Goal: Task Accomplishment & Management: Use online tool/utility

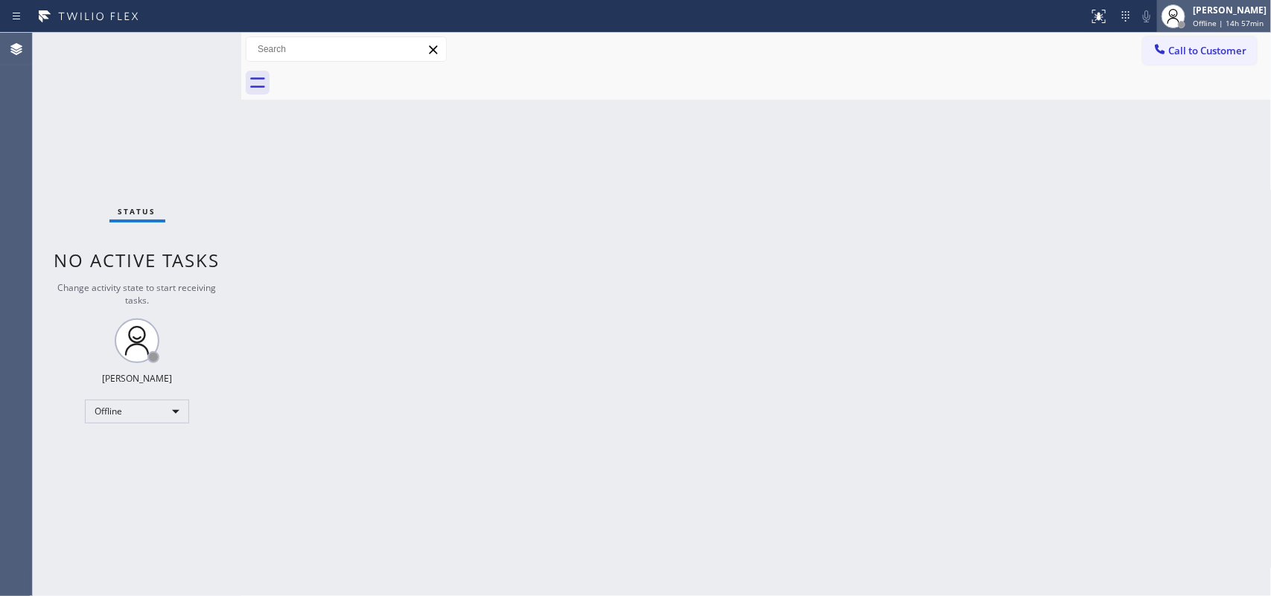
click at [1016, 22] on span "Offline | 14h 57min" at bounding box center [1228, 23] width 71 height 10
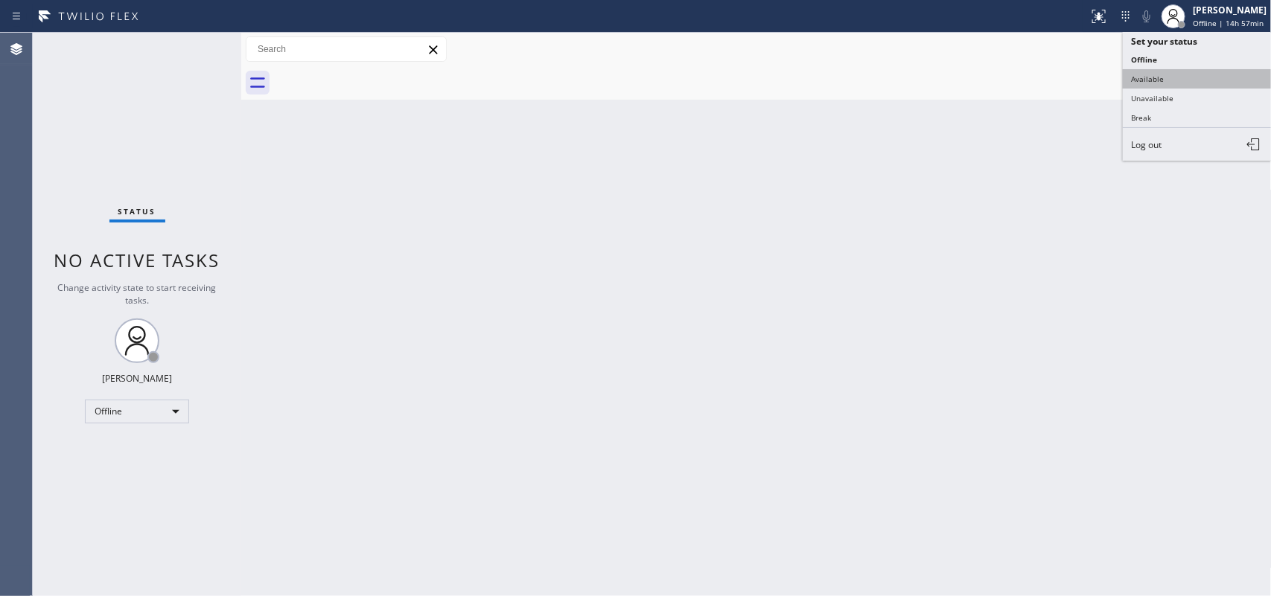
click at [1016, 80] on button "Available" at bounding box center [1197, 78] width 149 height 19
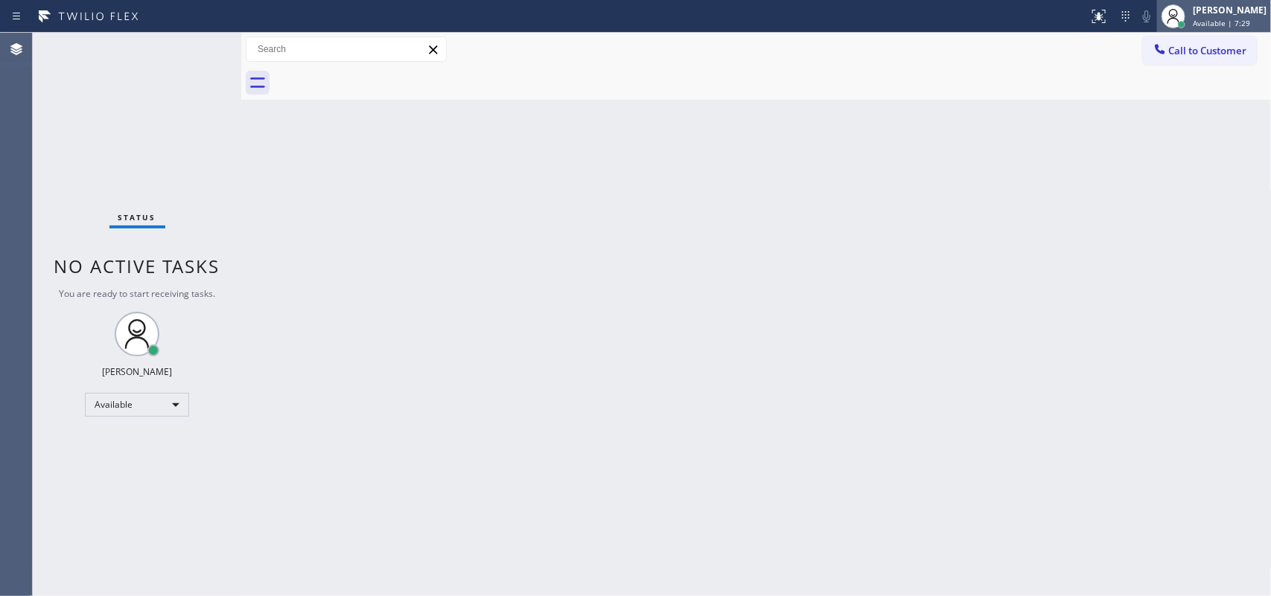
click at [1016, 26] on span "Available | 7:29" at bounding box center [1221, 23] width 57 height 10
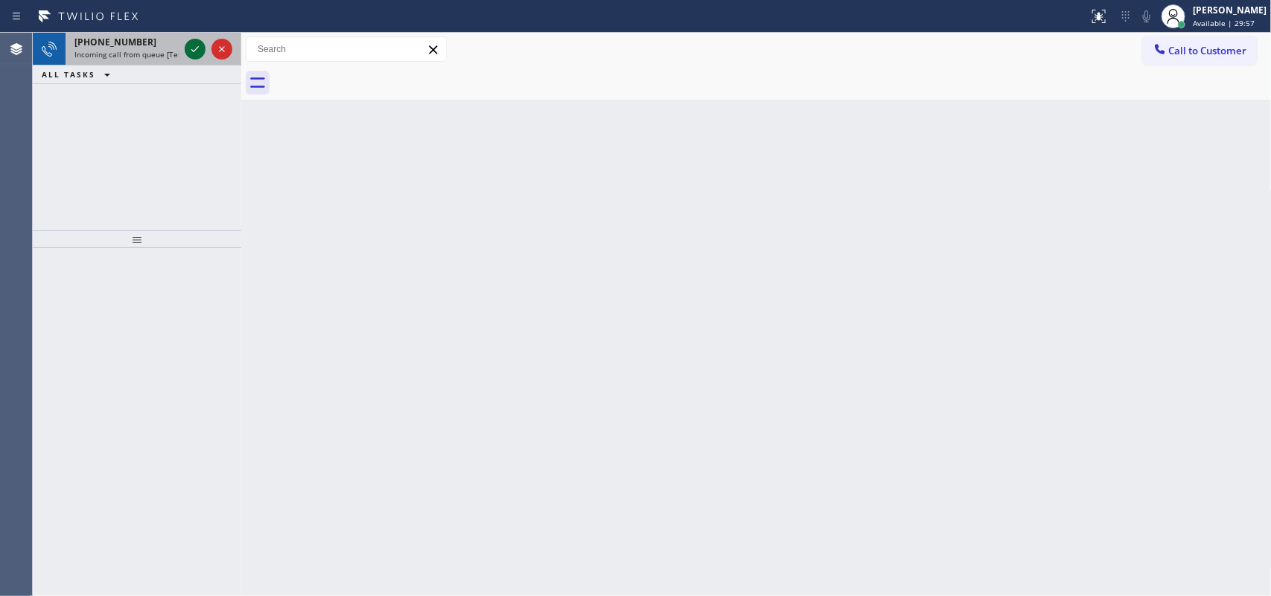
click at [191, 51] on icon at bounding box center [195, 49] width 18 height 18
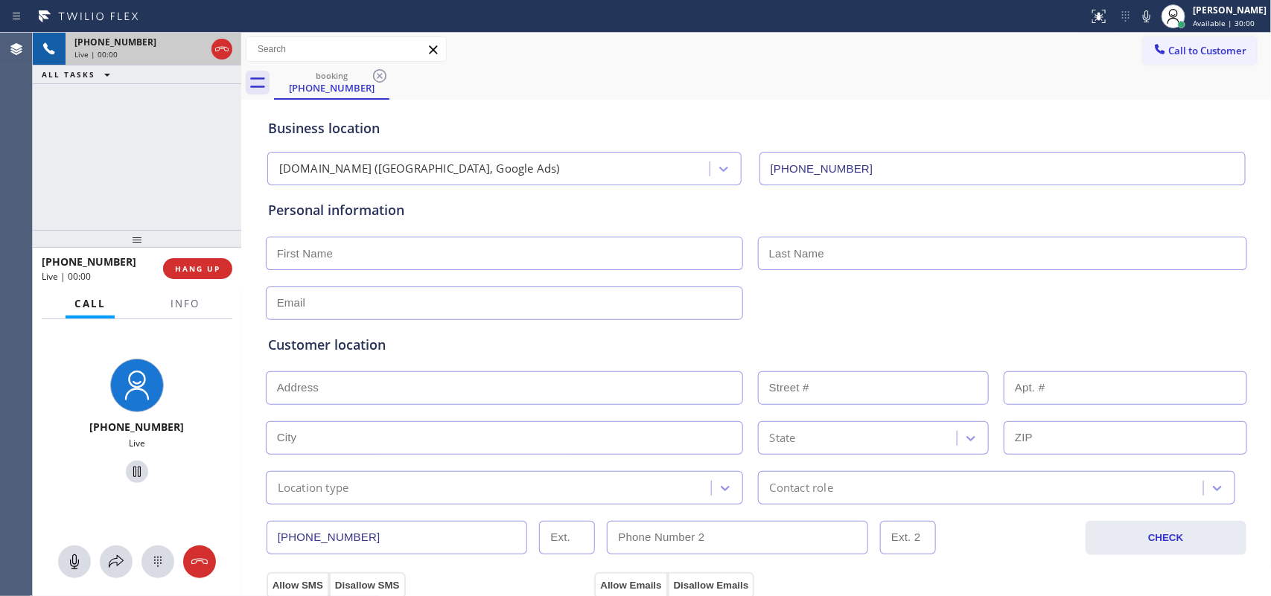
type input "[PHONE_NUMBER]"
click at [355, 253] on input "text" at bounding box center [504, 254] width 477 height 34
paste input "[EMAIL_ADDRESS][DOMAIN_NAME]"
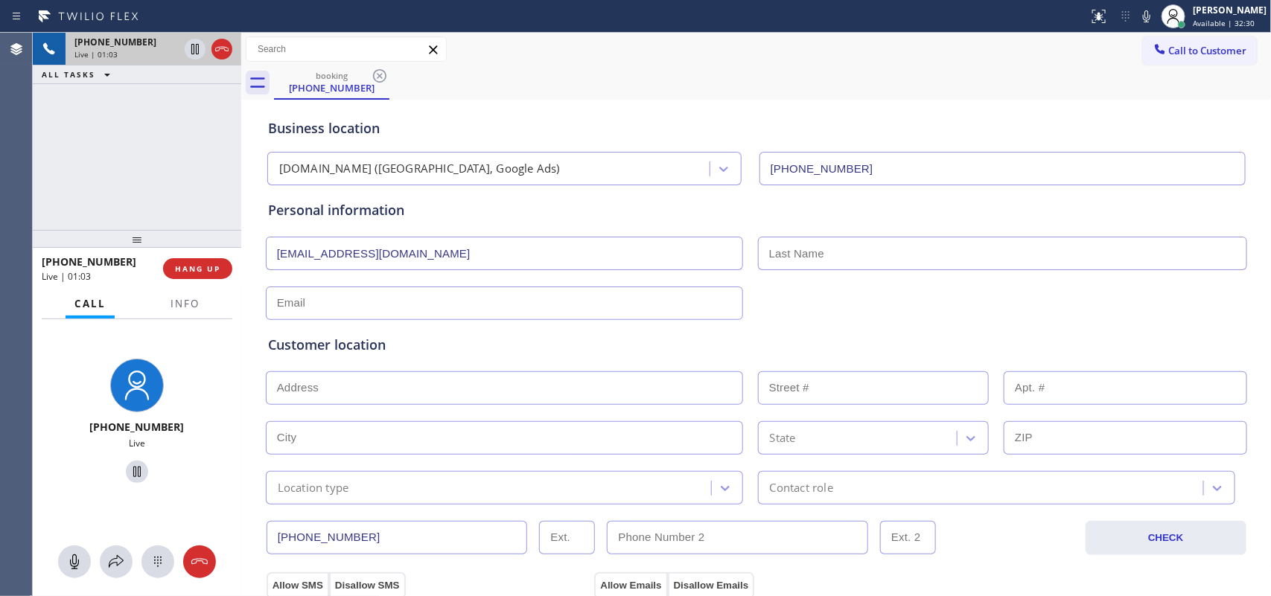
type input "[EMAIL_ADDRESS][DOMAIN_NAME]"
click at [361, 291] on input "text" at bounding box center [504, 304] width 477 height 34
paste input "[EMAIL_ADDRESS][DOMAIN_NAME]"
type input "[EMAIL_ADDRESS][DOMAIN_NAME]"
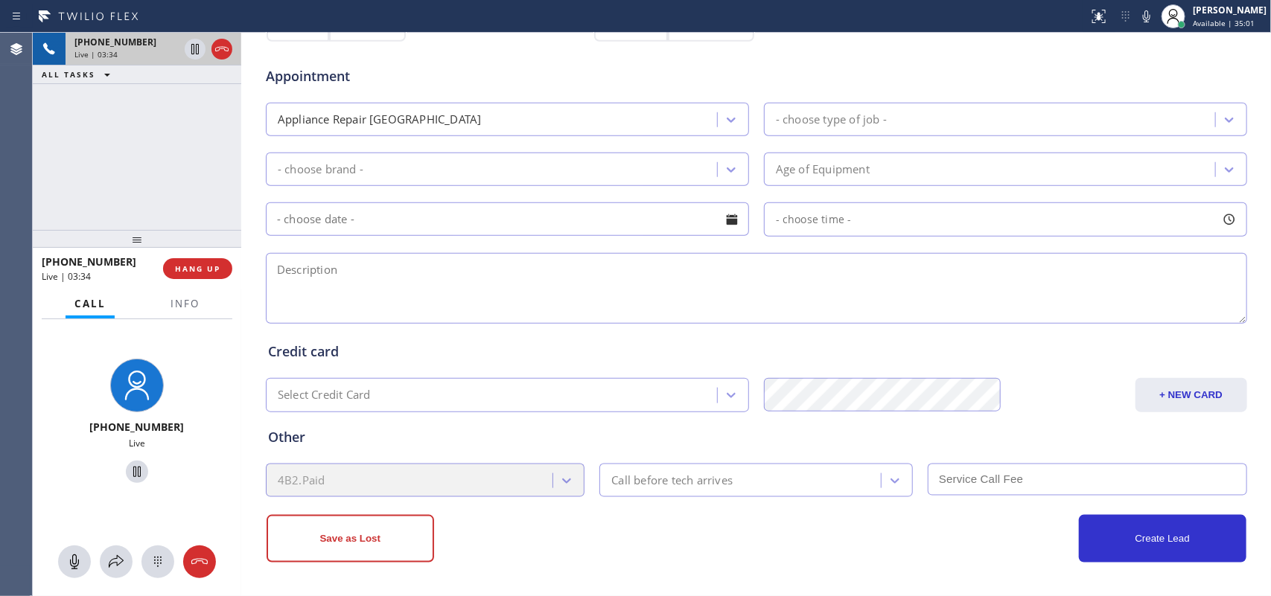
scroll to position [95, 0]
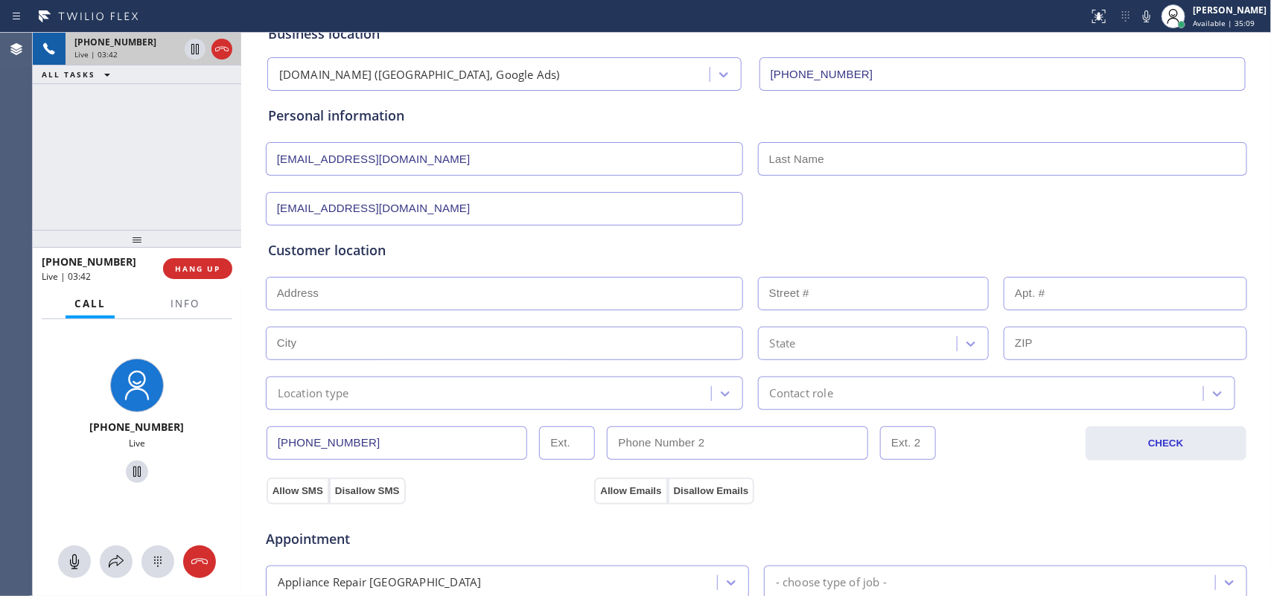
click at [523, 292] on input "text" at bounding box center [504, 294] width 477 height 34
paste input "[STREET_ADDRESS],"
type input "[STREET_ADDRESS]"
type input "367"
type input "Phoenix"
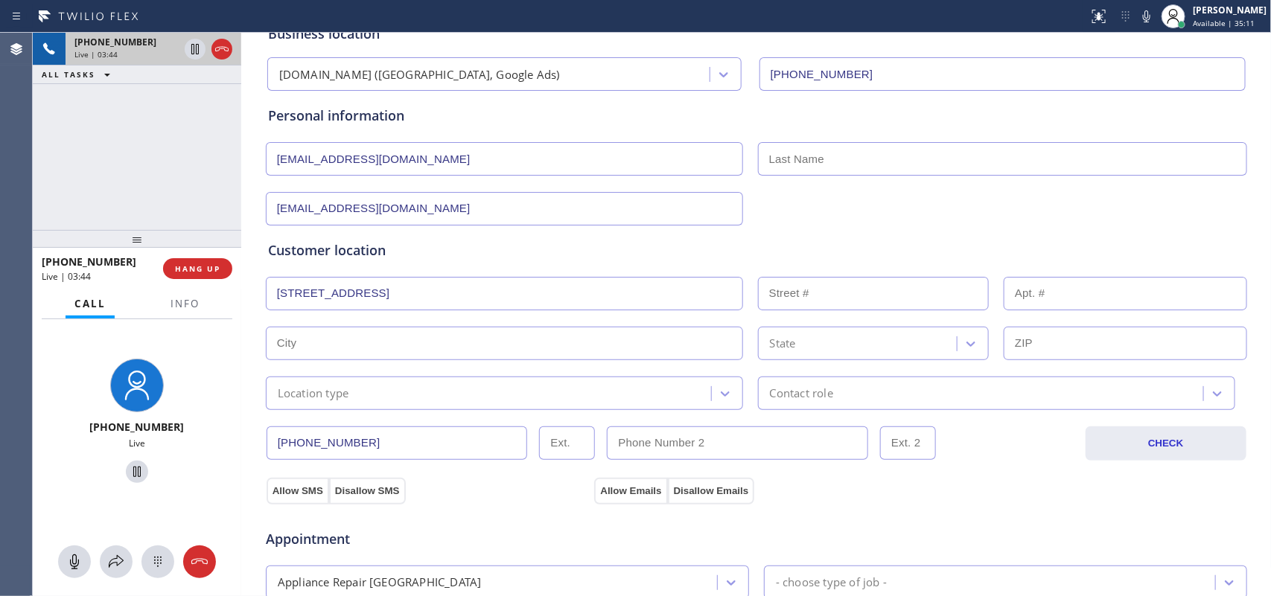
type input "85012"
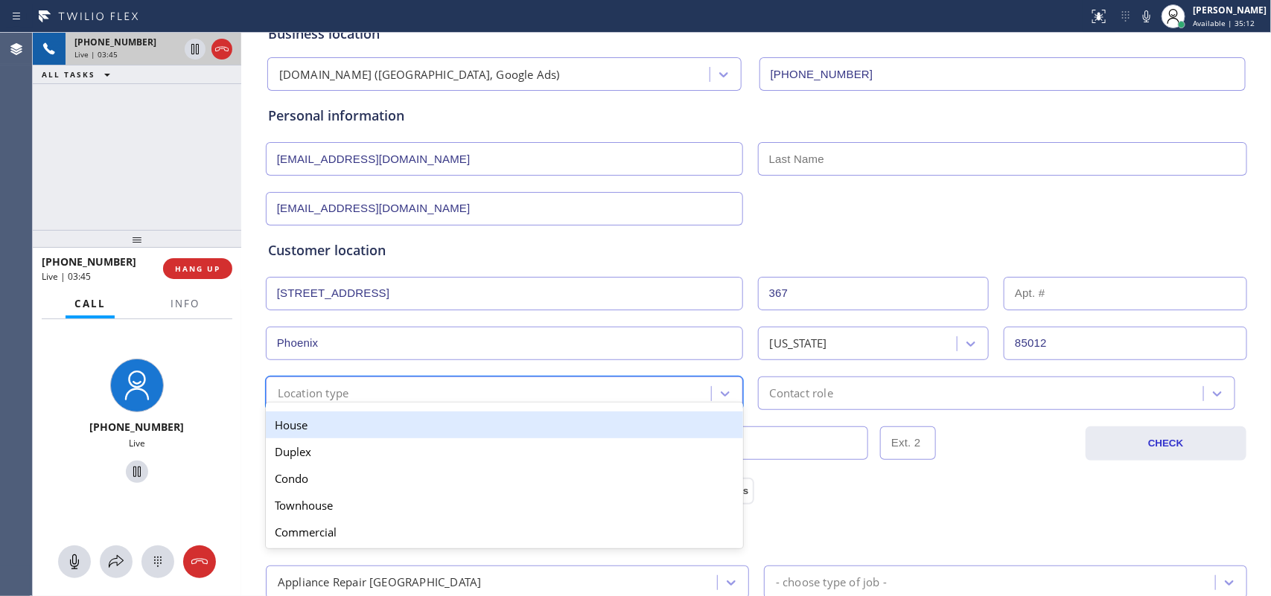
click at [582, 398] on div "Location type" at bounding box center [490, 394] width 441 height 26
click at [576, 430] on div "House" at bounding box center [504, 425] width 477 height 27
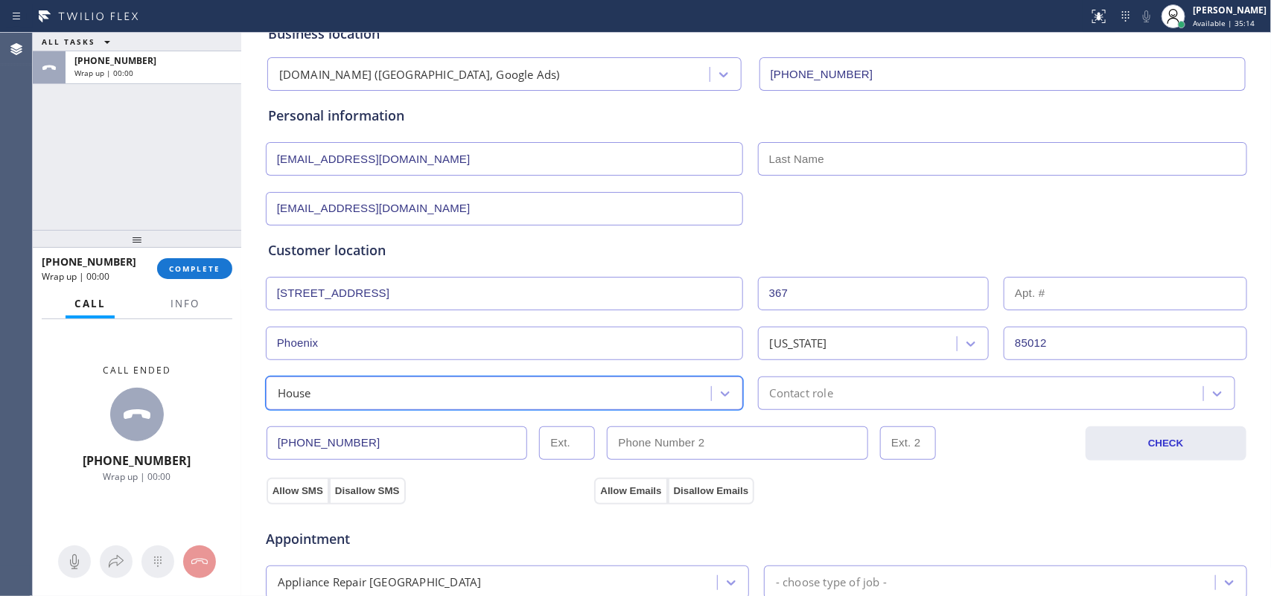
click at [802, 398] on div "Contact role" at bounding box center [801, 393] width 63 height 17
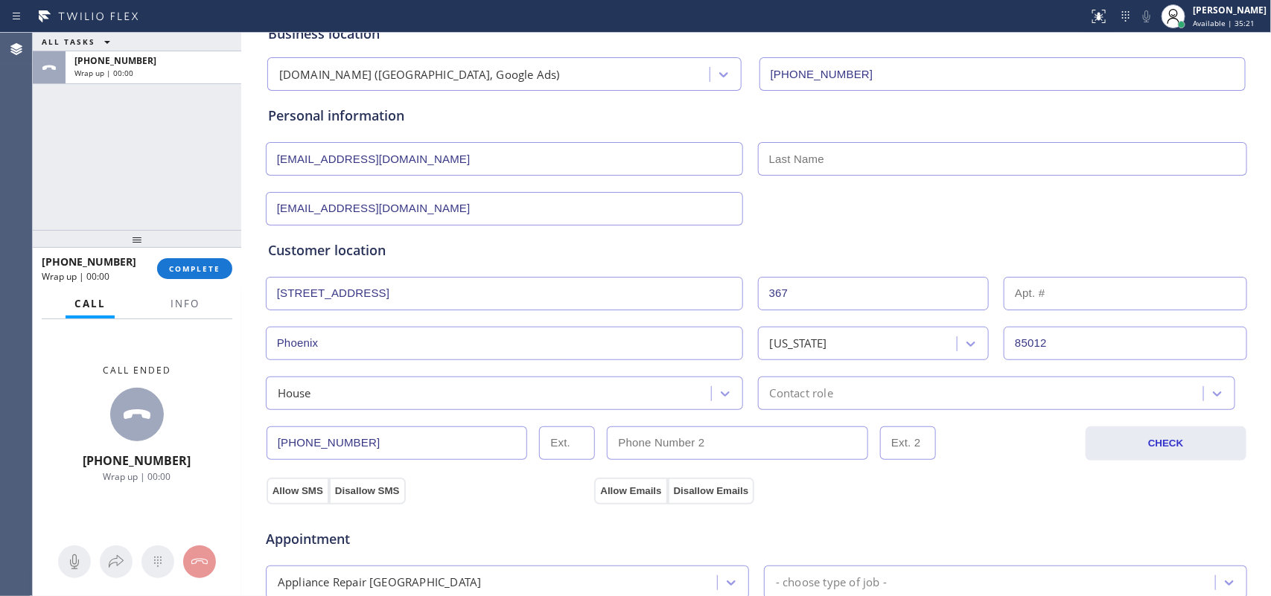
click at [89, 191] on div "ALL TASKS ALL TASKS ACTIVE TASKS TASKS IN WRAP UP [PHONE_NUMBER] Wrap up | 00:00" at bounding box center [137, 131] width 209 height 197
click at [519, 156] on input "[EMAIL_ADDRESS][DOMAIN_NAME]" at bounding box center [504, 159] width 477 height 34
type input "Devida"
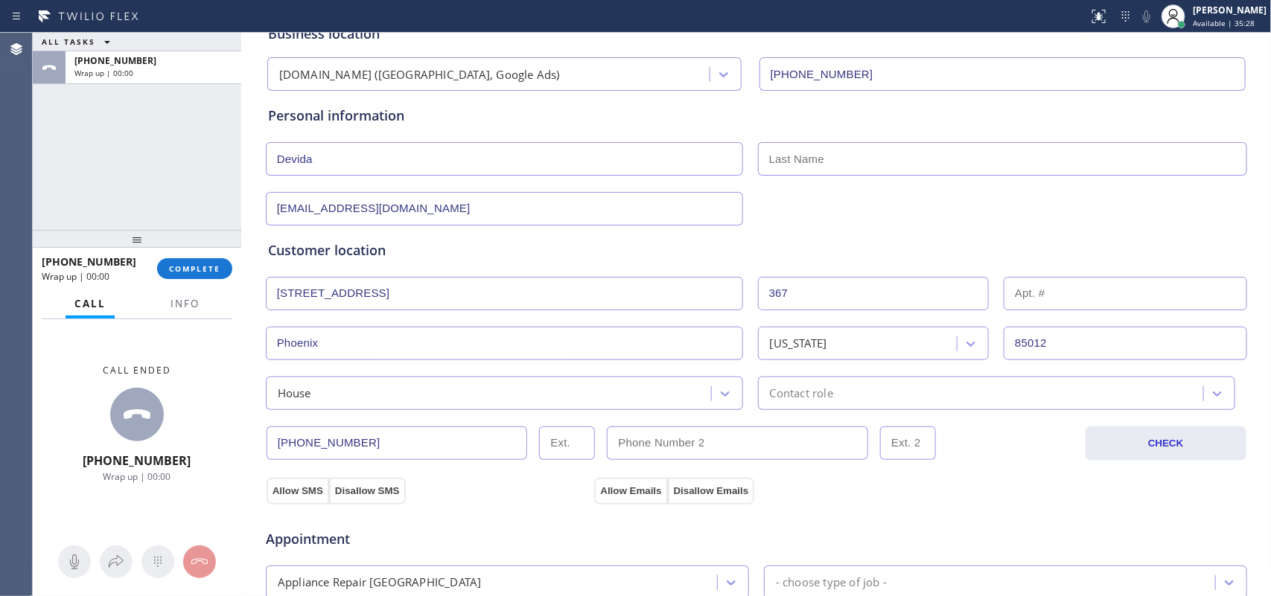
click at [870, 154] on input "text" at bounding box center [1002, 159] width 489 height 34
click at [369, 156] on input "Devida" at bounding box center [504, 159] width 477 height 34
click at [857, 154] on input "text" at bounding box center [1002, 159] width 489 height 34
paste input "[PERSON_NAME]"
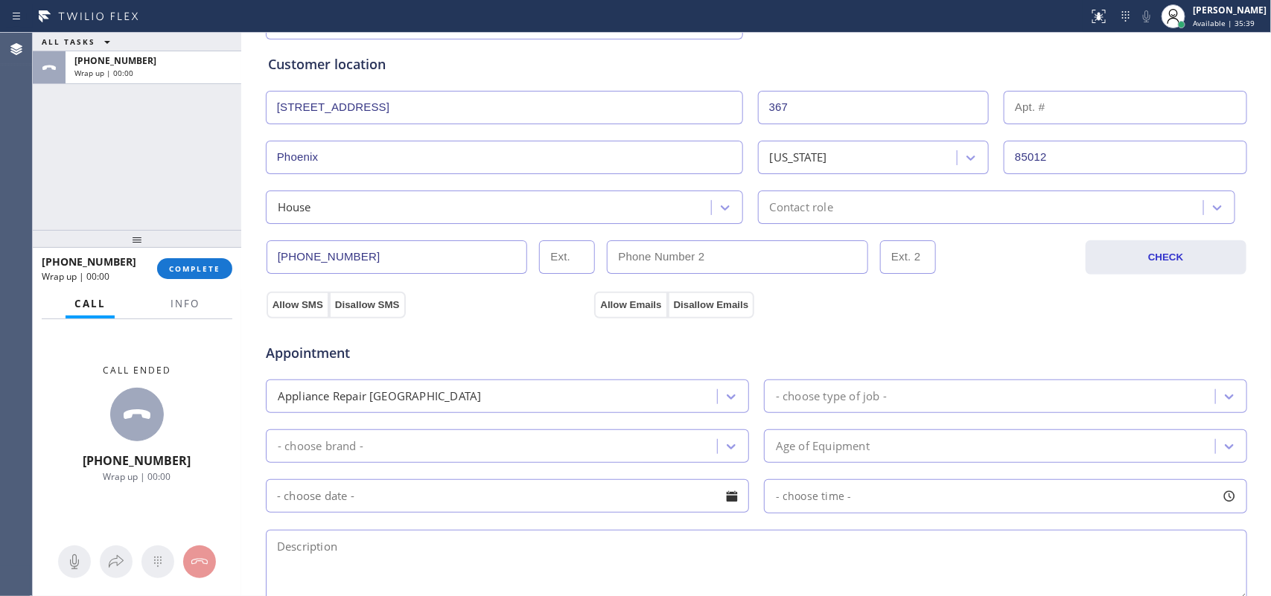
type input "[PERSON_NAME]"
click at [695, 216] on div "House" at bounding box center [490, 207] width 441 height 26
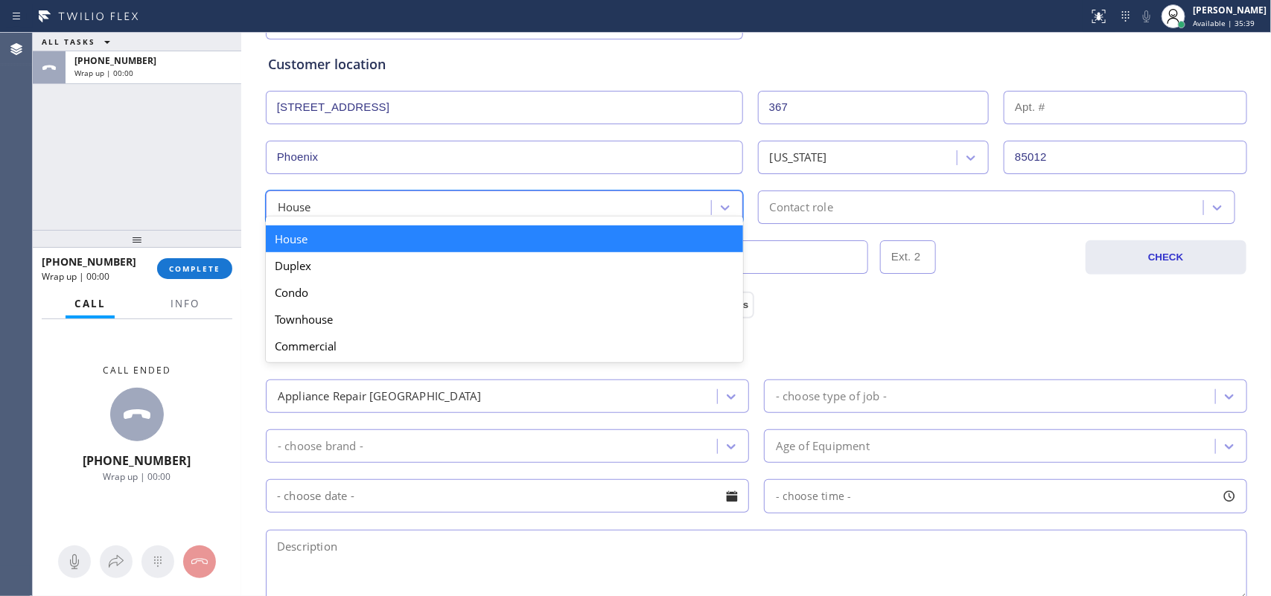
click at [680, 236] on div "House" at bounding box center [504, 239] width 477 height 27
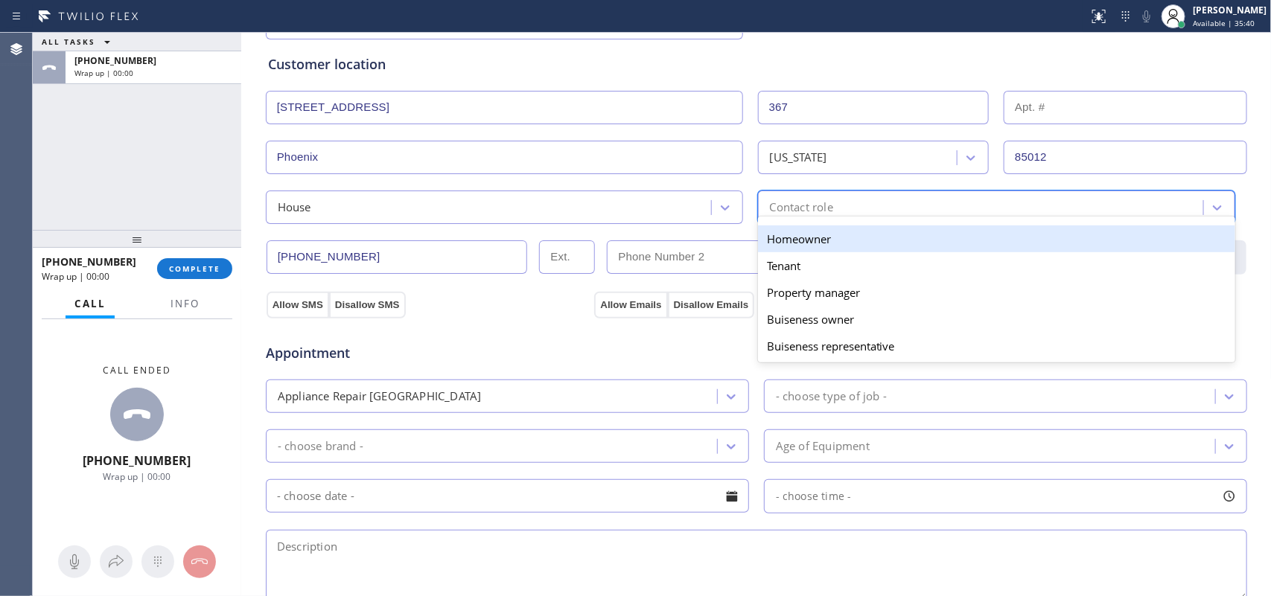
click at [817, 222] on div "option Homeowner focused, 1 of 5. 5 results available. Use Up and Down to choos…" at bounding box center [996, 208] width 477 height 34
click at [813, 239] on div "Homeowner" at bounding box center [996, 239] width 477 height 27
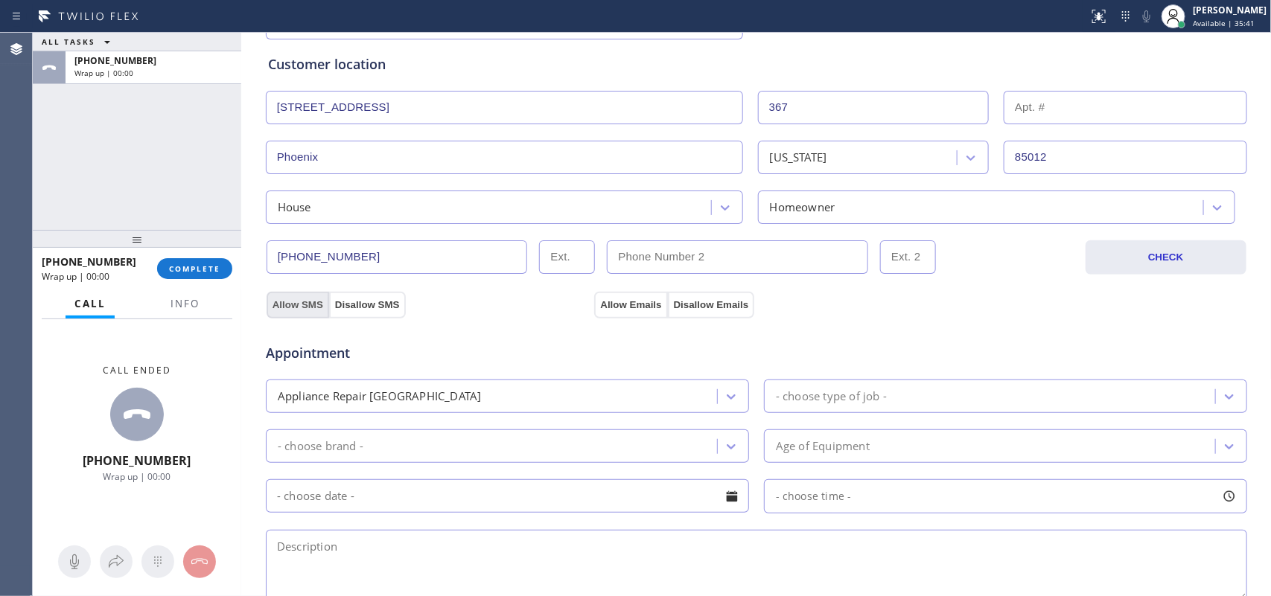
click at [287, 296] on button "Allow SMS" at bounding box center [298, 305] width 63 height 27
click at [295, 307] on button "Allow SMS" at bounding box center [298, 305] width 63 height 27
click at [601, 300] on button "Allow Emails" at bounding box center [630, 305] width 73 height 27
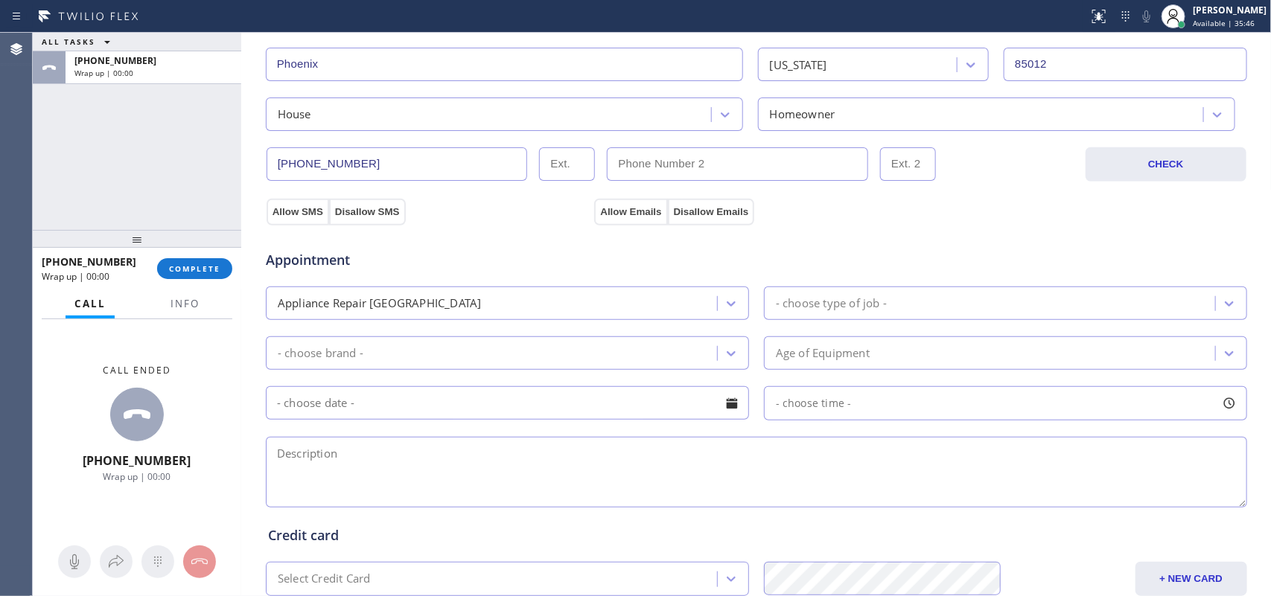
scroll to position [467, 0]
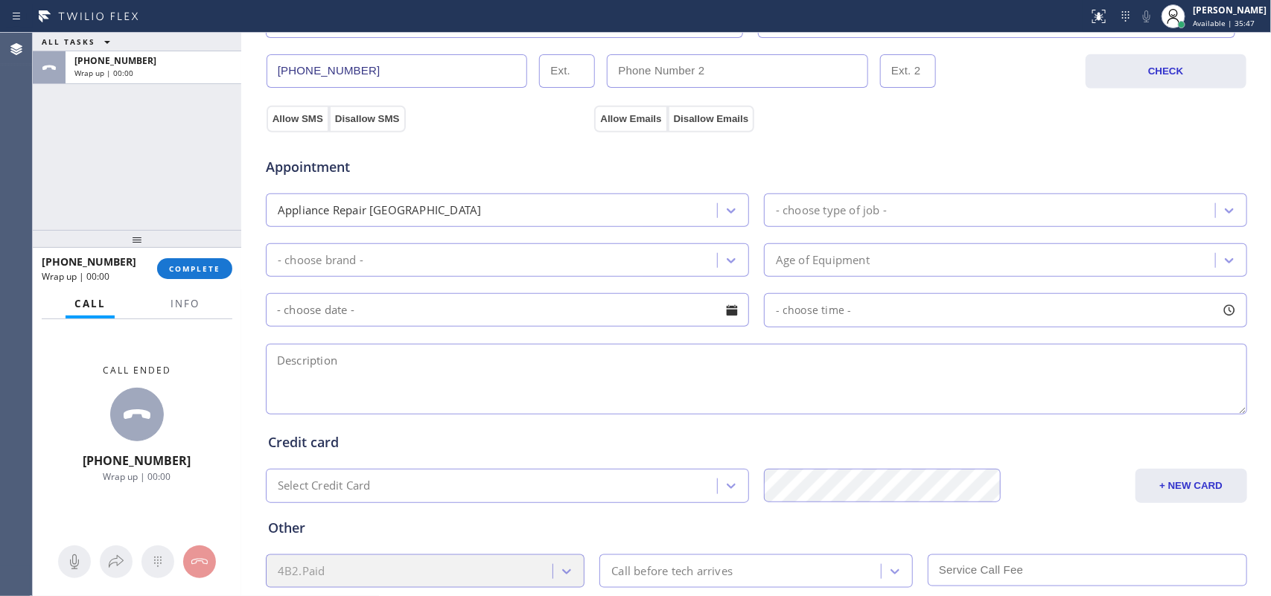
click at [921, 217] on div "- choose type of job -" at bounding box center [991, 210] width 447 height 26
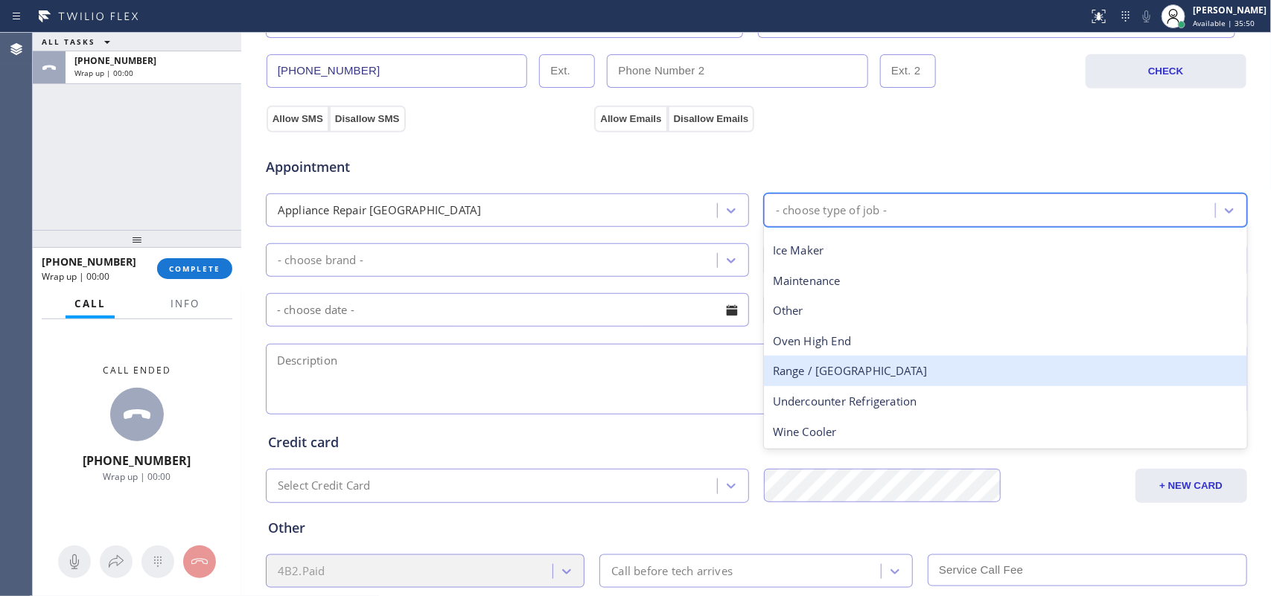
scroll to position [0, 0]
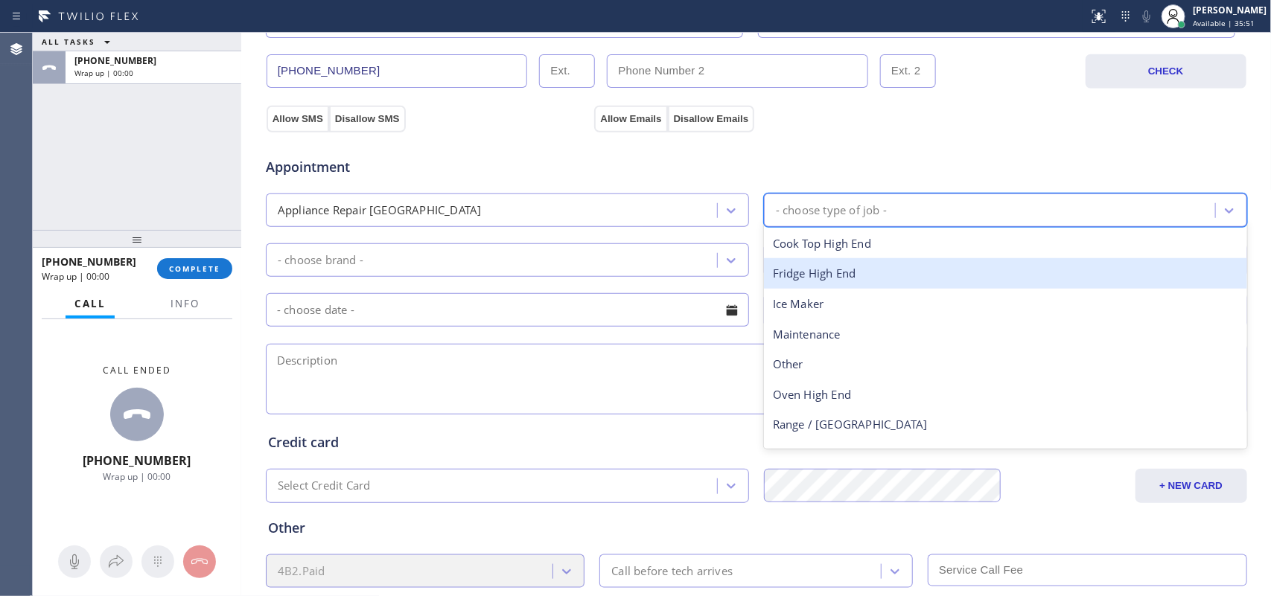
click at [857, 278] on div "Fridge High End" at bounding box center [1005, 273] width 483 height 31
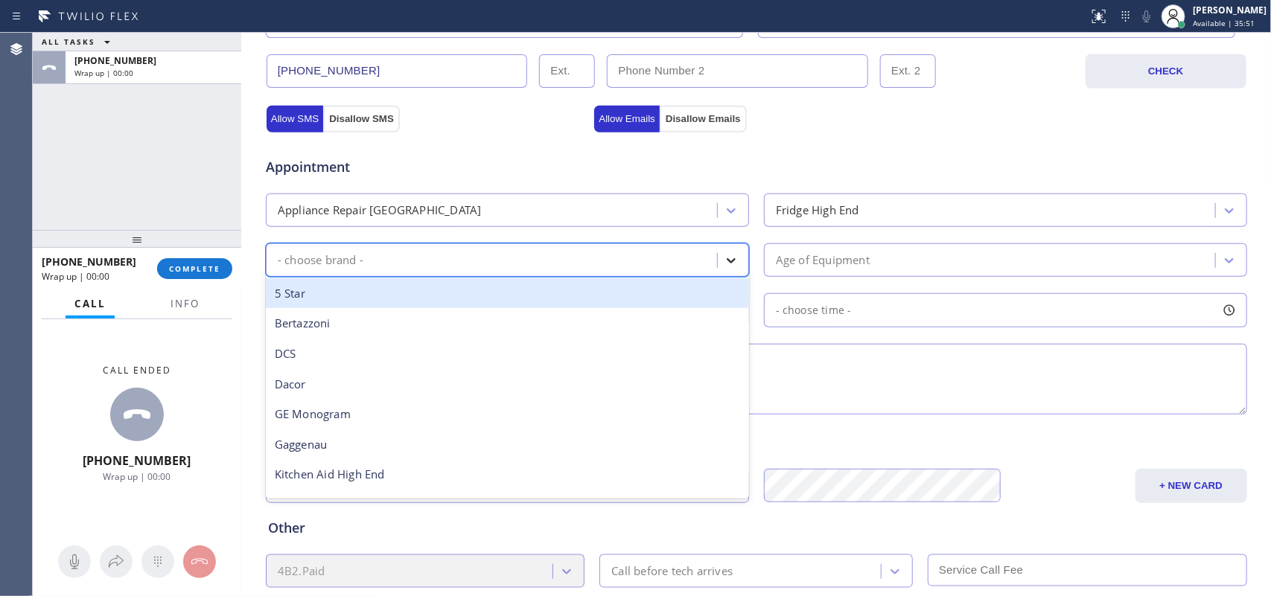
click at [718, 261] on div at bounding box center [731, 260] width 27 height 27
type input "s"
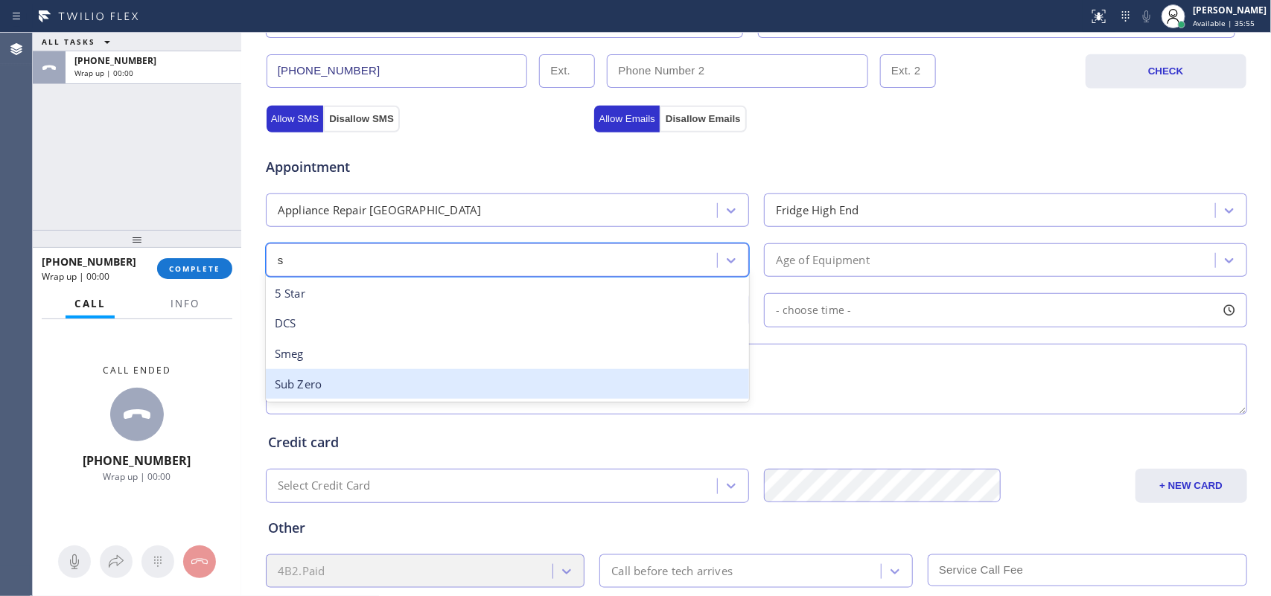
click at [299, 382] on div "Sub Zero" at bounding box center [507, 384] width 483 height 31
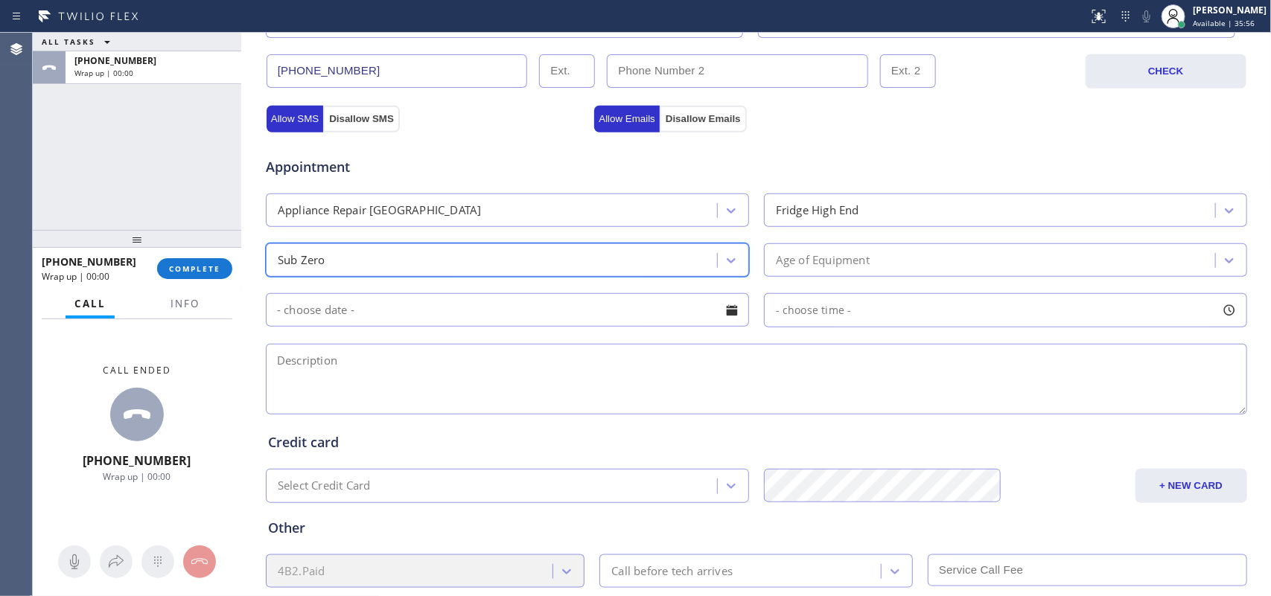
click at [880, 268] on div "Age of Equipment" at bounding box center [991, 260] width 447 height 26
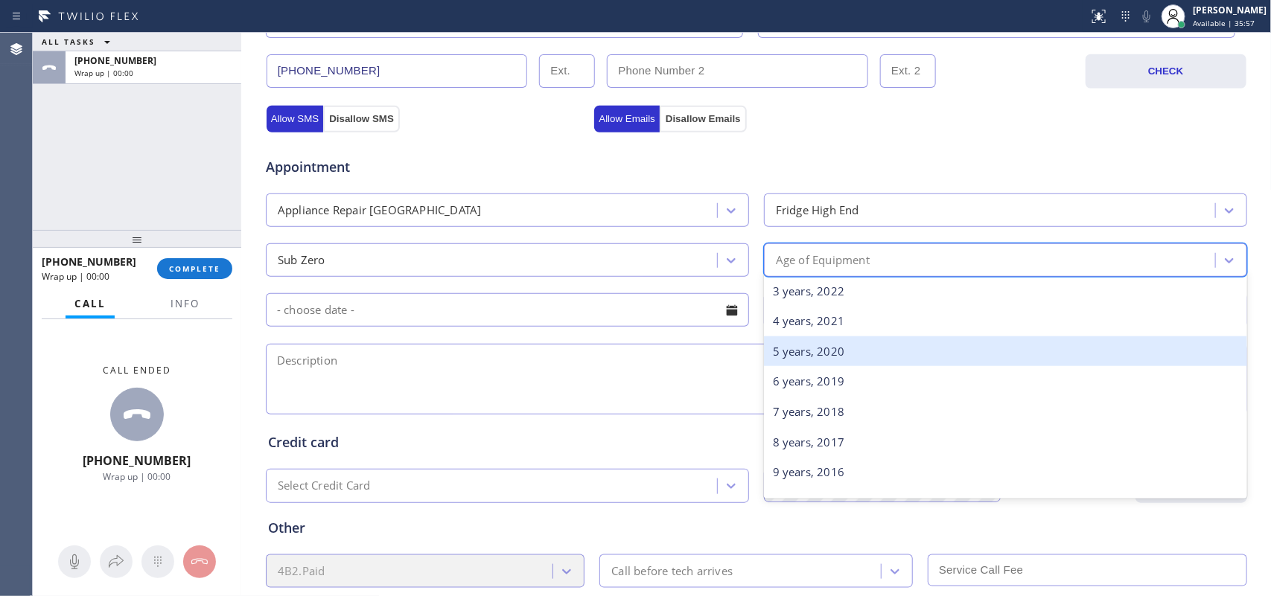
scroll to position [186, 0]
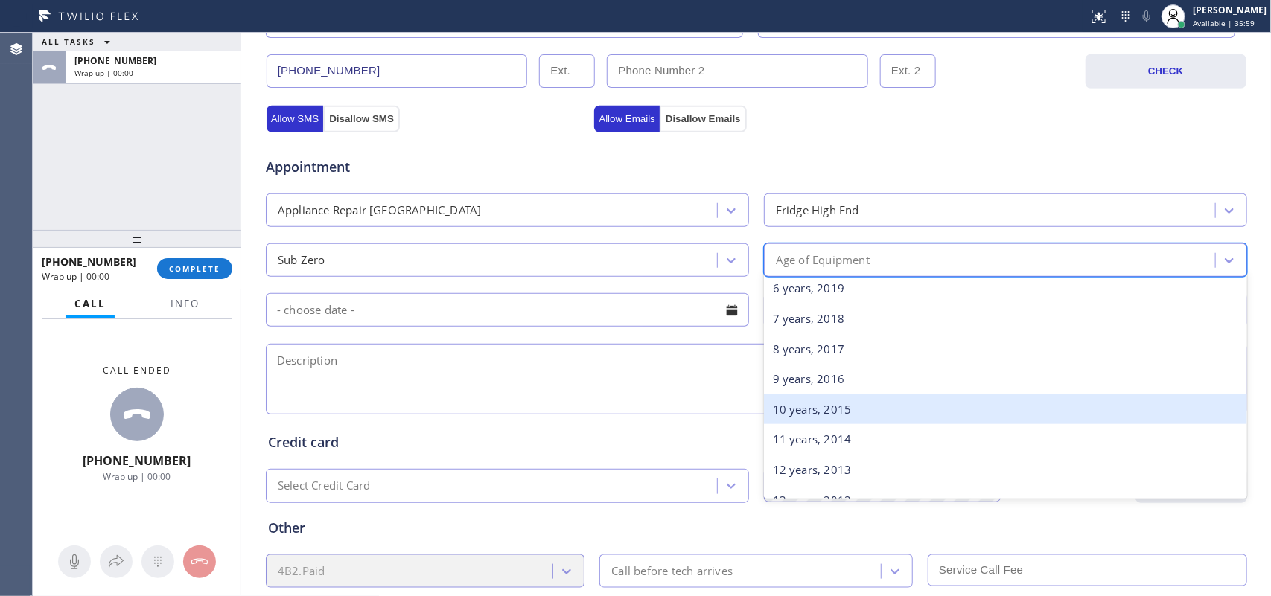
click at [920, 415] on div "10 years, 2015" at bounding box center [1005, 410] width 483 height 31
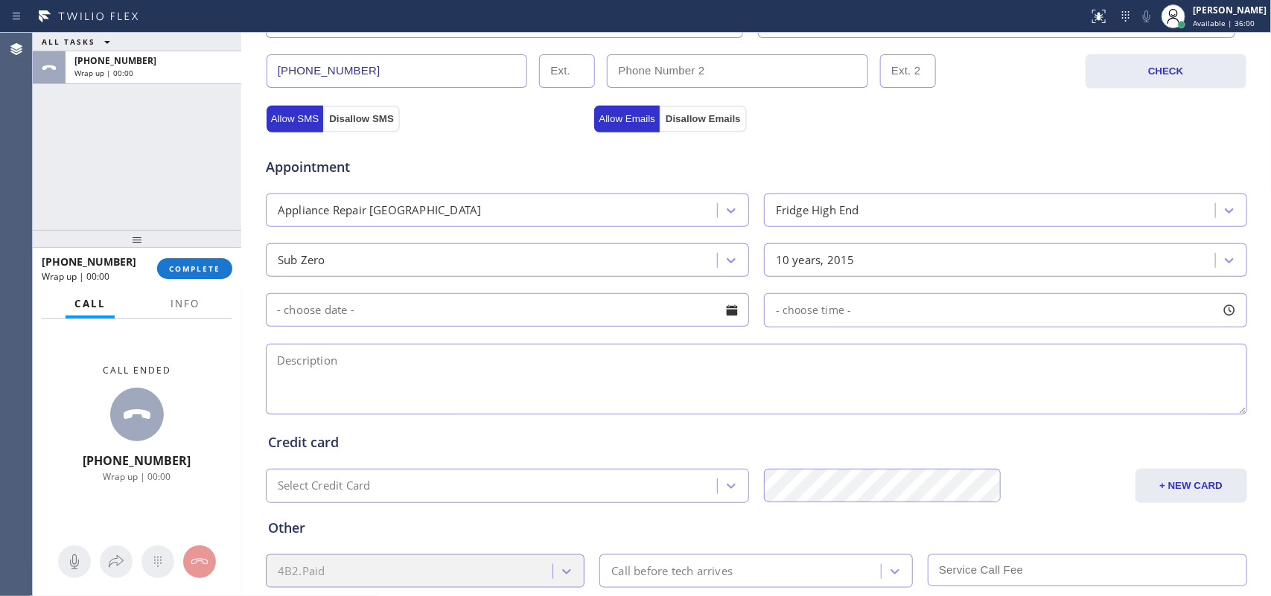
click at [723, 308] on div at bounding box center [731, 310] width 25 height 25
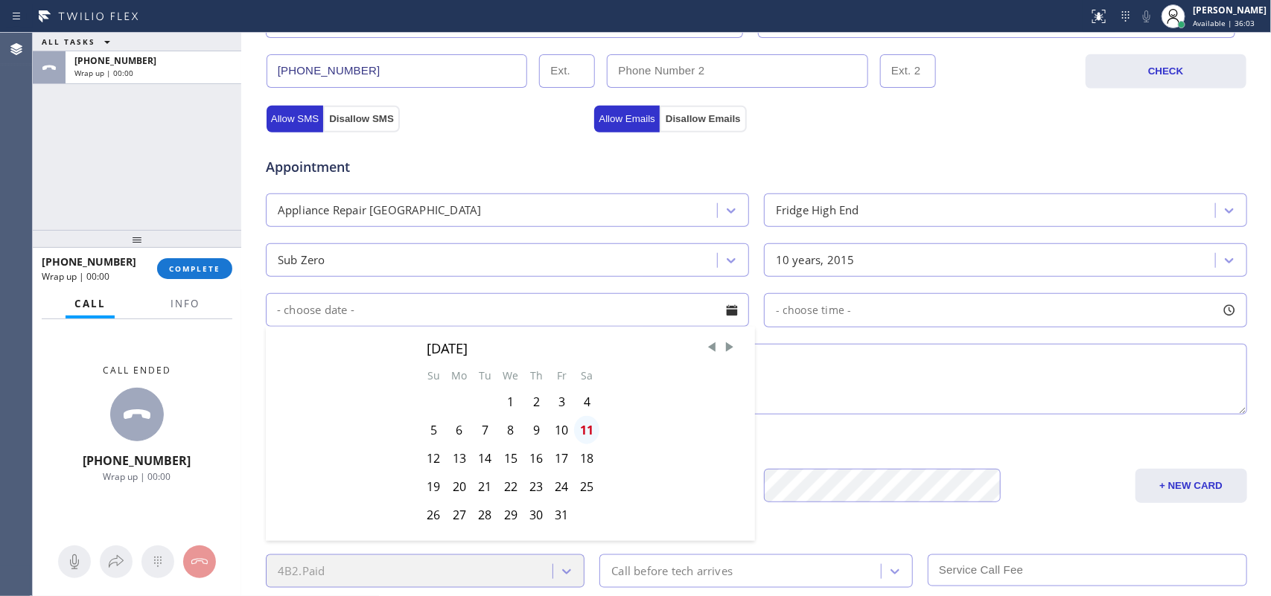
click at [581, 434] on div "11" at bounding box center [586, 430] width 25 height 28
type input "[DATE]"
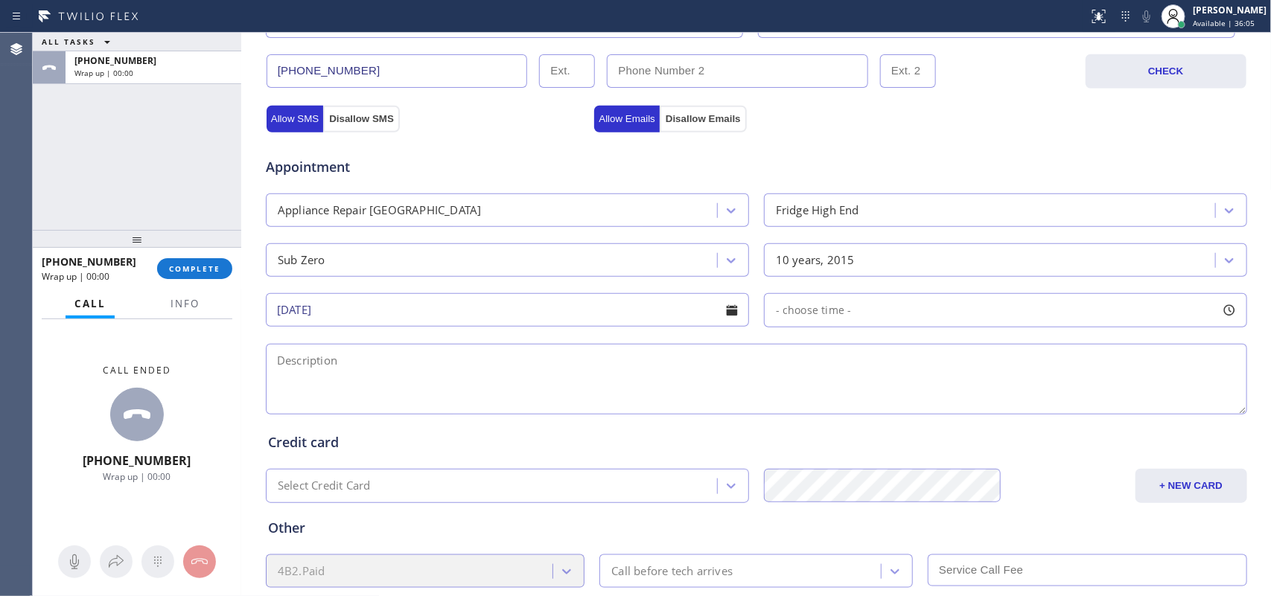
click at [1016, 313] on div at bounding box center [1229, 310] width 25 height 25
drag, startPoint x: 765, startPoint y: 404, endPoint x: 1130, endPoint y: 439, distance: 366.6
click at [1016, 439] on div "Business location [DOMAIN_NAME] ([GEOGRAPHIC_DATA], Google Ads) [PHONE_NUMBER] …" at bounding box center [756, 145] width 1023 height 1017
drag, startPoint x: 768, startPoint y: 401, endPoint x: 1017, endPoint y: 406, distance: 249.5
click at [1016, 406] on div at bounding box center [1028, 401] width 18 height 31
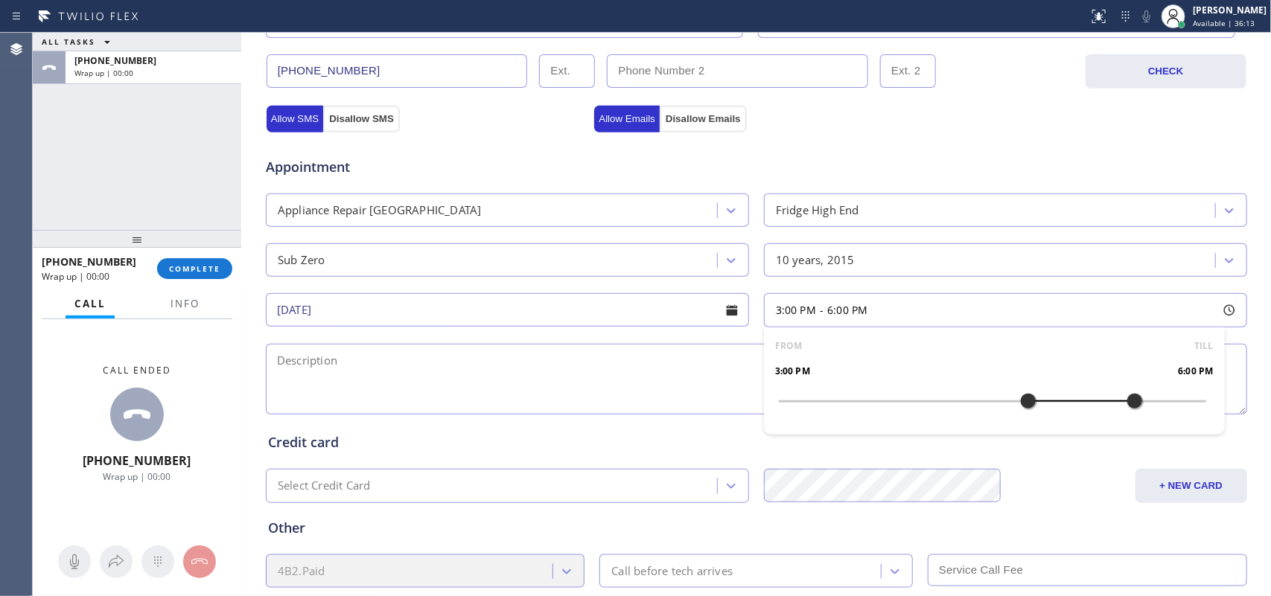
click at [568, 352] on textarea at bounding box center [756, 379] width 981 height 71
click at [631, 375] on textarea at bounding box center [756, 379] width 981 height 71
click at [188, 299] on span "Info" at bounding box center [185, 303] width 29 height 13
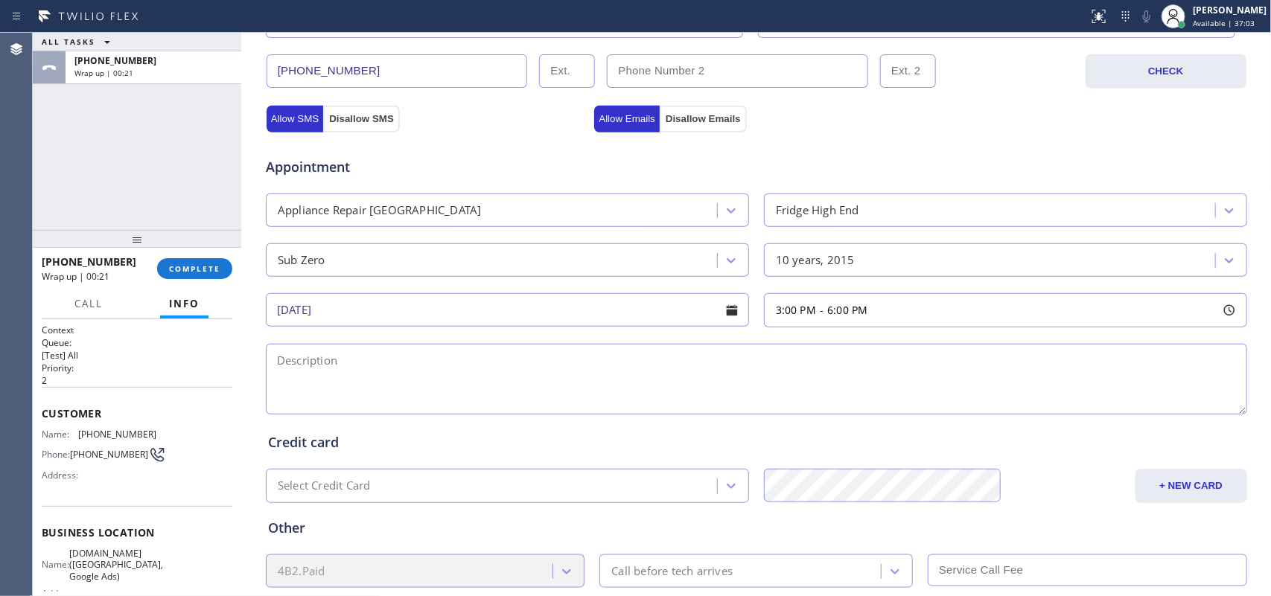
scroll to position [153, 0]
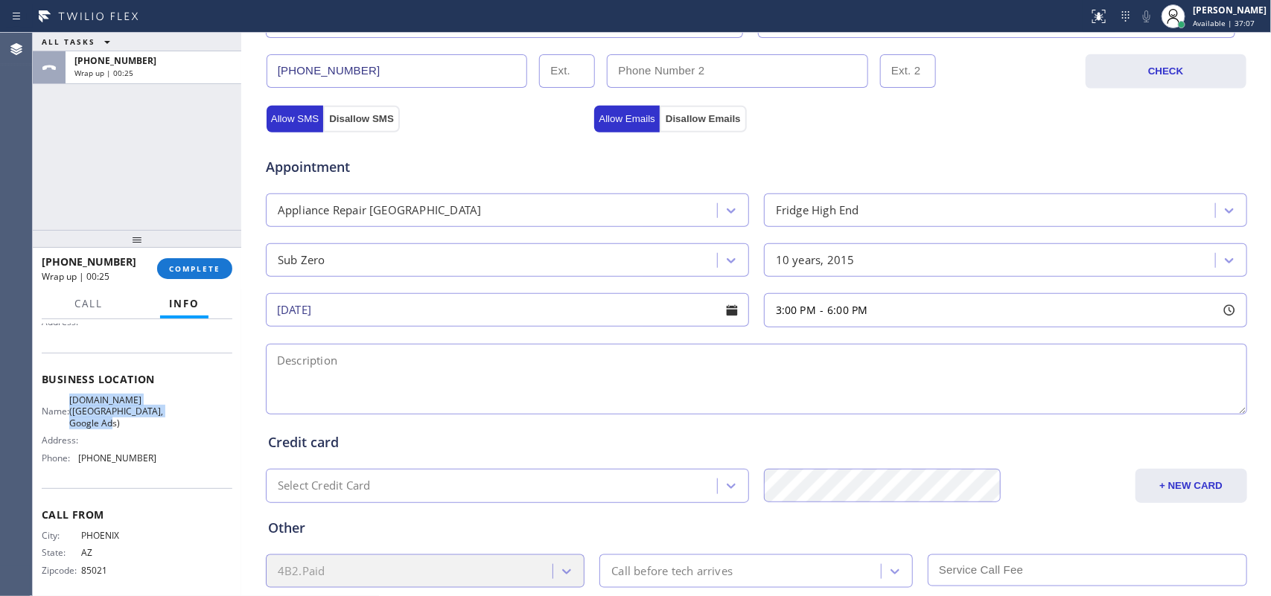
drag, startPoint x: 162, startPoint y: 415, endPoint x: 67, endPoint y: 398, distance: 96.7
click at [67, 398] on div "Name: [DOMAIN_NAME] ([GEOGRAPHIC_DATA], Google Ads) Address: Phone: [PHONE_NUMB…" at bounding box center [137, 432] width 191 height 75
copy span "[DOMAIN_NAME] ([GEOGRAPHIC_DATA], Google Ads)"
click at [369, 362] on textarea at bounding box center [756, 379] width 981 height 71
paste textarea "3-6/ $75/Sub Zero BI SBS Fridge/over [DEMOGRAPHIC_DATA]/ the freezer is not wor…"
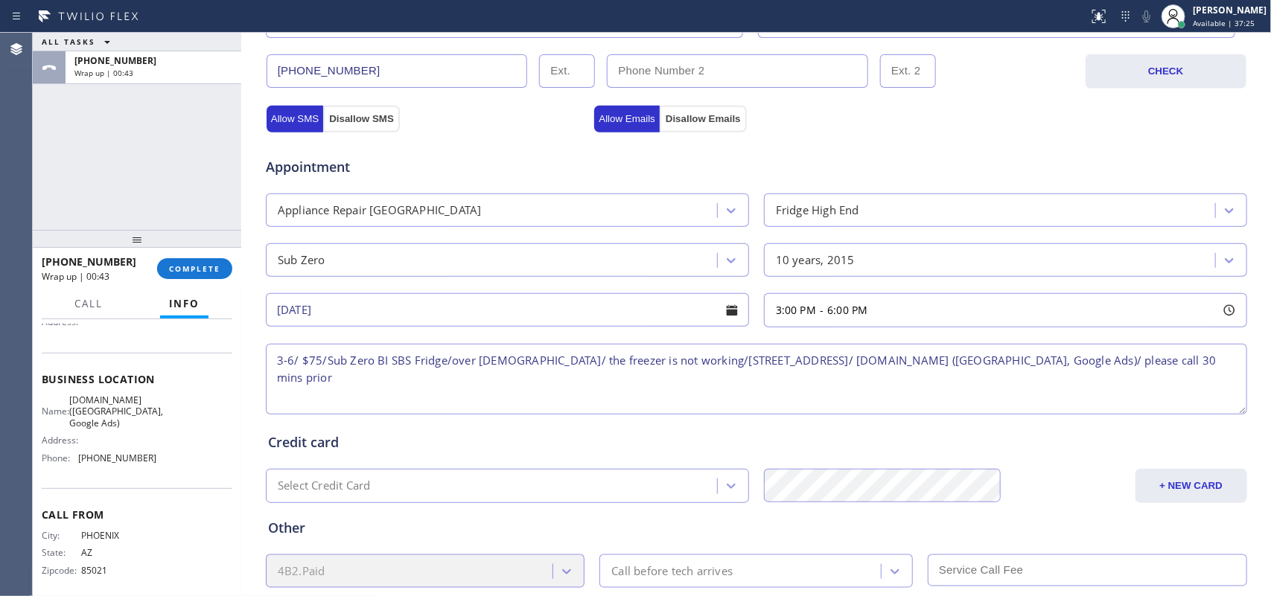
click at [879, 357] on textarea "3-6/ $75/Sub Zero BI SBS Fridge/over [DEMOGRAPHIC_DATA]/ the freezer is not wor…" at bounding box center [756, 379] width 981 height 71
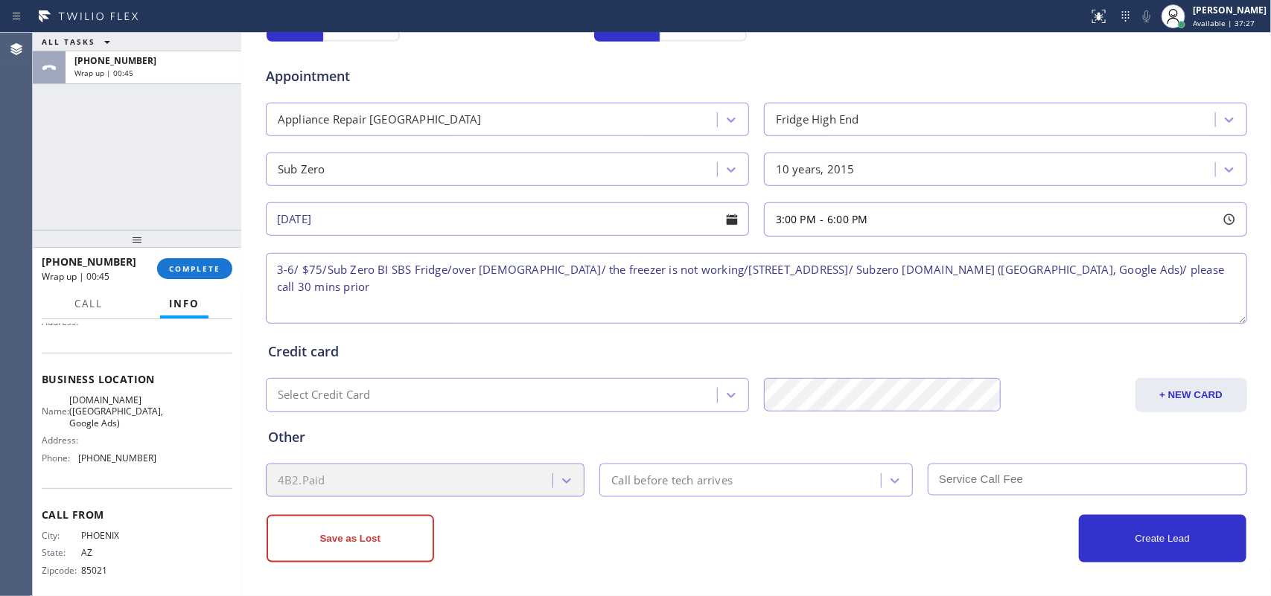
type textarea "3-6/ $75/Sub Zero BI SBS Fridge/over [DEMOGRAPHIC_DATA]/ the freezer is not wor…"
click at [681, 477] on div "Call before tech arrives" at bounding box center [671, 480] width 121 height 17
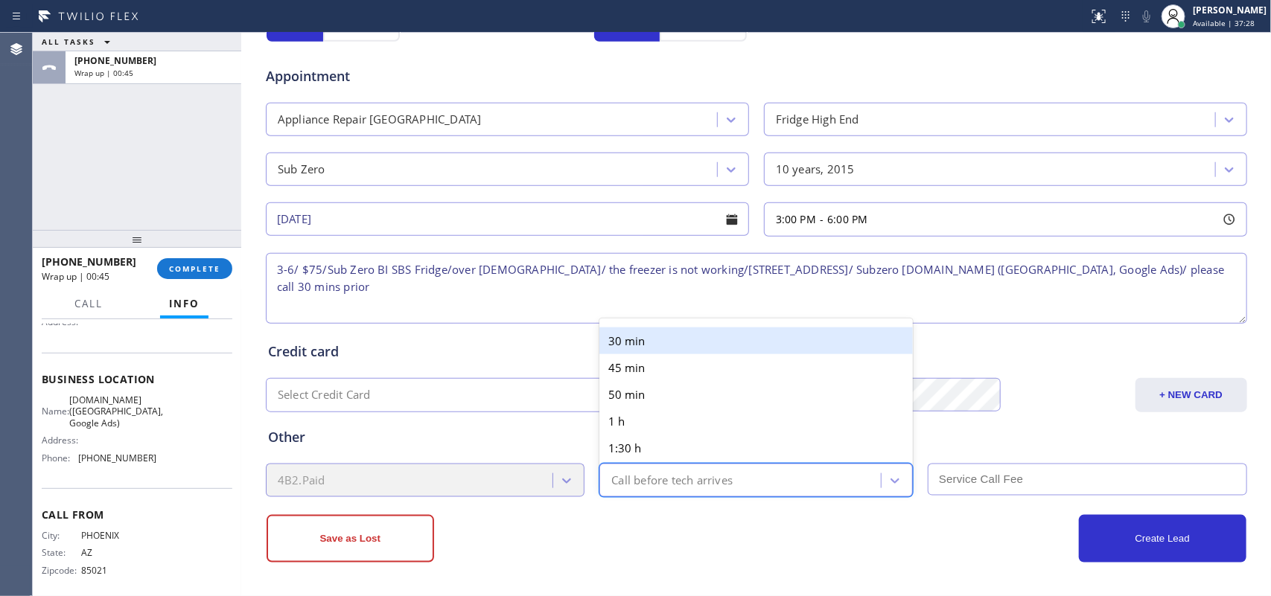
click at [693, 343] on div "30 min" at bounding box center [755, 341] width 313 height 27
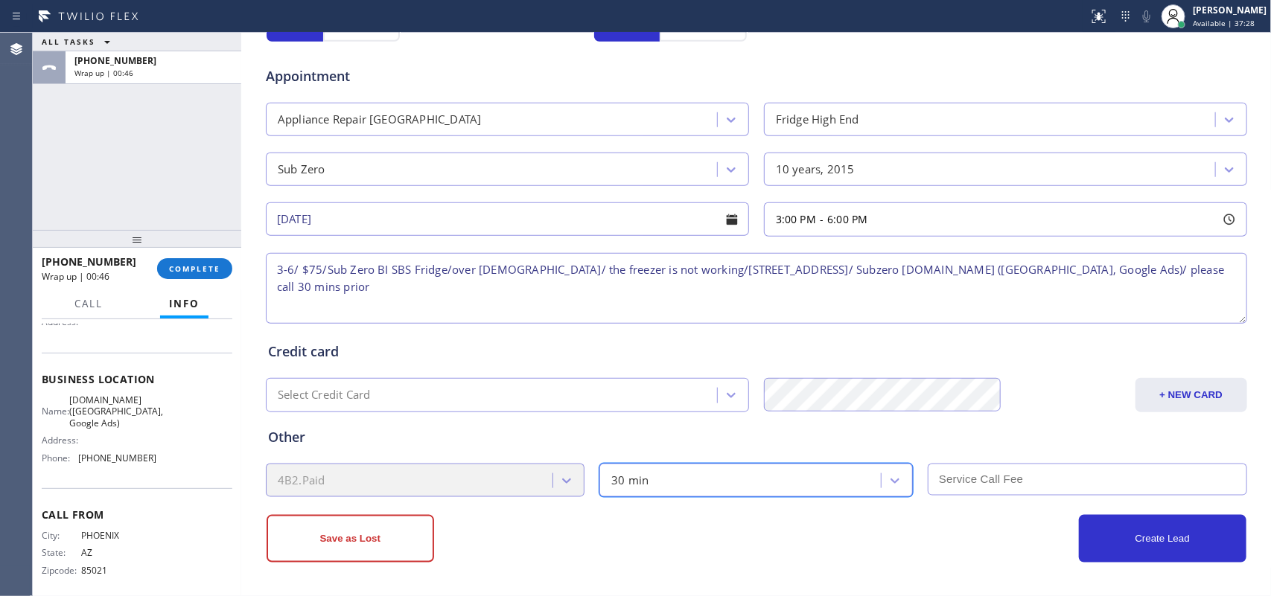
click at [1016, 477] on input "text" at bounding box center [1087, 480] width 319 height 32
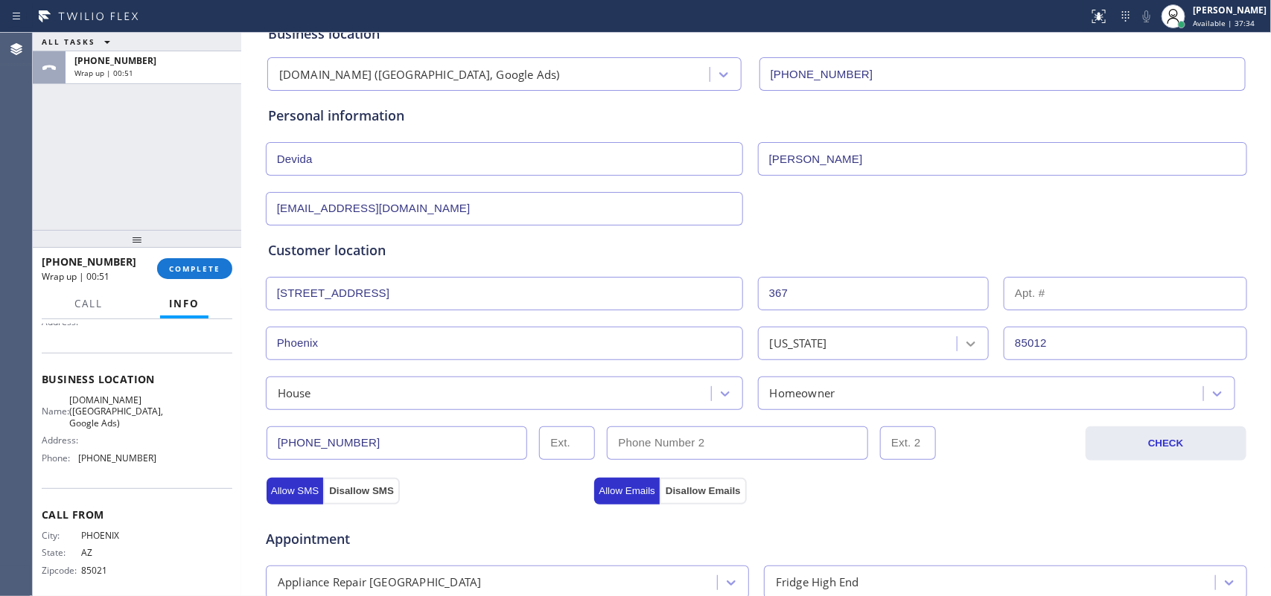
scroll to position [0, 0]
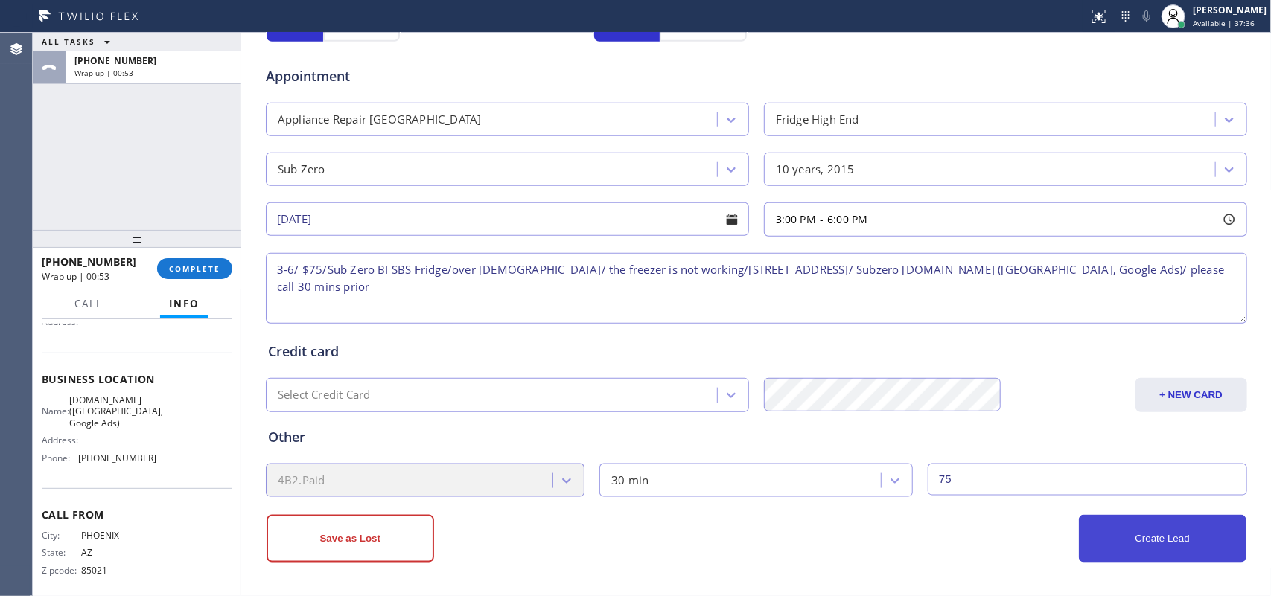
type input "75"
click at [1016, 477] on button "Create Lead" at bounding box center [1163, 539] width 168 height 48
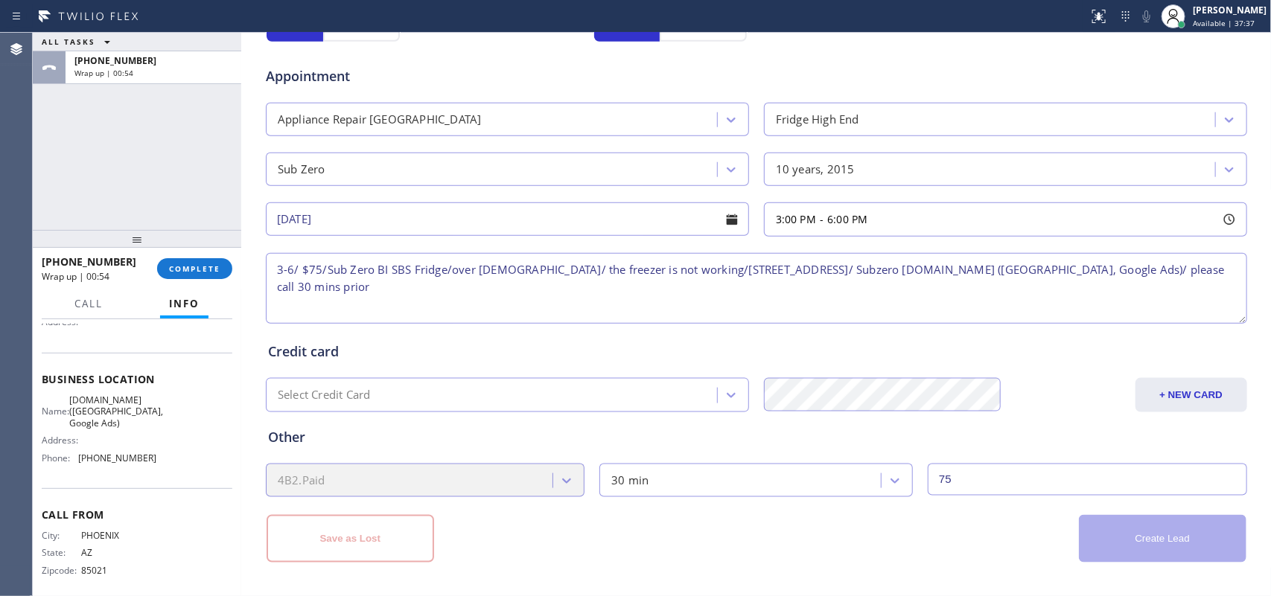
scroll to position [145, 0]
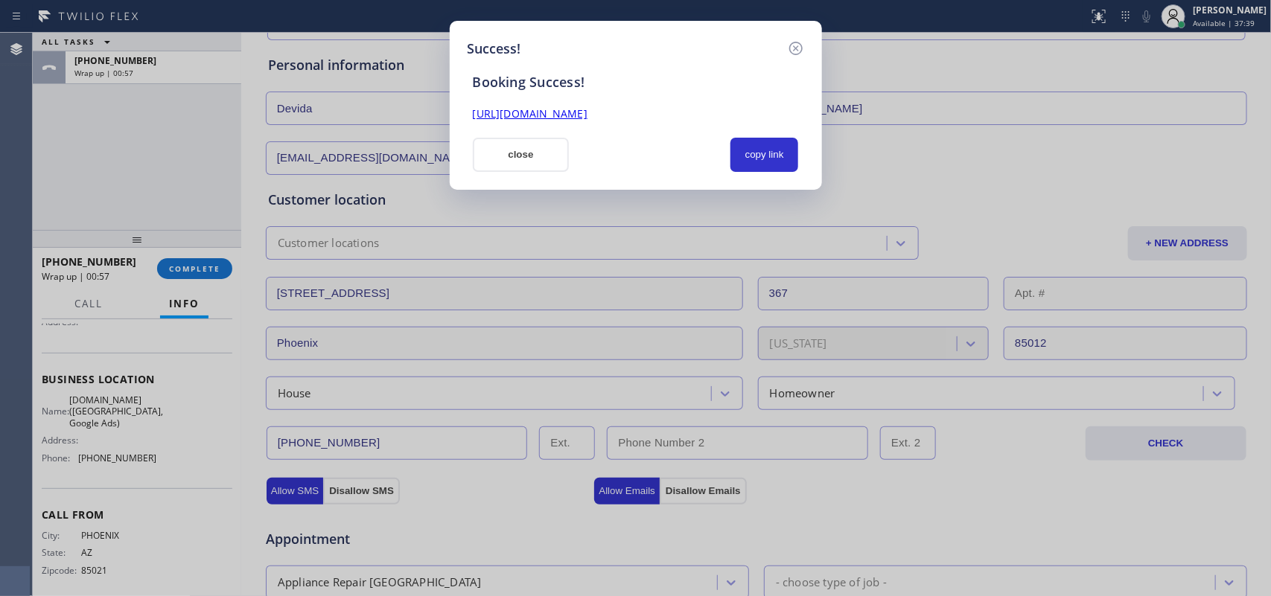
drag, startPoint x: 780, startPoint y: 158, endPoint x: 742, endPoint y: 114, distance: 58.1
click at [780, 157] on button "copy link" at bounding box center [765, 155] width 69 height 34
click at [731, 104] on div "[URL][DOMAIN_NAME]" at bounding box center [636, 107] width 344 height 32
click at [588, 112] on link "[URL][DOMAIN_NAME]" at bounding box center [530, 113] width 115 height 14
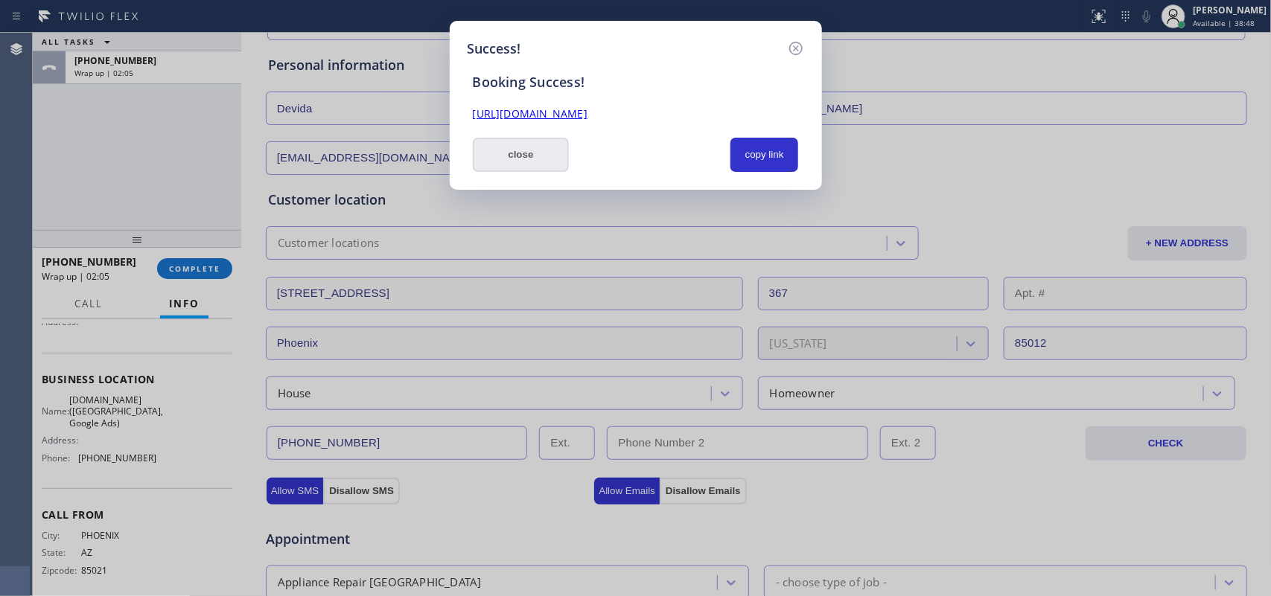
click at [518, 157] on button "close" at bounding box center [521, 155] width 97 height 34
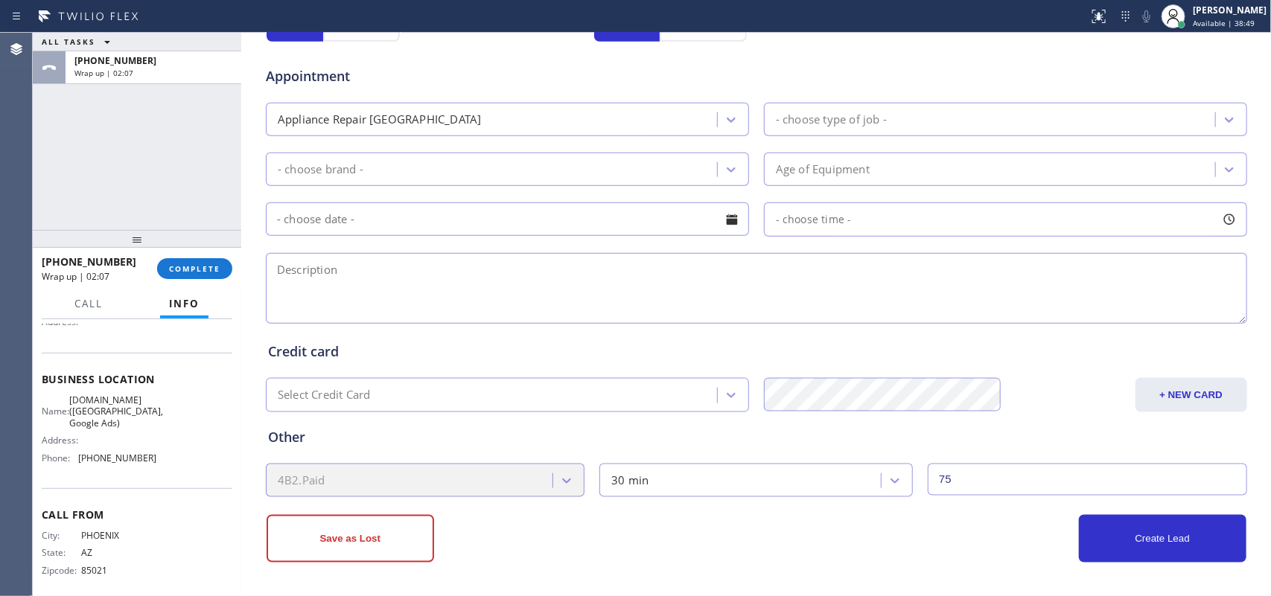
scroll to position [424, 0]
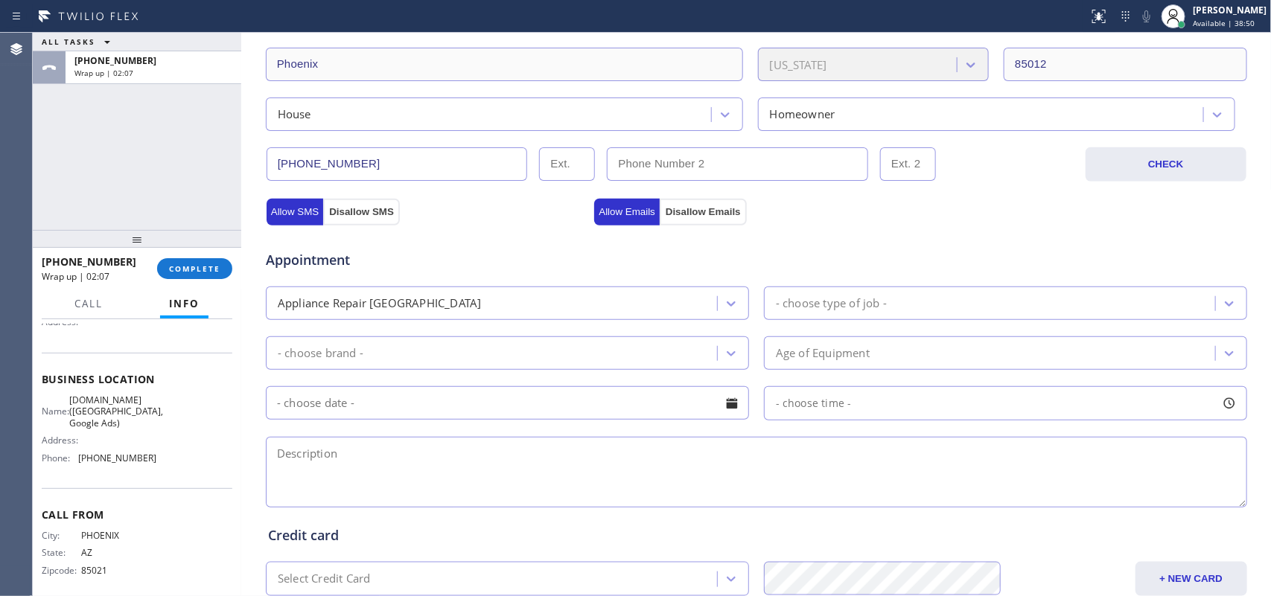
click at [322, 160] on input "[PHONE_NUMBER]" at bounding box center [397, 164] width 261 height 34
click at [200, 264] on span "COMPLETE" at bounding box center [194, 269] width 51 height 10
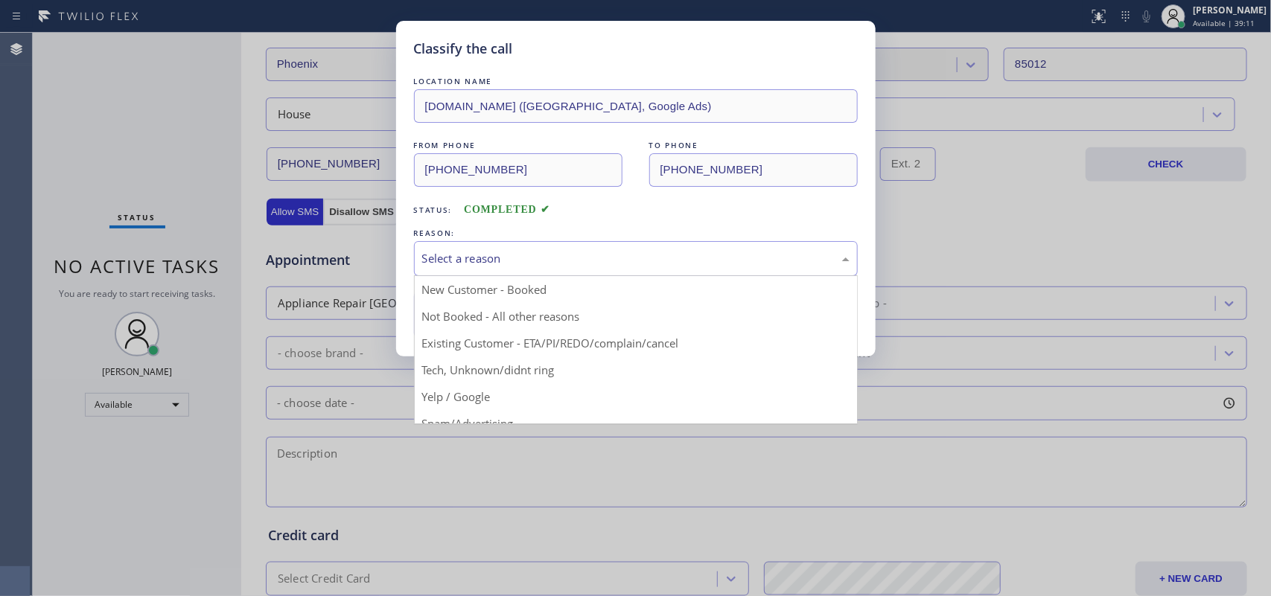
click at [567, 265] on div "Select a reason" at bounding box center [635, 258] width 427 height 17
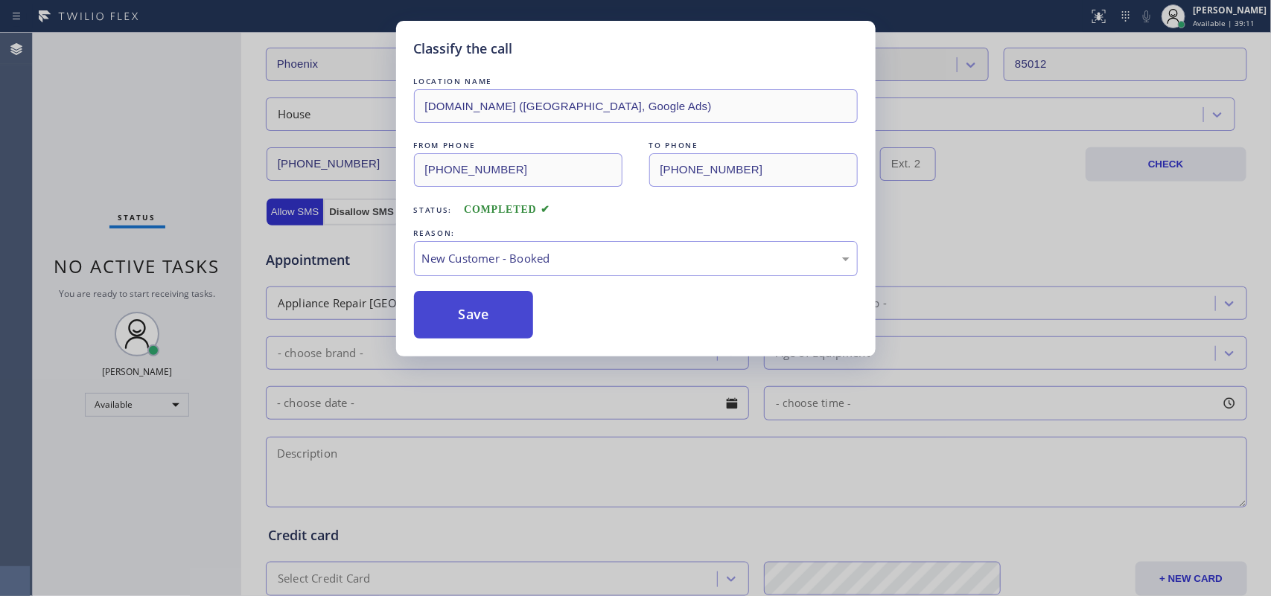
click at [486, 311] on button "Save" at bounding box center [474, 315] width 120 height 48
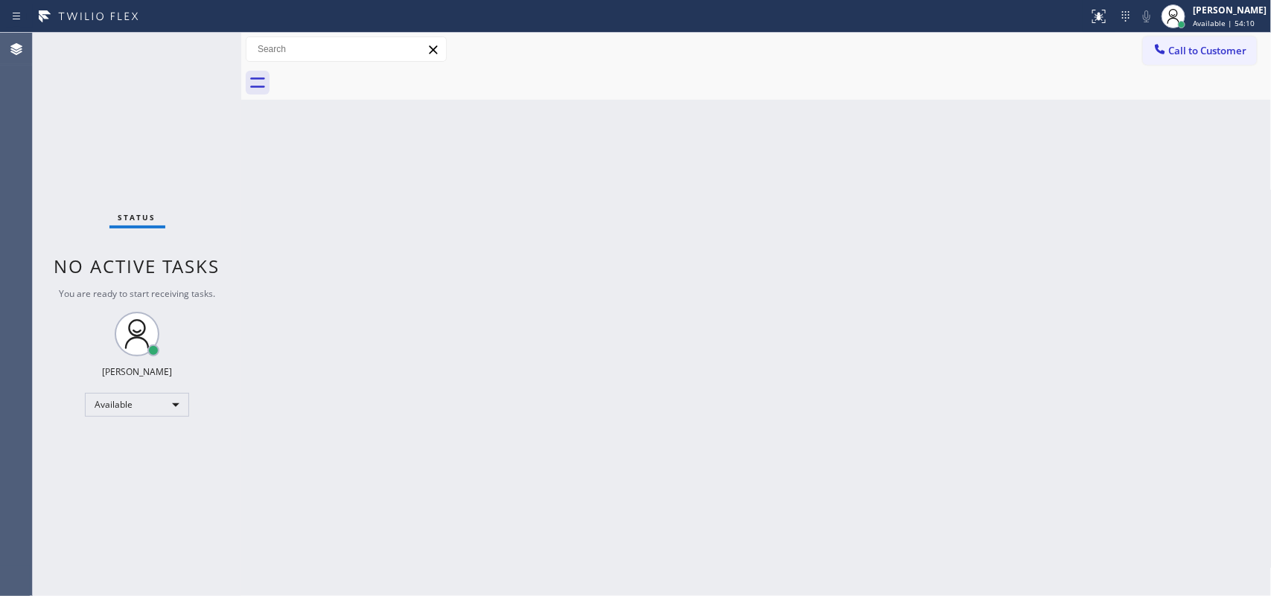
click at [118, 47] on div "Status No active tasks You are ready to start receiving tasks. [PERSON_NAME] Av…" at bounding box center [137, 315] width 209 height 564
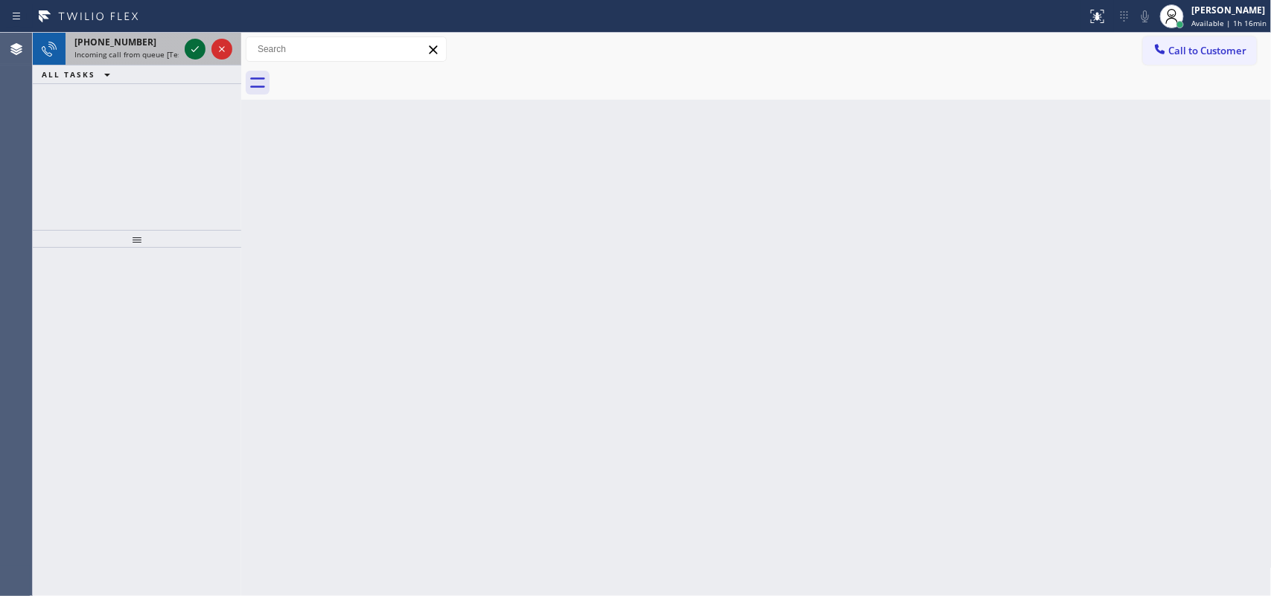
click at [183, 53] on div at bounding box center [209, 49] width 54 height 33
click at [142, 41] on div "[PHONE_NUMBER]" at bounding box center [126, 42] width 104 height 13
click at [156, 47] on div "[PHONE_NUMBER]" at bounding box center [126, 42] width 104 height 13
click at [125, 54] on span "Incoming call from queue [Test] All" at bounding box center [136, 54] width 124 height 10
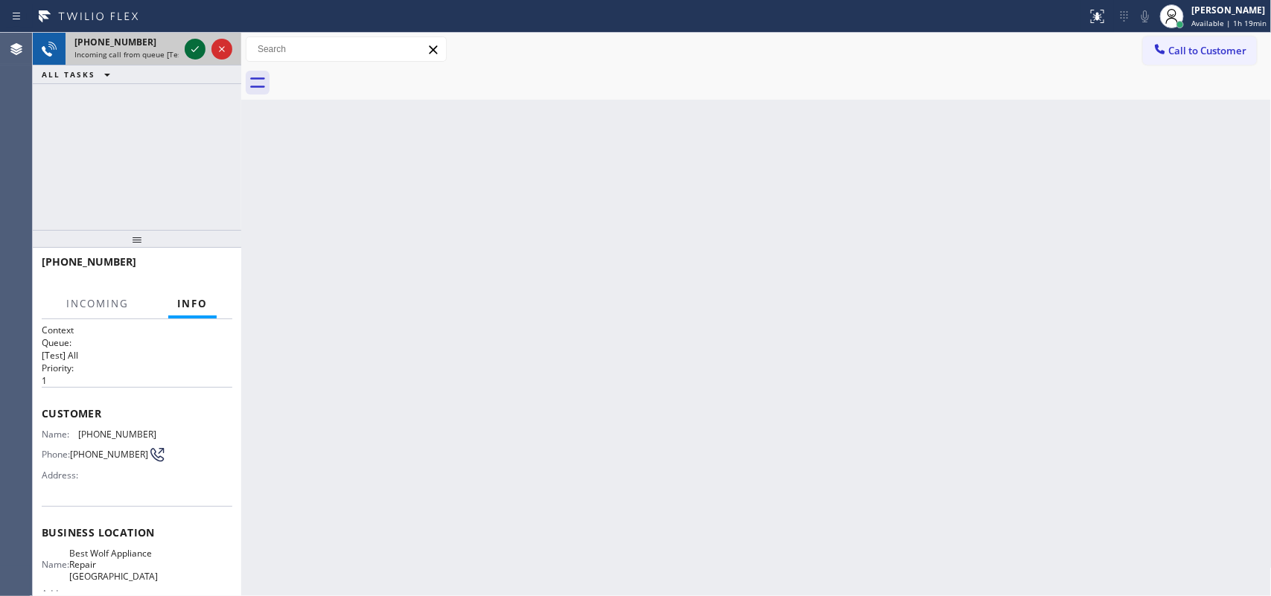
click at [194, 49] on icon at bounding box center [195, 49] width 18 height 18
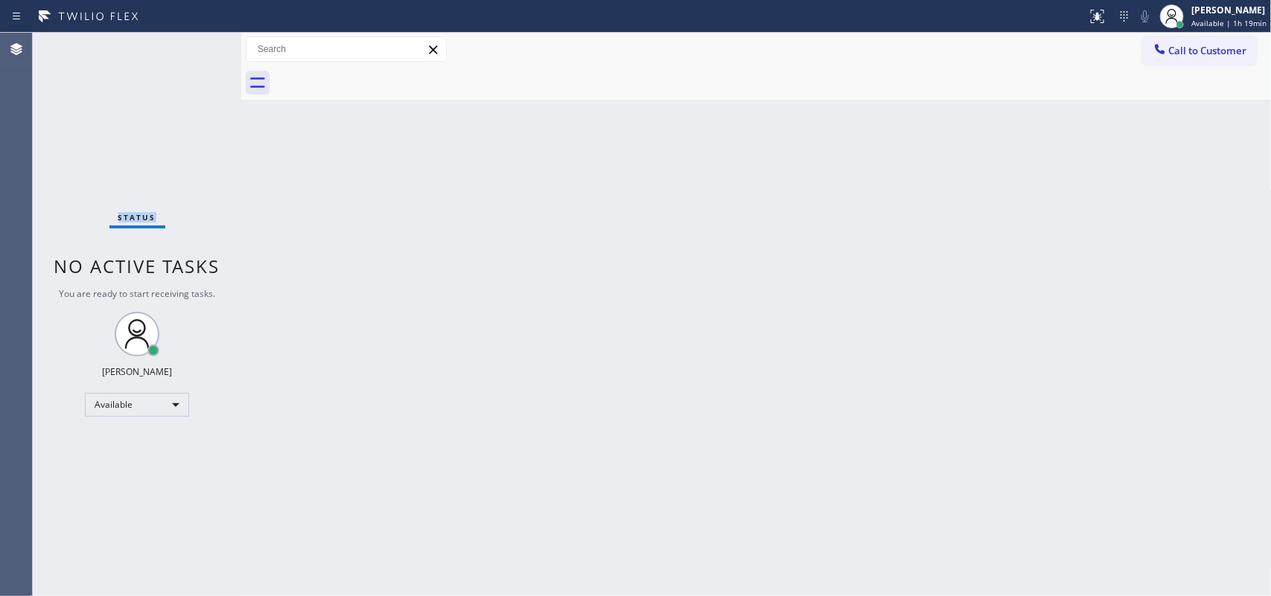
click at [194, 49] on div "Status No active tasks You are ready to start receiving tasks. [PERSON_NAME] Av…" at bounding box center [137, 315] width 209 height 564
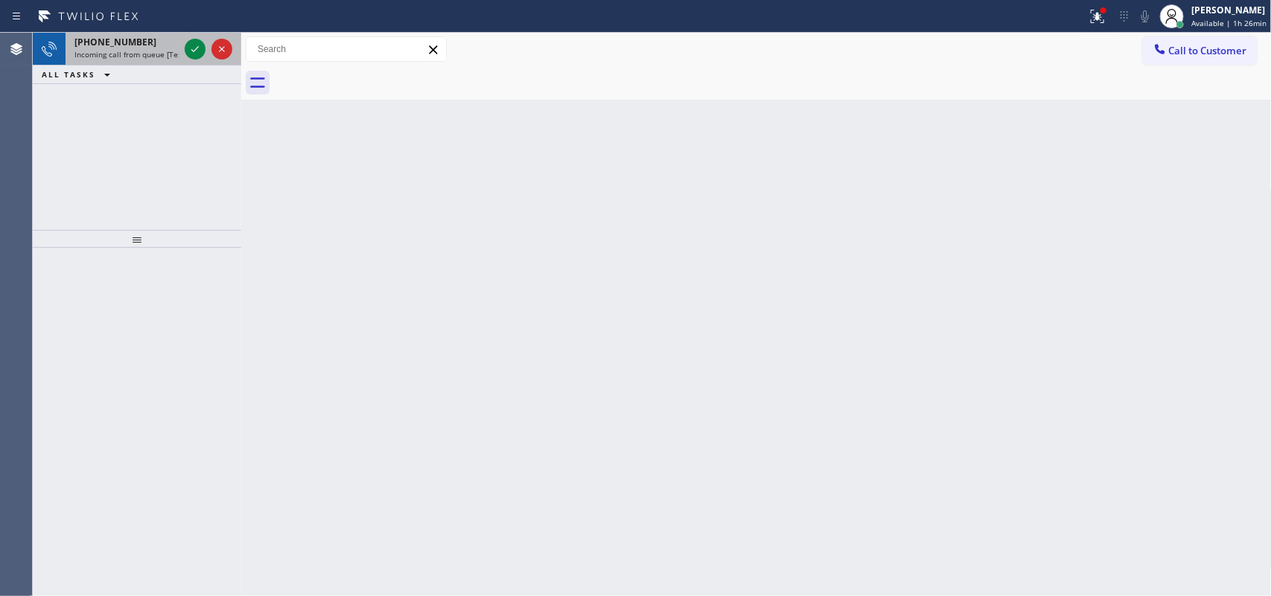
click at [165, 45] on div "[PHONE_NUMBER]" at bounding box center [126, 42] width 104 height 13
click at [159, 58] on span "Incoming call from queue [Test] All" at bounding box center [136, 54] width 124 height 10
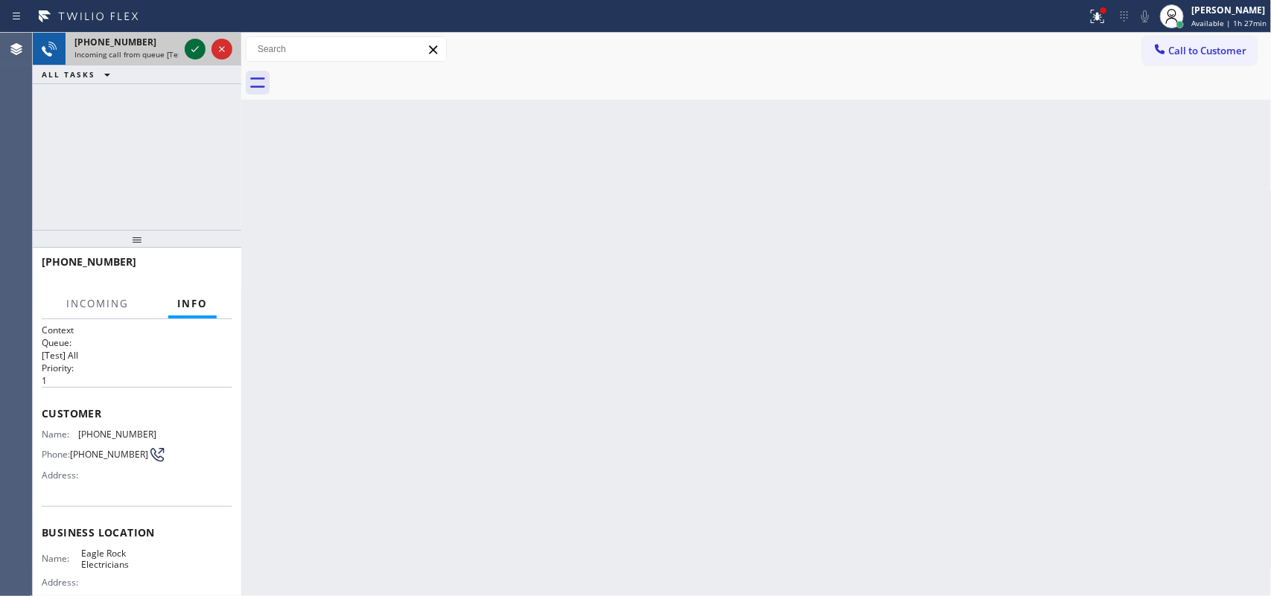
click at [190, 56] on icon at bounding box center [195, 49] width 18 height 18
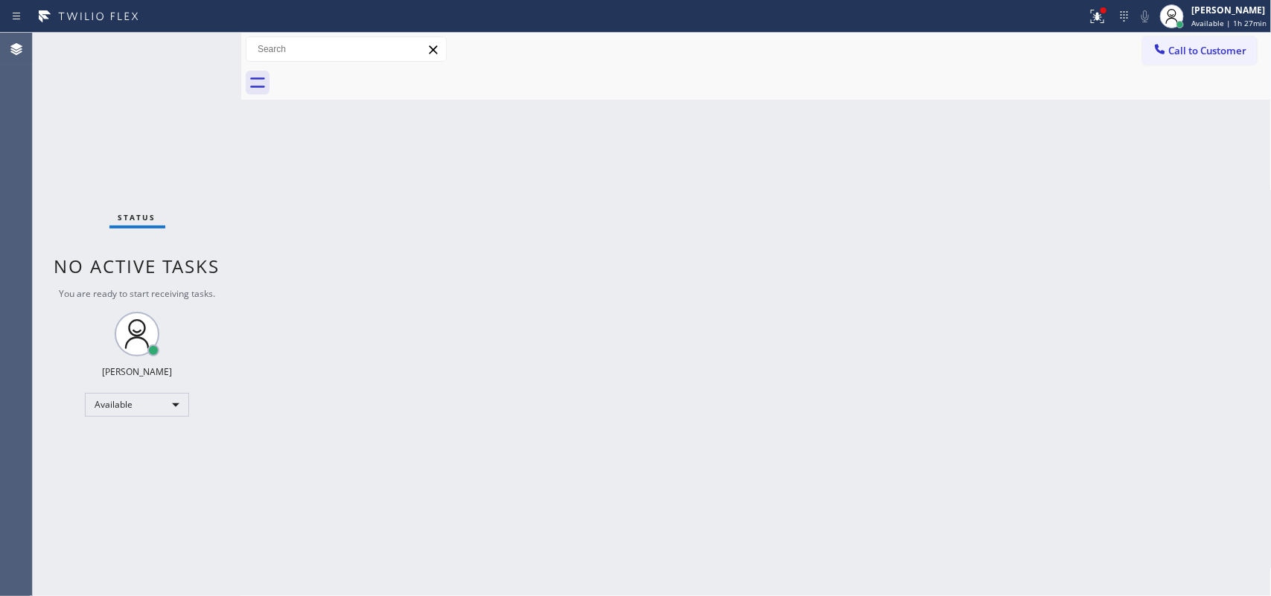
click at [201, 52] on div "Status No active tasks You are ready to start receiving tasks. [PERSON_NAME] Av…" at bounding box center [137, 315] width 209 height 564
drag, startPoint x: 154, startPoint y: 63, endPoint x: 176, endPoint y: 54, distance: 24.3
click at [191, 49] on div "Status No active tasks You are ready to start receiving tasks. [PERSON_NAME] Av…" at bounding box center [137, 315] width 209 height 564
click at [192, 49] on div "Status No active tasks You are ready to start receiving tasks. [PERSON_NAME] Av…" at bounding box center [137, 315] width 209 height 564
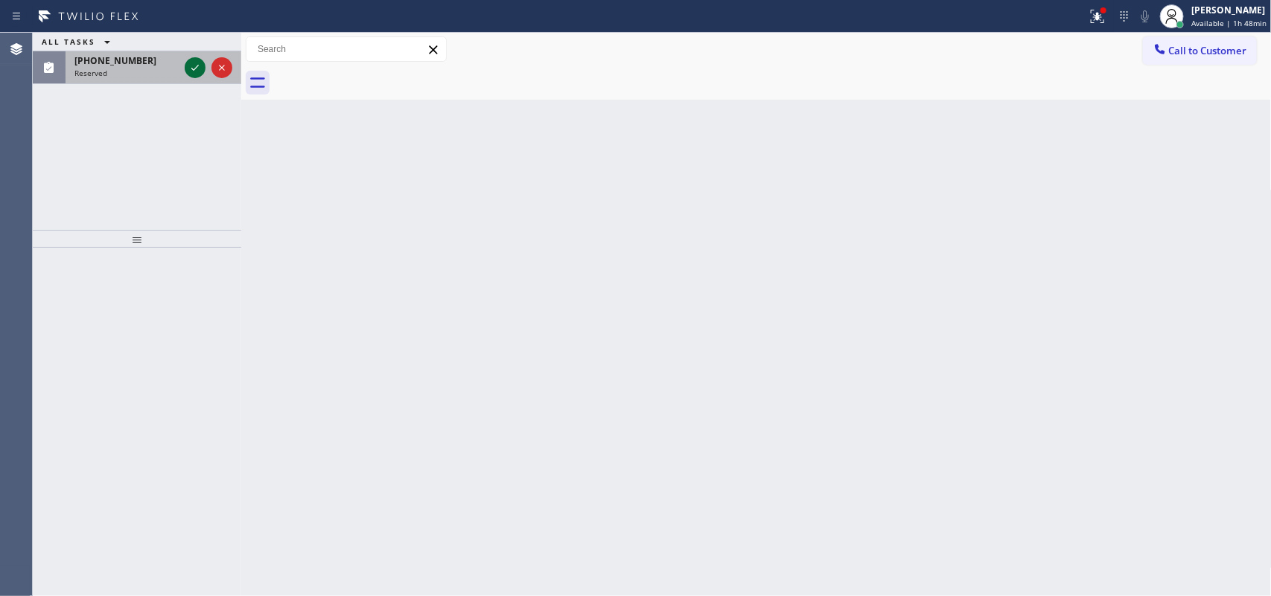
click at [191, 60] on icon at bounding box center [195, 68] width 18 height 18
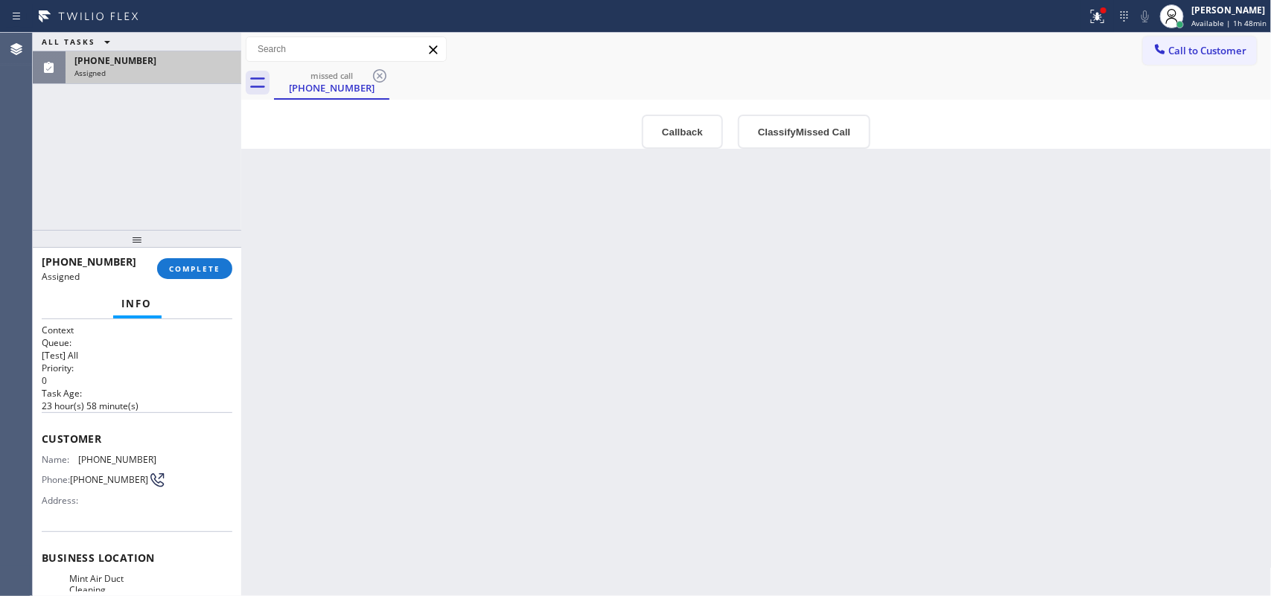
scroll to position [188, 0]
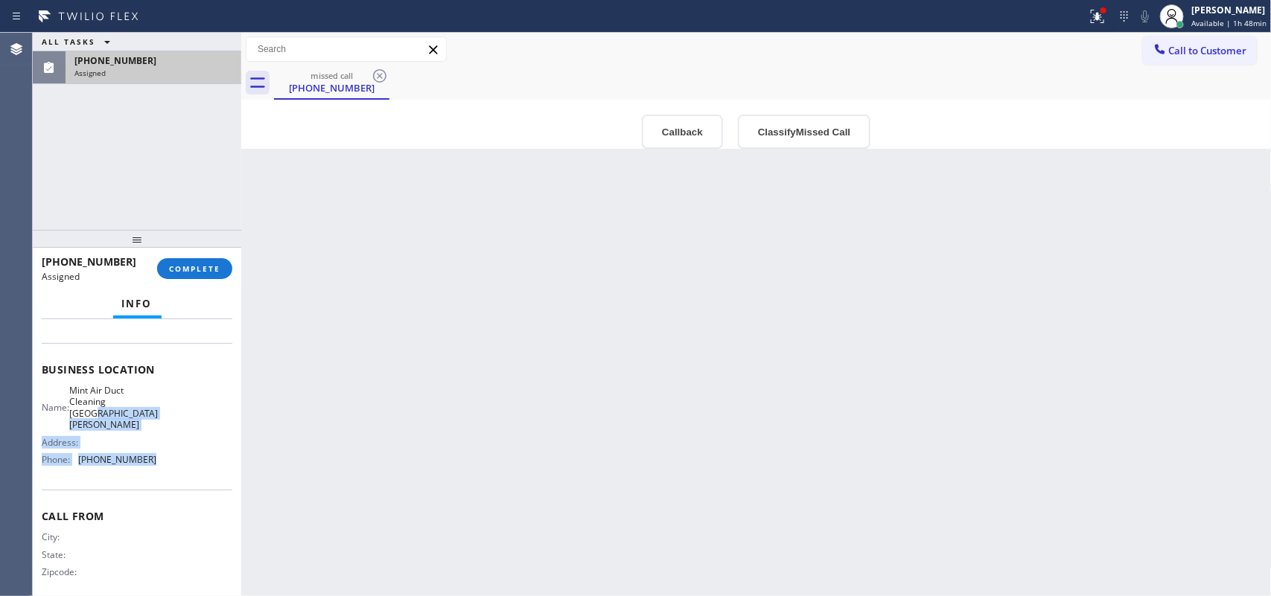
drag, startPoint x: 151, startPoint y: 454, endPoint x: 136, endPoint y: 369, distance: 87.1
click at [138, 374] on div "Business location Name: Mint Air Duct Cleaning [GEOGRAPHIC_DATA][PERSON_NAME] A…" at bounding box center [137, 416] width 191 height 147
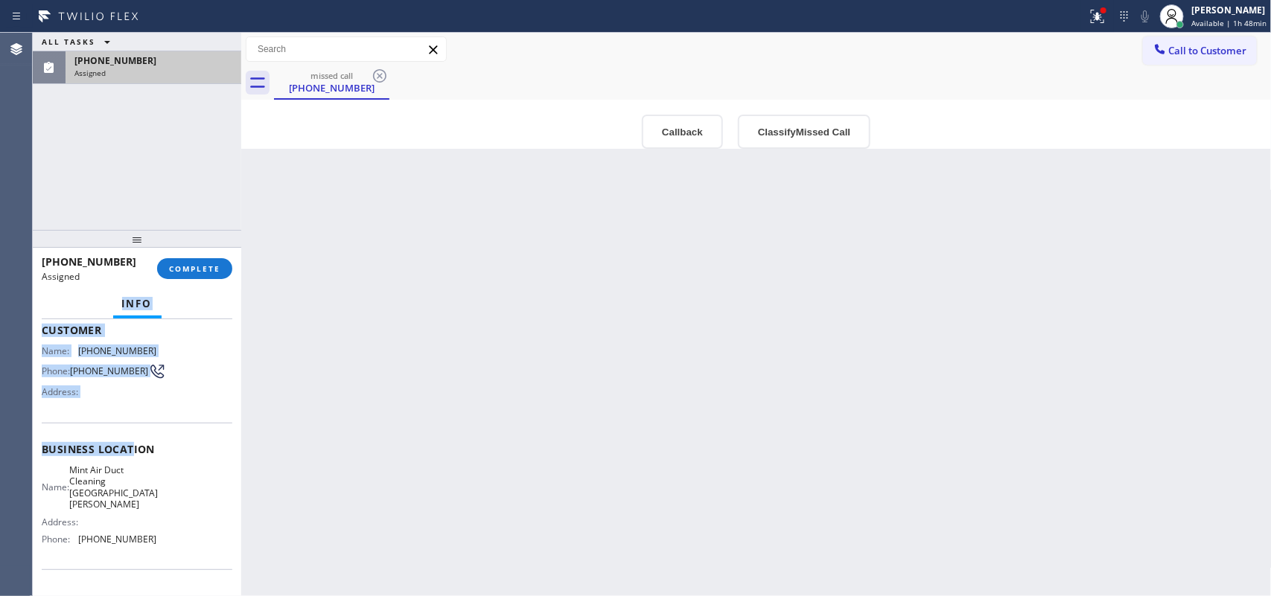
scroll to position [0, 0]
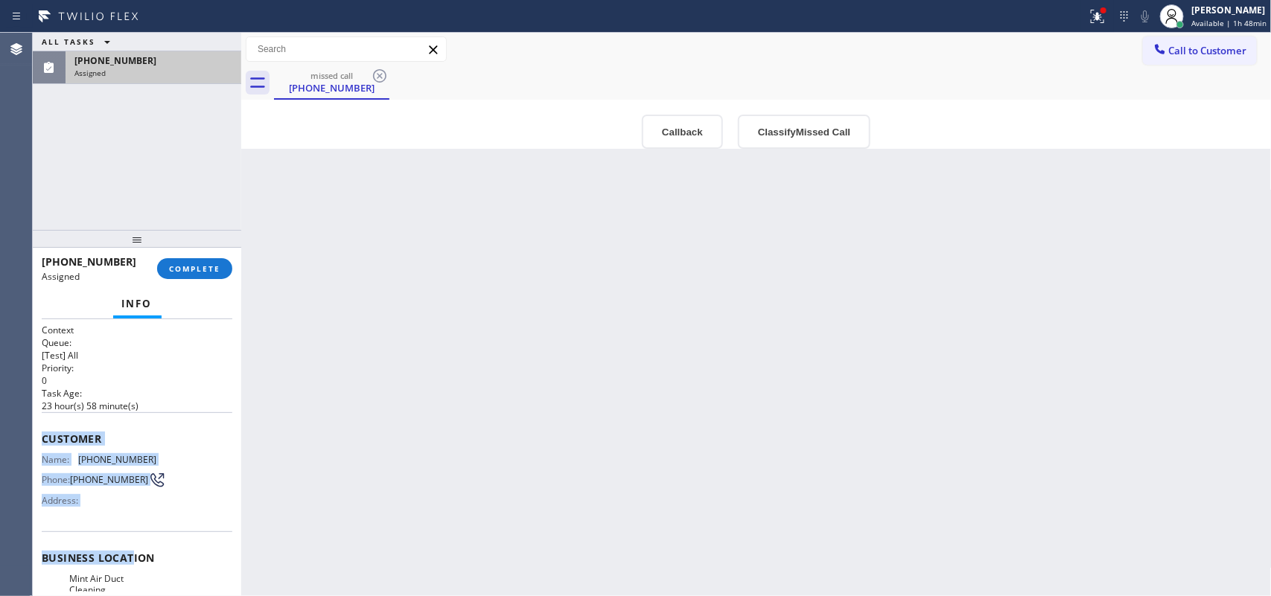
drag, startPoint x: 124, startPoint y: 330, endPoint x: 45, endPoint y: 434, distance: 131.2
click at [45, 434] on div "Context Queue: [Test] All Priority: 0 Task Age: [DEMOGRAPHIC_DATA] hour(s) 58 m…" at bounding box center [137, 558] width 191 height 468
copy div "Customer Name: [PHONE_NUMBER] Phone: [PHONE_NUMBER] Address: Business locat"
click at [218, 268] on span "COMPLETE" at bounding box center [194, 269] width 51 height 10
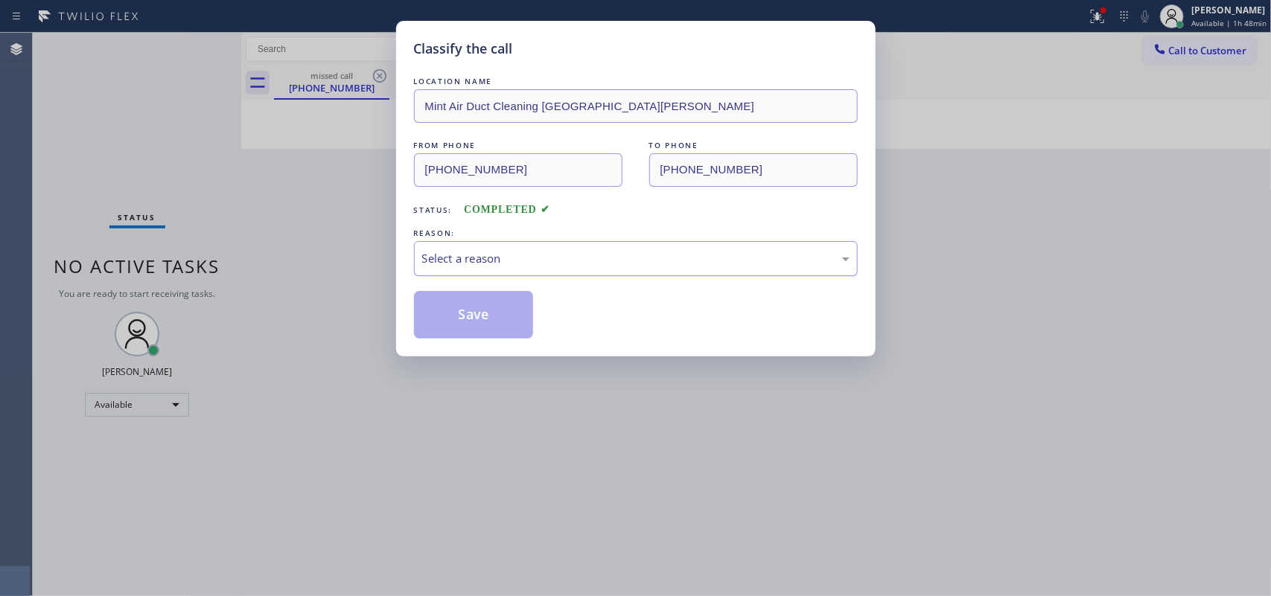
click at [683, 269] on div "Select a reason" at bounding box center [636, 258] width 444 height 35
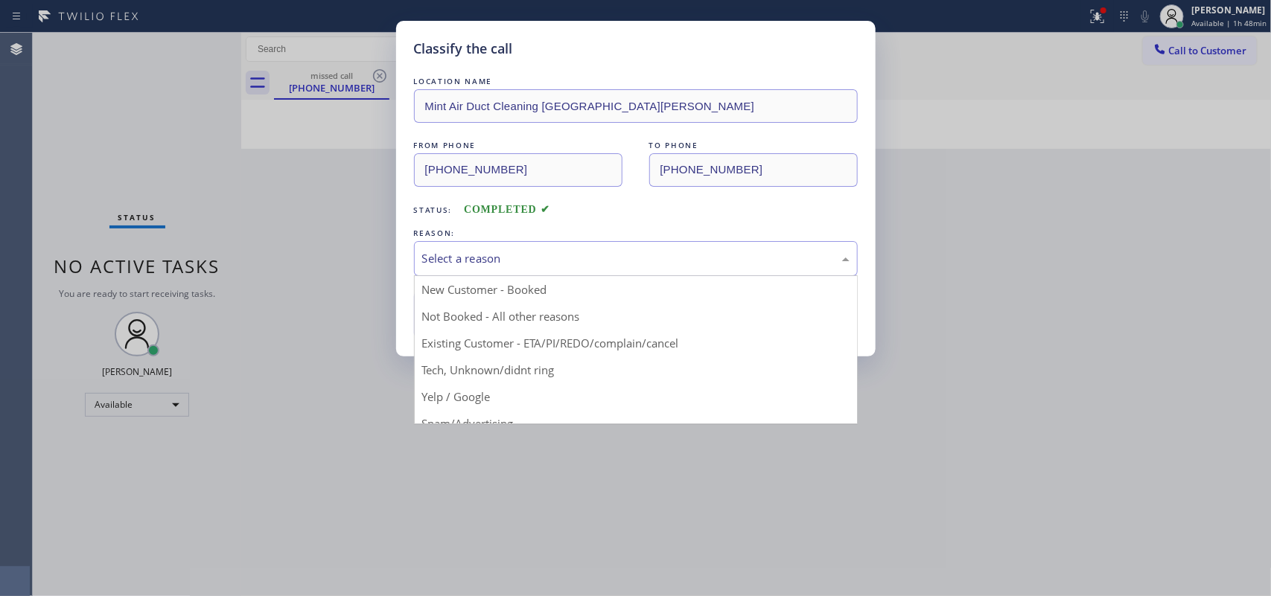
drag, startPoint x: 568, startPoint y: 374, endPoint x: 559, endPoint y: 374, distance: 8.9
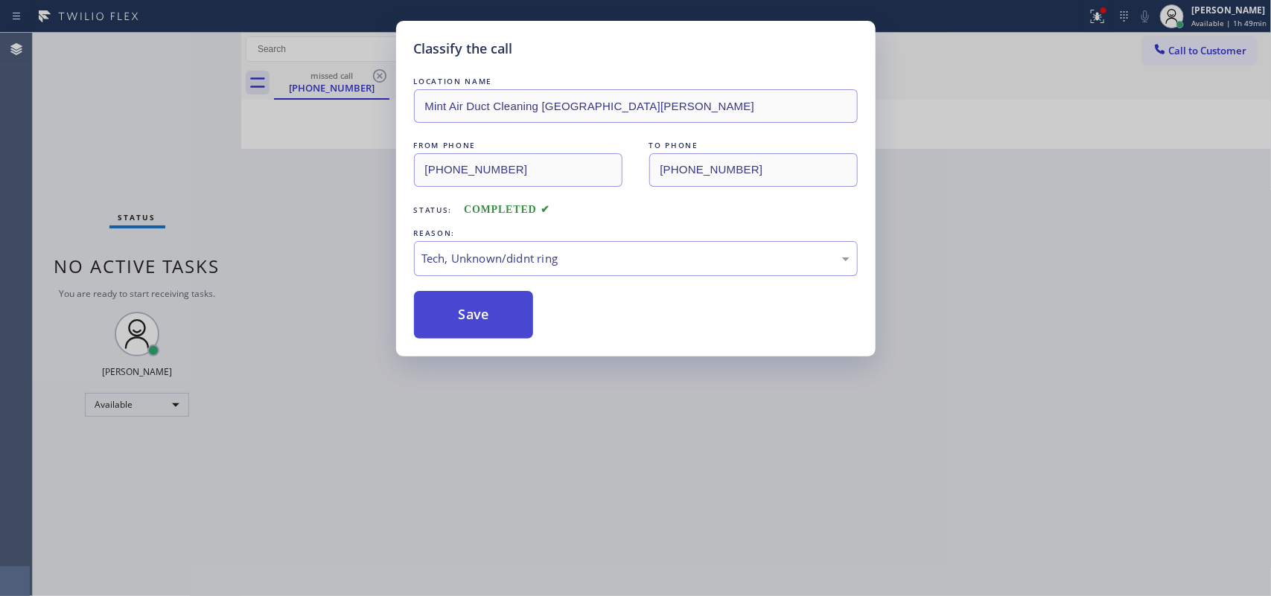
click at [477, 329] on button "Save" at bounding box center [474, 315] width 120 height 48
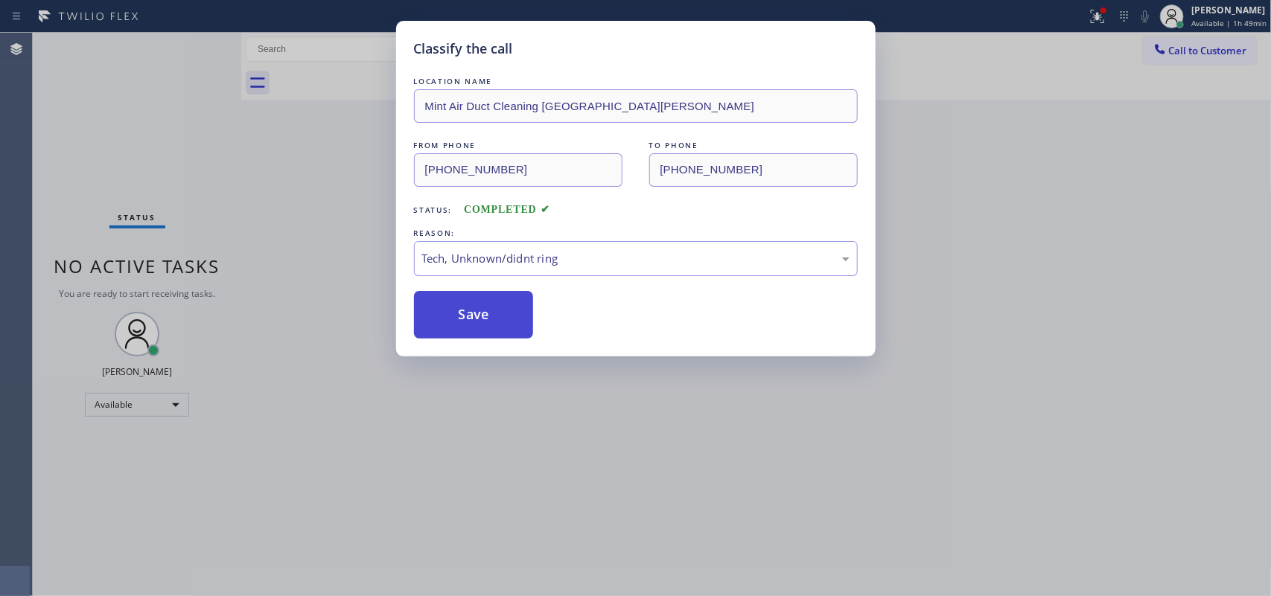
click at [477, 329] on button "Save" at bounding box center [474, 315] width 120 height 48
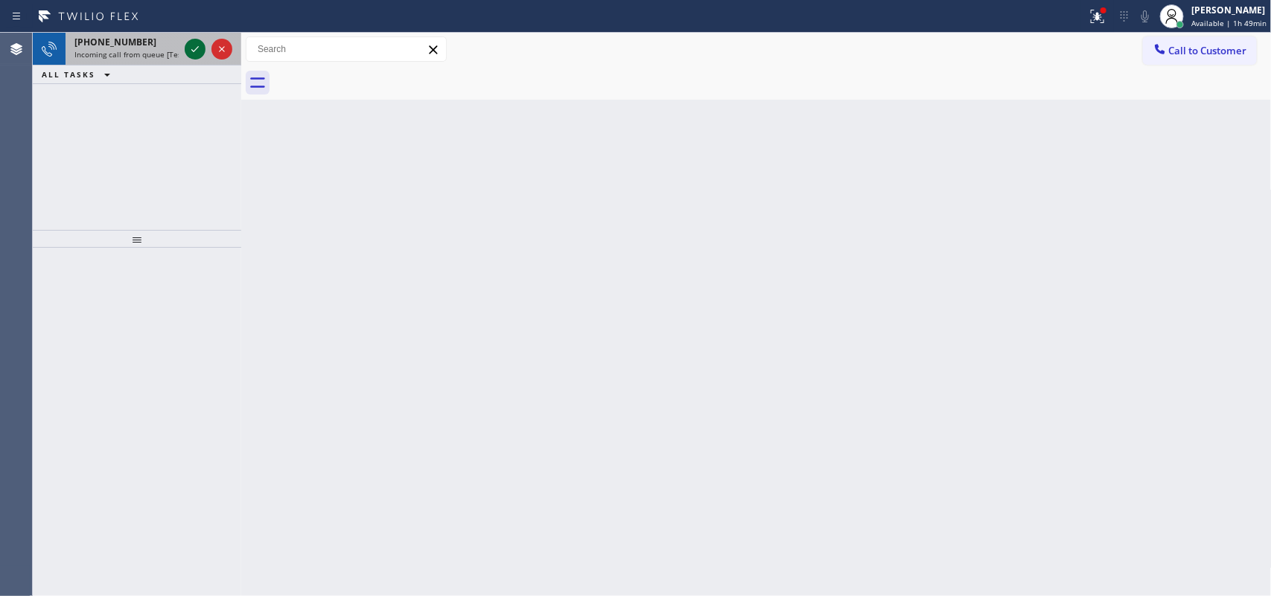
click at [195, 48] on icon at bounding box center [195, 49] width 18 height 18
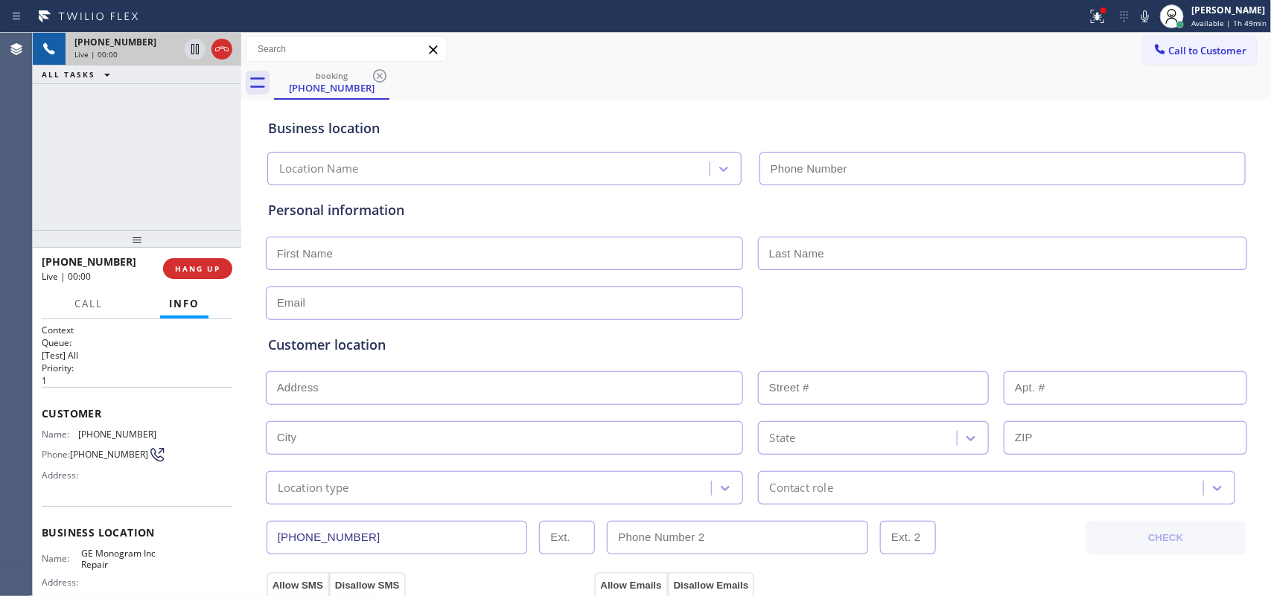
type input "[PHONE_NUMBER]"
click at [322, 246] on input "text" at bounding box center [504, 254] width 477 height 34
type input "Mr."
type input "[PERSON_NAME]"
click at [317, 296] on input "text" at bounding box center [504, 304] width 477 height 34
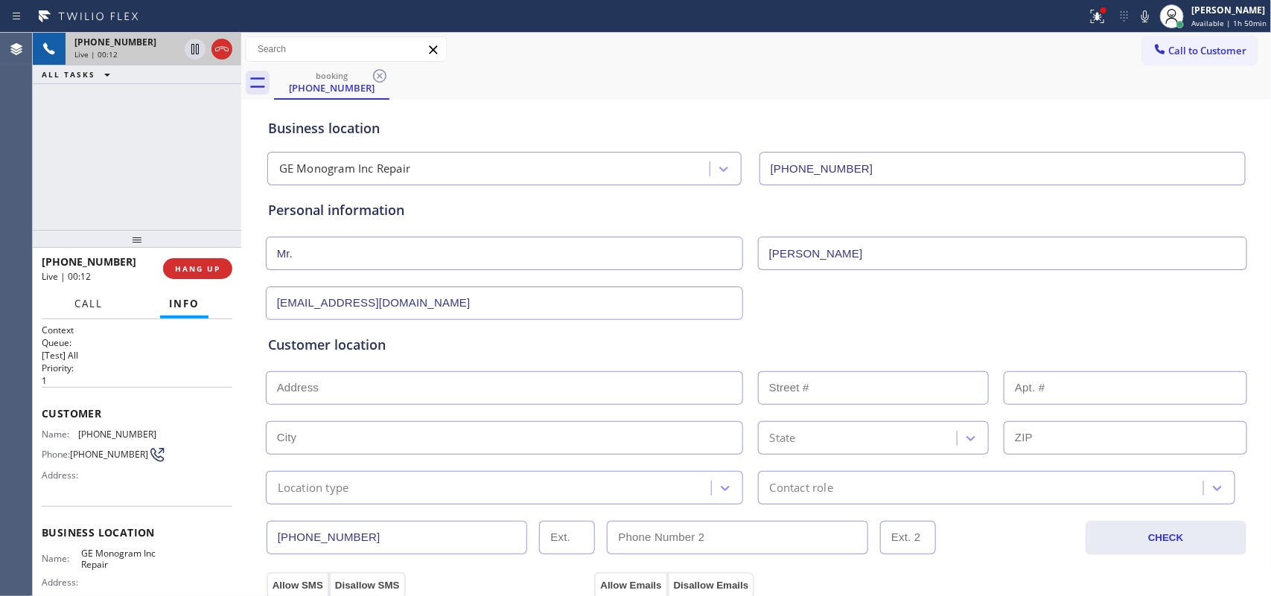
type input "[EMAIL_ADDRESS][DOMAIN_NAME]"
click at [95, 302] on span "Call" at bounding box center [88, 303] width 28 height 13
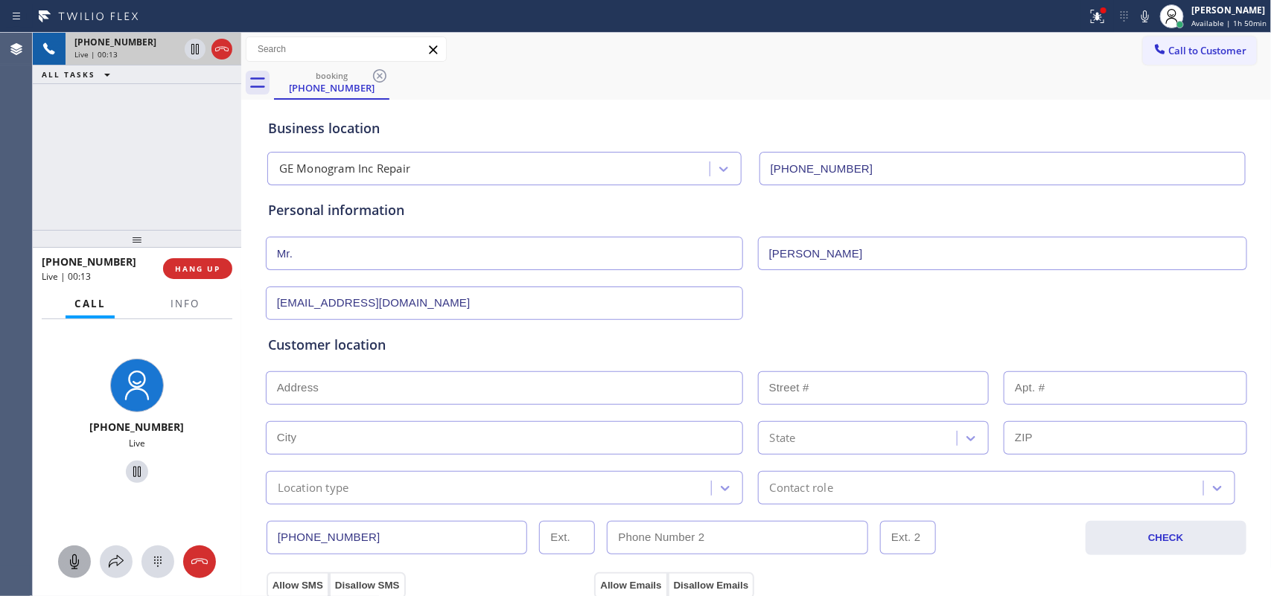
click at [77, 477] on icon at bounding box center [75, 562] width 18 height 18
click at [128, 468] on icon at bounding box center [137, 472] width 18 height 18
click at [531, 386] on input "text" at bounding box center [504, 389] width 477 height 34
click at [326, 383] on input "text" at bounding box center [504, 389] width 477 height 34
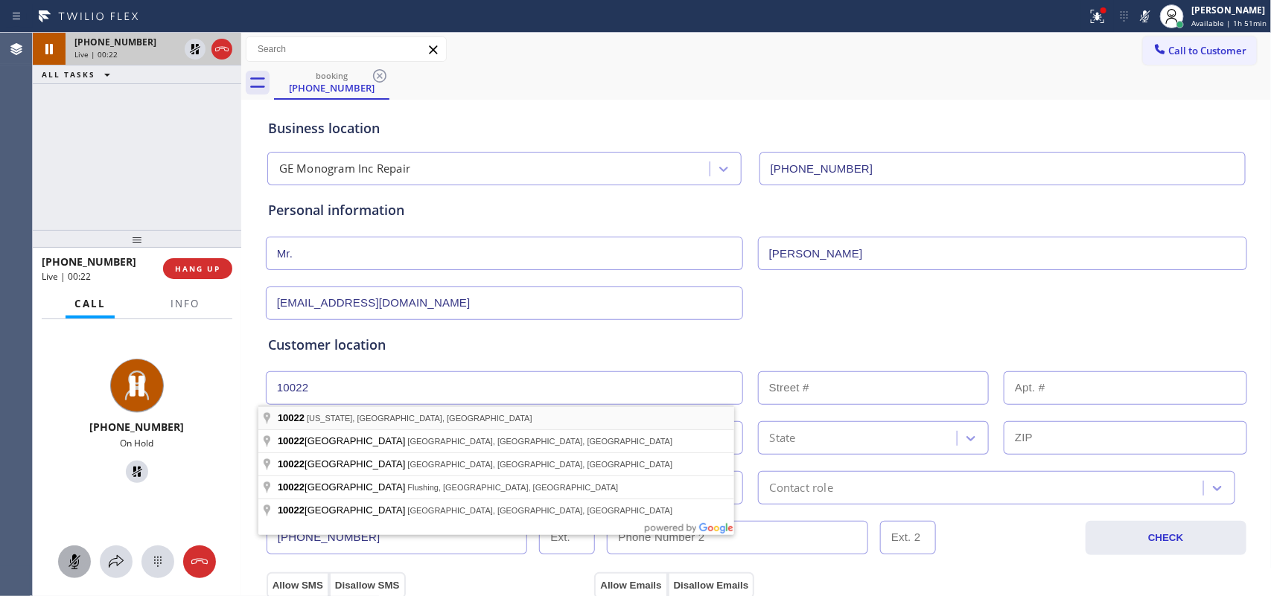
type input "[US_STATE][GEOGRAPHIC_DATA], [GEOGRAPHIC_DATA]"
type input "[US_STATE]"
type input "10022"
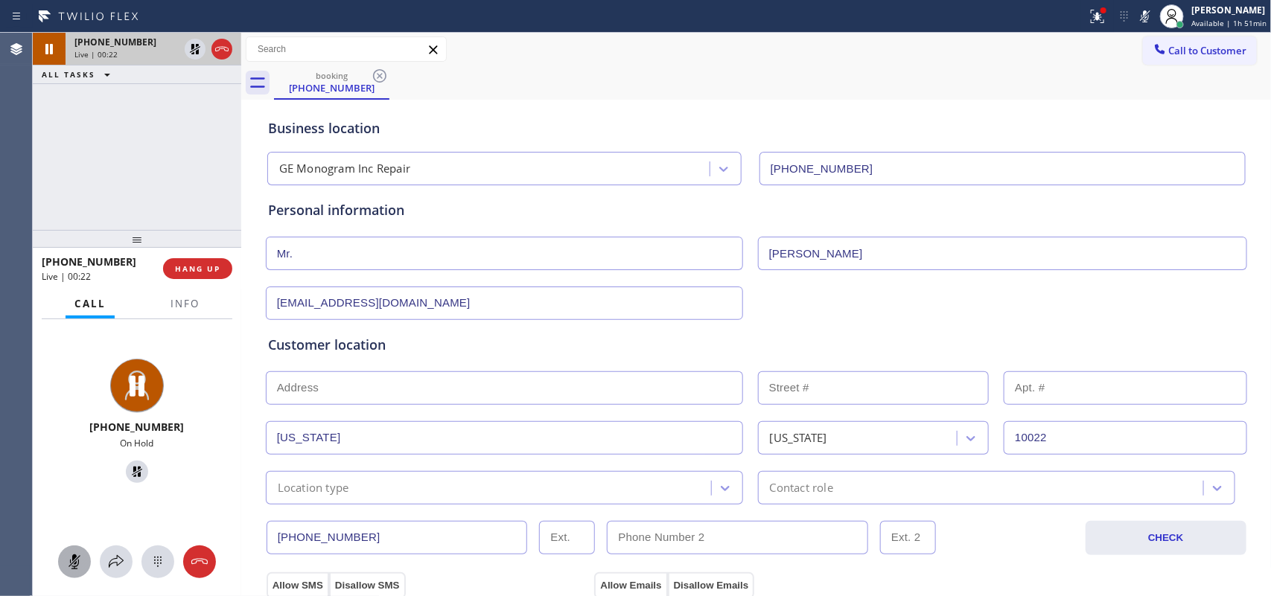
scroll to position [279, 0]
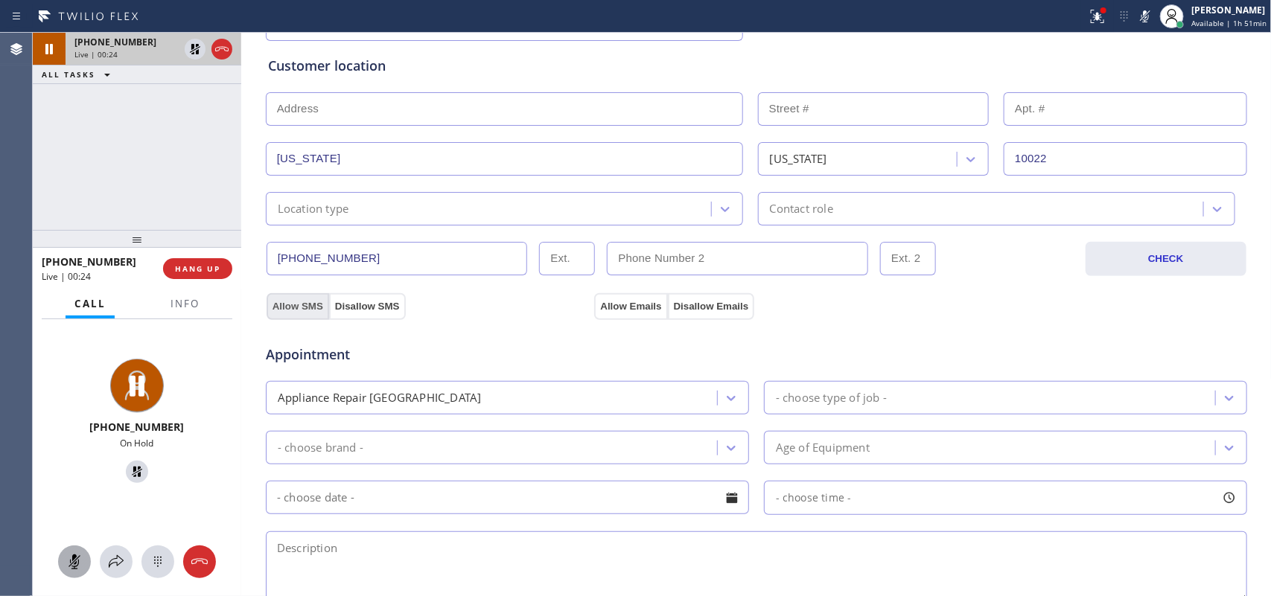
click at [308, 309] on button "Allow SMS" at bounding box center [298, 306] width 63 height 27
click at [627, 307] on button "Allow Emails" at bounding box center [630, 306] width 73 height 27
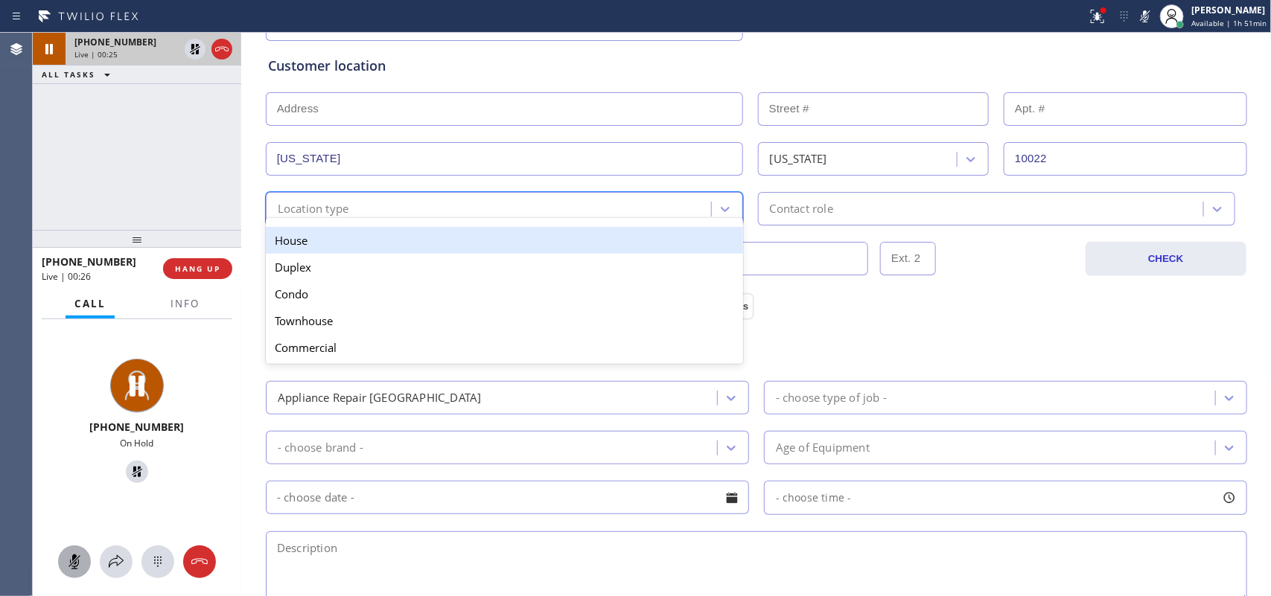
click at [686, 202] on div "Location type" at bounding box center [490, 209] width 441 height 26
click at [680, 237] on div "House" at bounding box center [504, 240] width 477 height 27
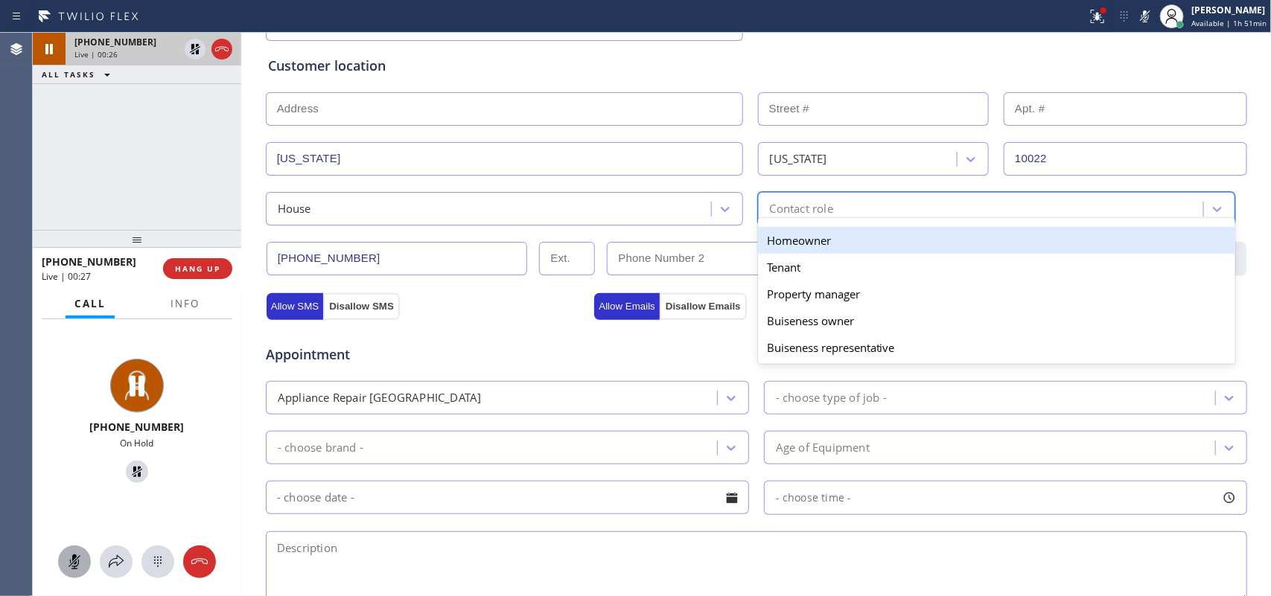
click at [881, 197] on div "Contact role" at bounding box center [983, 209] width 441 height 26
click at [881, 236] on div "Homeowner" at bounding box center [996, 240] width 477 height 27
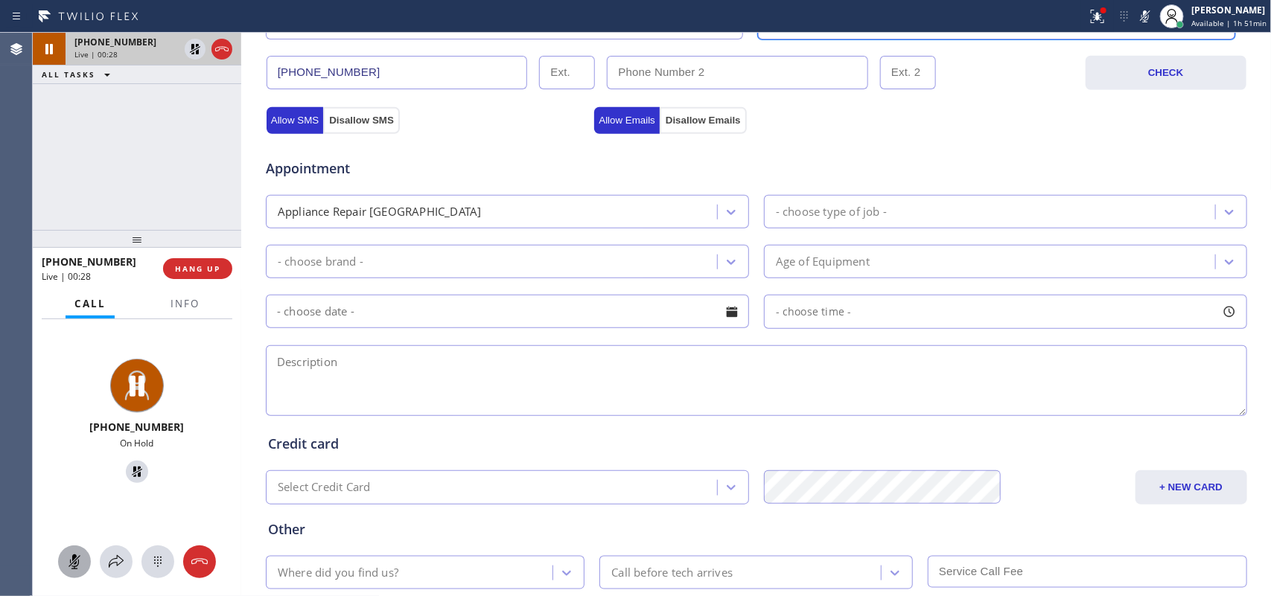
scroll to position [558, 0]
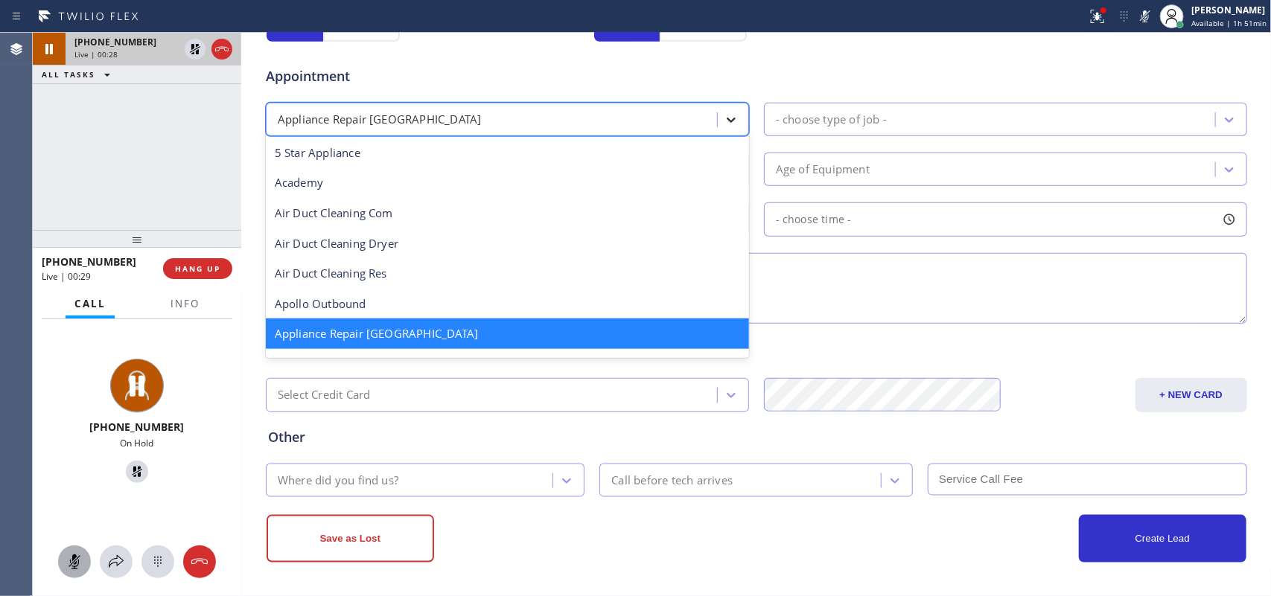
click at [730, 115] on icon at bounding box center [731, 119] width 15 height 15
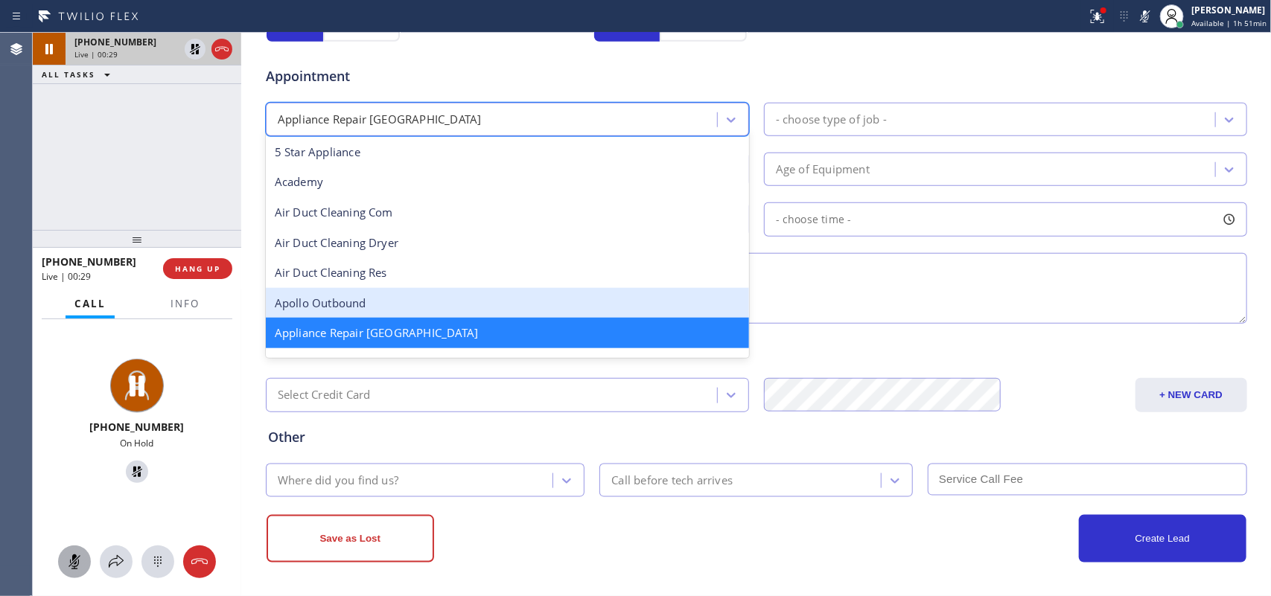
scroll to position [187, 0]
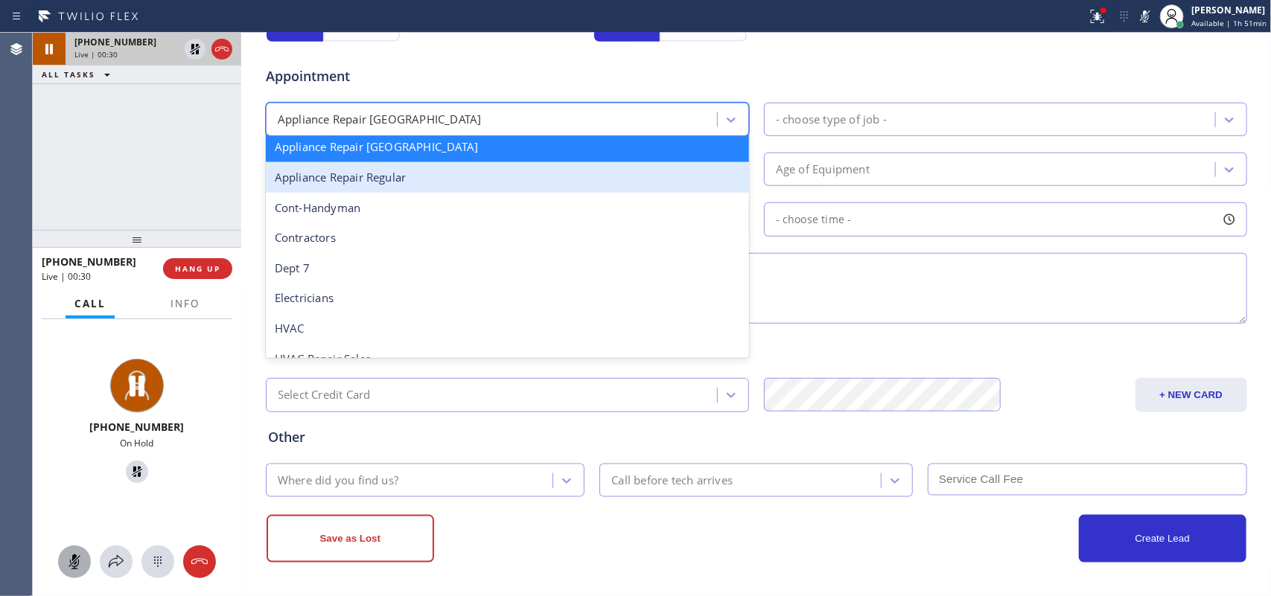
click at [555, 183] on div "Appliance Repair Regular" at bounding box center [507, 177] width 483 height 31
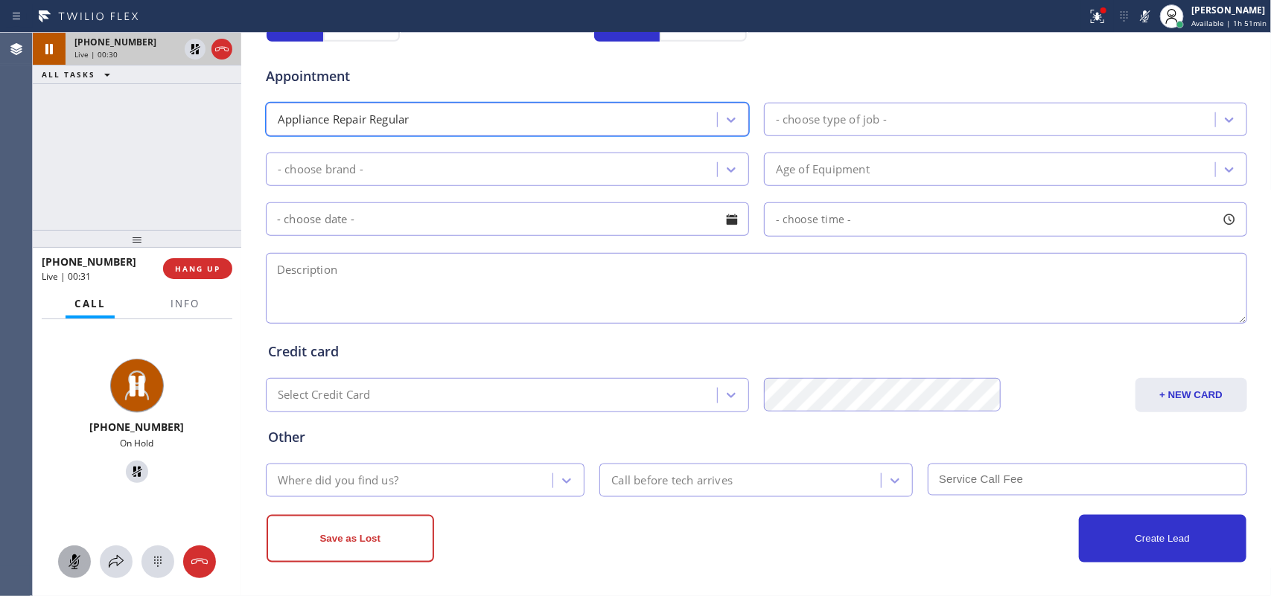
click at [846, 106] on div "- choose type of job -" at bounding box center [1005, 120] width 483 height 34
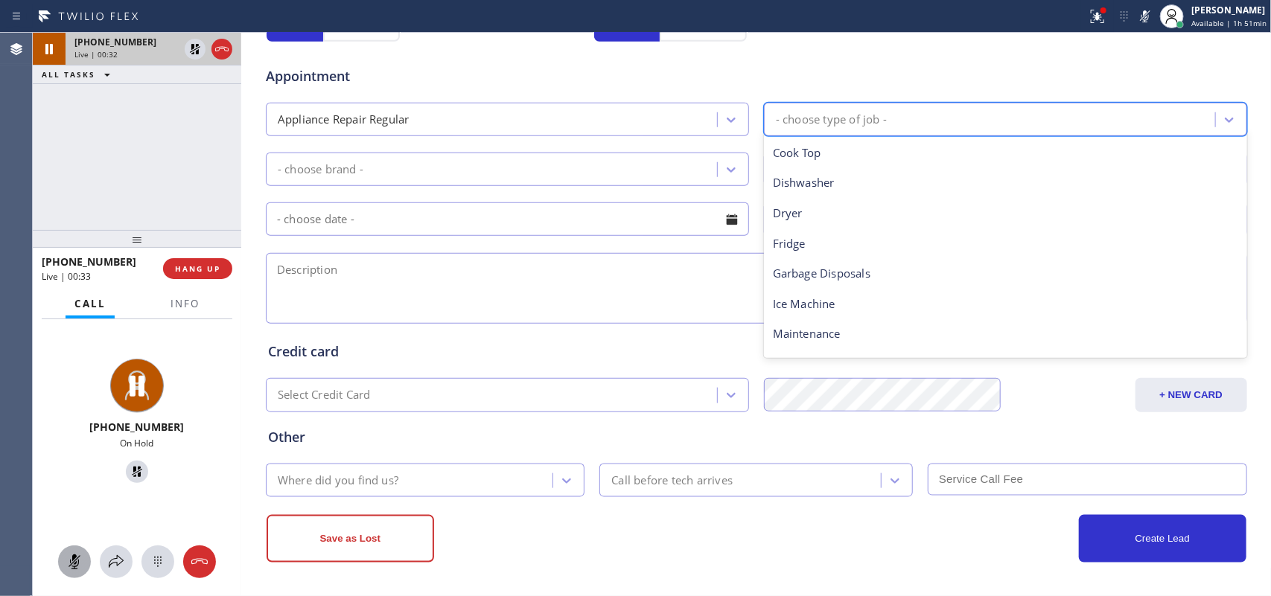
scroll to position [206, 0]
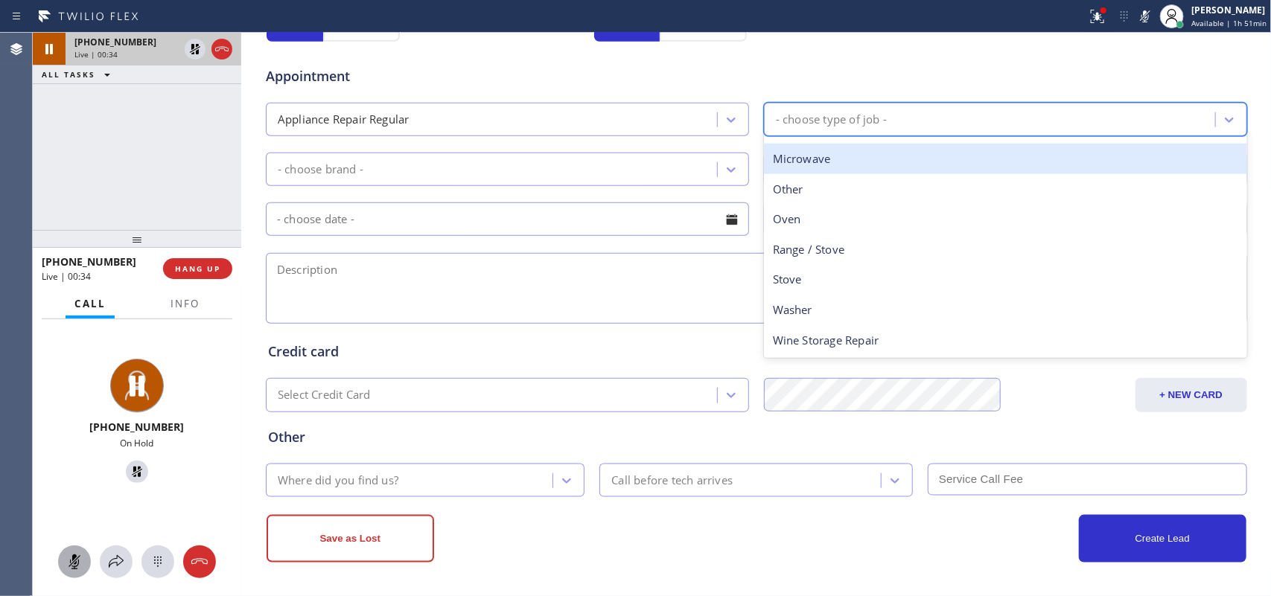
click at [860, 162] on div "Microwave" at bounding box center [1005, 159] width 483 height 31
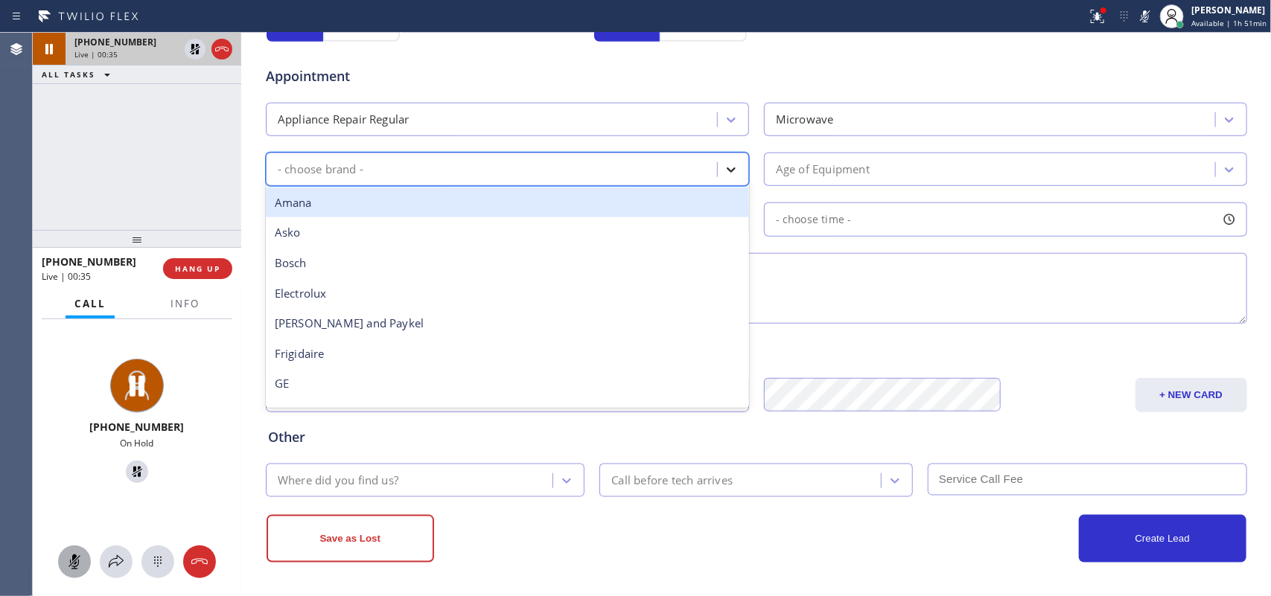
click at [731, 158] on div at bounding box center [731, 169] width 27 height 27
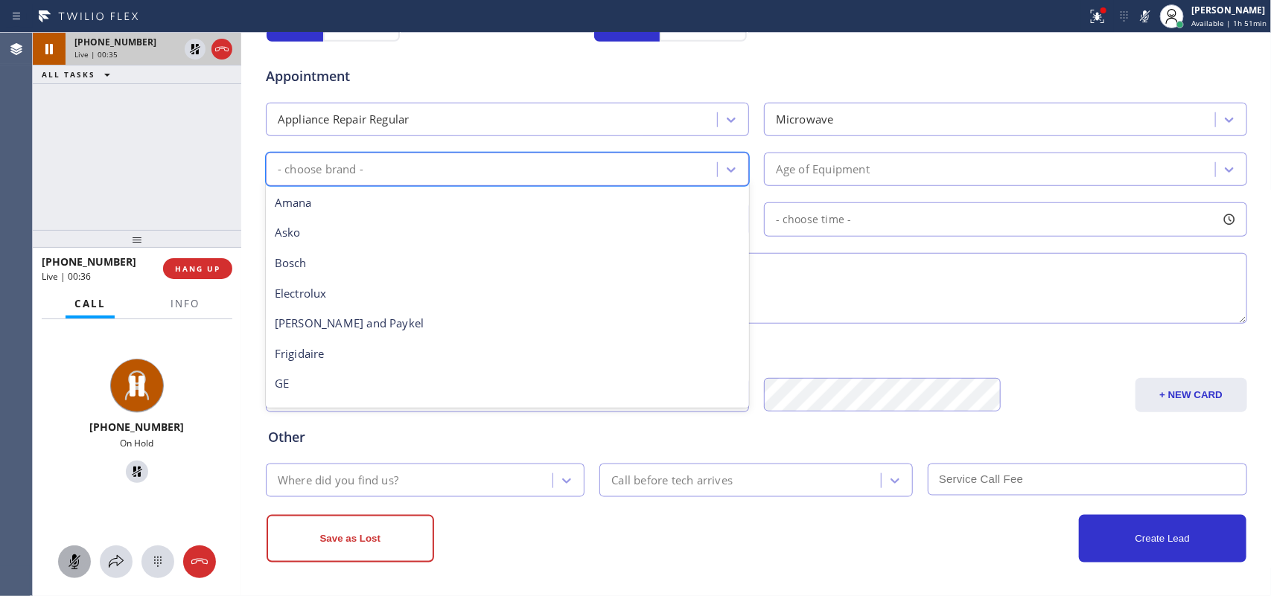
scroll to position [326, 0]
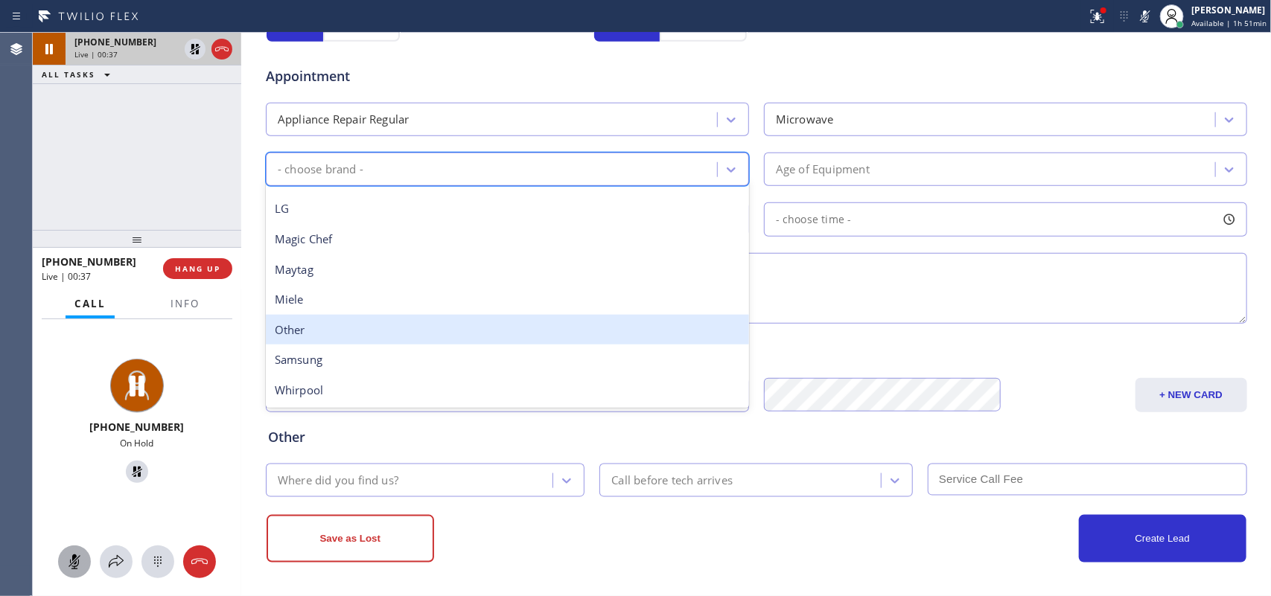
click at [553, 328] on div "Other" at bounding box center [507, 330] width 483 height 31
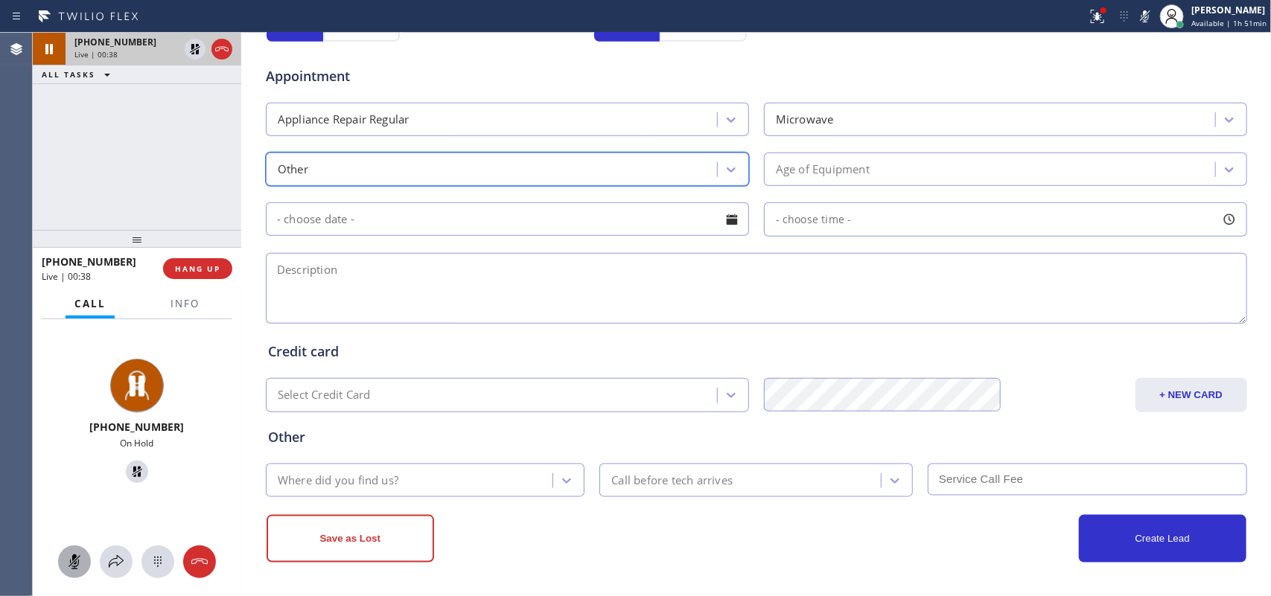
click at [816, 164] on div "Age of Equipment" at bounding box center [823, 169] width 94 height 17
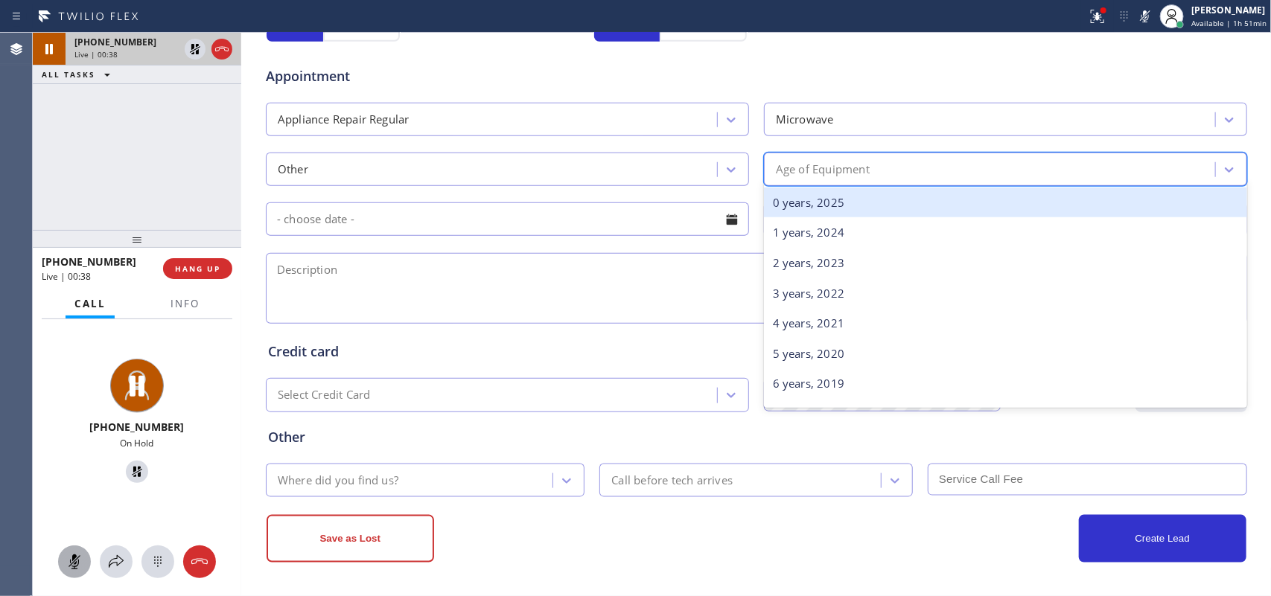
click at [839, 198] on div "0 years, 2025" at bounding box center [1005, 203] width 483 height 31
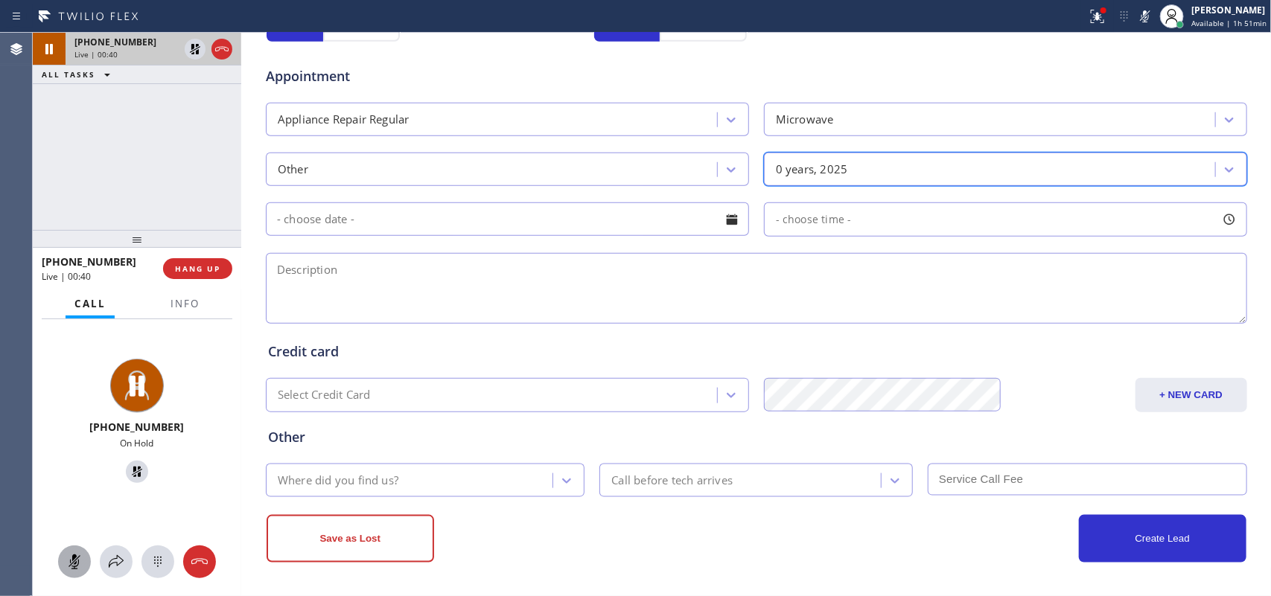
click at [809, 280] on textarea at bounding box center [756, 288] width 981 height 71
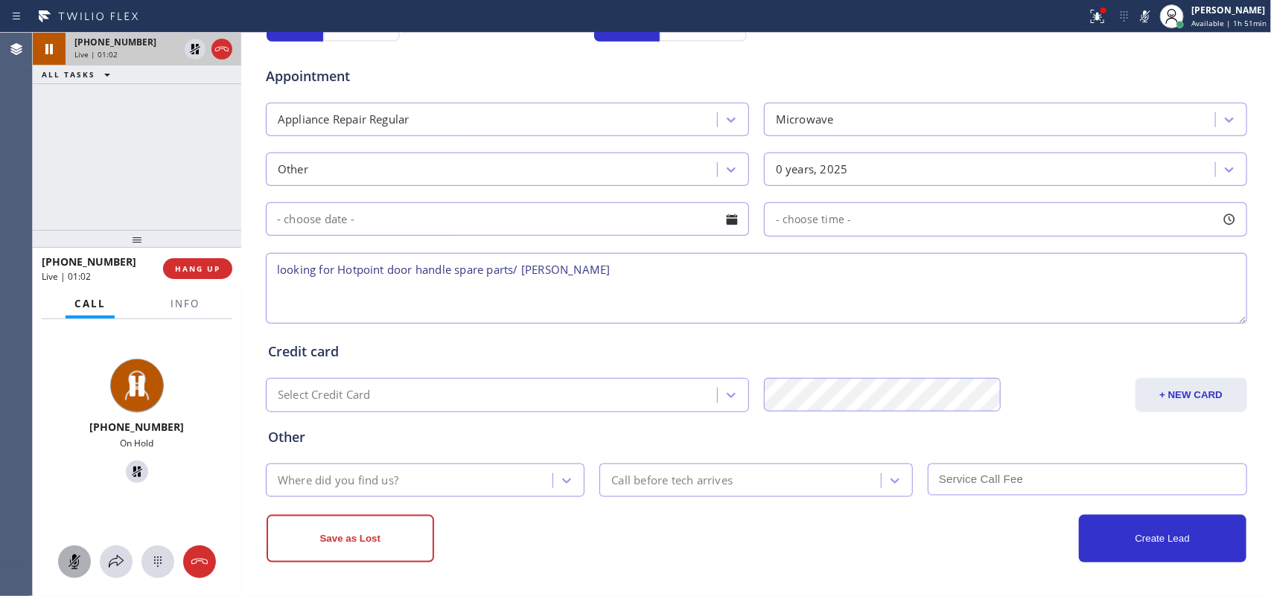
click at [79, 477] on icon at bounding box center [75, 562] width 18 height 18
click at [128, 473] on icon at bounding box center [137, 472] width 18 height 18
click at [376, 306] on textarea "looking for Hotpoint door handle spare parts/ [PERSON_NAME]" at bounding box center [756, 288] width 981 height 71
click at [511, 270] on textarea "looking for Hotpoint door handle spare parts/ [PERSON_NAME]" at bounding box center [756, 288] width 981 height 71
paste textarea "MN RVM1325BW003"
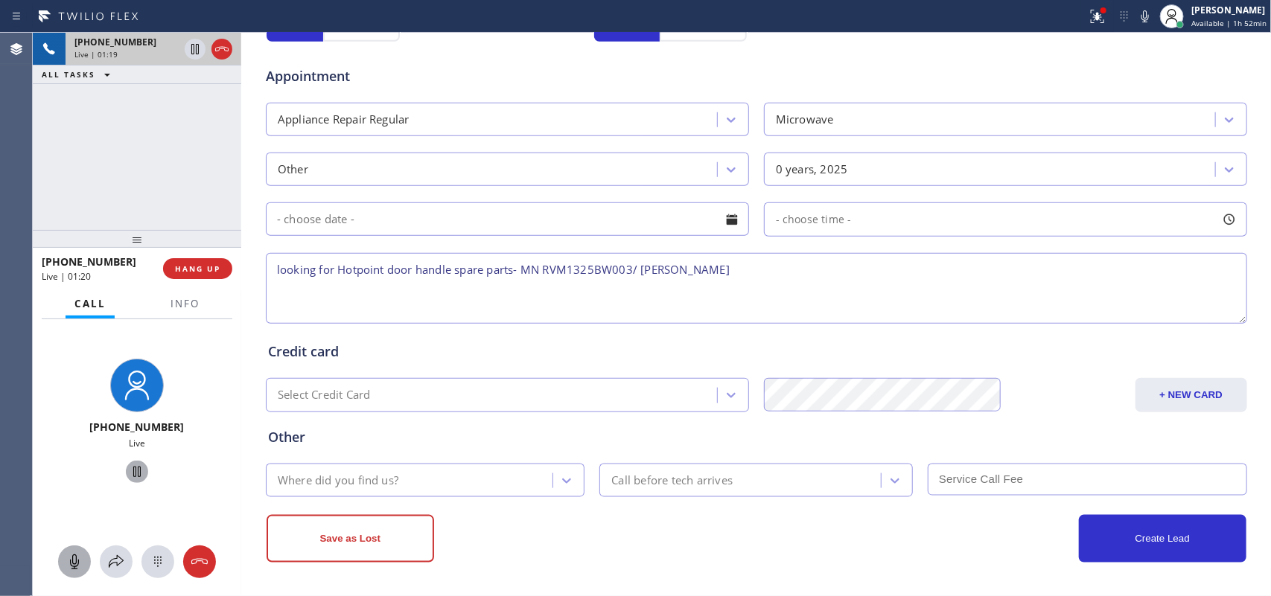
type textarea "looking for Hotpoint door handle spare parts- MN RVM1325BW003/ [PERSON_NAME]"
click at [363, 473] on div "Where did you find us?" at bounding box center [411, 481] width 283 height 26
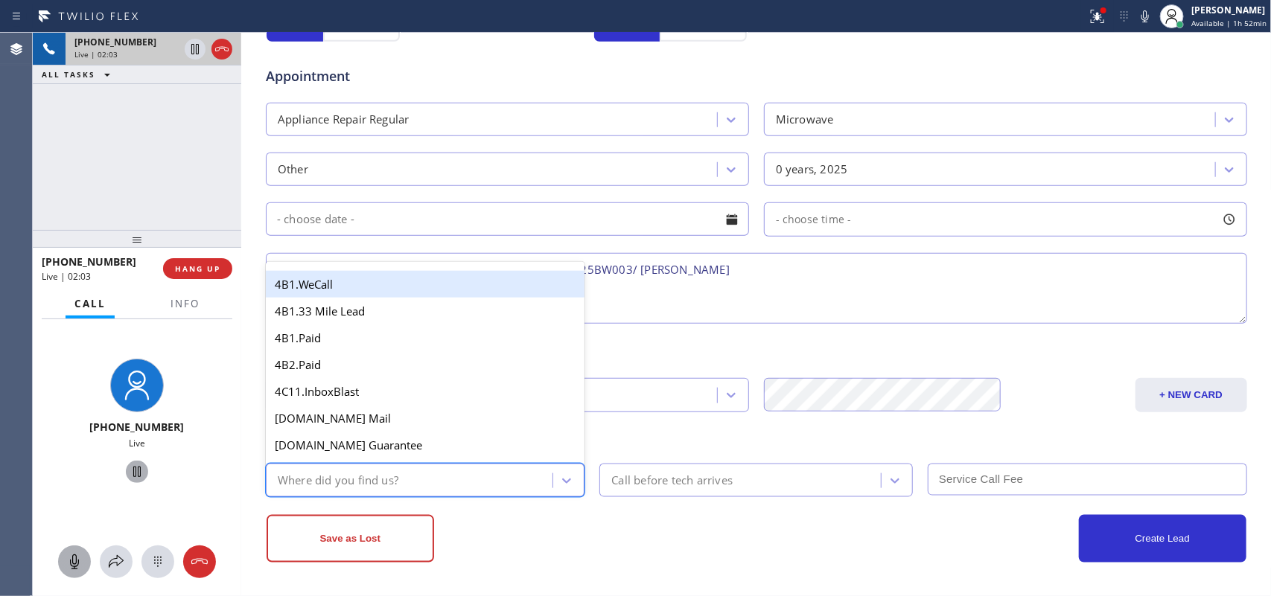
type input "g"
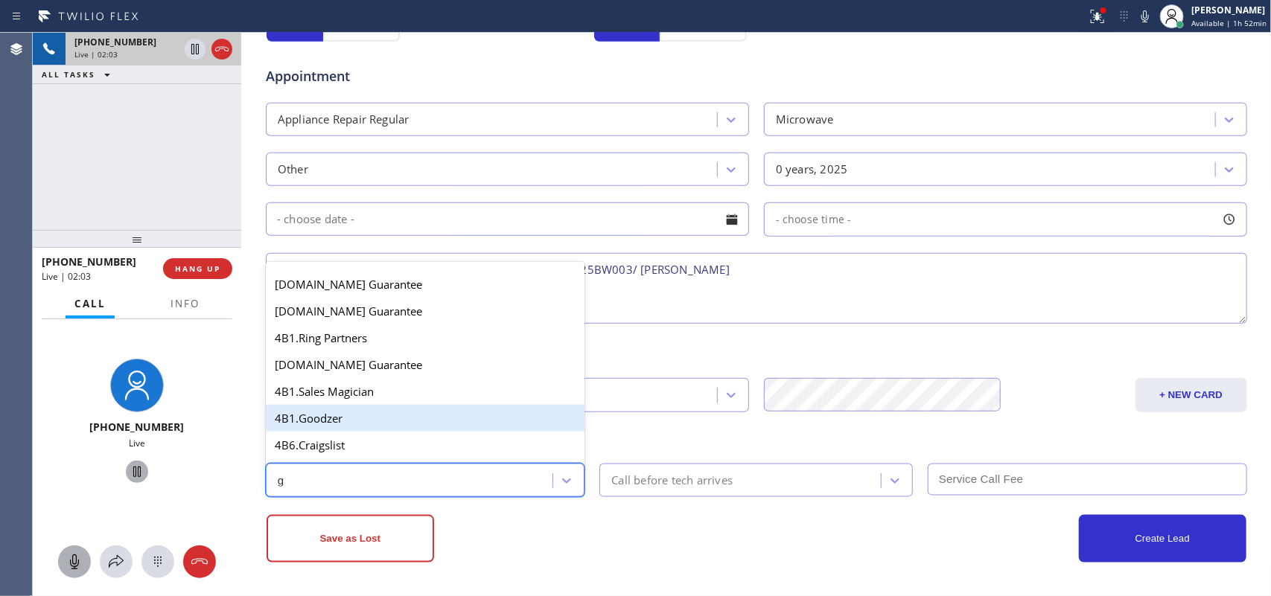
scroll to position [281, 0]
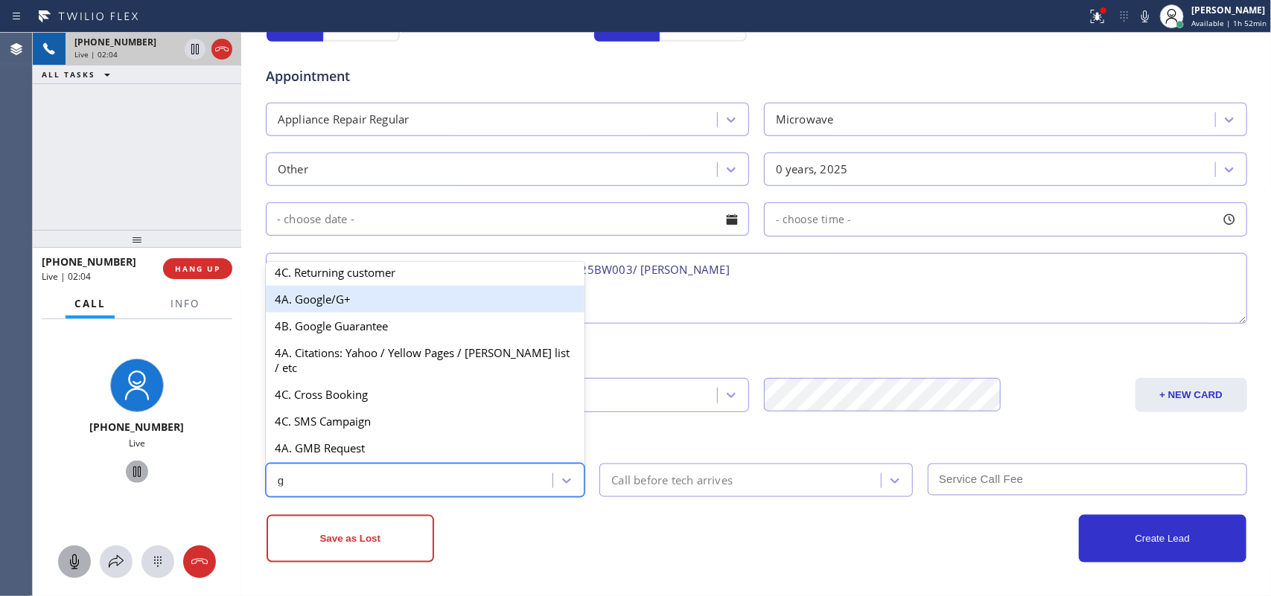
click at [388, 306] on div "4A. Google/G+" at bounding box center [425, 299] width 319 height 27
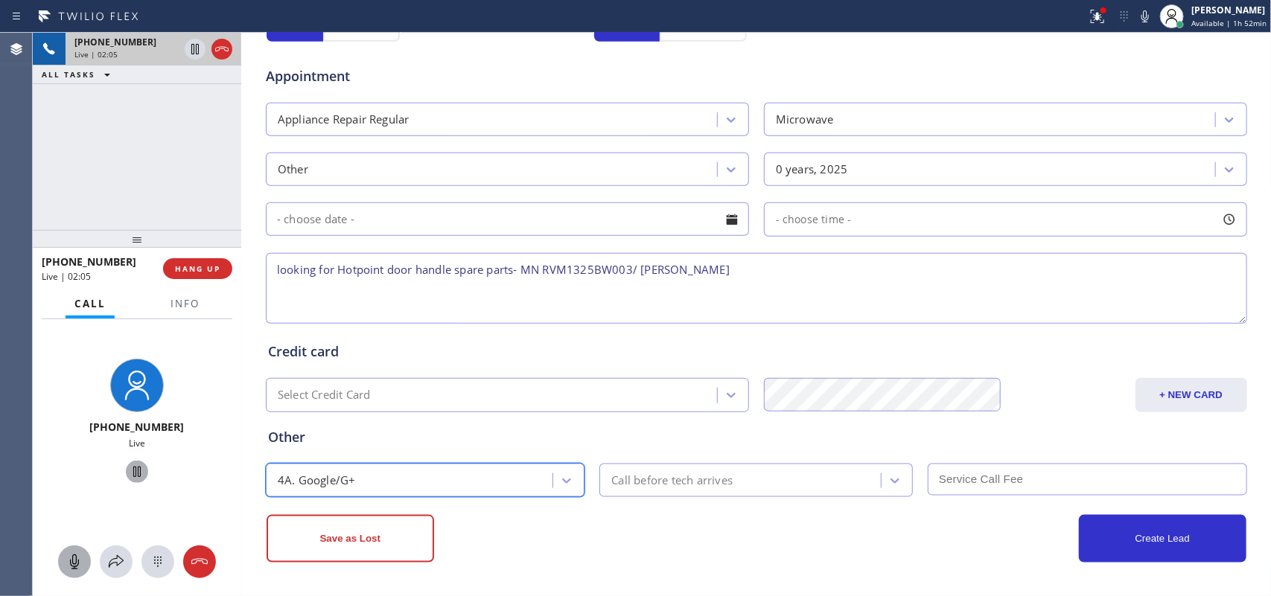
click at [799, 477] on div "Call before tech arrives" at bounding box center [742, 481] width 277 height 26
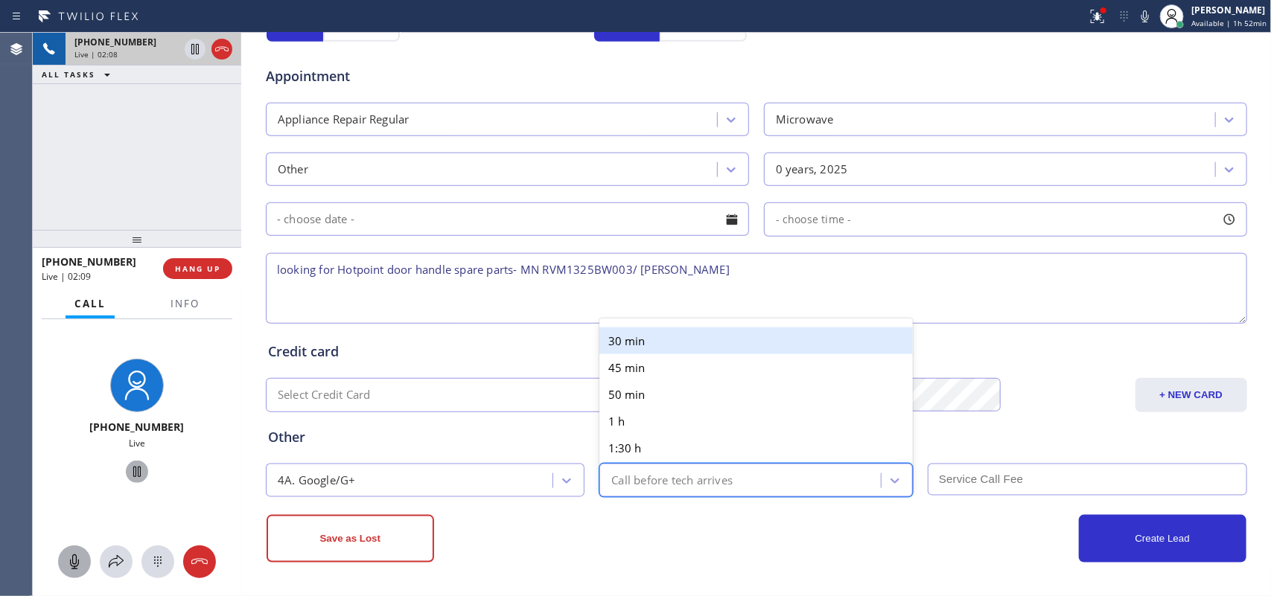
click at [765, 468] on div "Call before tech arrives" at bounding box center [755, 481] width 313 height 34
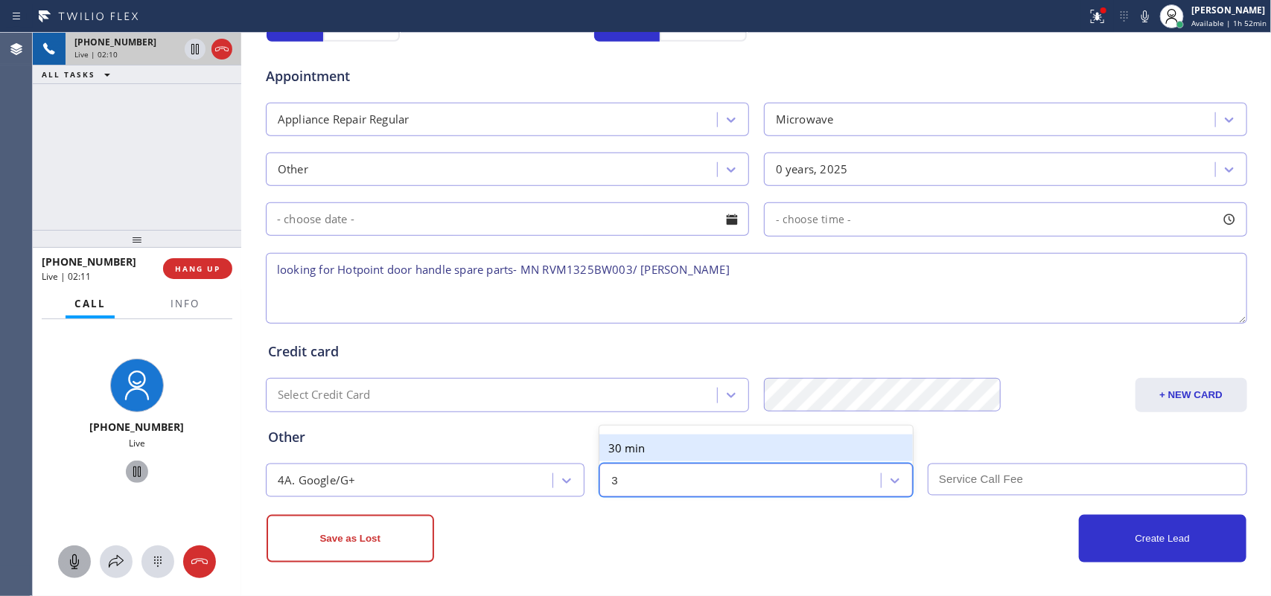
type input "30"
click at [768, 445] on div "30 min" at bounding box center [755, 448] width 313 height 27
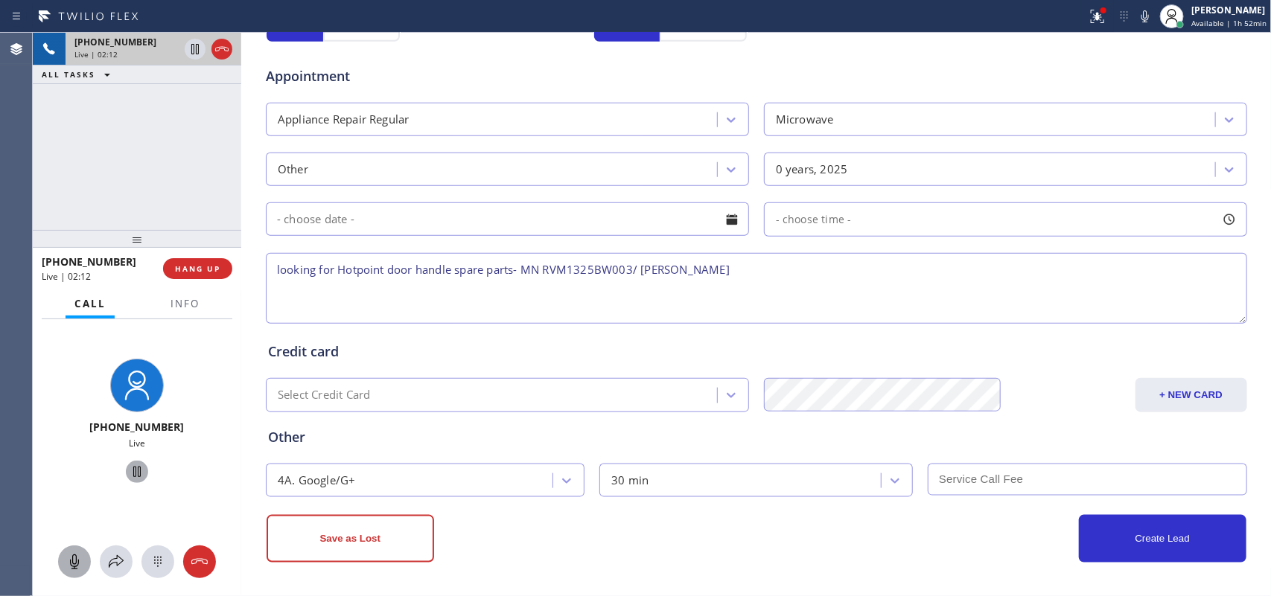
click at [968, 477] on input "text" at bounding box center [1087, 480] width 319 height 32
click at [760, 261] on textarea "looking for Hotpoint door handle spare parts- MN RVM1325BW003/ [PERSON_NAME]" at bounding box center [756, 288] width 981 height 71
click at [824, 270] on textarea "looking for Hotpoint door handle spare parts- MN RVM1325BW003/ [PERSON_NAME]-wa…" at bounding box center [756, 288] width 981 height 71
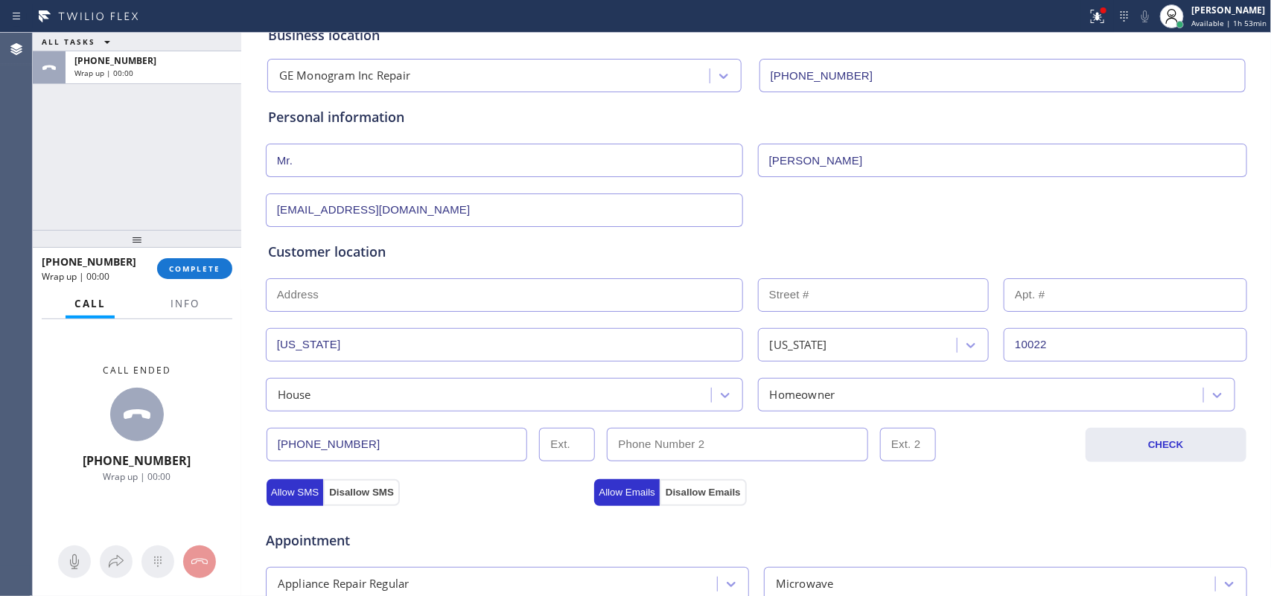
scroll to position [0, 0]
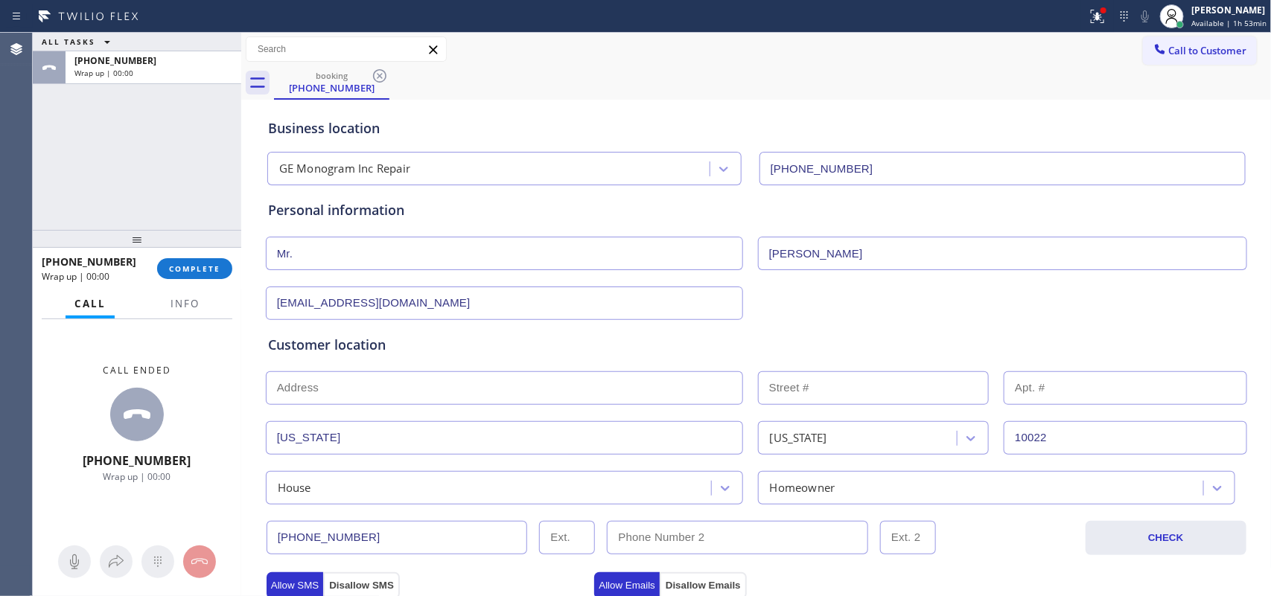
type textarea "looking for Hotpoint door handle spare parts- MN RVM1325BW003/ [PERSON_NAME]-wa…"
click at [90, 156] on div "ALL TASKS ALL TASKS ACTIVE TASKS TASKS IN WRAP UP [PHONE_NUMBER] Wrap up | 00:00" at bounding box center [137, 131] width 209 height 197
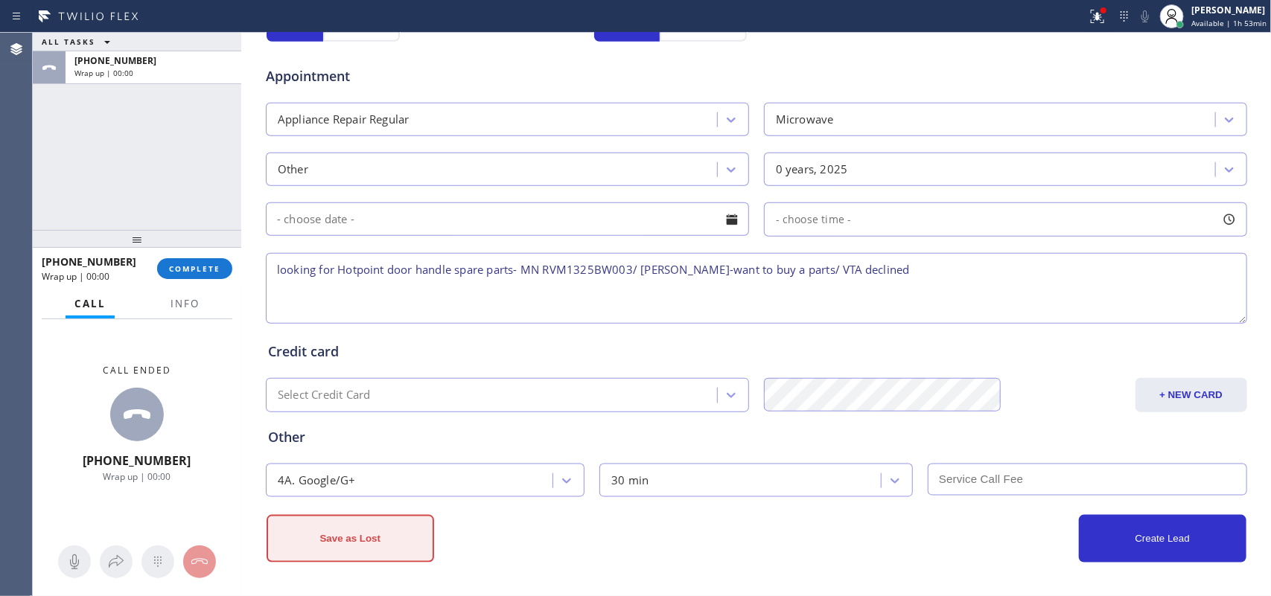
click at [363, 477] on button "Save as Lost" at bounding box center [351, 539] width 168 height 48
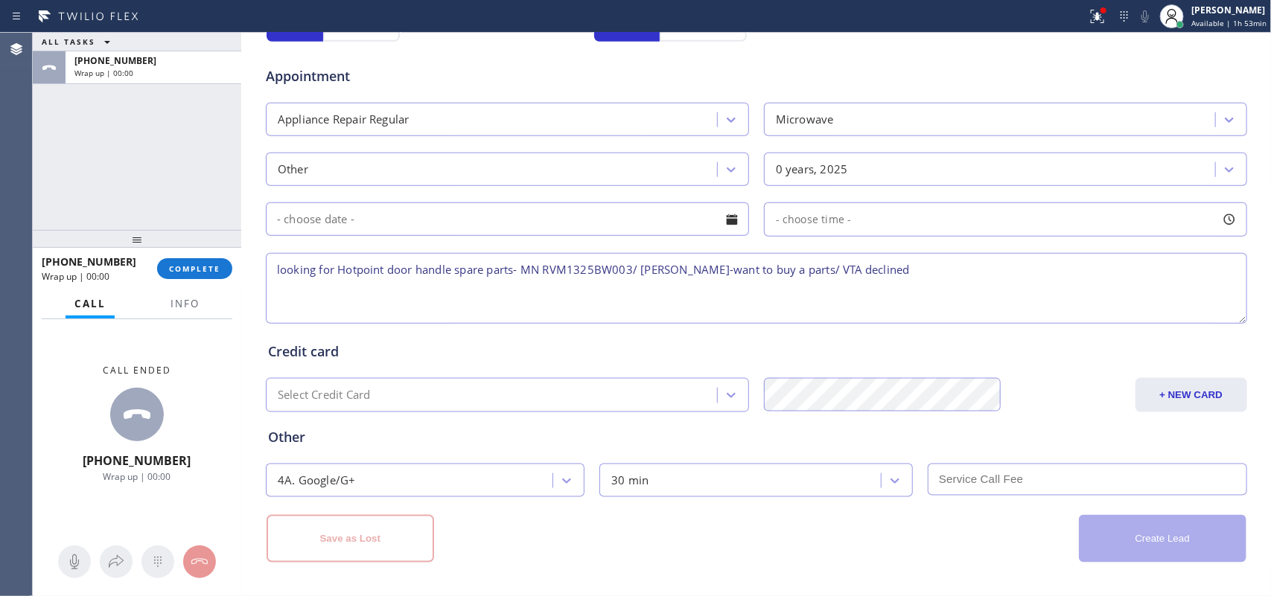
scroll to position [143, 0]
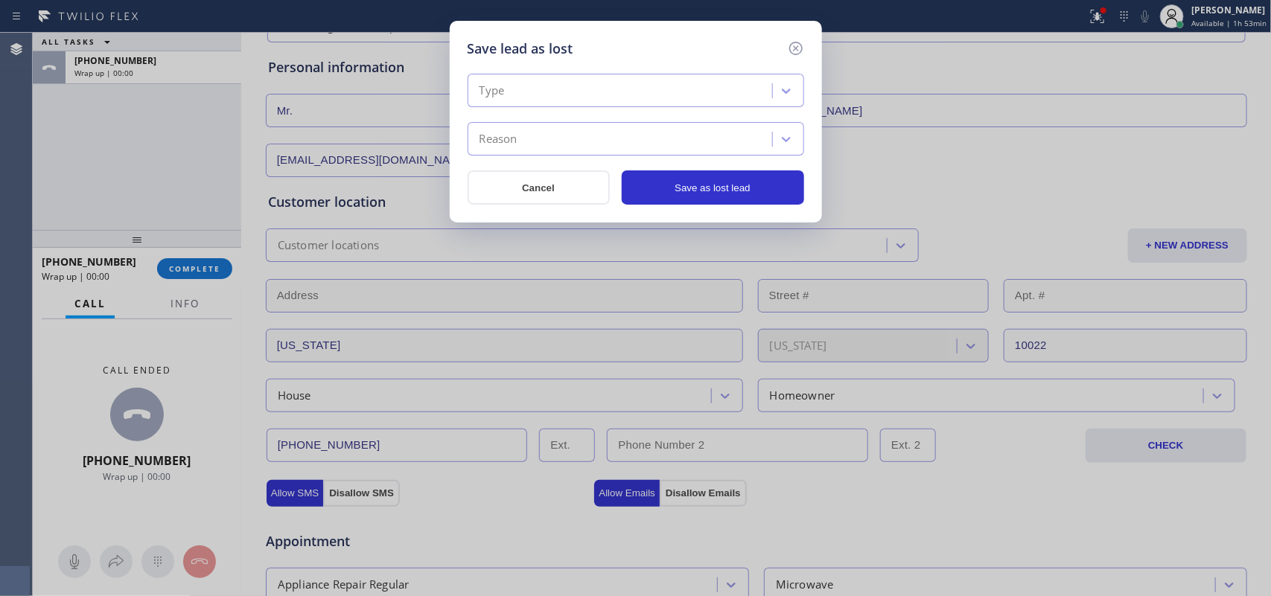
click at [768, 82] on div "Type" at bounding box center [622, 91] width 300 height 26
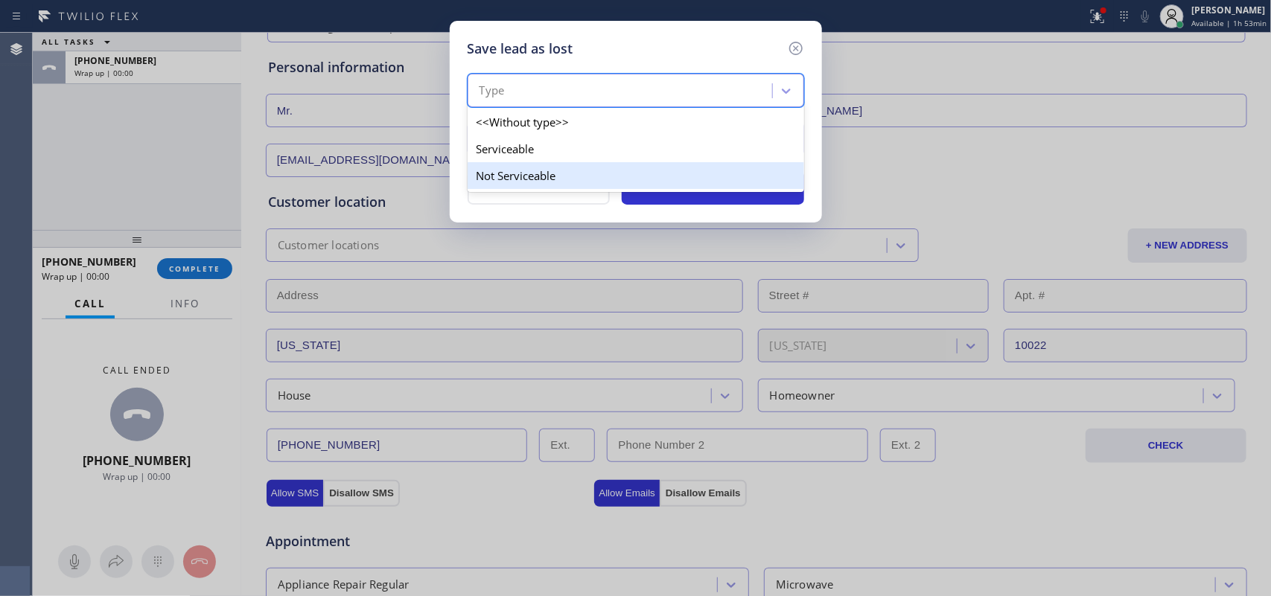
click at [697, 177] on div "Not Serviceable" at bounding box center [636, 175] width 337 height 27
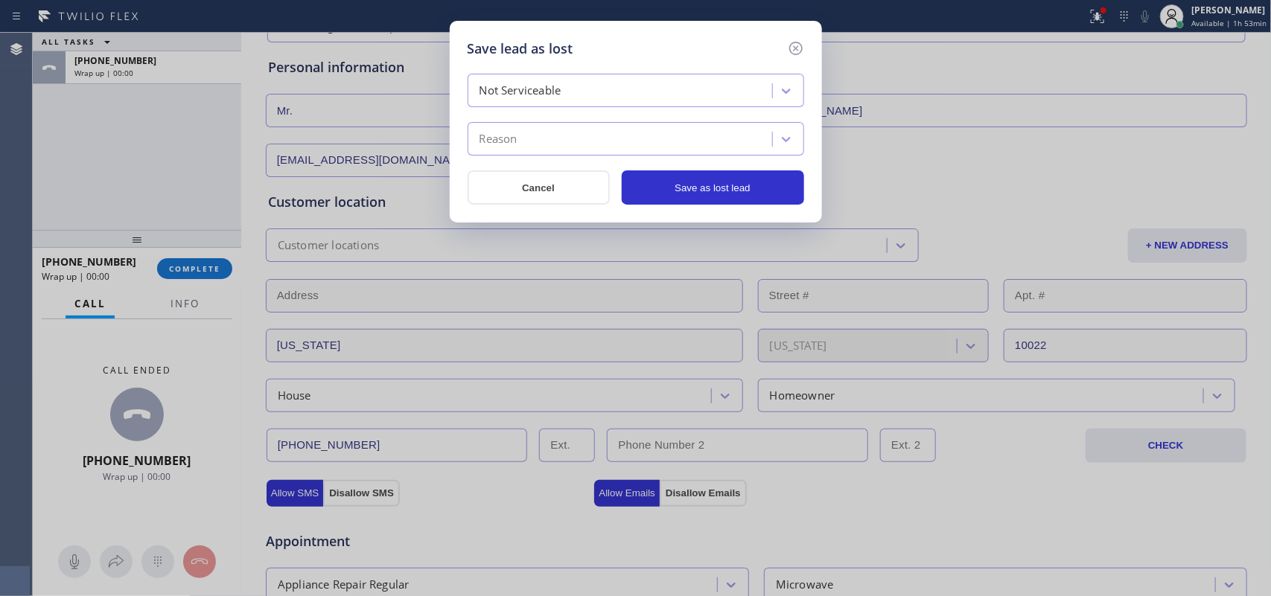
click at [722, 139] on div "Reason" at bounding box center [622, 140] width 300 height 26
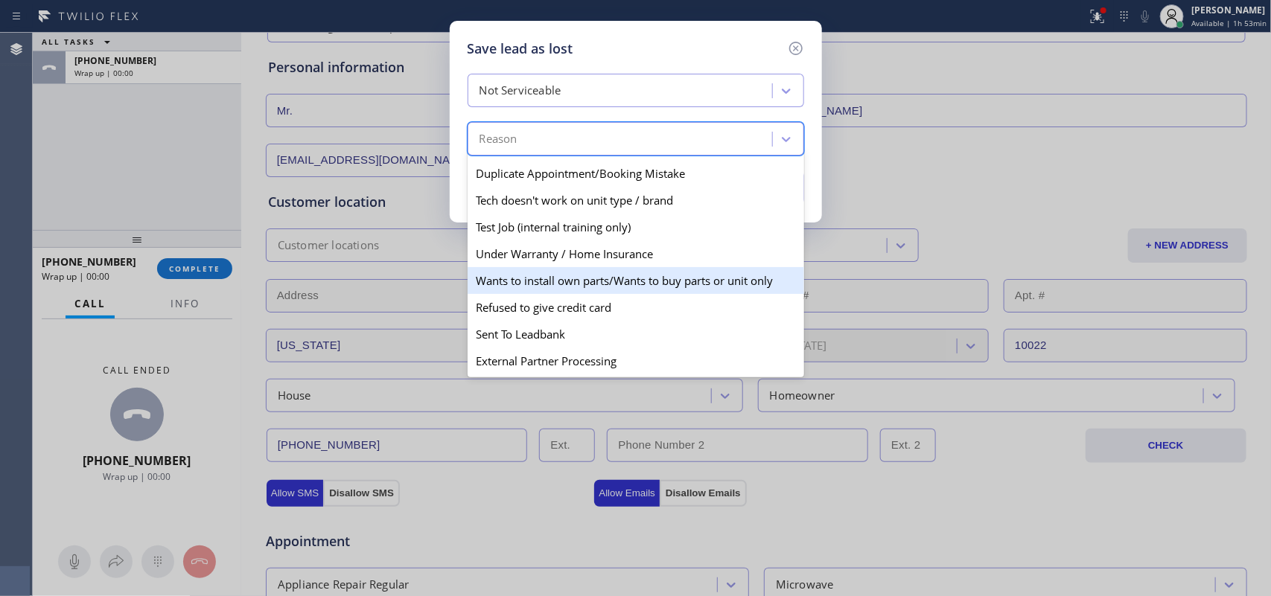
click at [693, 270] on div "Wants to install own parts/Wants to buy parts or unit only" at bounding box center [636, 280] width 337 height 27
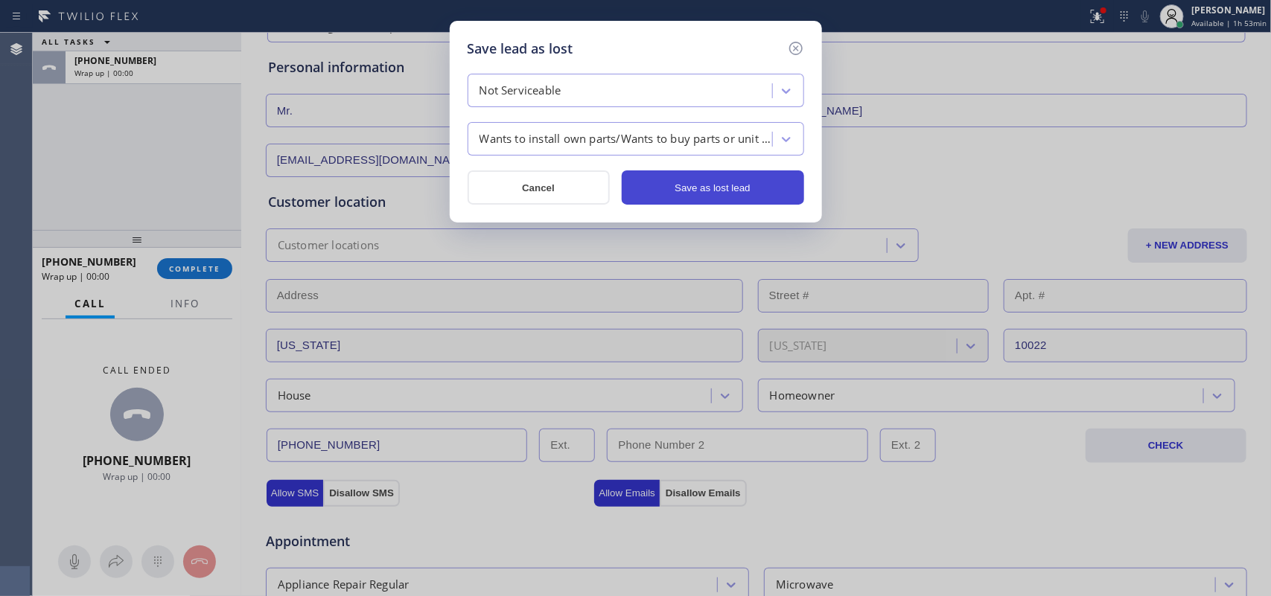
click at [746, 184] on button "Save as lost lead" at bounding box center [713, 188] width 182 height 34
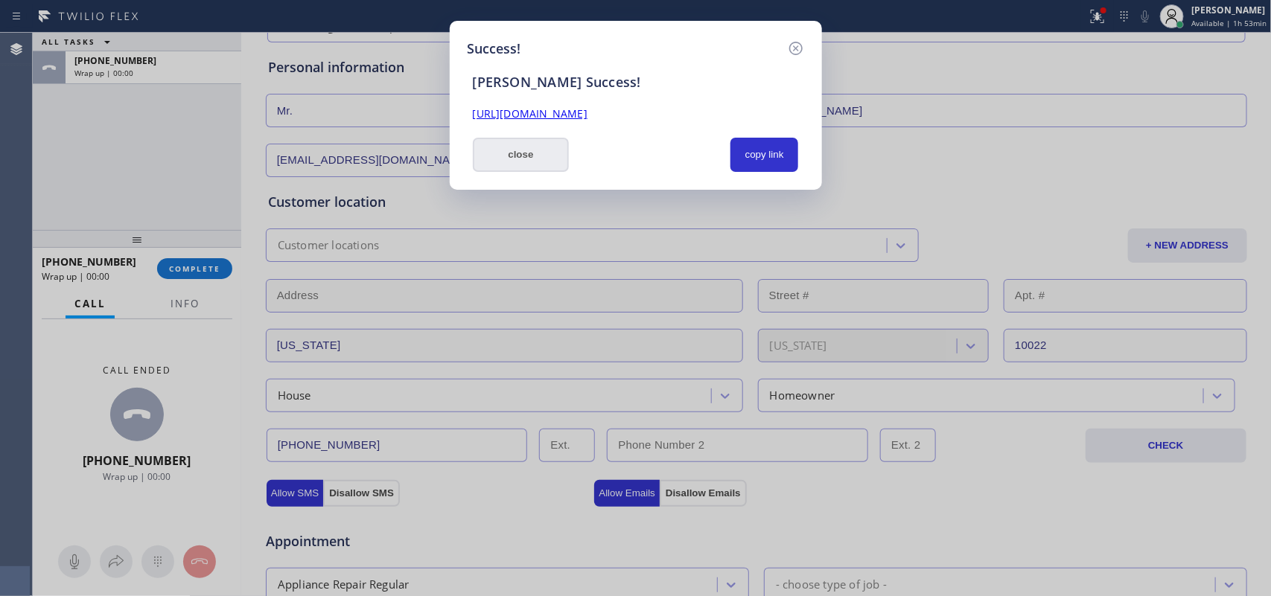
click at [551, 161] on button "close" at bounding box center [521, 155] width 97 height 34
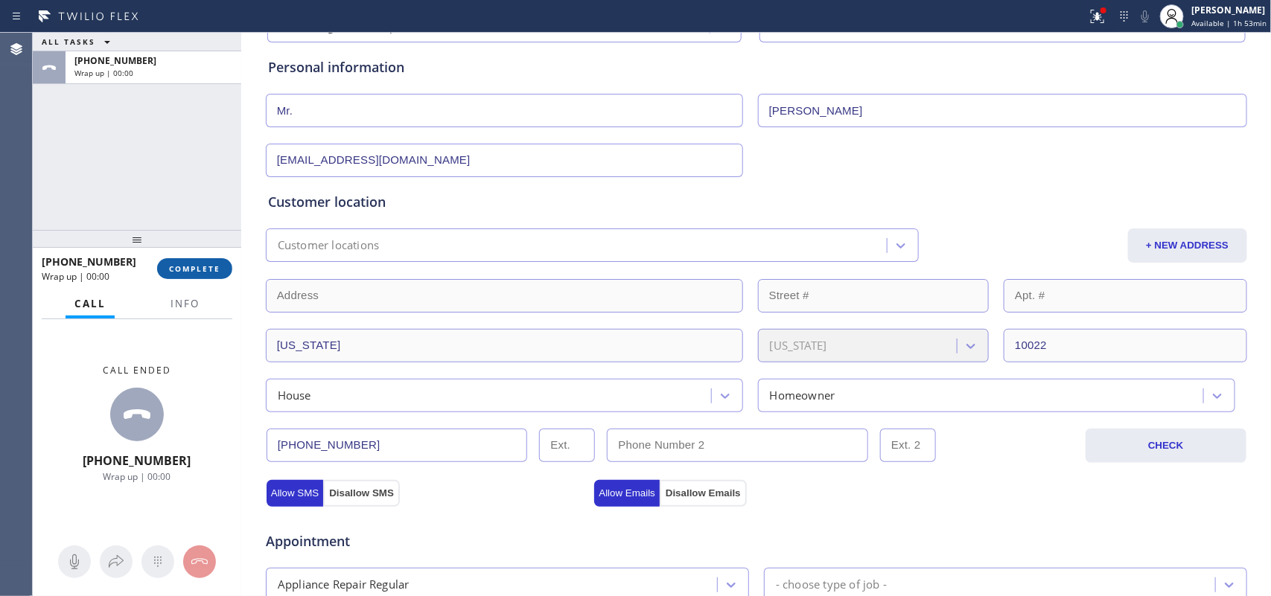
click at [196, 261] on button "COMPLETE" at bounding box center [194, 268] width 75 height 21
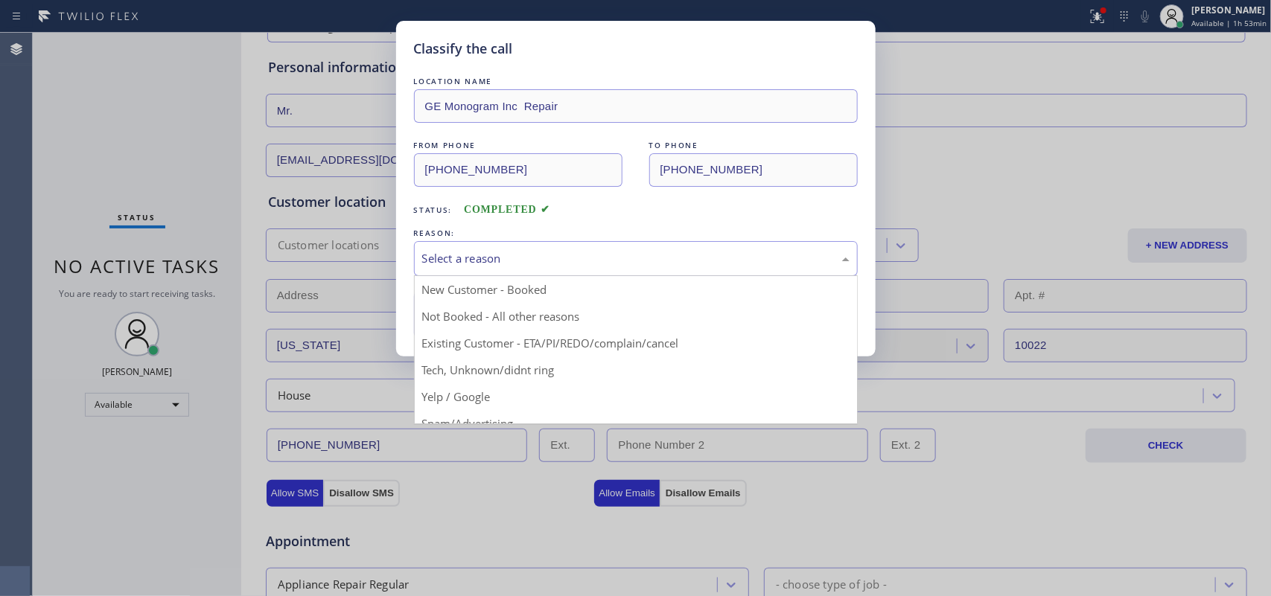
click at [567, 261] on div "Select a reason" at bounding box center [635, 258] width 427 height 17
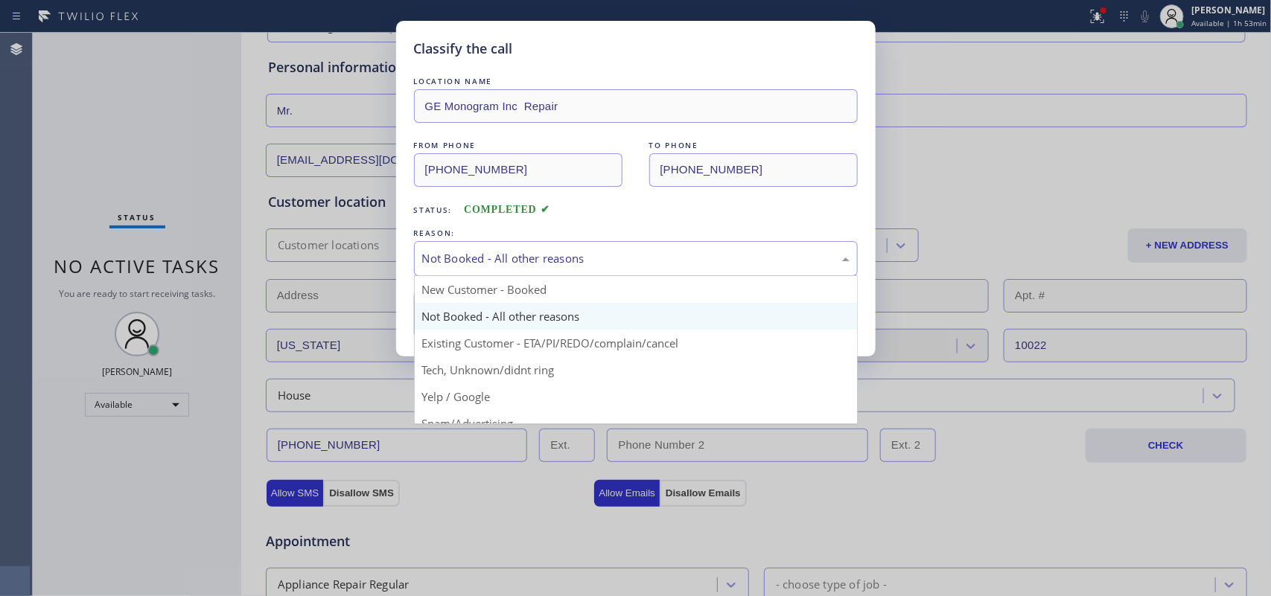
click at [542, 259] on div "Not Booked - All other reasons" at bounding box center [635, 258] width 427 height 17
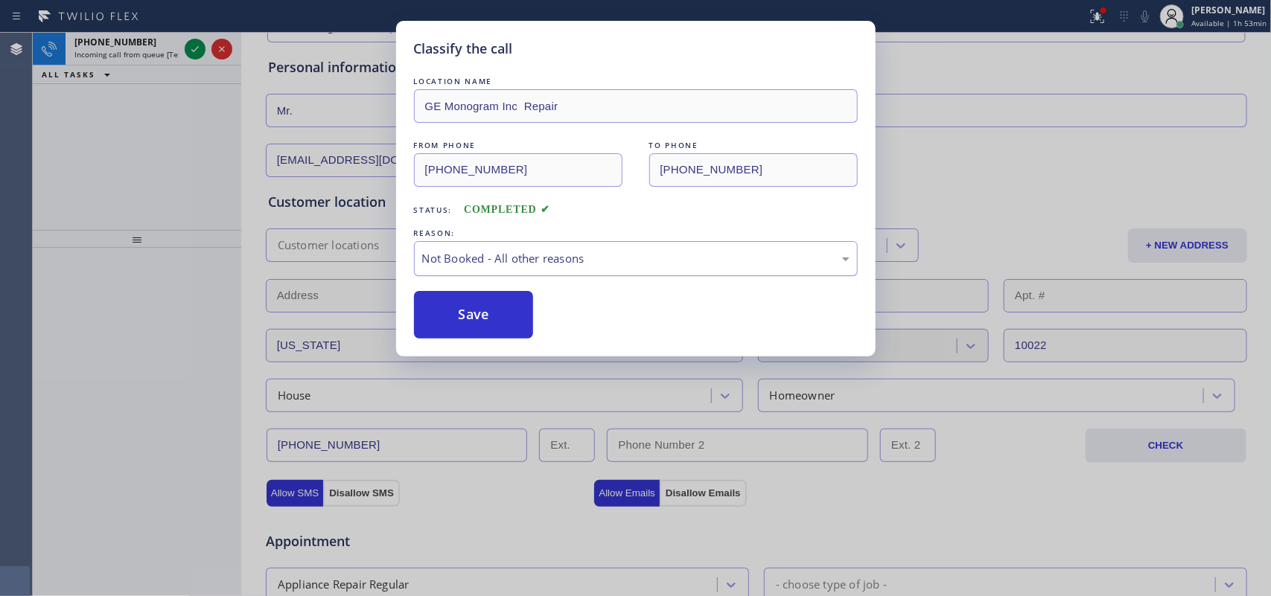
click at [542, 259] on div "Not Booked - All other reasons" at bounding box center [635, 258] width 427 height 17
click at [500, 311] on button "Save" at bounding box center [474, 315] width 120 height 48
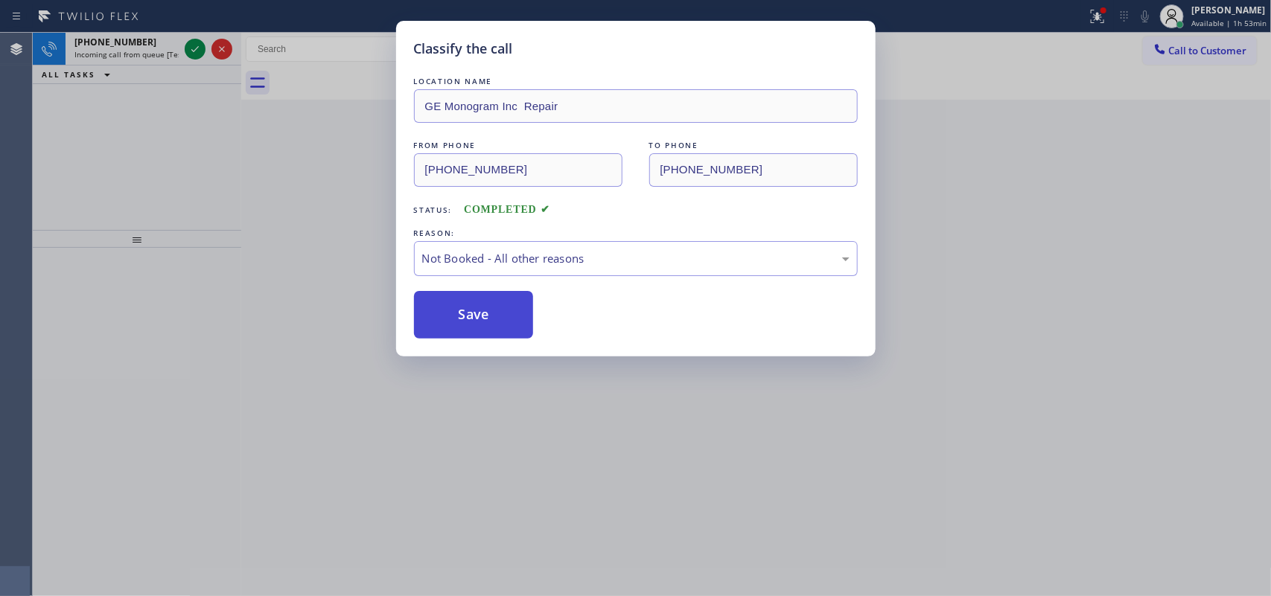
click at [500, 311] on button "Save" at bounding box center [474, 315] width 120 height 48
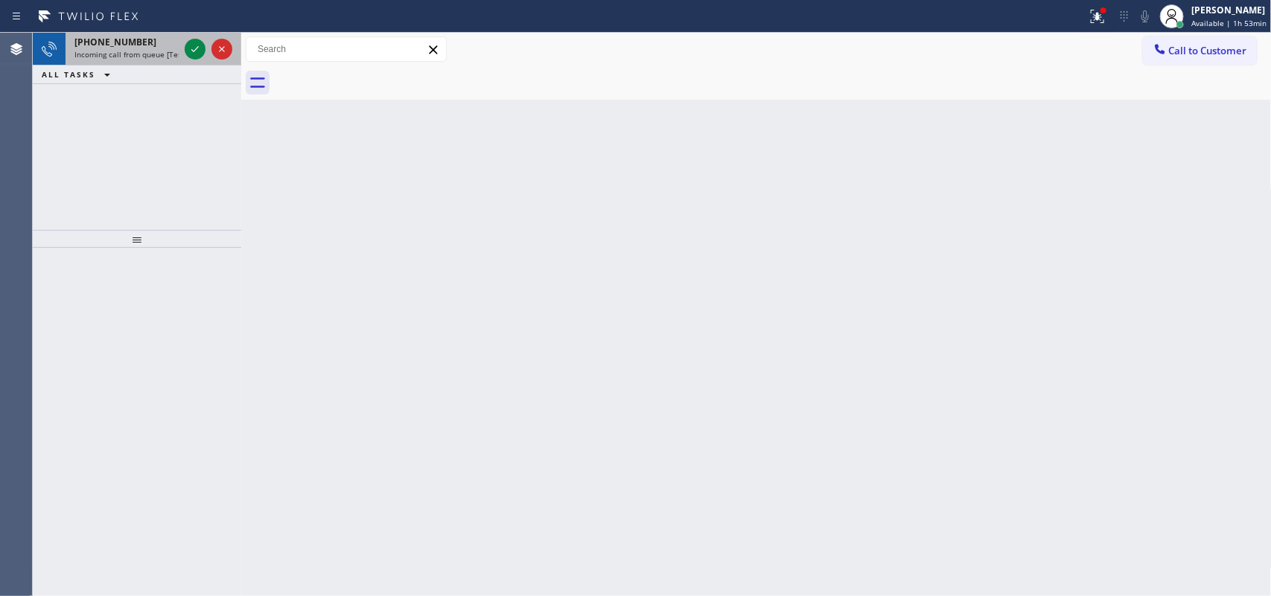
click at [120, 51] on span "Incoming call from queue [Test] All" at bounding box center [136, 54] width 124 height 10
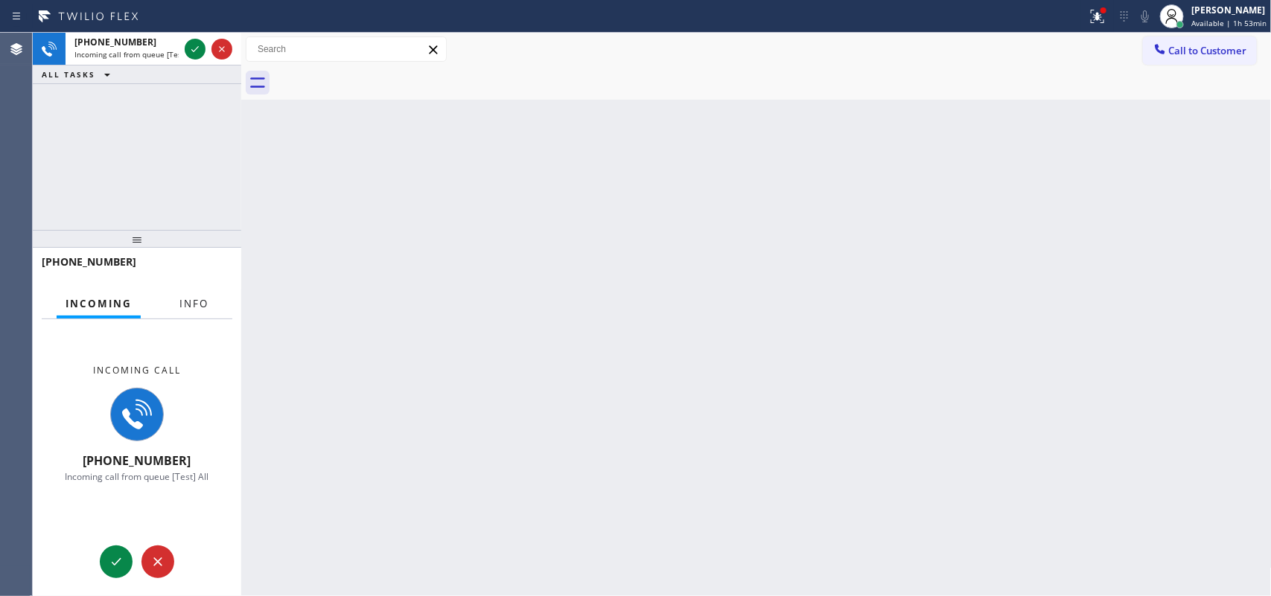
click at [206, 300] on span "Info" at bounding box center [193, 303] width 29 height 13
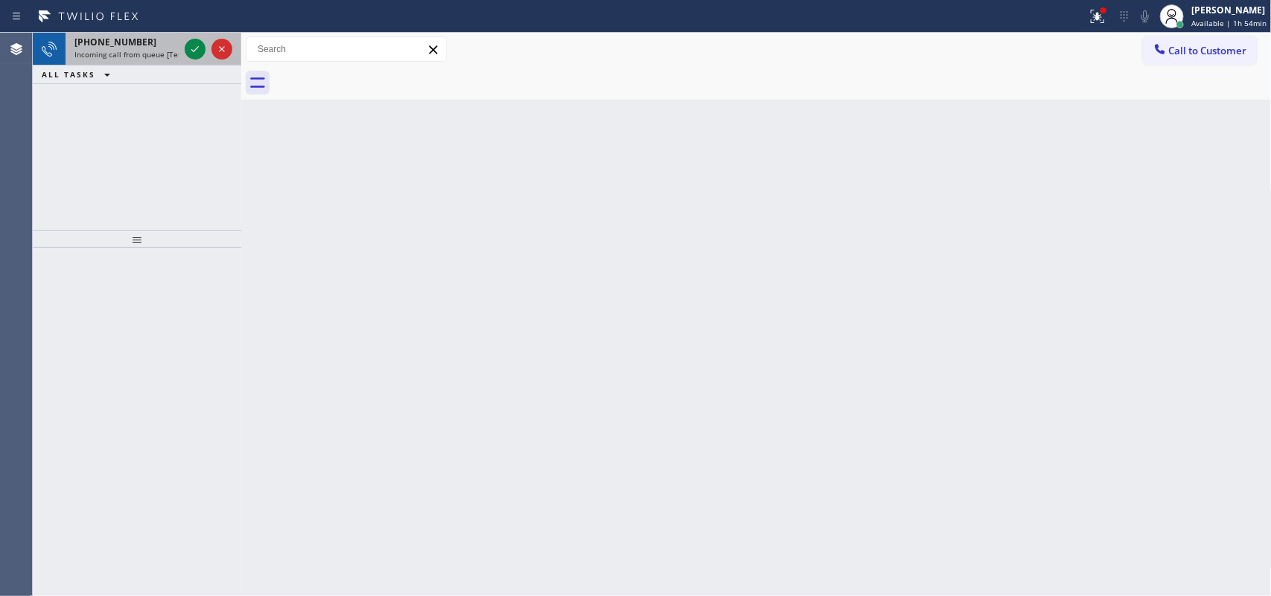
click at [103, 38] on span "[PHONE_NUMBER]" at bounding box center [115, 42] width 82 height 13
click at [194, 50] on icon at bounding box center [195, 49] width 18 height 18
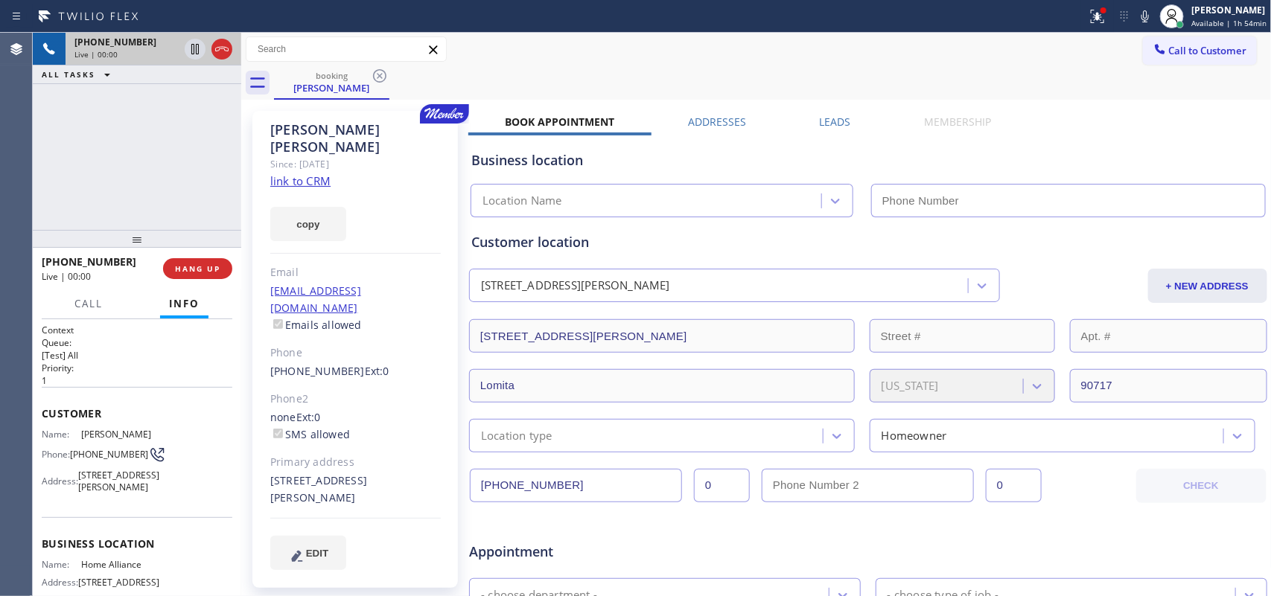
type input "[PHONE_NUMBER]"
click at [311, 174] on link "link to CRM" at bounding box center [300, 181] width 60 height 15
click at [367, 477] on div "[PERSON_NAME] Since: [DATE] link to CRM copy Email [EMAIL_ADDRESS][DOMAIN_NAME]…" at bounding box center [355, 349] width 206 height 477
drag, startPoint x: 443, startPoint y: 448, endPoint x: 407, endPoint y: 441, distance: 37.1
click at [407, 441] on div "[PERSON_NAME] Since: [DATE] link to CRM copy Email [EMAIL_ADDRESS][DOMAIN_NAME]…" at bounding box center [355, 349] width 206 height 477
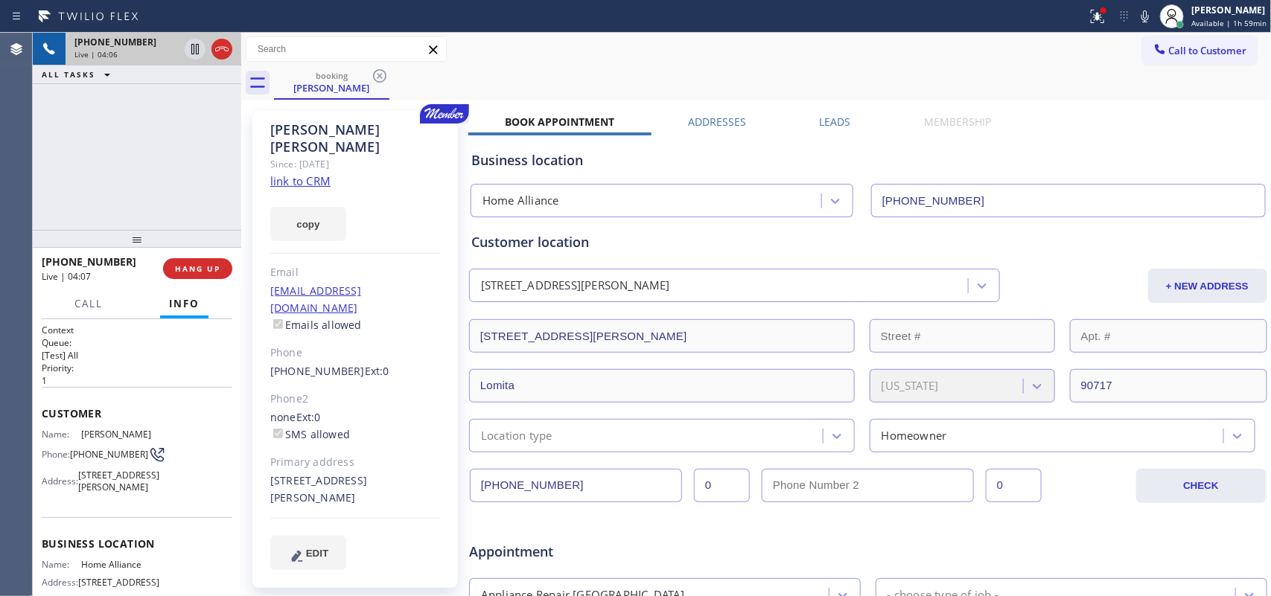
copy div "90717"
click at [1016, 104] on div "[PERSON_NAME] Since: [DATE] link to CRM copy Email [EMAIL_ADDRESS][DOMAIN_NAME]…" at bounding box center [756, 586] width 1023 height 965
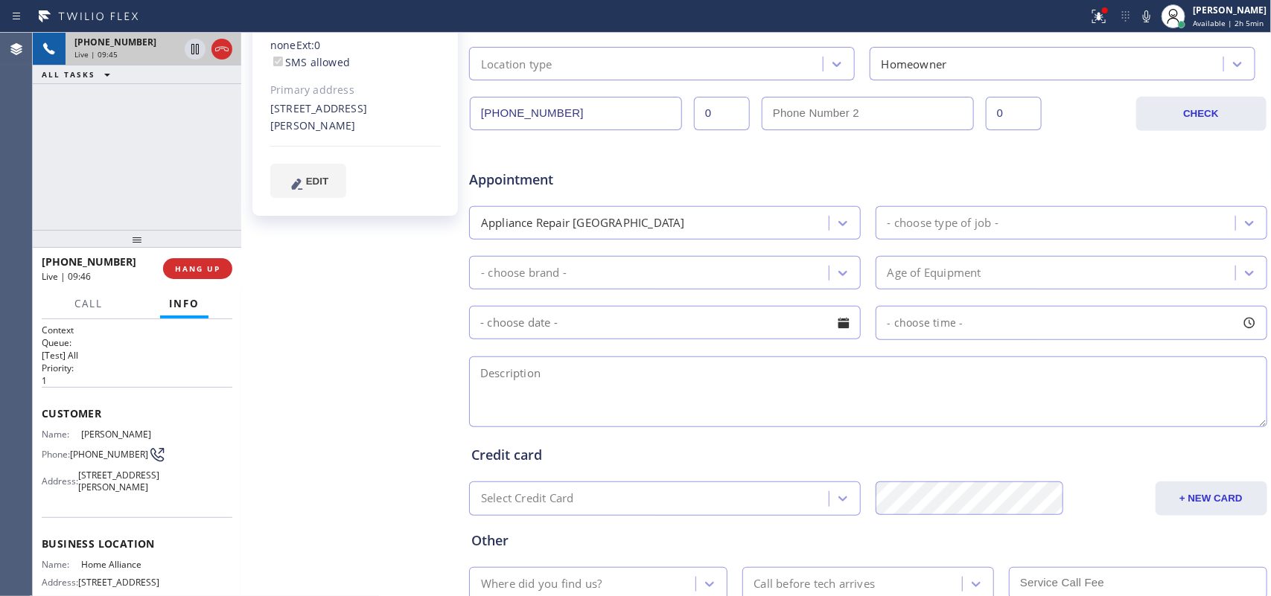
scroll to position [465, 0]
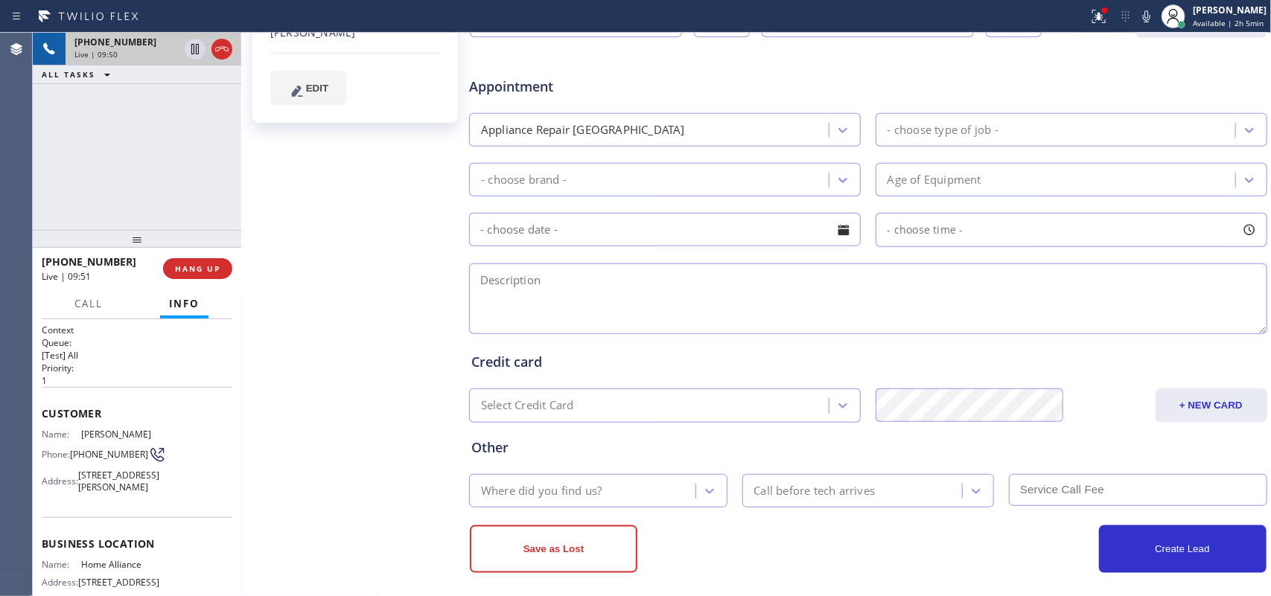
click at [365, 273] on div "[PERSON_NAME] Since: [DATE] link to CRM copy Email [EMAIL_ADDRESS][DOMAIN_NAME]…" at bounding box center [356, 120] width 223 height 965
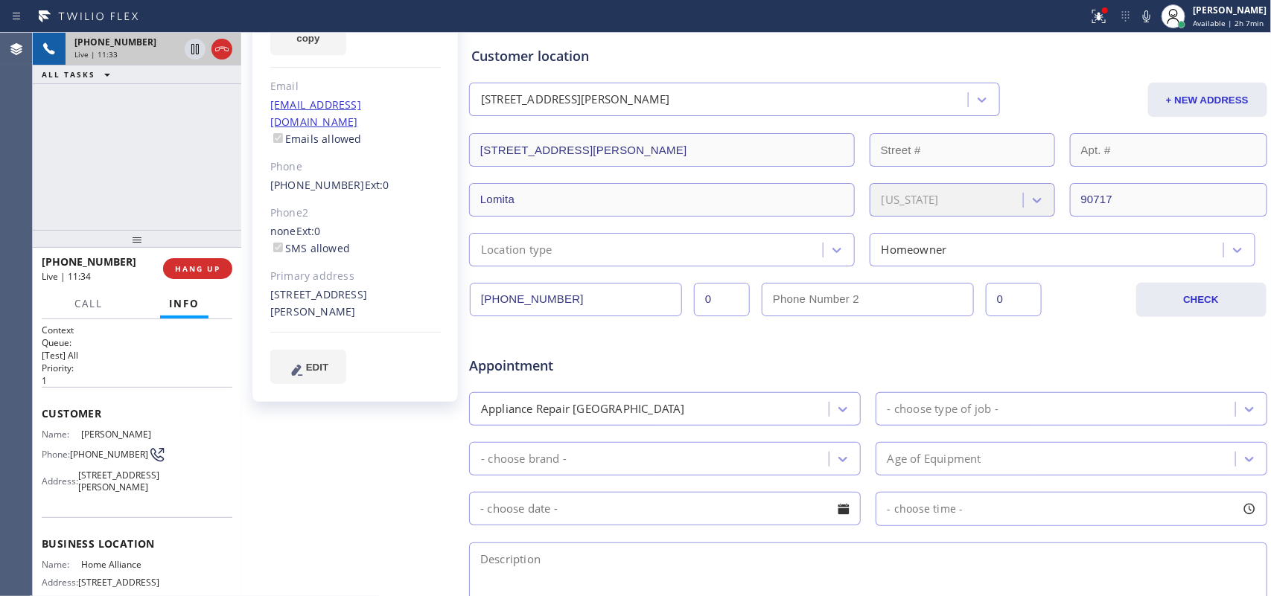
scroll to position [372, 0]
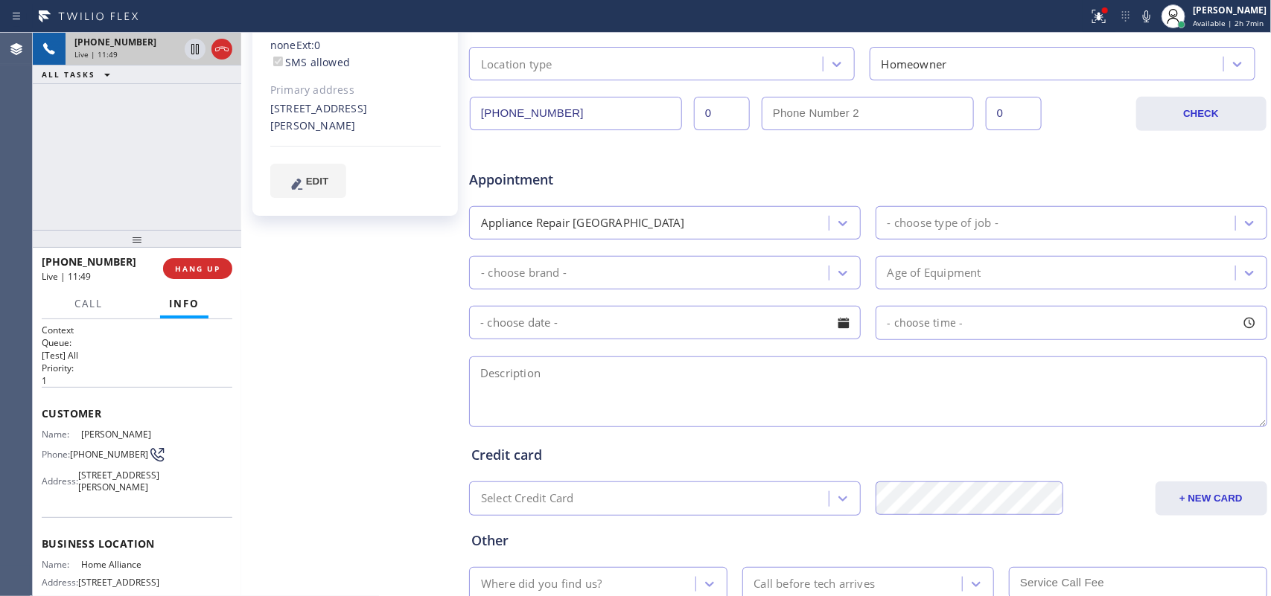
click at [351, 363] on div "[PERSON_NAME] Since: [DATE] link to CRM copy Email [EMAIL_ADDRESS][DOMAIN_NAME]…" at bounding box center [356, 213] width 223 height 965
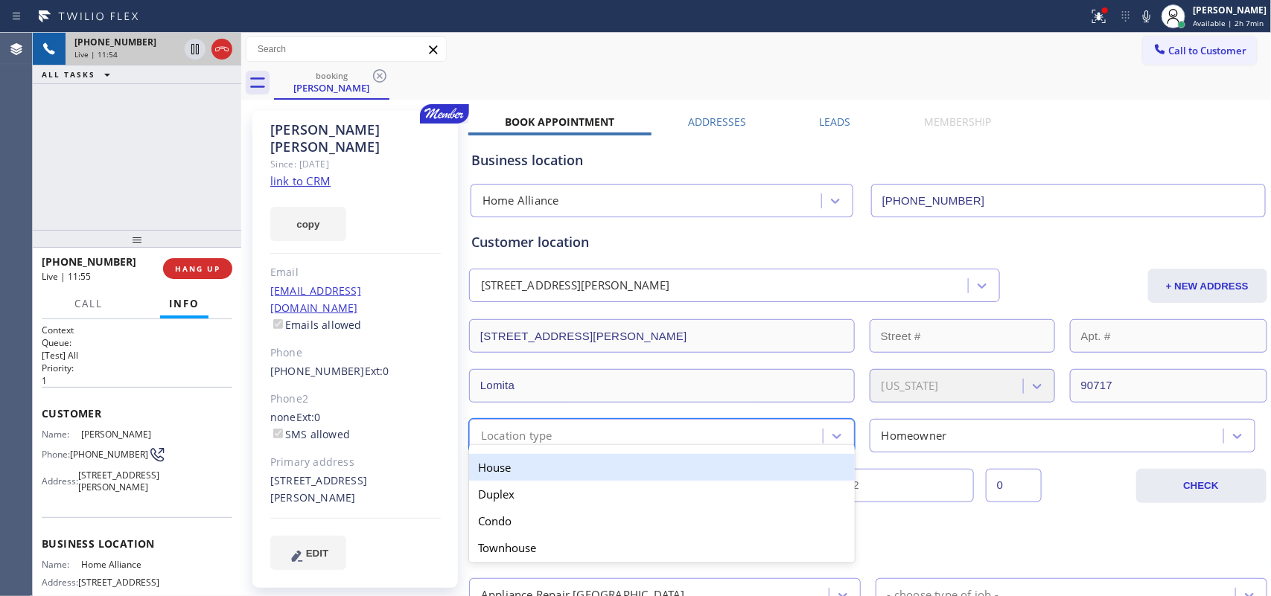
click at [769, 439] on div "Location type" at bounding box center [648, 436] width 349 height 26
click at [741, 471] on div "House" at bounding box center [662, 467] width 386 height 27
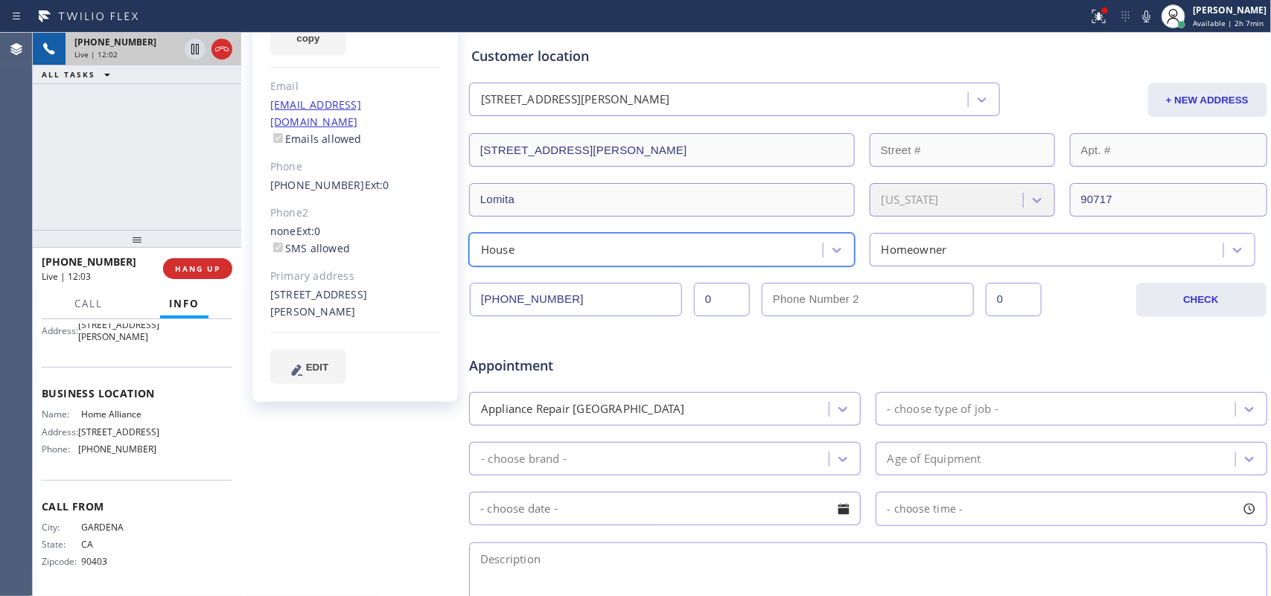
scroll to position [188, 0]
drag, startPoint x: 116, startPoint y: 430, endPoint x: 77, endPoint y: 414, distance: 42.7
click at [77, 427] on div "Address: [STREET_ADDRESS]" at bounding box center [99, 432] width 115 height 11
click at [119, 428] on span "[STREET_ADDRESS]" at bounding box center [118, 432] width 81 height 11
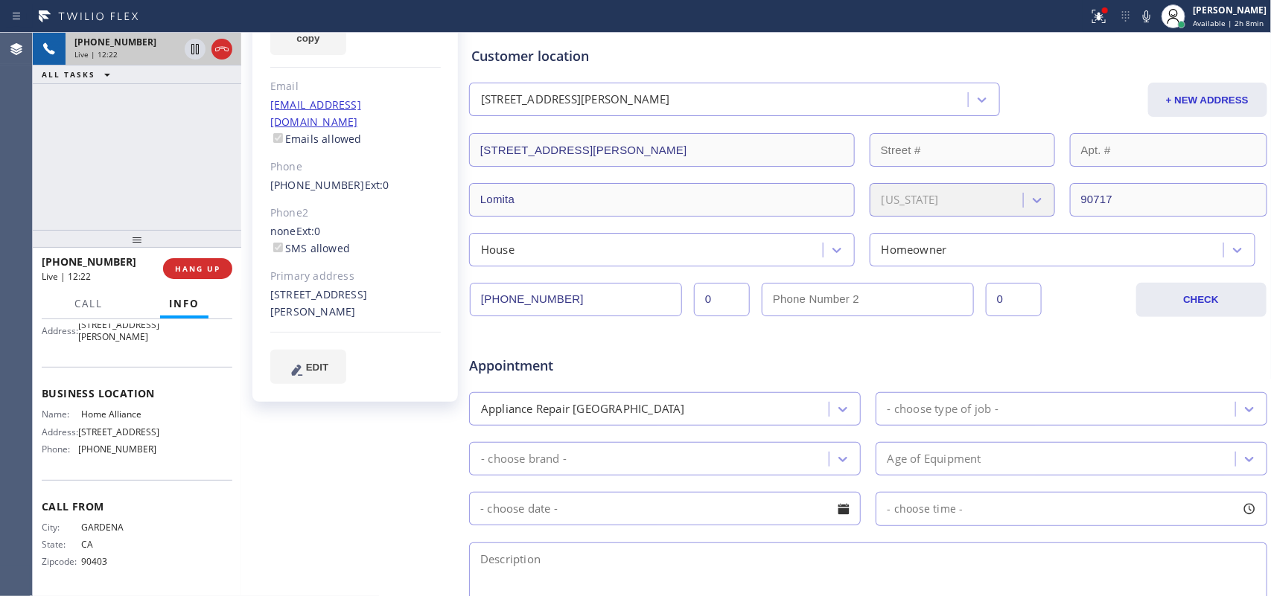
drag, startPoint x: 117, startPoint y: 433, endPoint x: 76, endPoint y: 415, distance: 45.0
click at [76, 427] on div "Address: [STREET_ADDRESS]" at bounding box center [99, 432] width 115 height 11
copy span "[STREET_ADDRESS]"
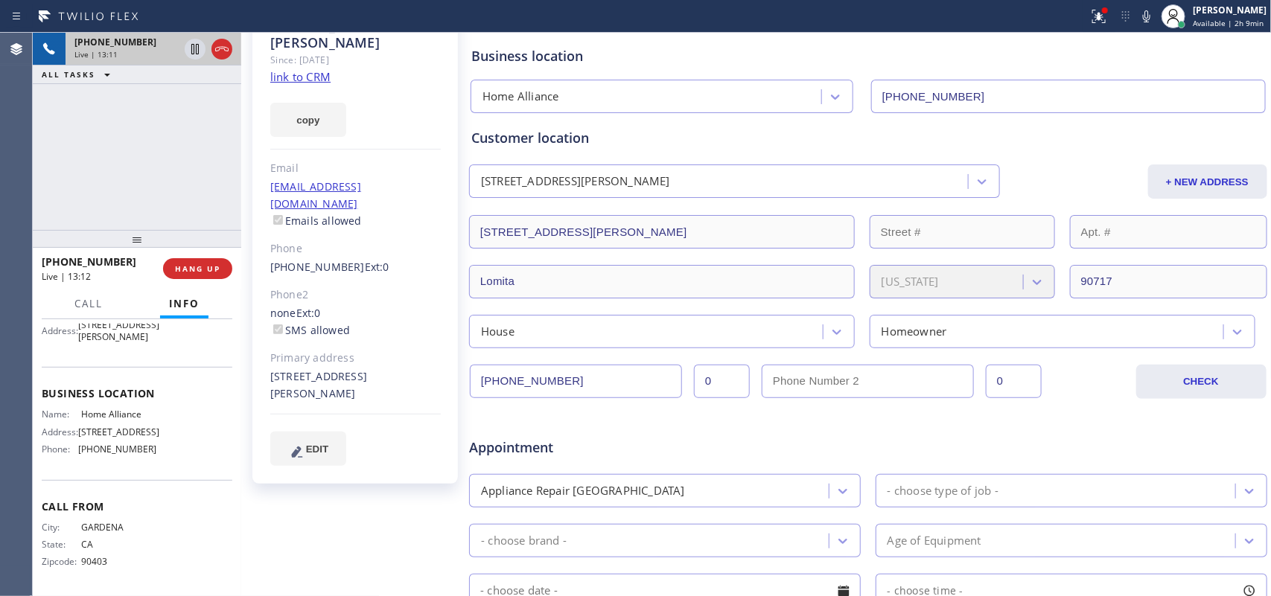
scroll to position [11, 0]
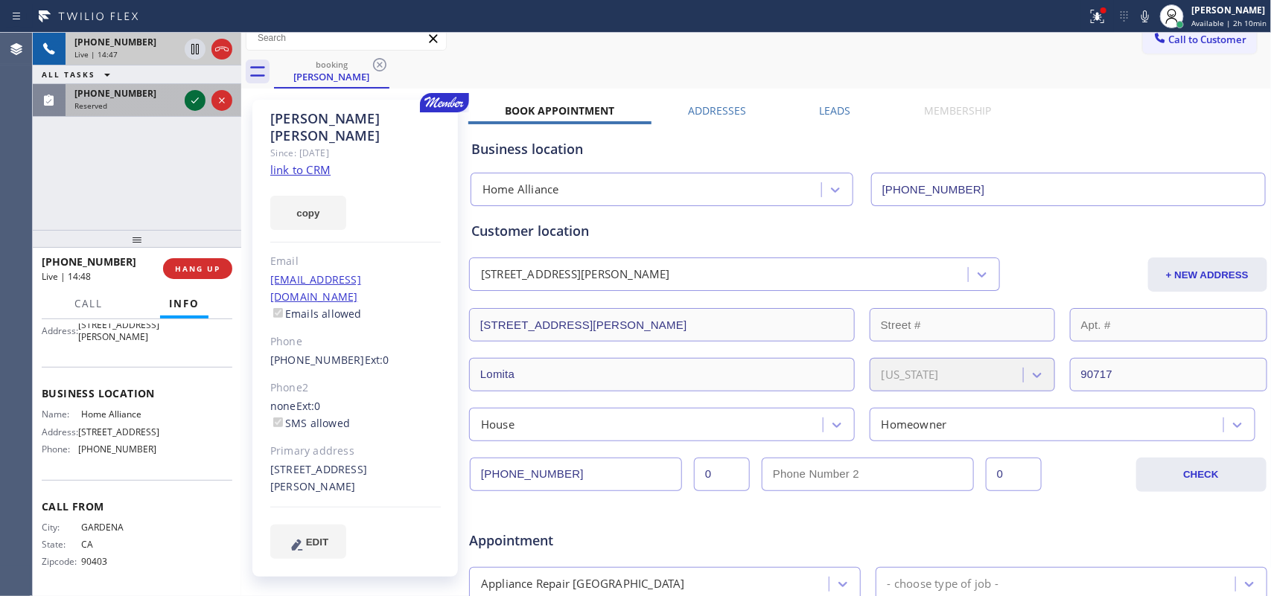
click at [195, 103] on icon at bounding box center [195, 101] width 18 height 18
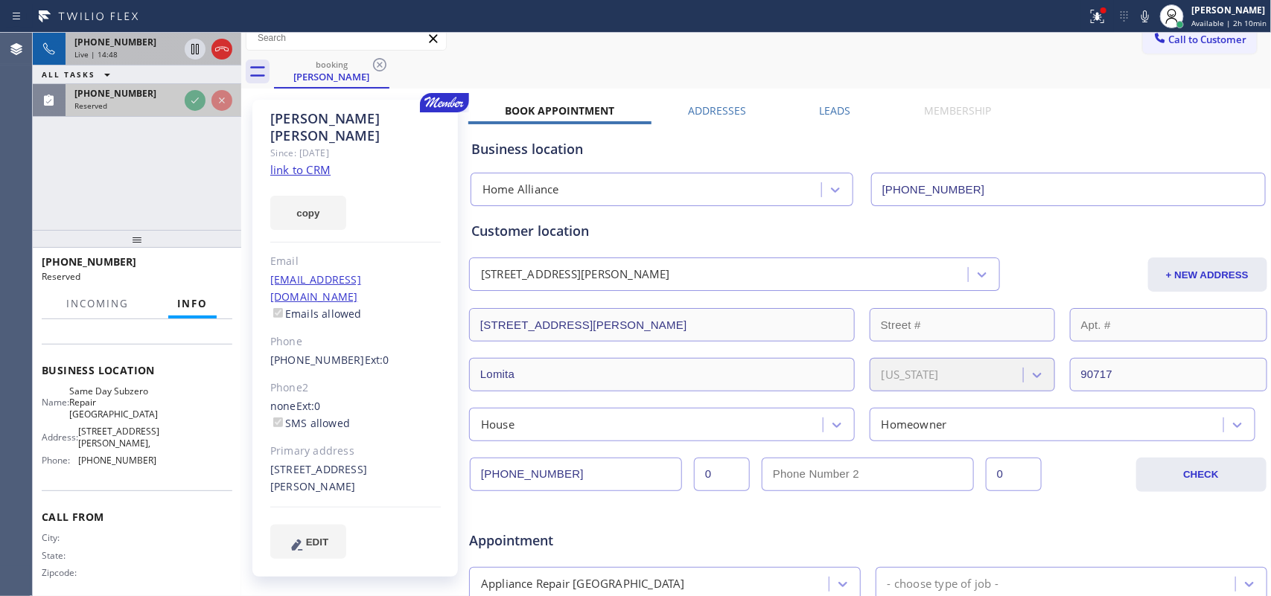
scroll to position [217, 0]
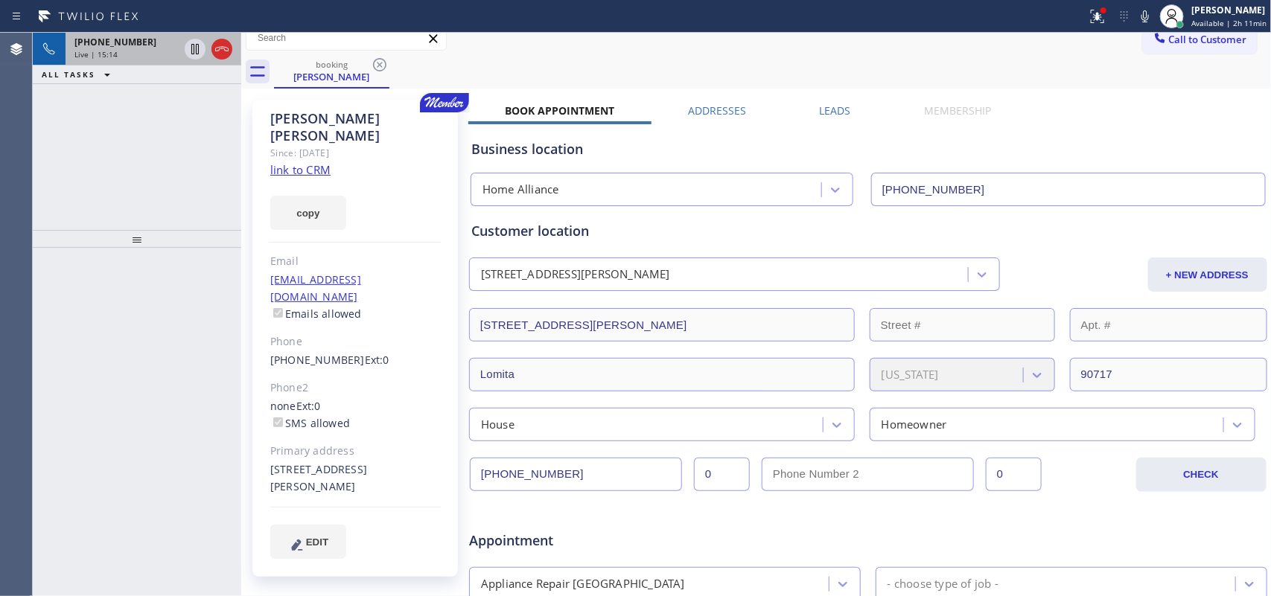
click at [131, 57] on div "Live | 15:14" at bounding box center [126, 54] width 104 height 10
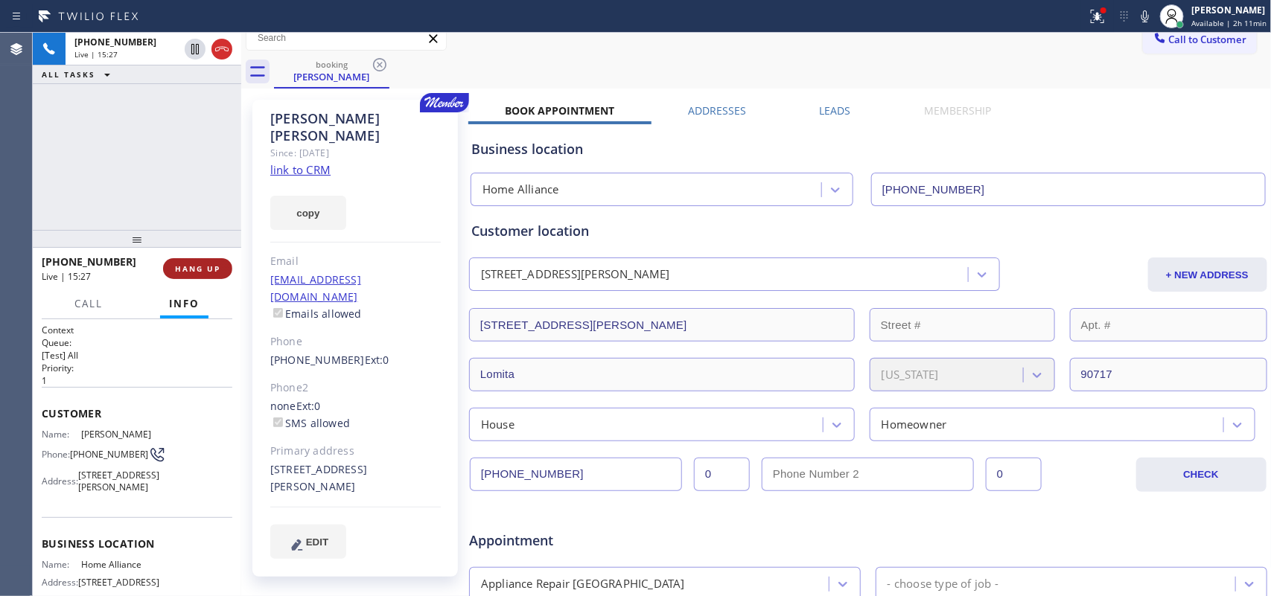
click at [188, 274] on button "HANG UP" at bounding box center [197, 268] width 69 height 21
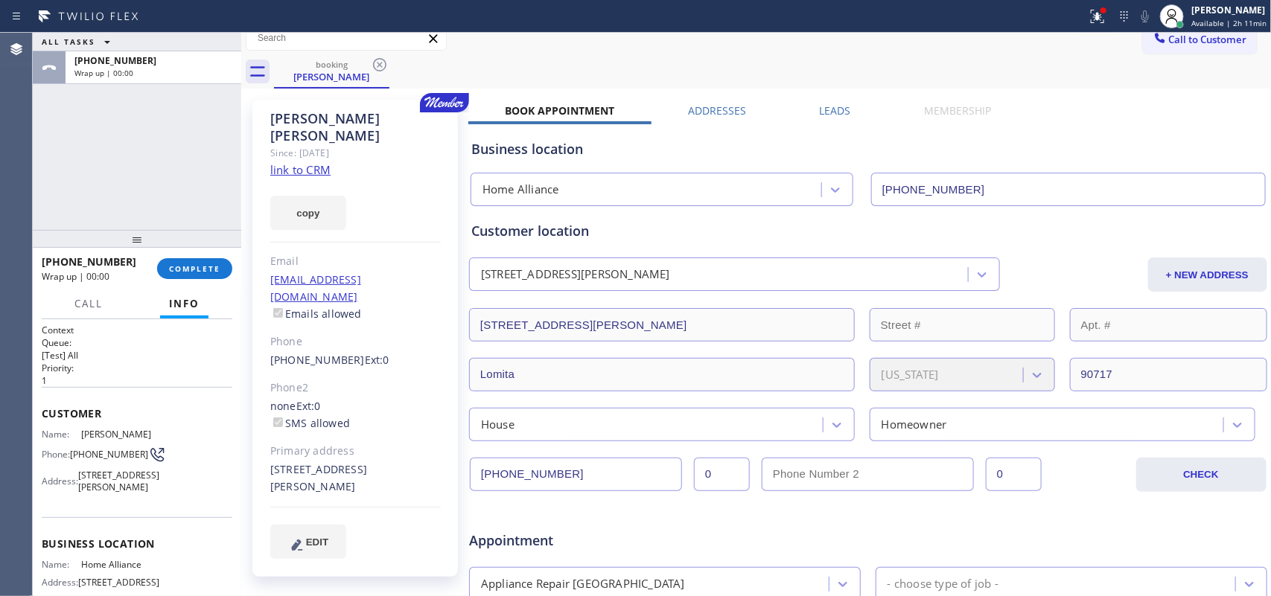
scroll to position [383, 0]
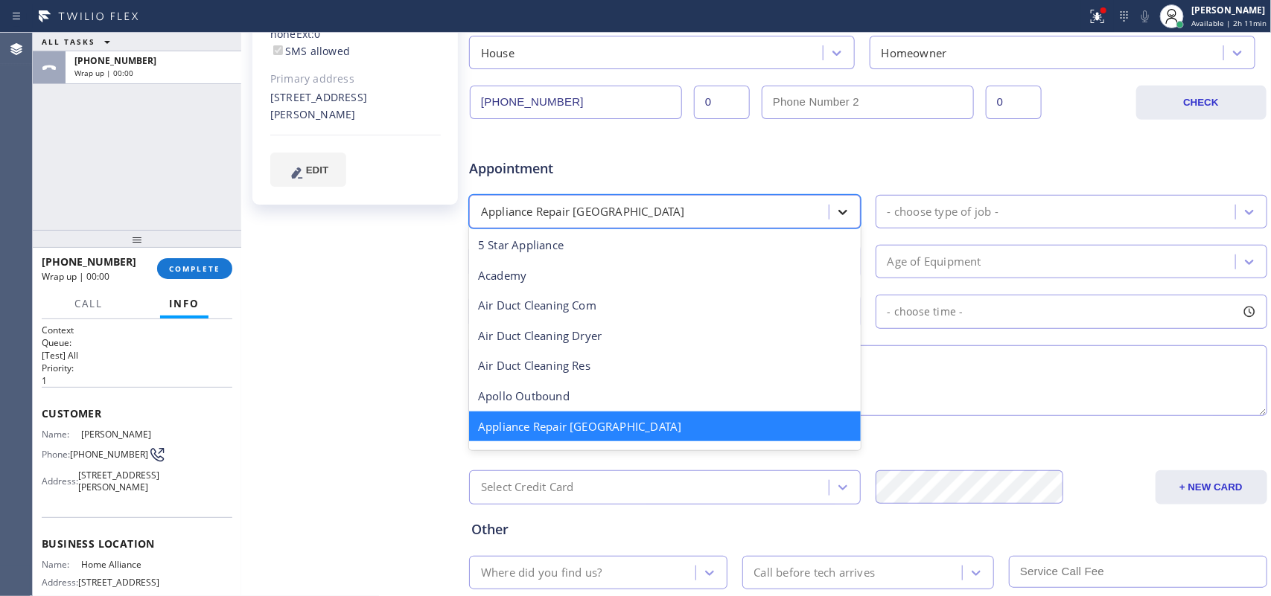
click at [835, 206] on icon at bounding box center [842, 212] width 15 height 15
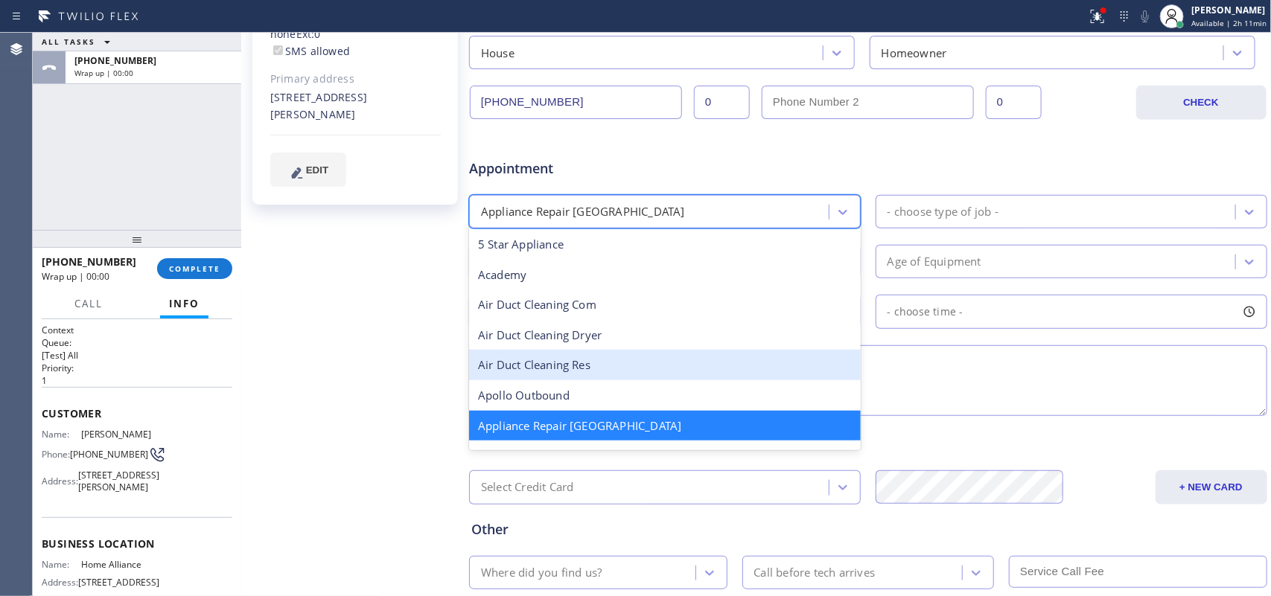
scroll to position [187, 0]
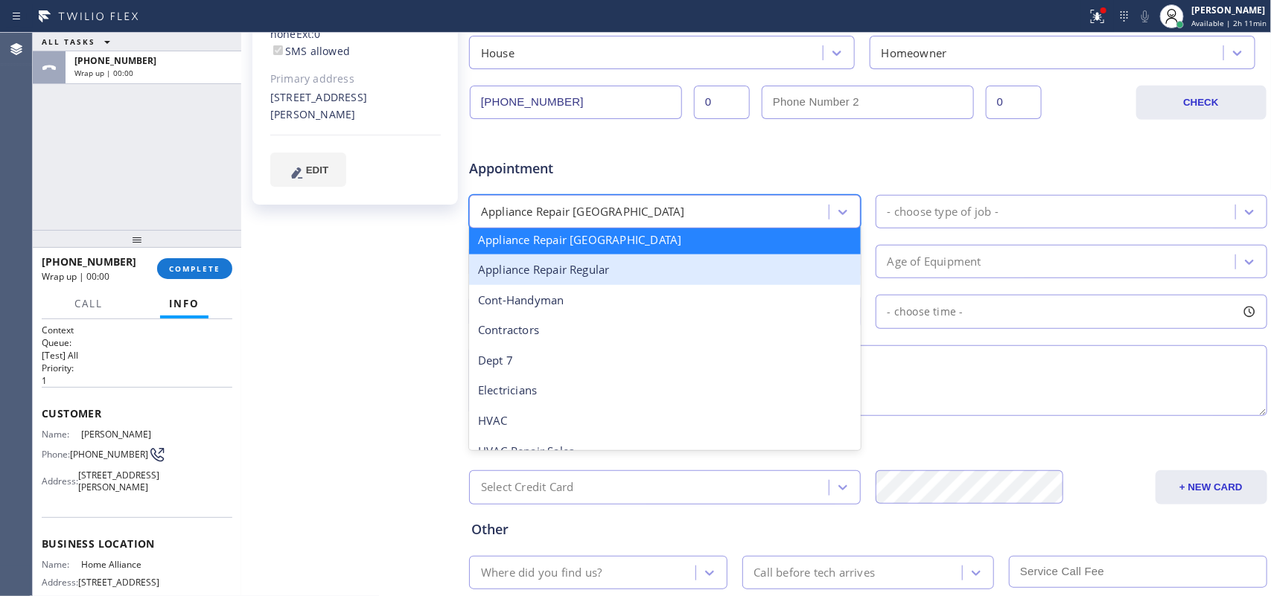
click at [681, 279] on div "Appliance Repair Regular" at bounding box center [665, 270] width 392 height 31
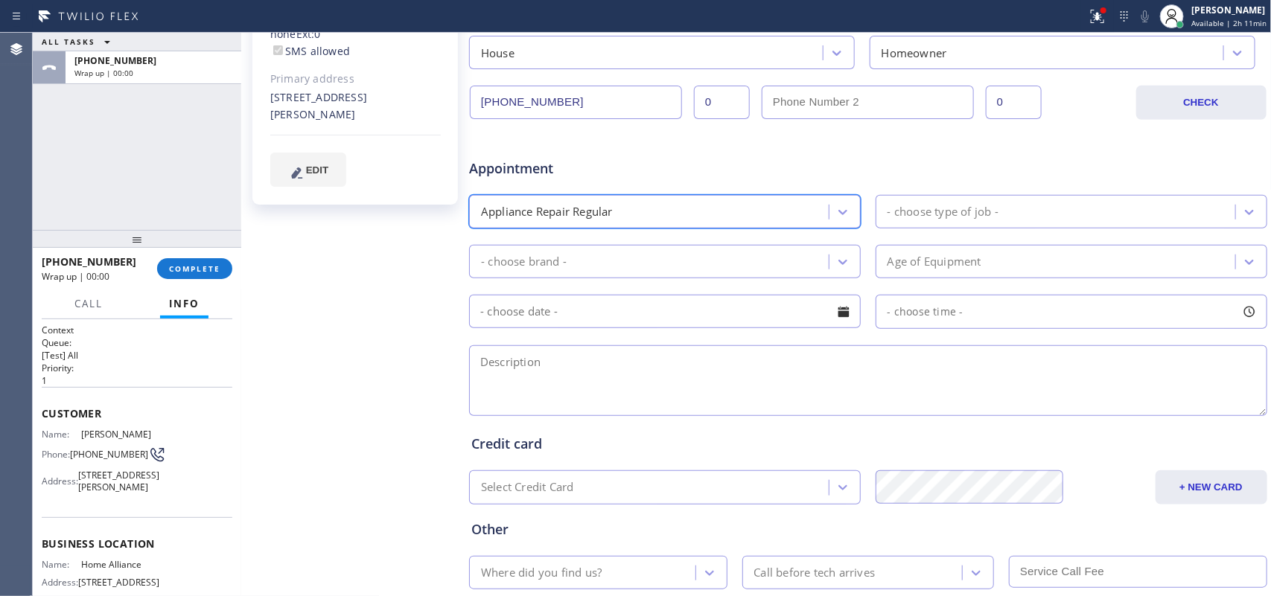
click at [959, 216] on div "- choose type of job -" at bounding box center [943, 211] width 111 height 17
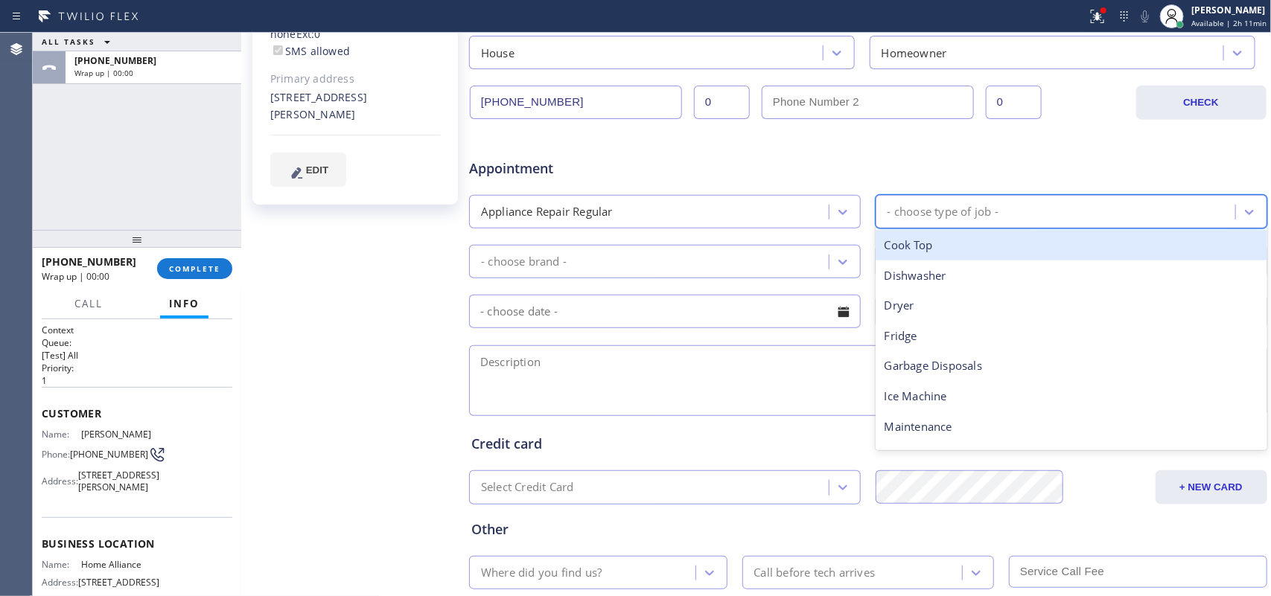
click at [60, 173] on div "ALL TASKS ALL TASKS ACTIVE TASKS TASKS IN WRAP UP [PHONE_NUMBER] Wrap up | 00:00" at bounding box center [137, 131] width 209 height 197
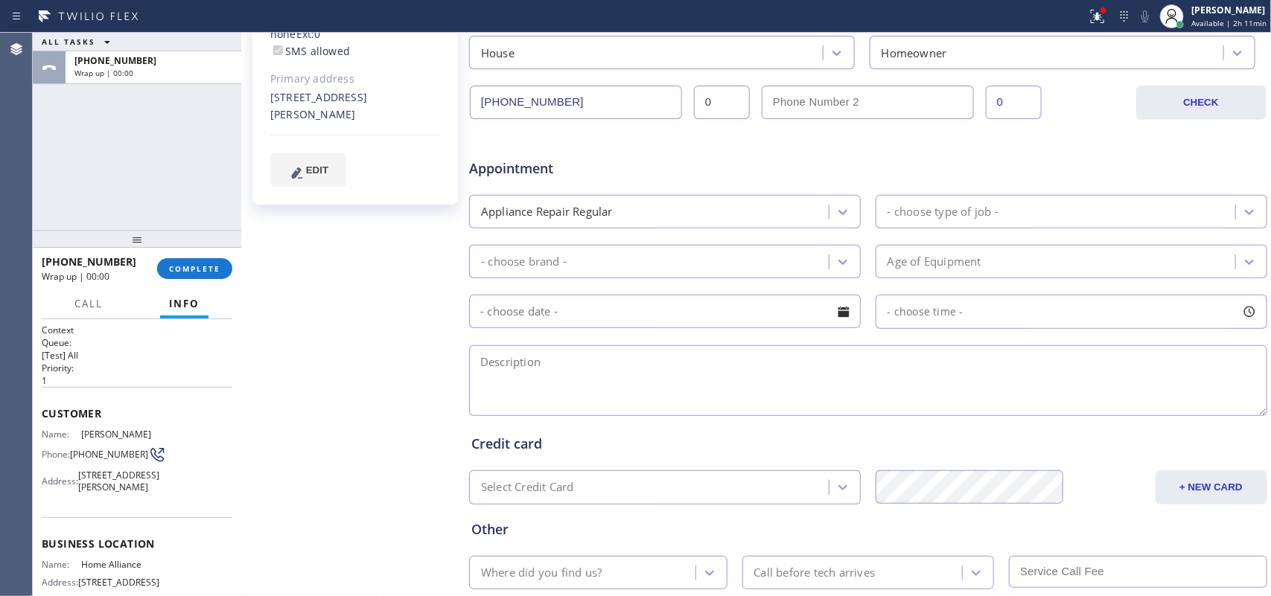
click at [1016, 220] on div "- choose type of job -" at bounding box center [1057, 212] width 355 height 26
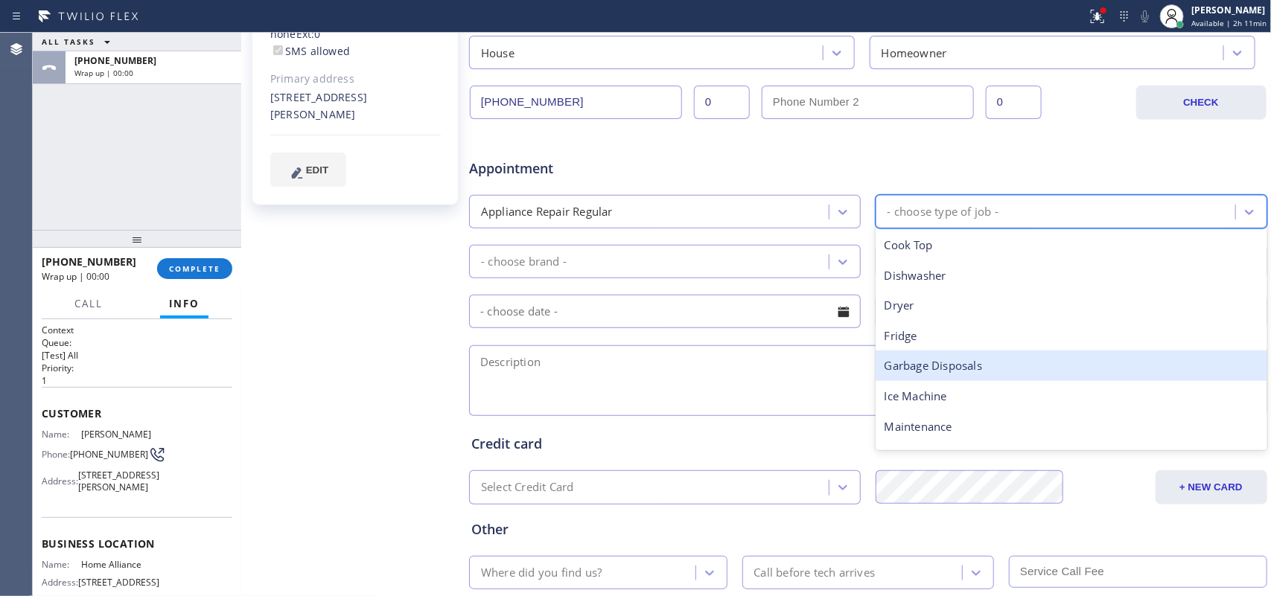
scroll to position [206, 0]
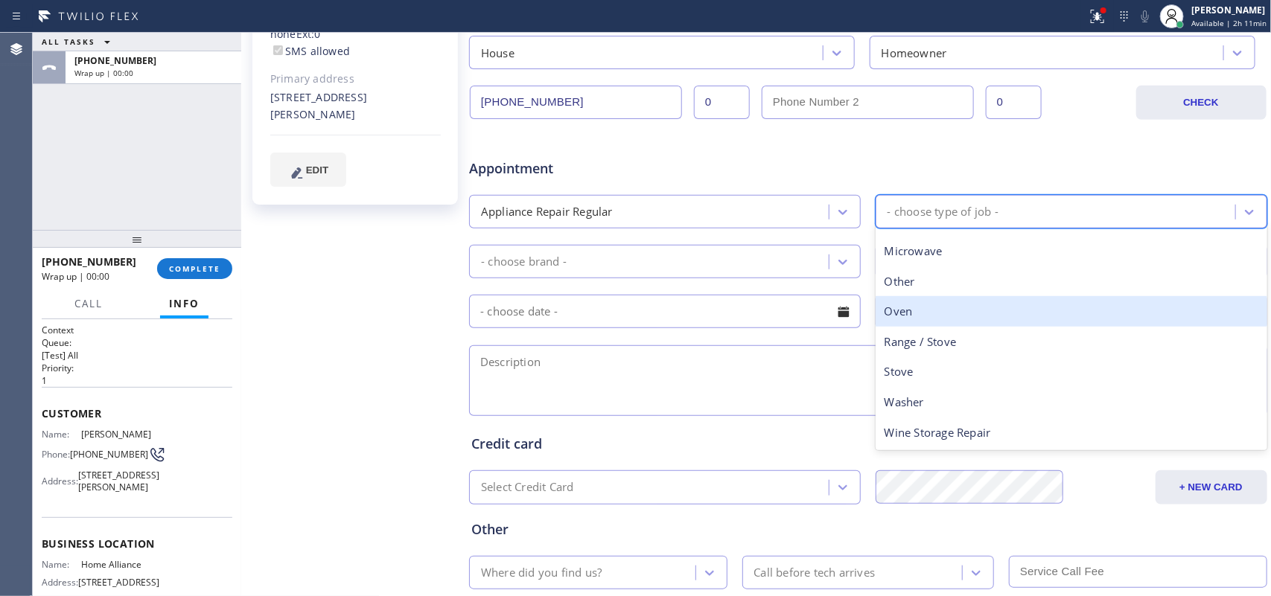
click at [989, 322] on div "Oven" at bounding box center [1072, 311] width 392 height 31
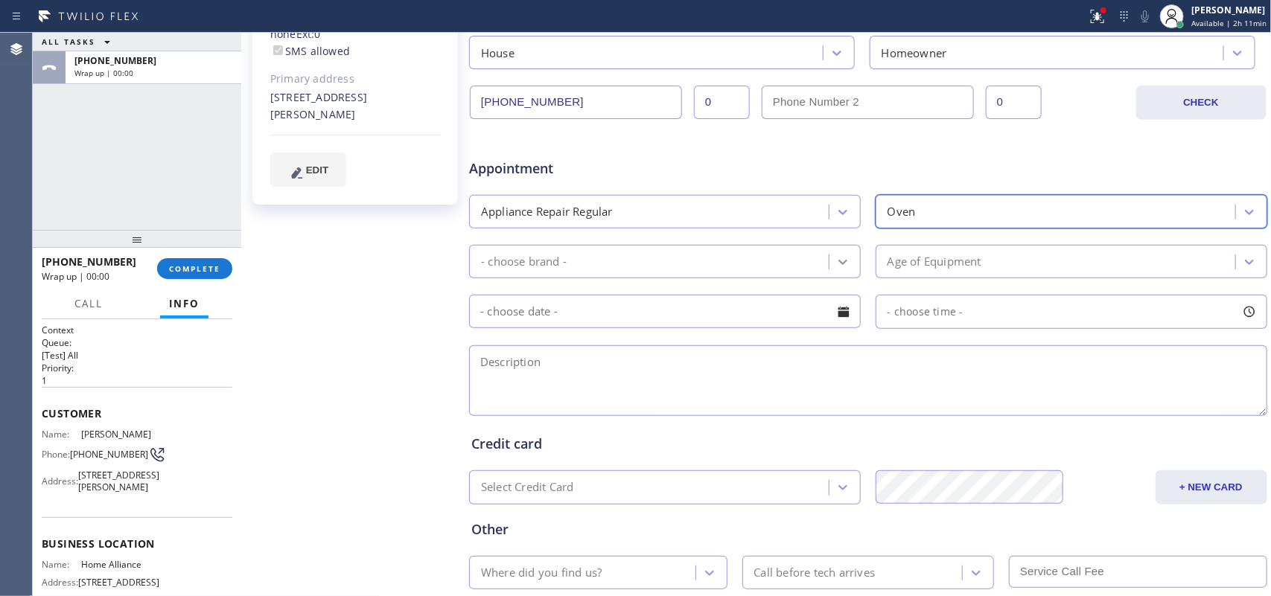
click at [838, 263] on icon at bounding box center [842, 262] width 9 height 5
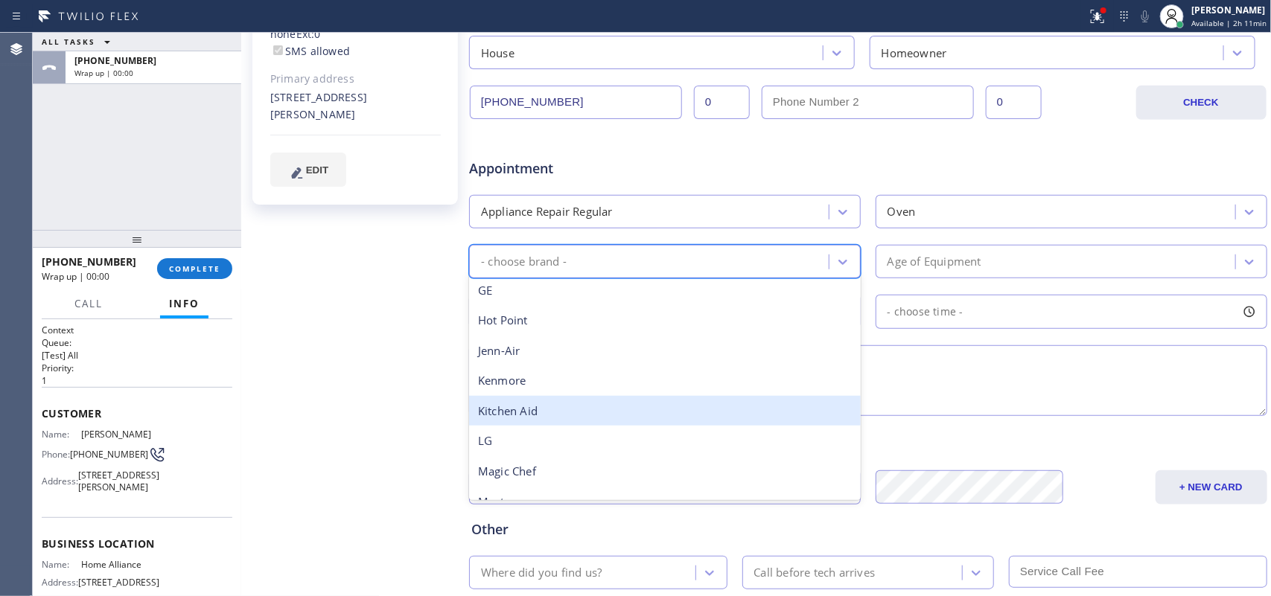
scroll to position [326, 0]
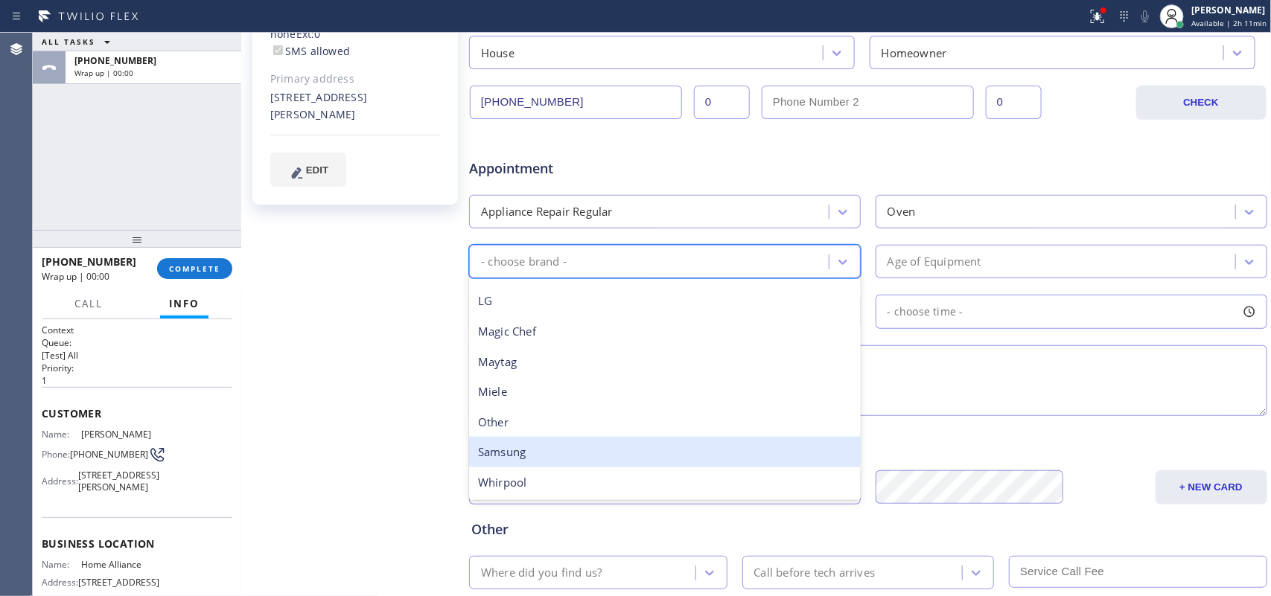
click at [556, 448] on div "Samsung" at bounding box center [665, 452] width 392 height 31
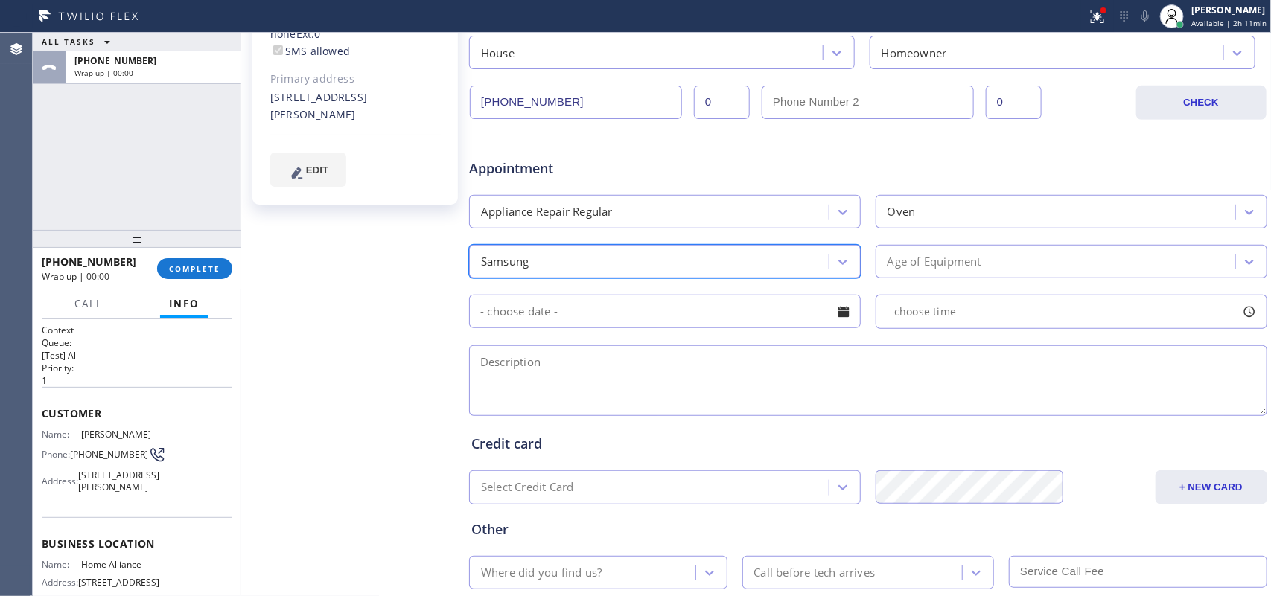
click at [1016, 263] on div "Age of Equipment" at bounding box center [1057, 262] width 355 height 26
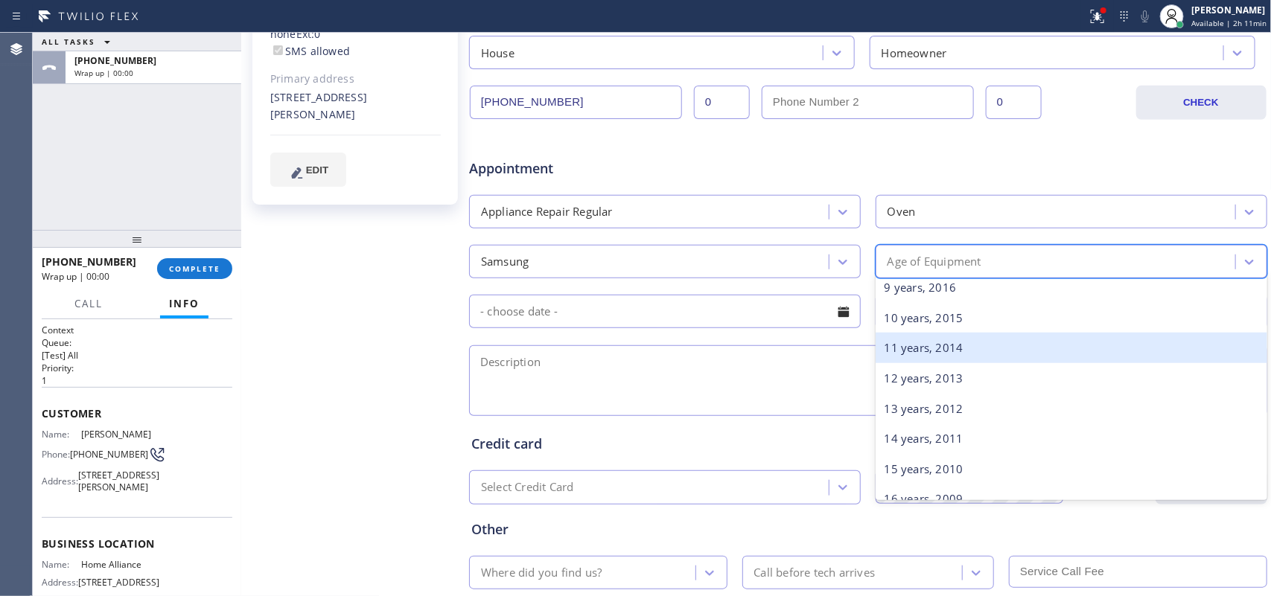
scroll to position [93, 0]
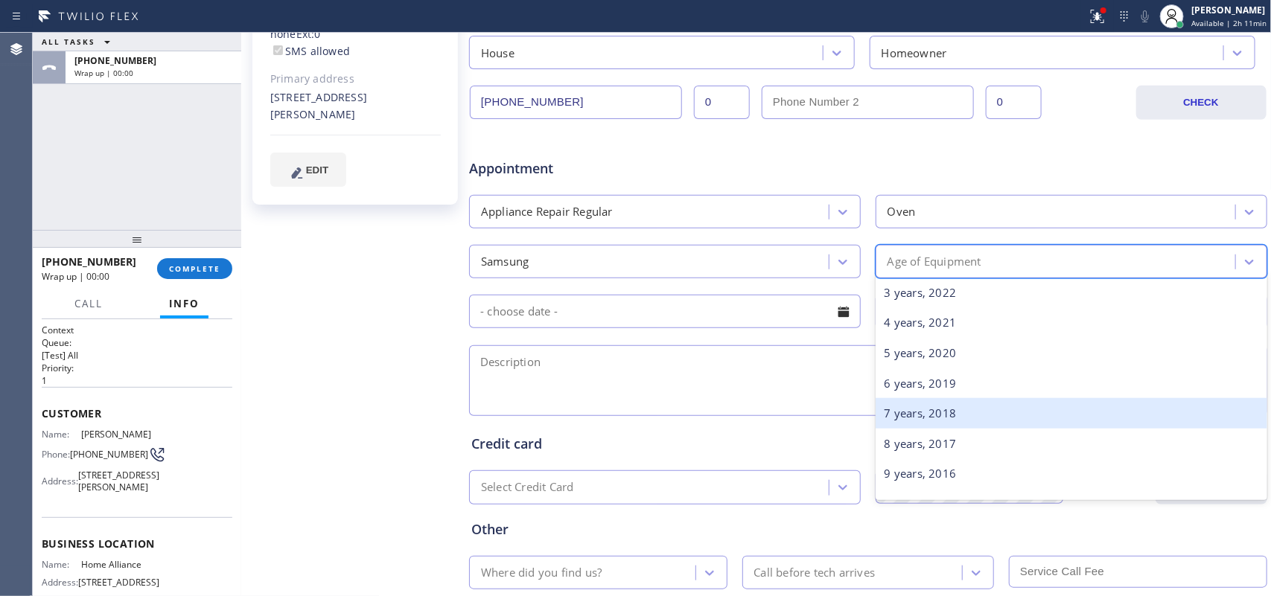
click at [1003, 406] on div "7 years, 2018" at bounding box center [1072, 413] width 392 height 31
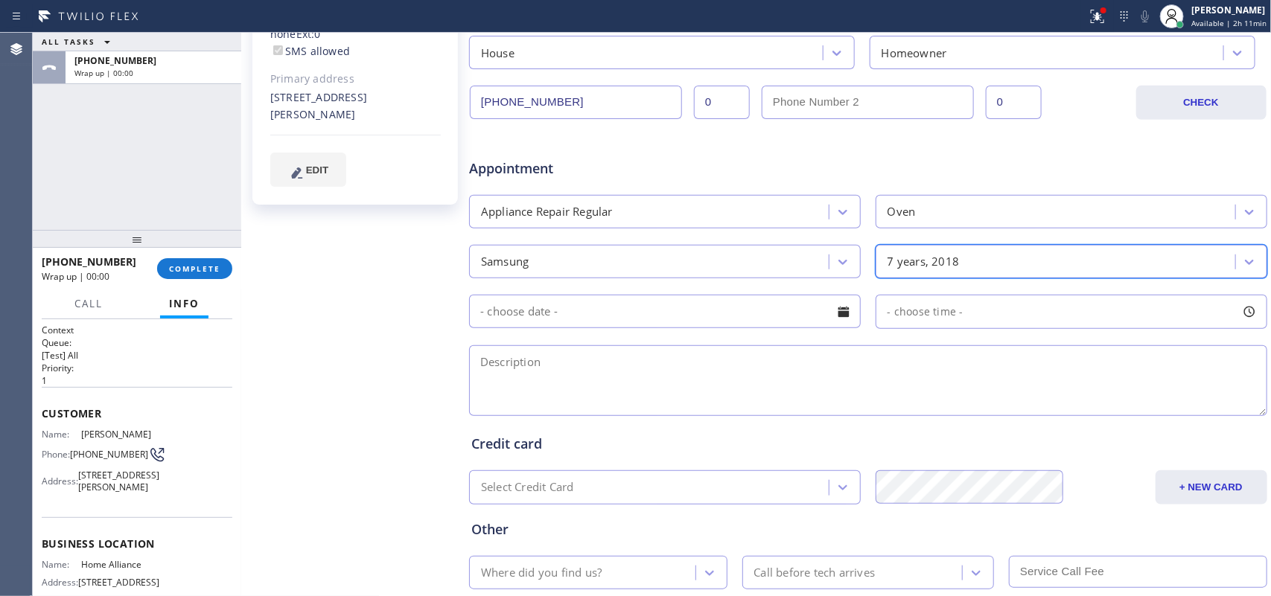
click at [842, 317] on div at bounding box center [843, 311] width 25 height 25
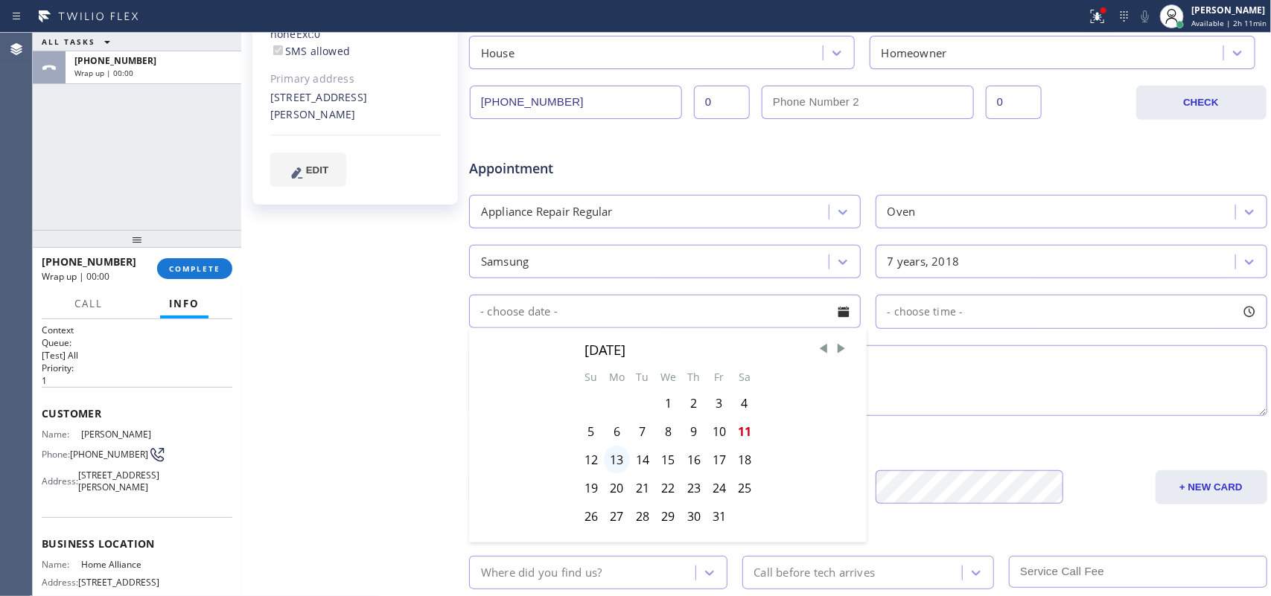
click at [613, 462] on div "13" at bounding box center [617, 460] width 26 height 28
type input "[DATE]"
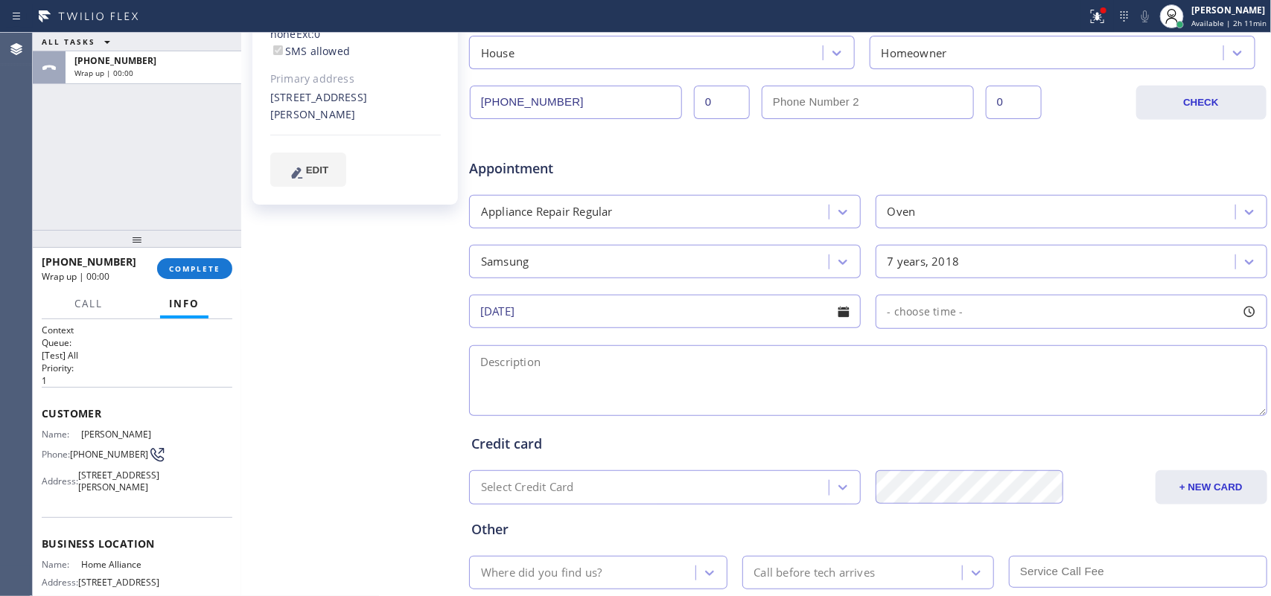
click at [1016, 313] on div at bounding box center [1249, 311] width 25 height 25
drag, startPoint x: 887, startPoint y: 403, endPoint x: 1156, endPoint y: 418, distance: 270.0
click at [1016, 418] on div at bounding box center [1170, 402] width 18 height 31
drag, startPoint x: 888, startPoint y: 404, endPoint x: 1073, endPoint y: 412, distance: 185.6
click at [1016, 412] on div at bounding box center [1058, 402] width 18 height 31
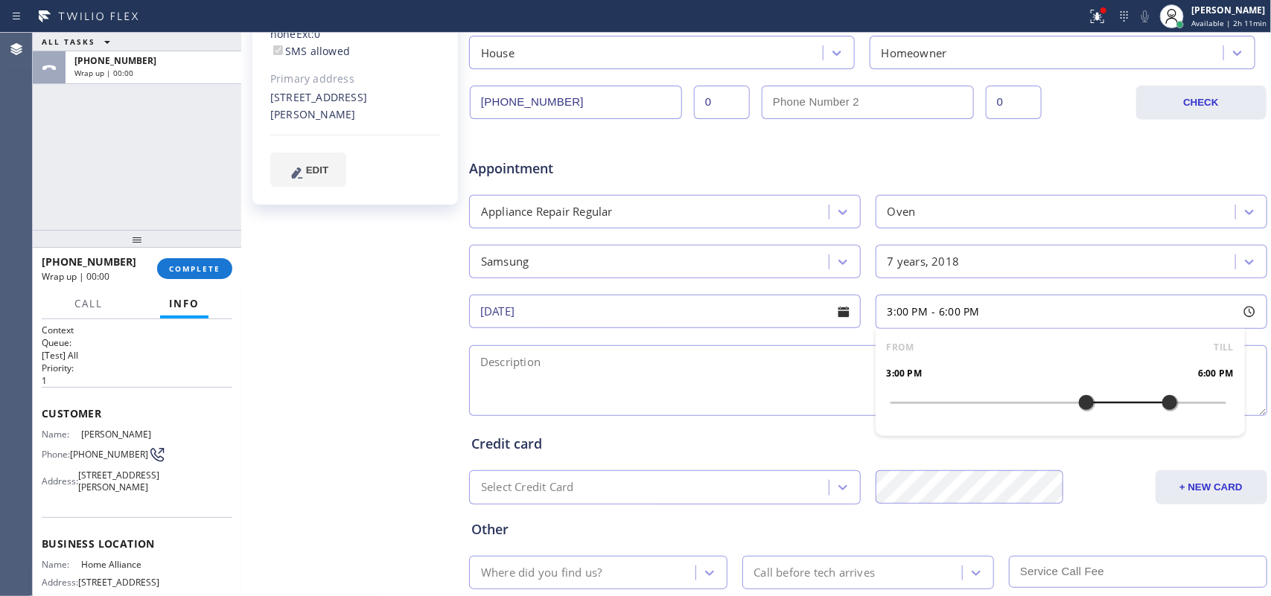
click at [1016, 412] on div at bounding box center [1087, 402] width 18 height 31
click at [753, 355] on textarea at bounding box center [868, 381] width 798 height 71
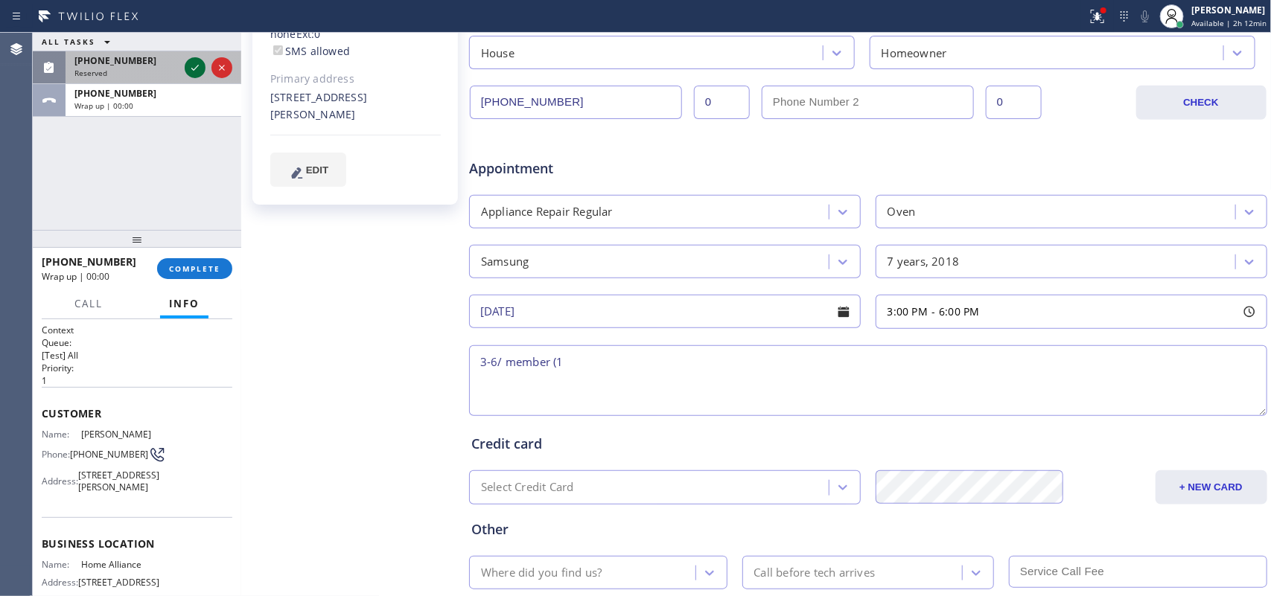
click at [191, 65] on icon at bounding box center [195, 68] width 18 height 18
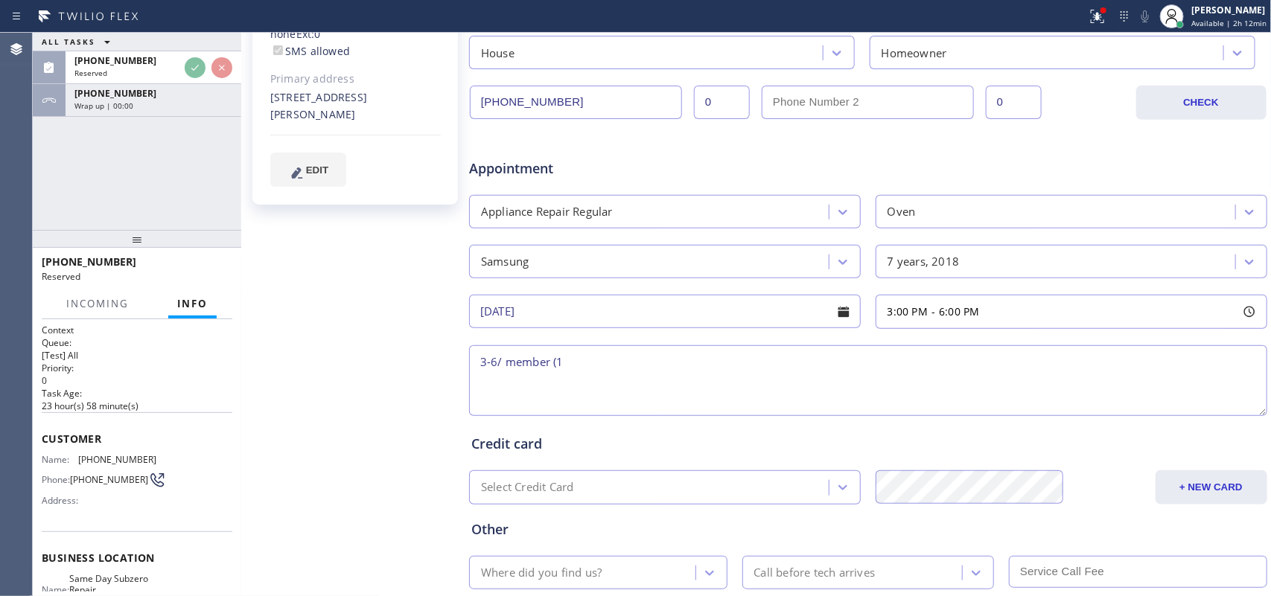
scroll to position [223, 0]
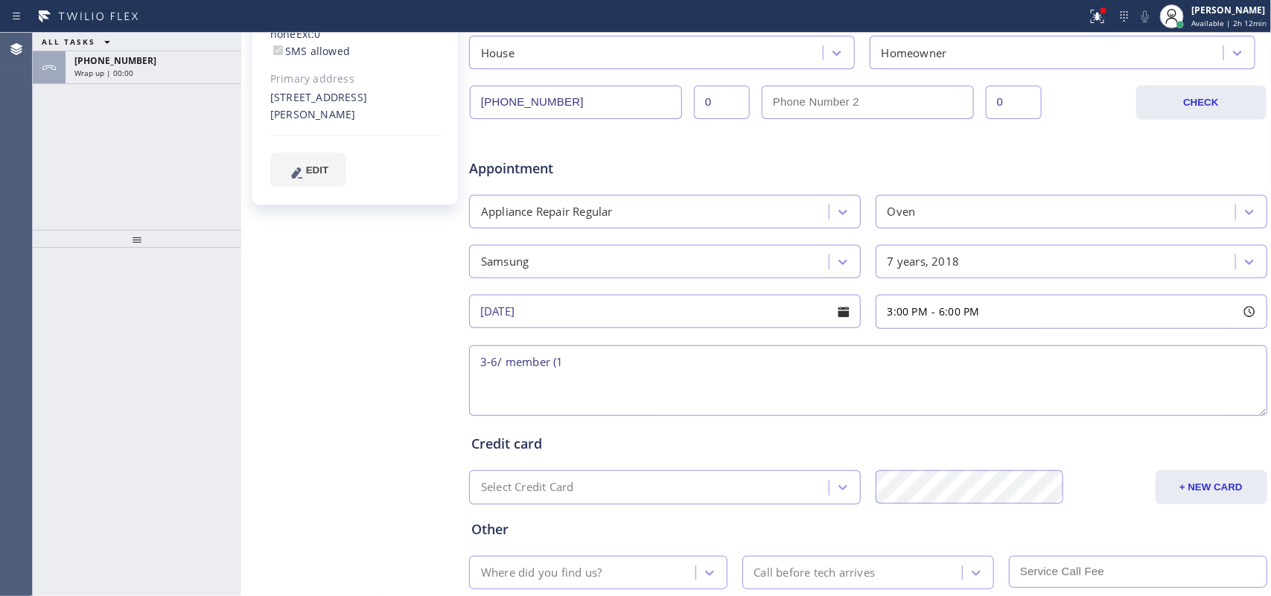
click at [631, 377] on textarea "3-6/ member (1" at bounding box center [868, 381] width 798 height 71
drag, startPoint x: 333, startPoint y: 272, endPoint x: 378, endPoint y: 287, distance: 47.8
click at [333, 272] on div "[PERSON_NAME] Since: [DATE] link to CRM copy Email [EMAIL_ADDRESS][DOMAIN_NAME]…" at bounding box center [356, 202] width 223 height 965
click at [719, 370] on textarea "3-6/ member (10%discount on labor)/" at bounding box center [868, 381] width 798 height 71
paste textarea "Samsung built in oven, the digital board is going out, it's blinking, sometimes…"
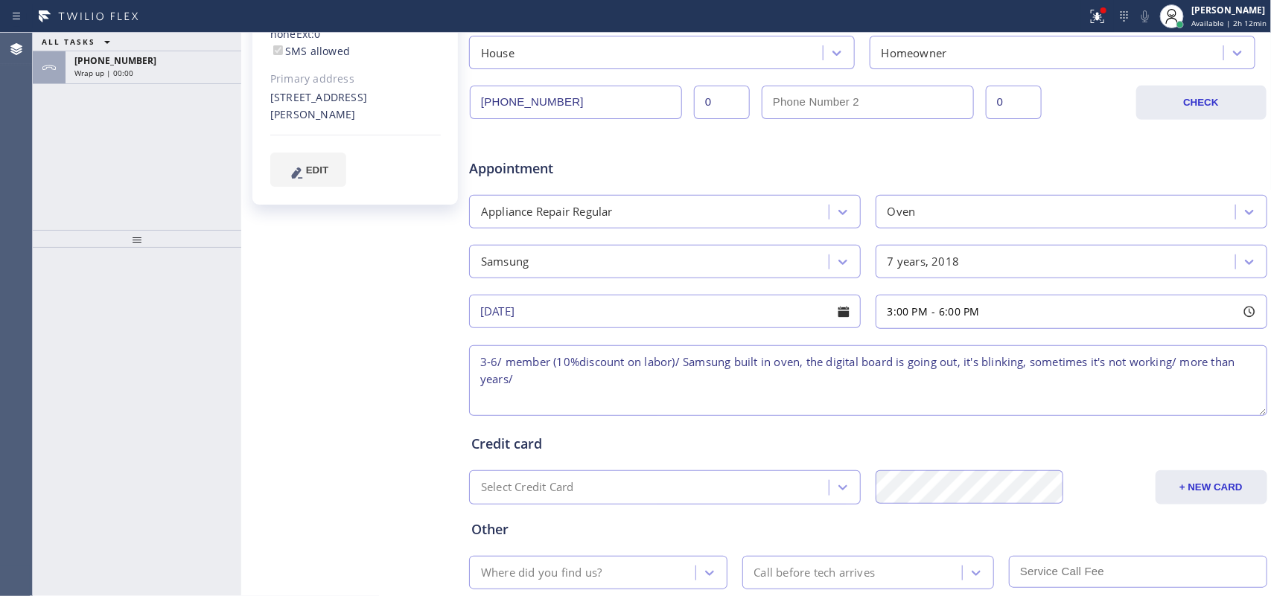
click at [482, 383] on textarea "3-6/ member (10%discount on labor)/ Samsung built in oven, the digital board is…" at bounding box center [868, 381] width 798 height 71
click at [566, 386] on textarea "3-6/ member (10%discount on labor)/ Samsung built in oven, the digital board is…" at bounding box center [868, 381] width 798 height 71
drag, startPoint x: 296, startPoint y: 82, endPoint x: 257, endPoint y: 68, distance: 41.2
copy div "[STREET_ADDRESS][PERSON_NAME]"
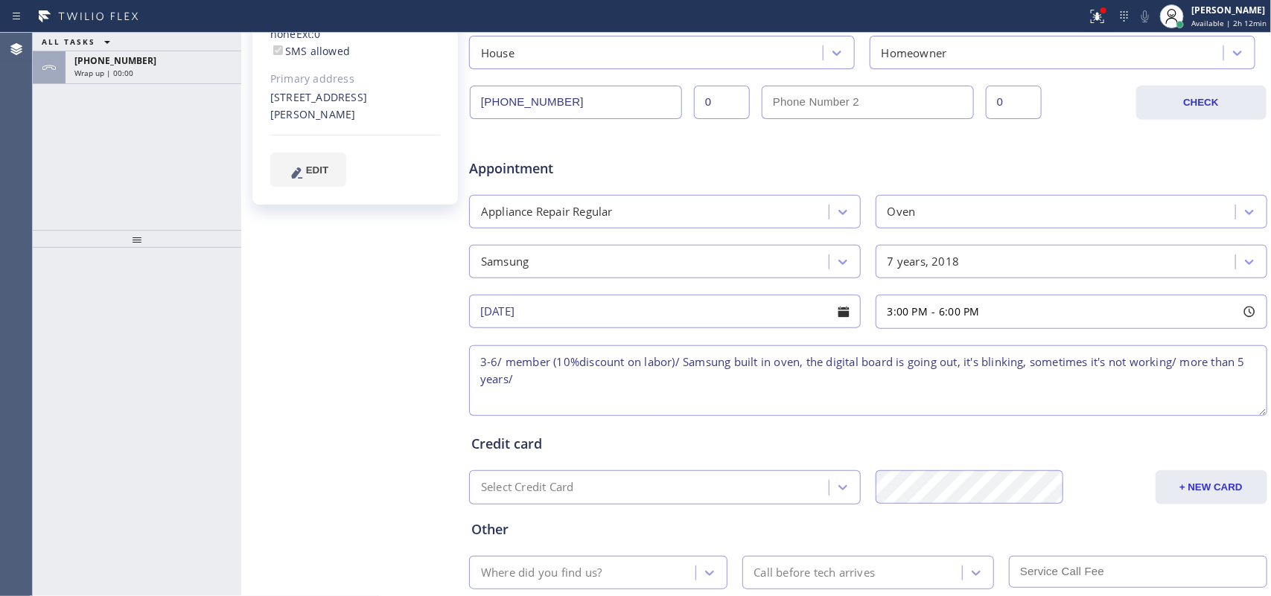
click at [582, 380] on textarea "3-6/ member (10%discount on labor)/ Samsung built in oven, the digital board is…" at bounding box center [868, 381] width 798 height 71
paste textarea "[STREET_ADDRESS][PERSON_NAME]"
click at [726, 382] on textarea "3-6/ member (10%discount on labor)/ Samsung built in oven, the digital board is…" at bounding box center [868, 381] width 798 height 71
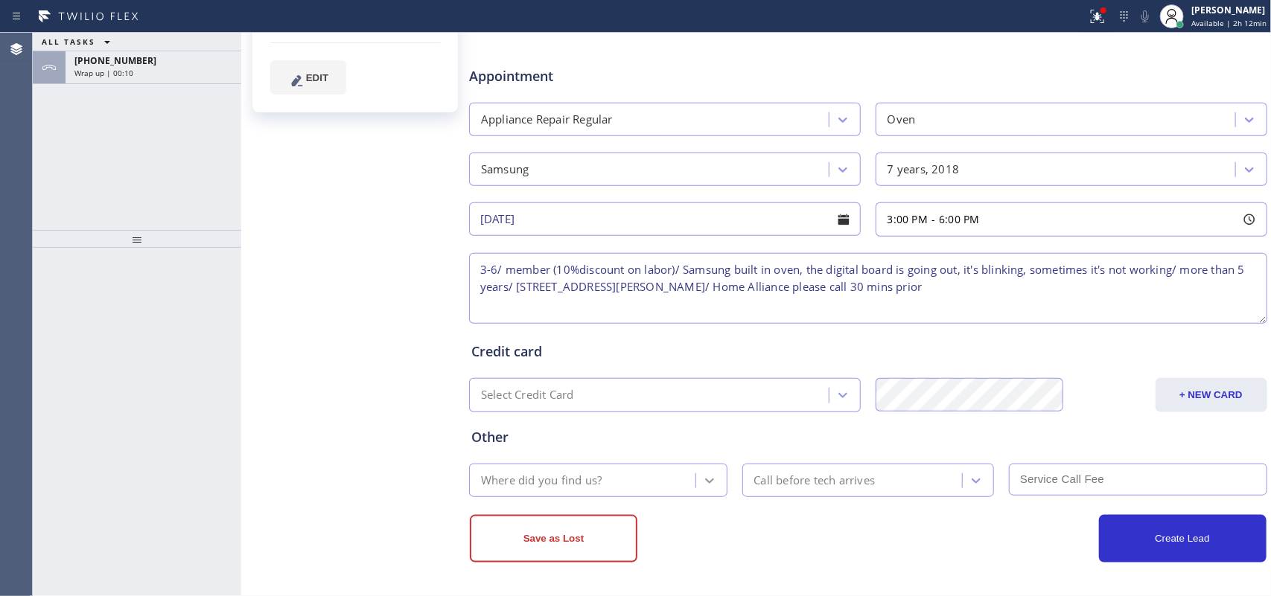
type textarea "3-6/ member (10%discount on labor)/ Samsung built in oven, the digital board is…"
click at [704, 475] on icon at bounding box center [709, 481] width 15 height 15
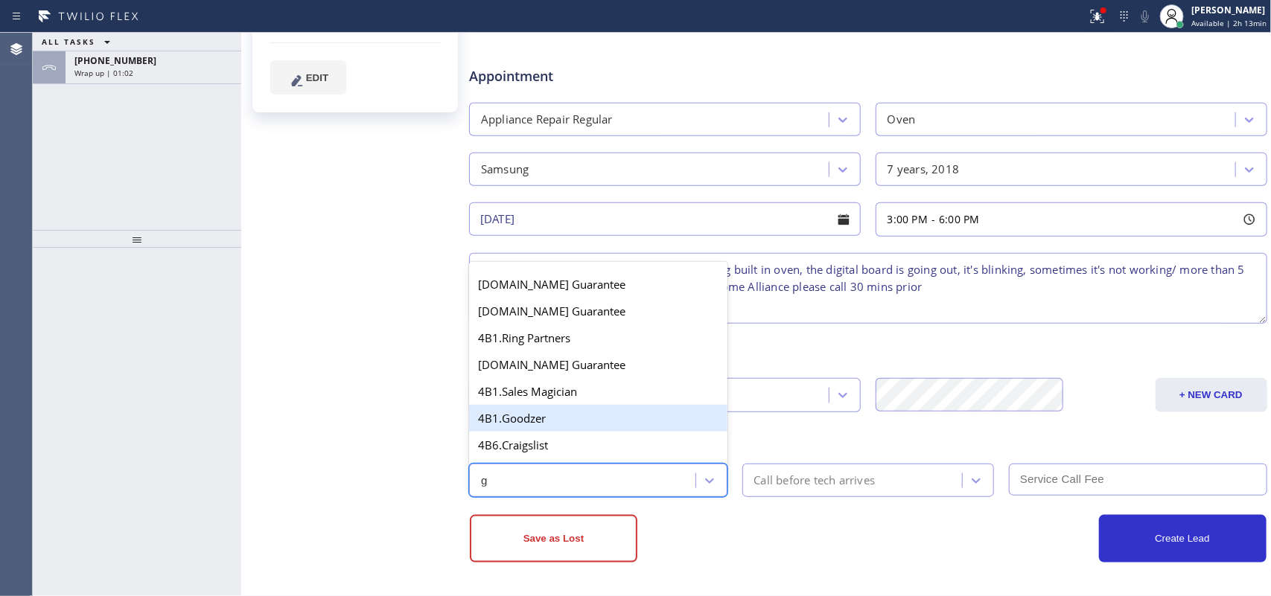
type input "g"
click at [385, 288] on div "[PERSON_NAME] Since: [DATE] link to CRM copy Email [EMAIL_ADDRESS][DOMAIN_NAME]…" at bounding box center [356, 110] width 223 height 965
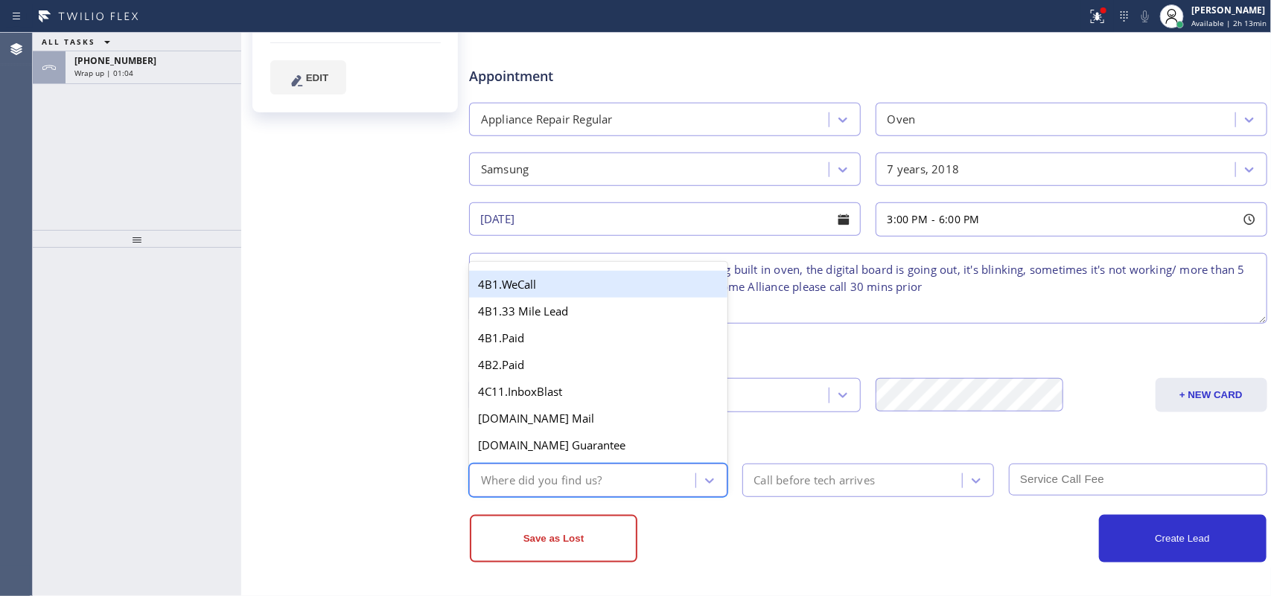
drag, startPoint x: 704, startPoint y: 471, endPoint x: 681, endPoint y: 474, distance: 23.2
click at [700, 474] on div at bounding box center [709, 481] width 27 height 27
type input "re"
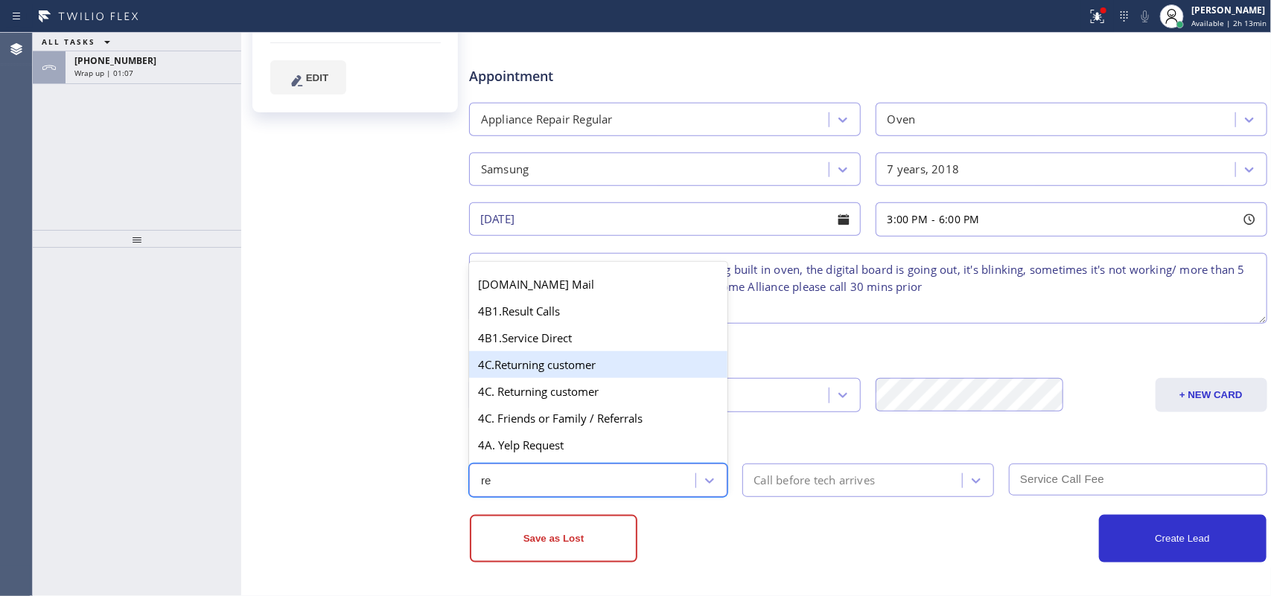
click at [630, 366] on div "4C.Returning customer" at bounding box center [598, 364] width 258 height 27
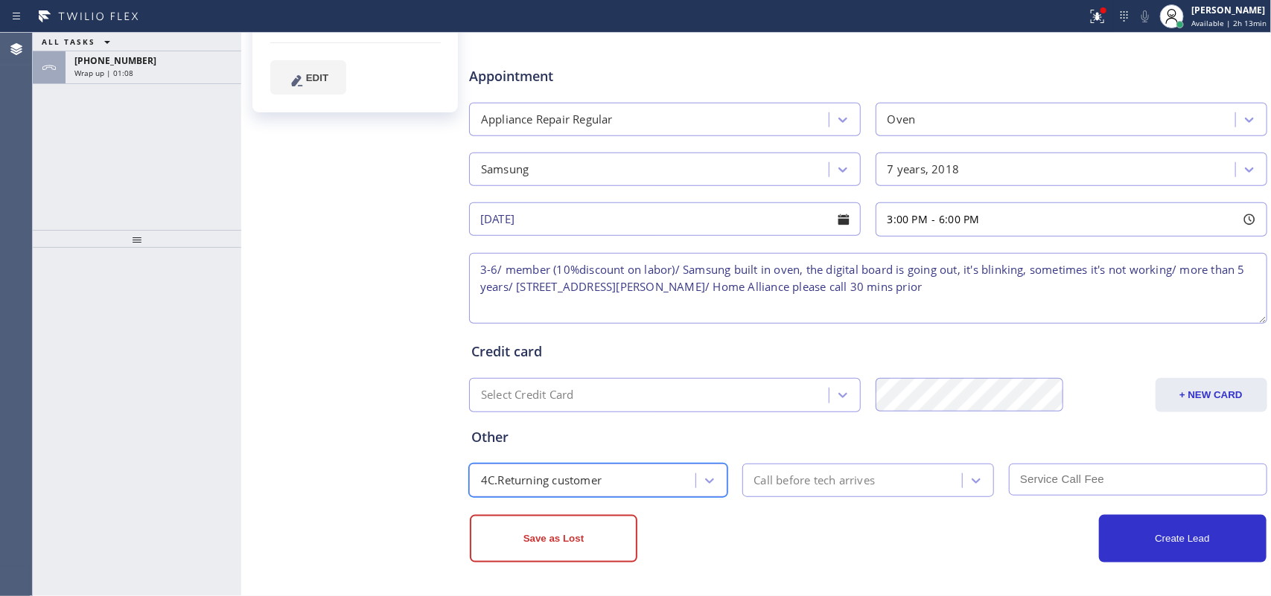
click at [831, 477] on div "Call before tech arrives" at bounding box center [814, 480] width 121 height 17
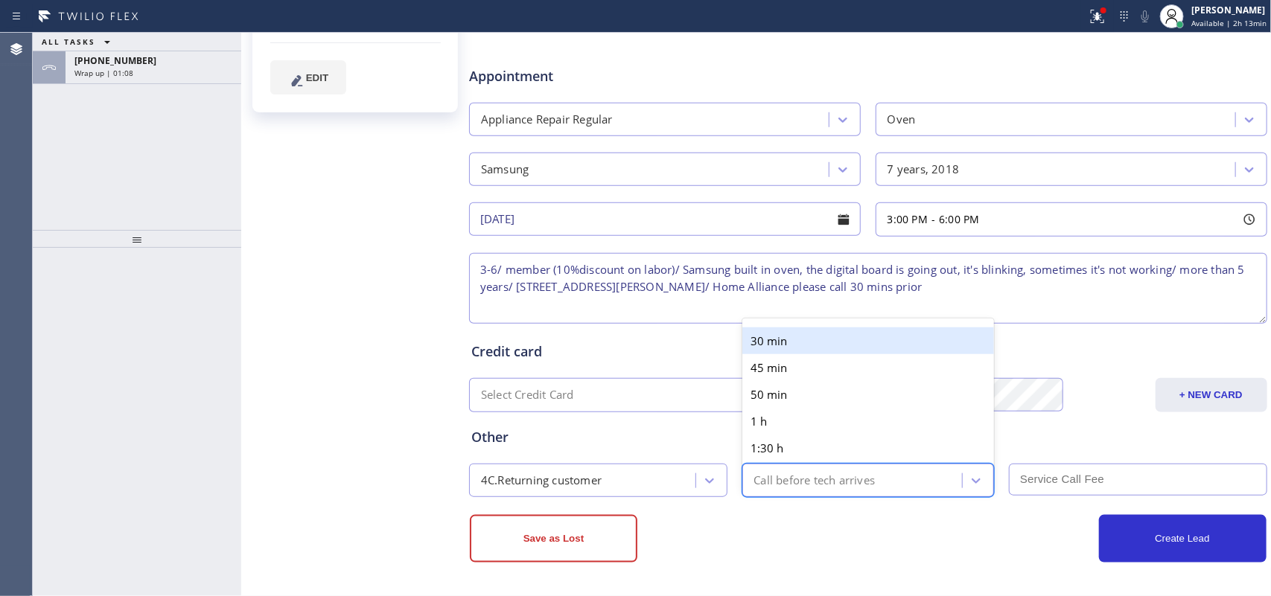
click at [864, 343] on div "30 min" at bounding box center [868, 341] width 252 height 27
click at [864, 343] on div "Credit card" at bounding box center [868, 352] width 794 height 20
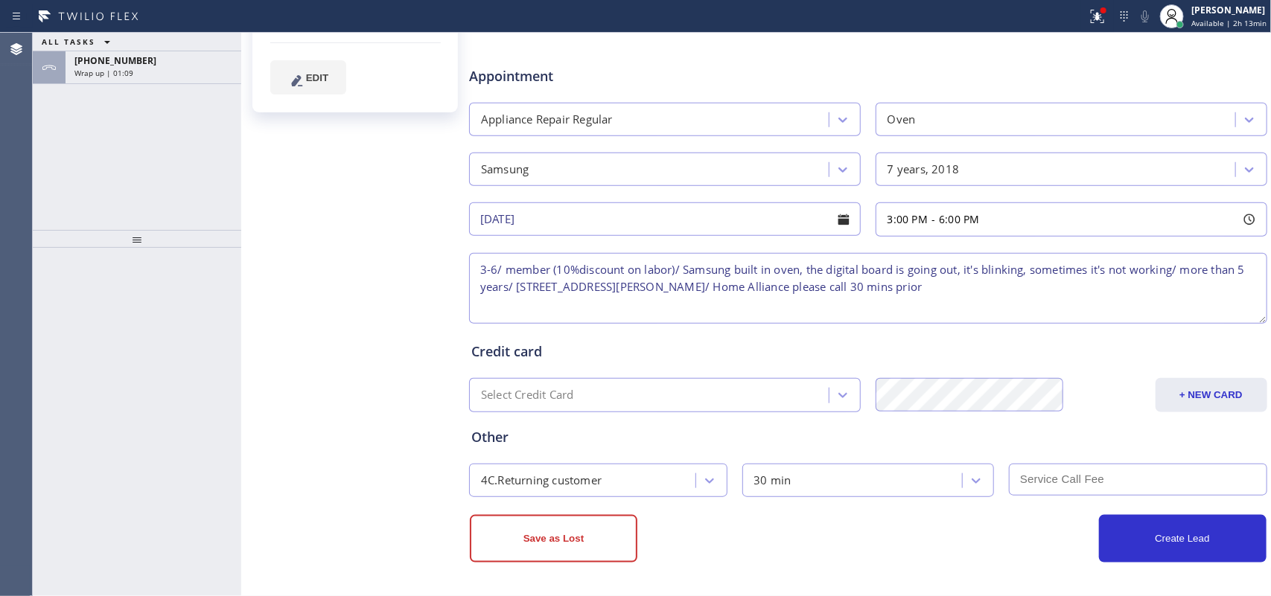
click at [1016, 465] on input "text" at bounding box center [1138, 480] width 258 height 32
type input "0"
click at [808, 292] on textarea "3-6/ member (10%discount on labor)/ Samsung built in oven, the digital board is…" at bounding box center [868, 288] width 798 height 71
type textarea "3-6/ member (10%discount on labor)/ Samsung built in oven, the digital board is…"
click at [1016, 477] on button "Create Lead" at bounding box center [1183, 539] width 168 height 48
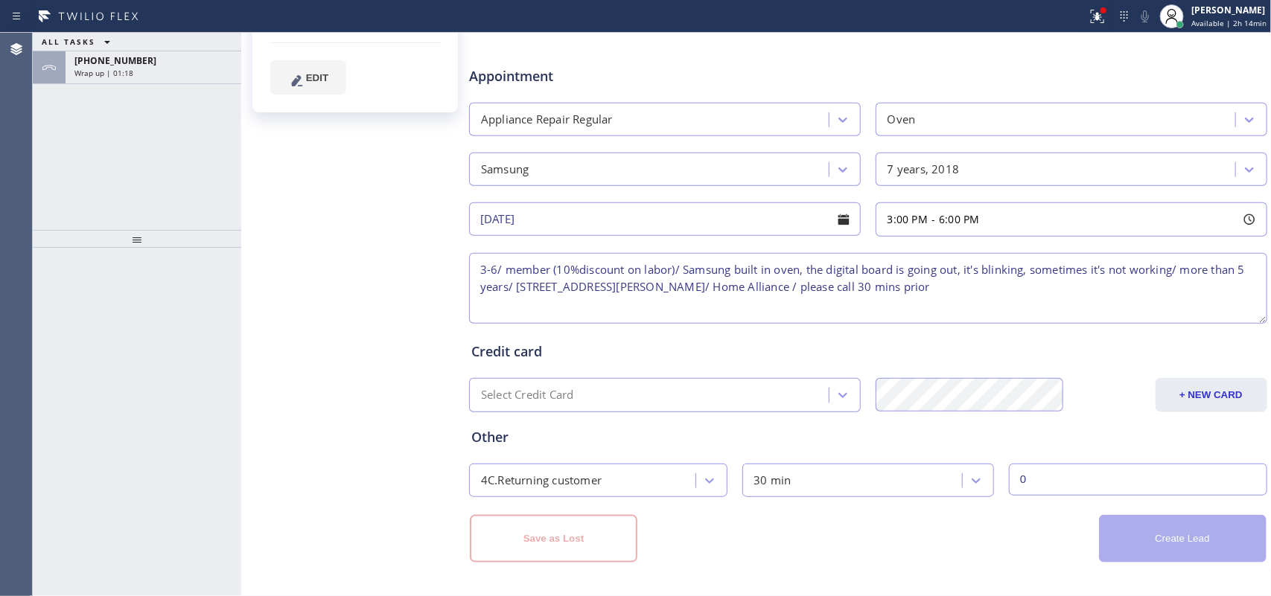
scroll to position [0, 0]
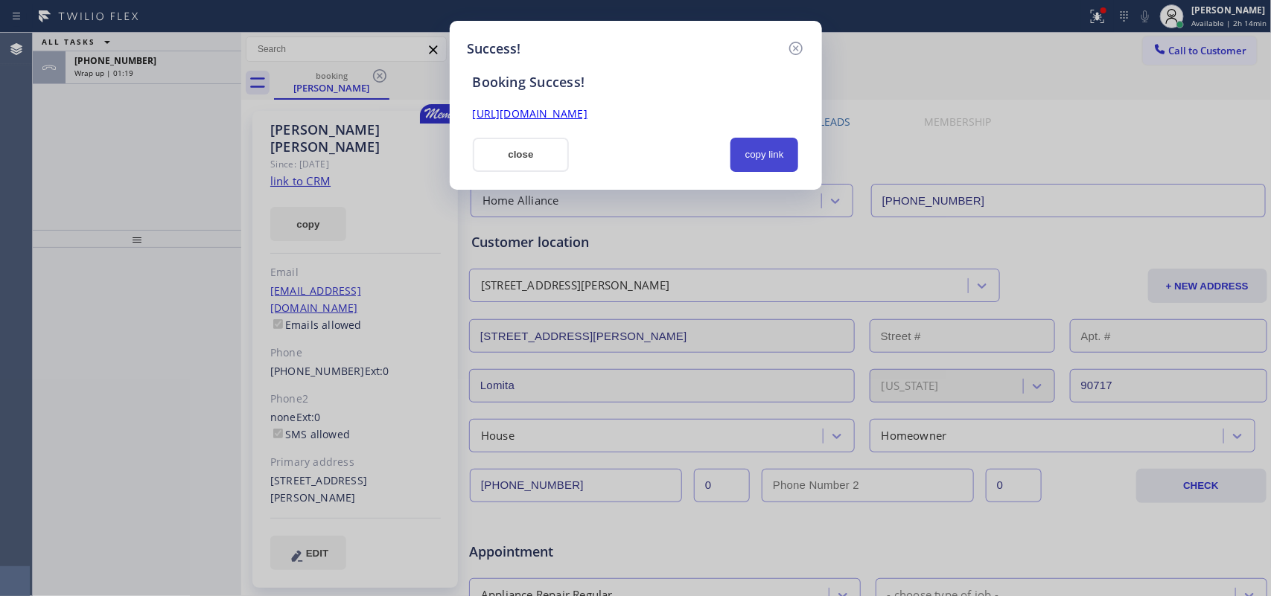
click at [783, 159] on button "copy link" at bounding box center [765, 155] width 69 height 34
click at [588, 115] on link "[URL][DOMAIN_NAME]" at bounding box center [530, 113] width 115 height 14
click at [535, 158] on button "close" at bounding box center [521, 155] width 97 height 34
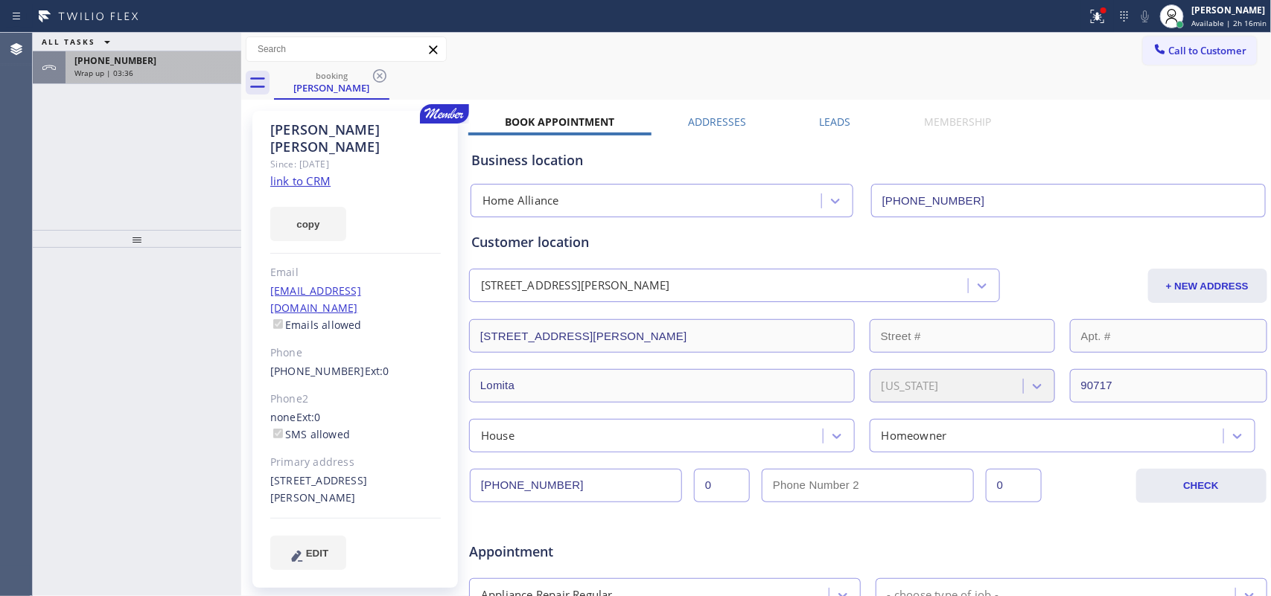
click at [172, 63] on div "[PHONE_NUMBER]" at bounding box center [153, 60] width 158 height 13
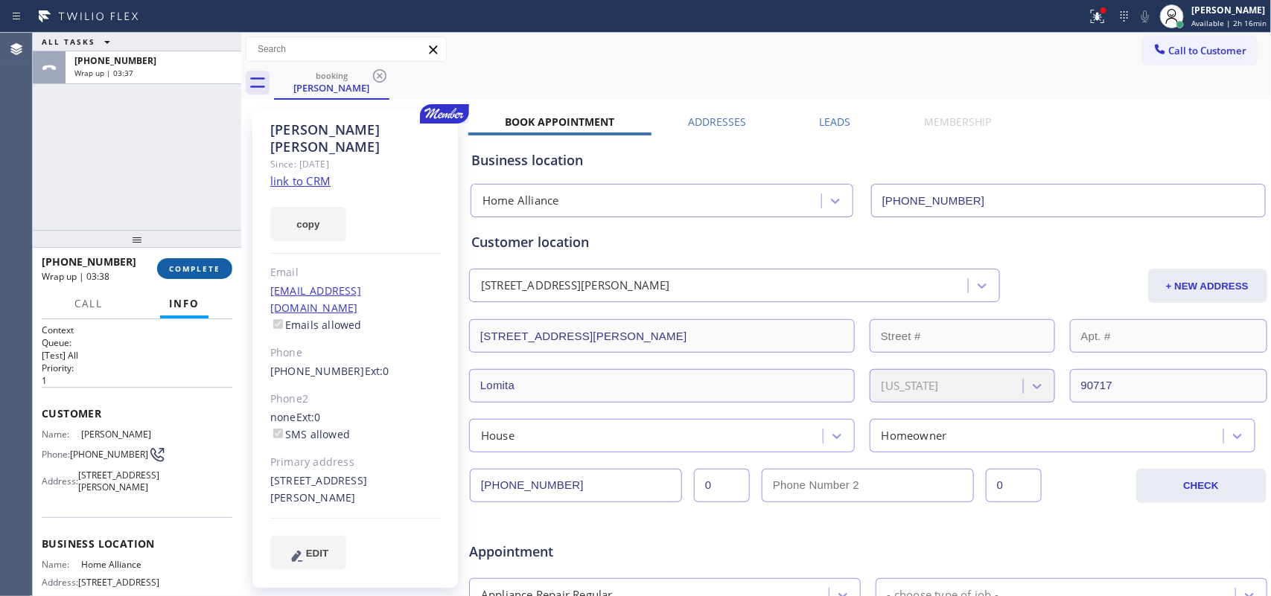
click at [211, 272] on span "COMPLETE" at bounding box center [194, 269] width 51 height 10
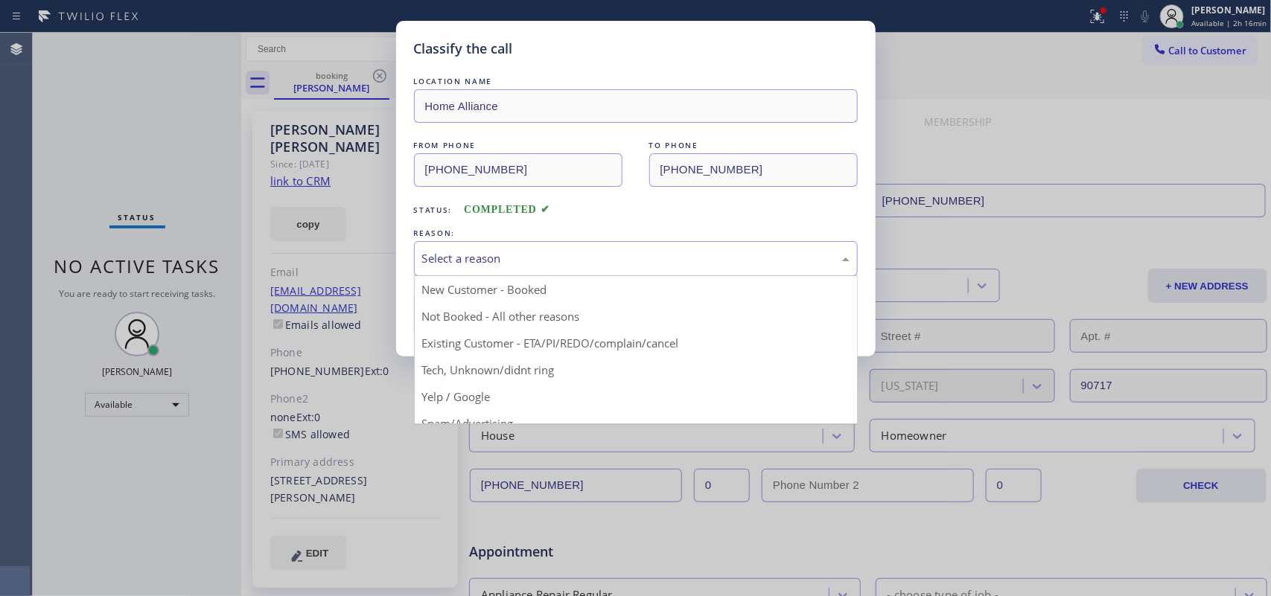
click at [474, 252] on div "Select a reason" at bounding box center [635, 258] width 427 height 17
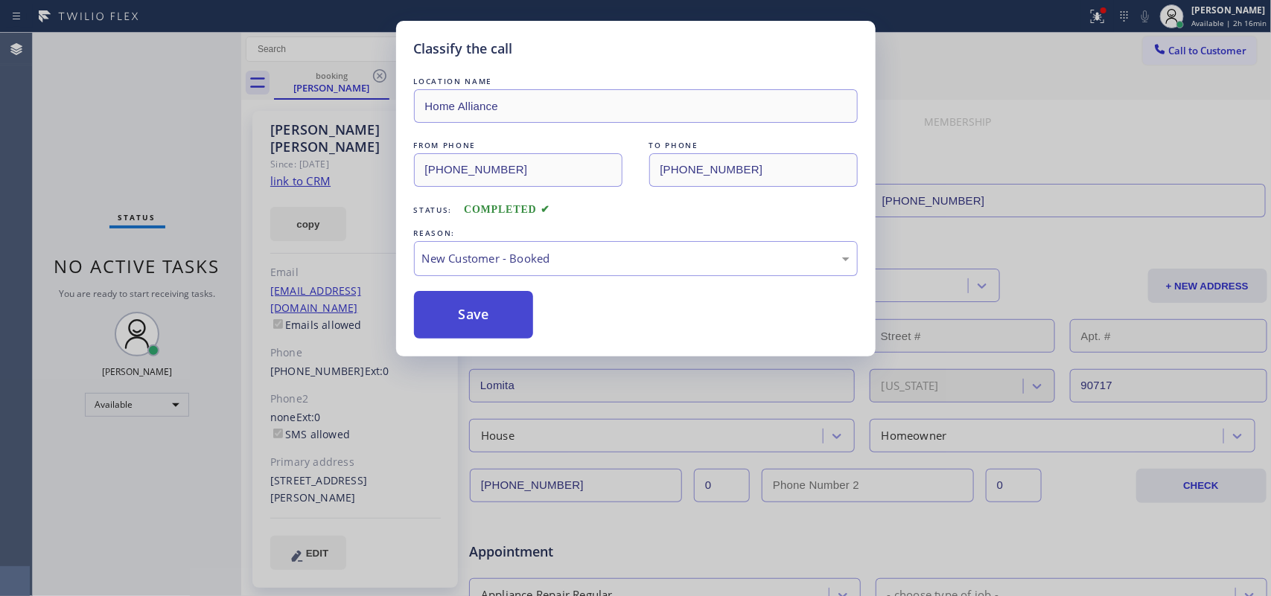
click at [480, 306] on button "Save" at bounding box center [474, 315] width 120 height 48
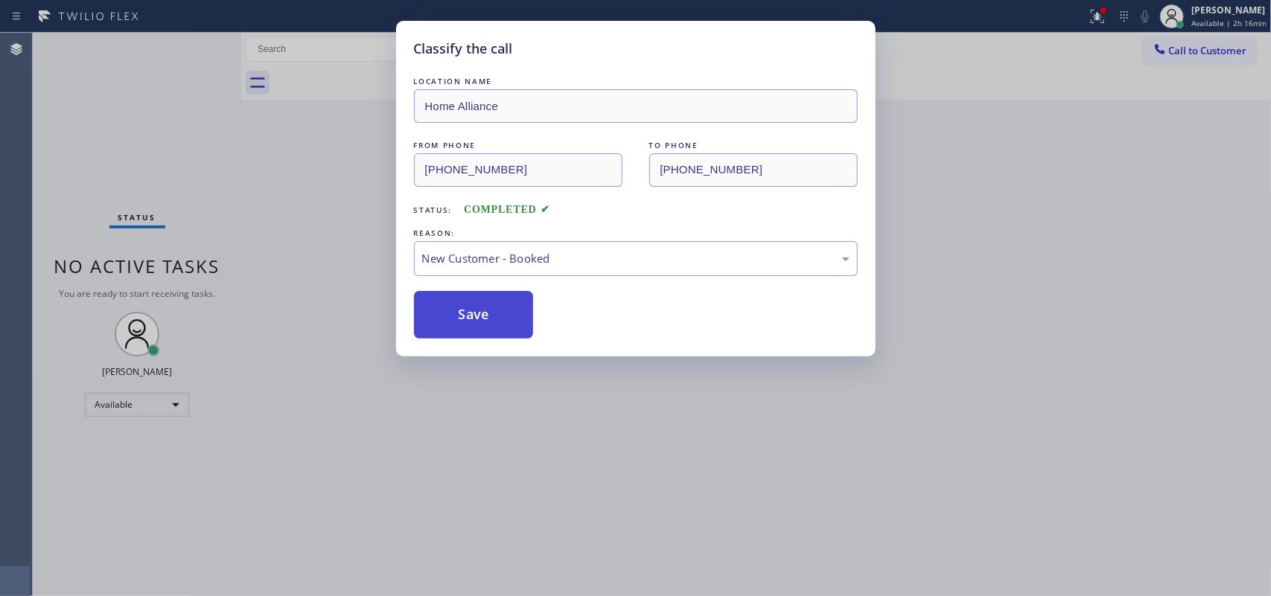
click at [480, 306] on button "Save" at bounding box center [474, 315] width 120 height 48
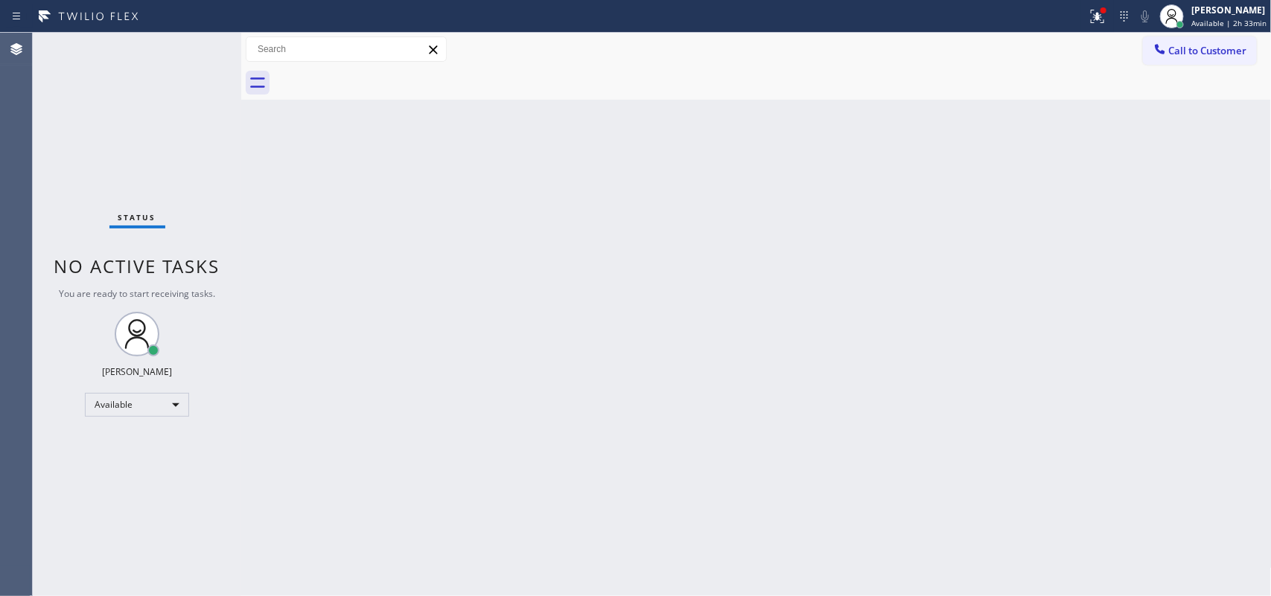
drag, startPoint x: 469, startPoint y: 377, endPoint x: 460, endPoint y: 377, distance: 8.9
click at [469, 377] on div "Back to Dashboard Change Sender ID Customers Technicians Select a contact Outbo…" at bounding box center [756, 315] width 1031 height 564
click at [156, 54] on div "Status No active tasks You are ready to start receiving tasks. [PERSON_NAME] Av…" at bounding box center [137, 315] width 209 height 564
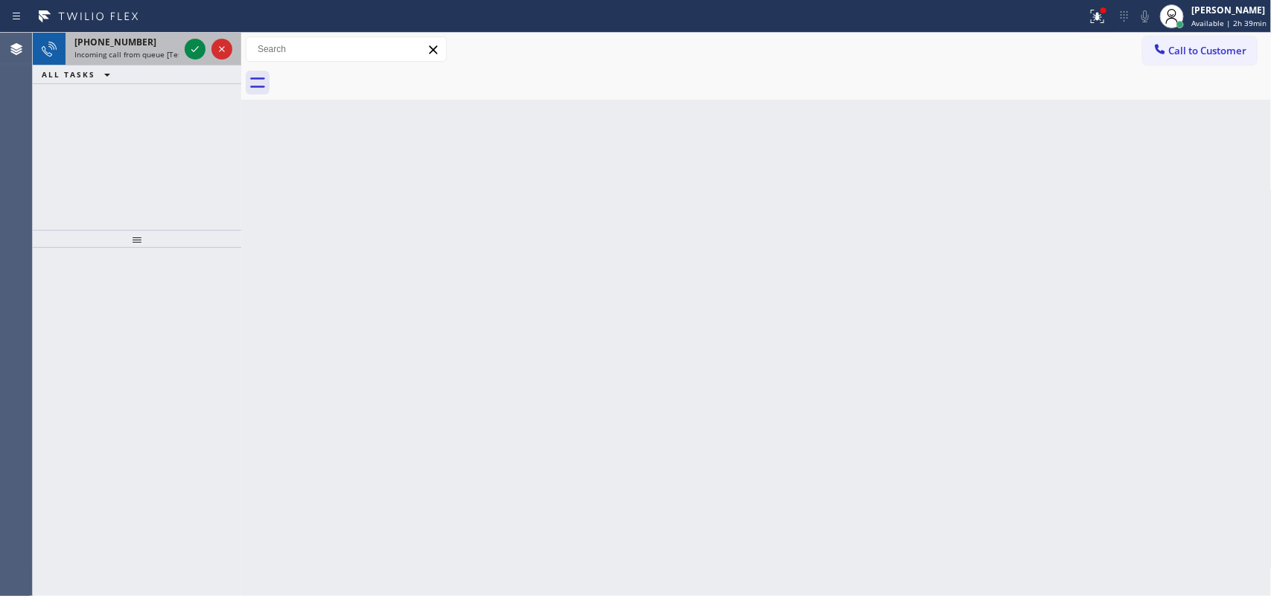
click at [171, 45] on div "[PHONE_NUMBER]" at bounding box center [126, 42] width 104 height 13
click at [146, 57] on span "Incoming call from queue [Test] All" at bounding box center [136, 54] width 124 height 10
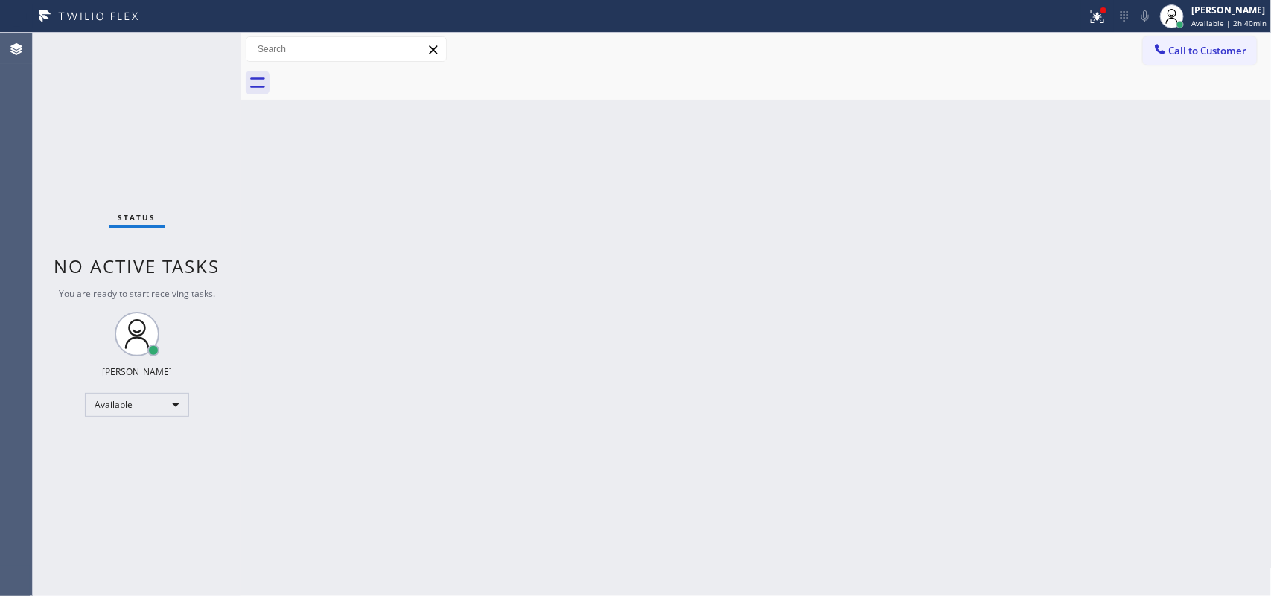
click at [191, 48] on div "Status No active tasks You are ready to start receiving tasks. [PERSON_NAME] Av…" at bounding box center [137, 315] width 209 height 564
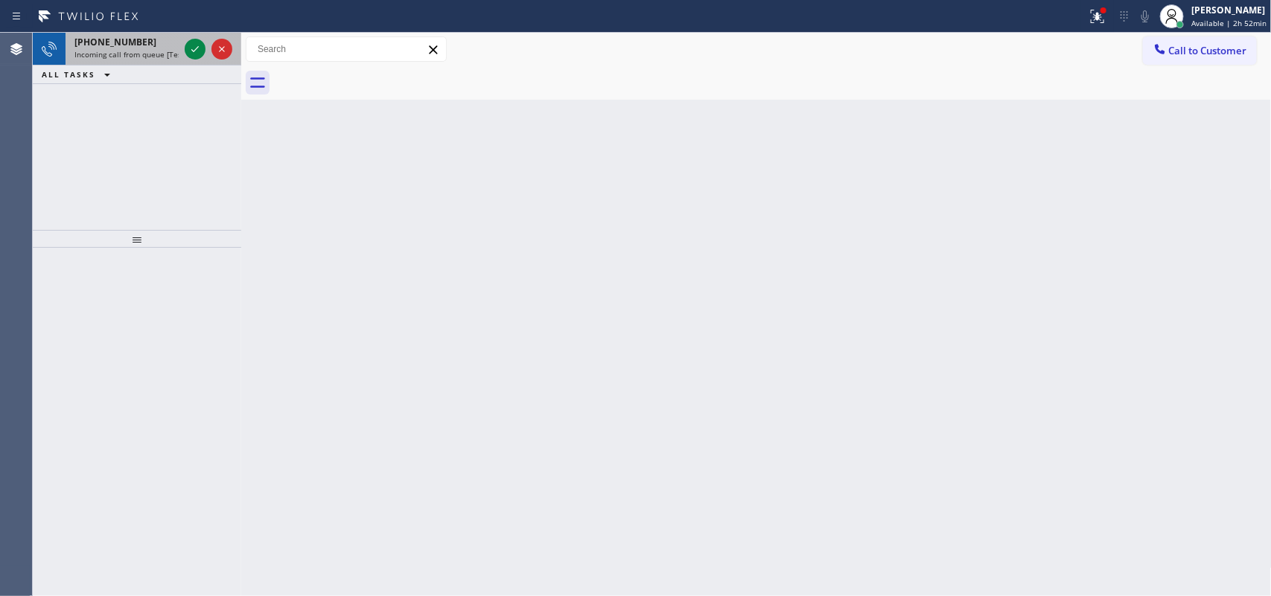
click at [165, 46] on div "[PHONE_NUMBER]" at bounding box center [126, 42] width 104 height 13
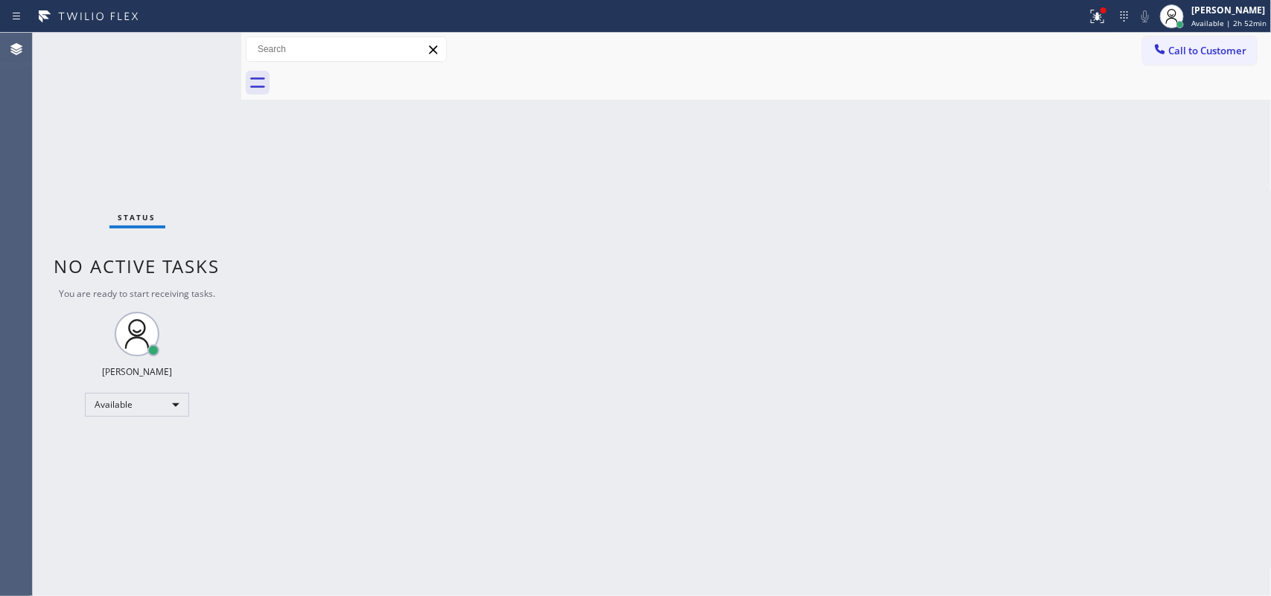
click at [192, 45] on div "Status No active tasks You are ready to start receiving tasks. [PERSON_NAME] Av…" at bounding box center [137, 315] width 209 height 564
click at [287, 277] on div "Back to Dashboard Change Sender ID Customers Technicians Select a contact Outbo…" at bounding box center [756, 315] width 1031 height 564
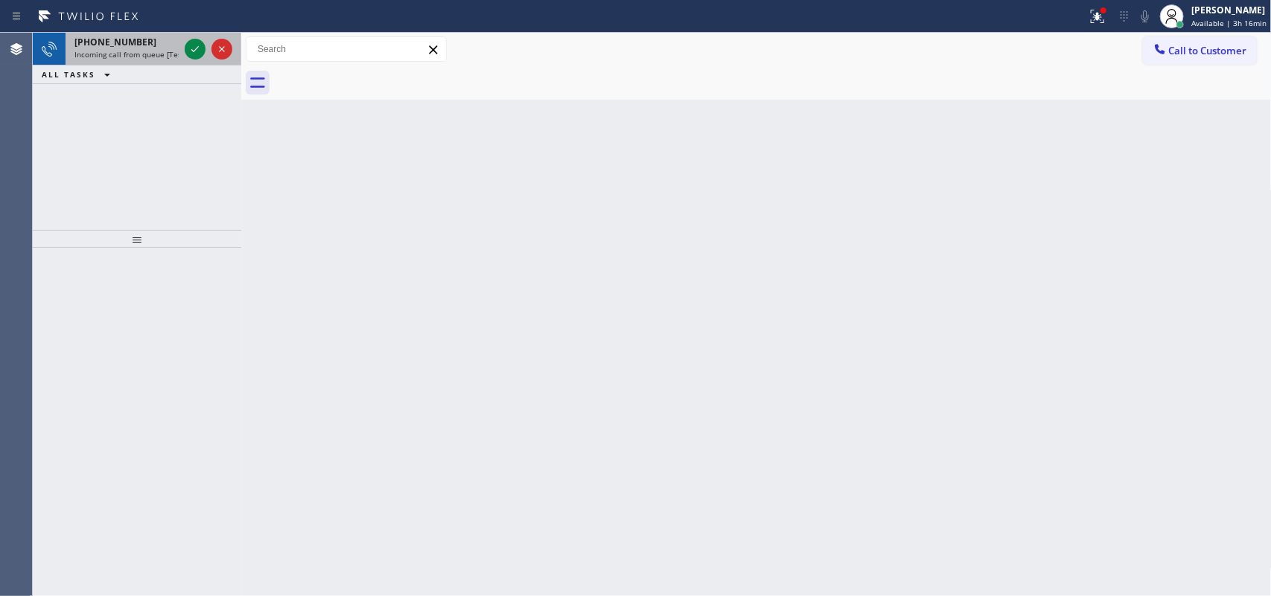
click at [109, 49] on span "Incoming call from queue [Test] All" at bounding box center [136, 54] width 124 height 10
click at [139, 47] on div "[PHONE_NUMBER]" at bounding box center [126, 42] width 104 height 13
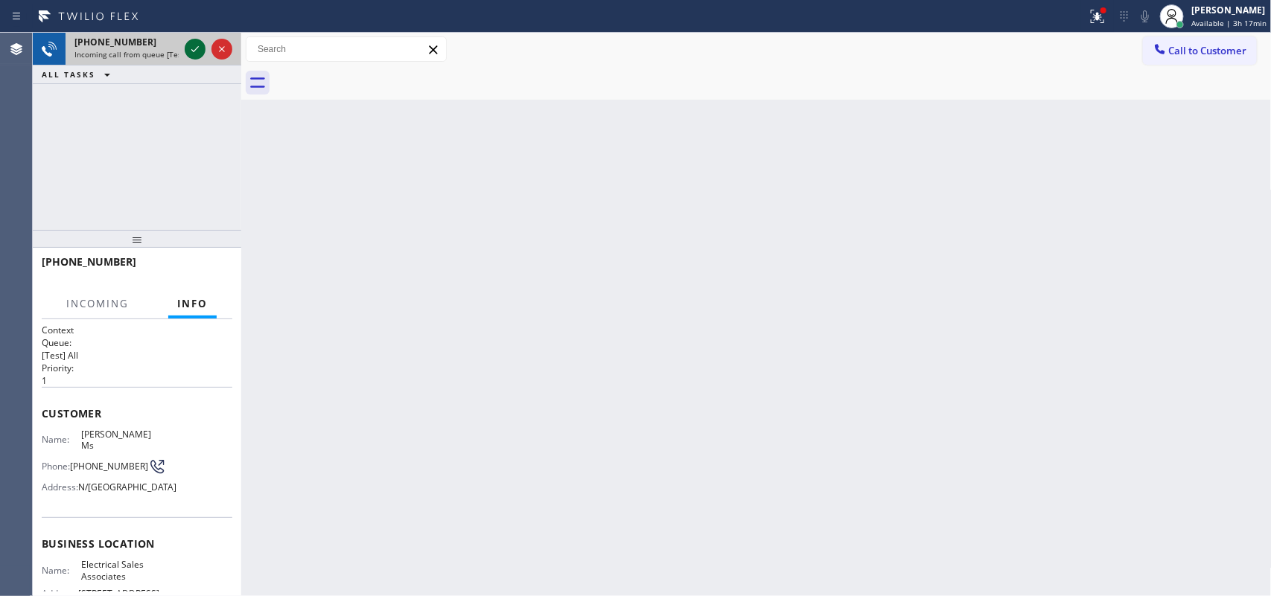
click at [192, 47] on icon at bounding box center [195, 49] width 18 height 18
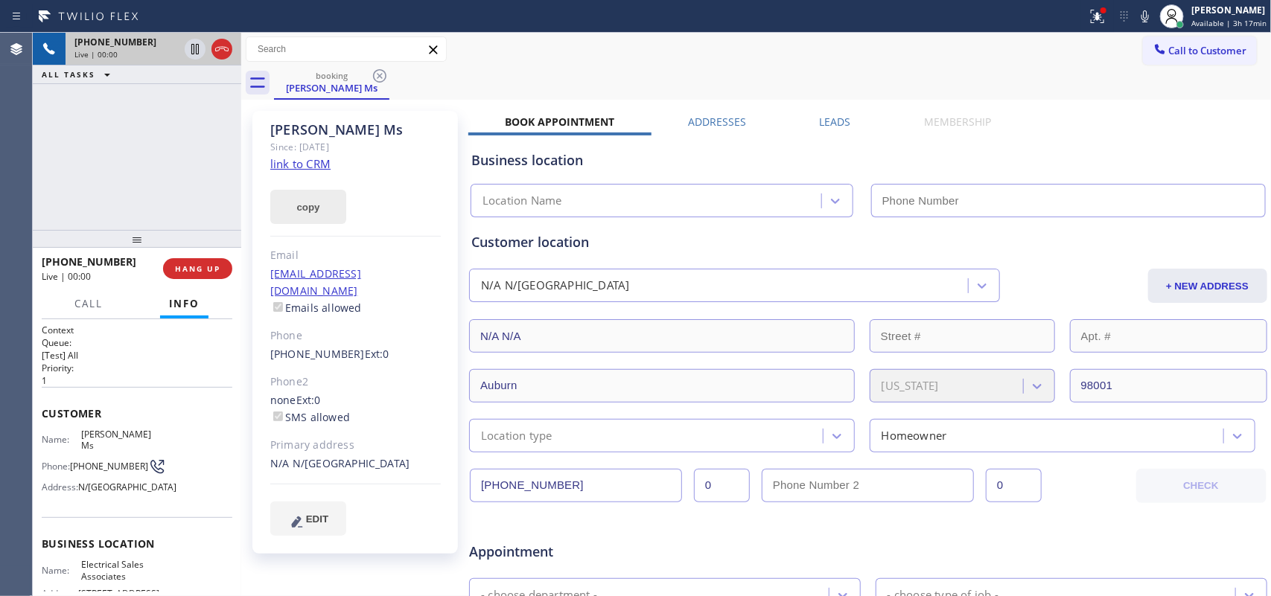
type input "[PHONE_NUMBER]"
click at [311, 162] on link "link to CRM" at bounding box center [300, 163] width 60 height 15
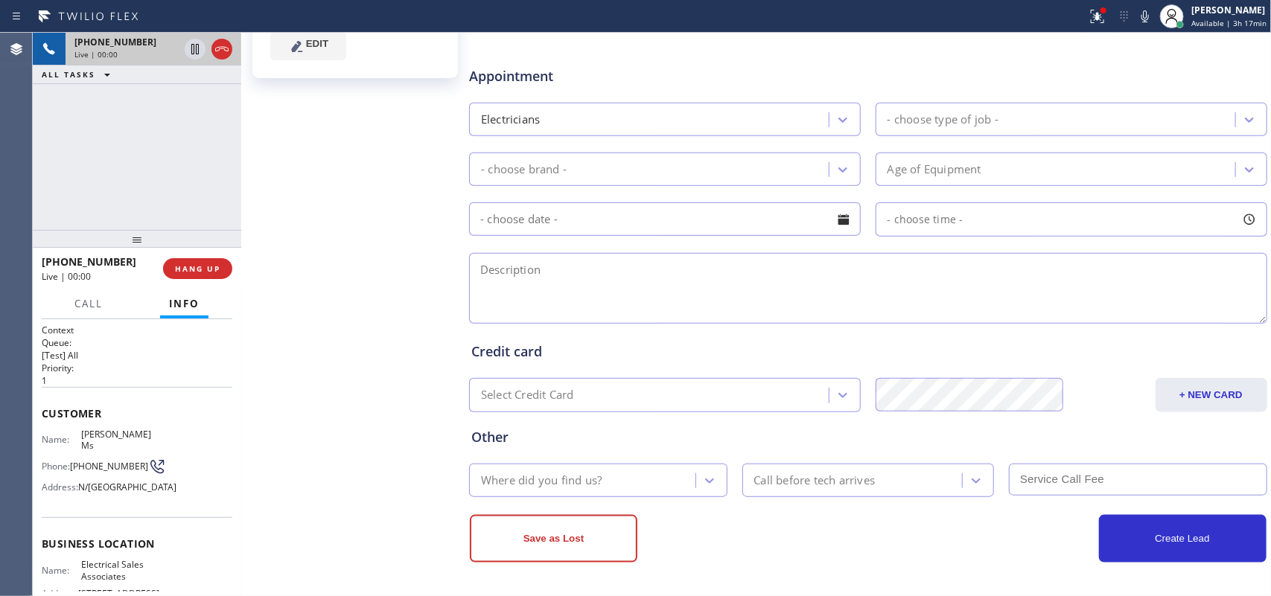
scroll to position [11, 0]
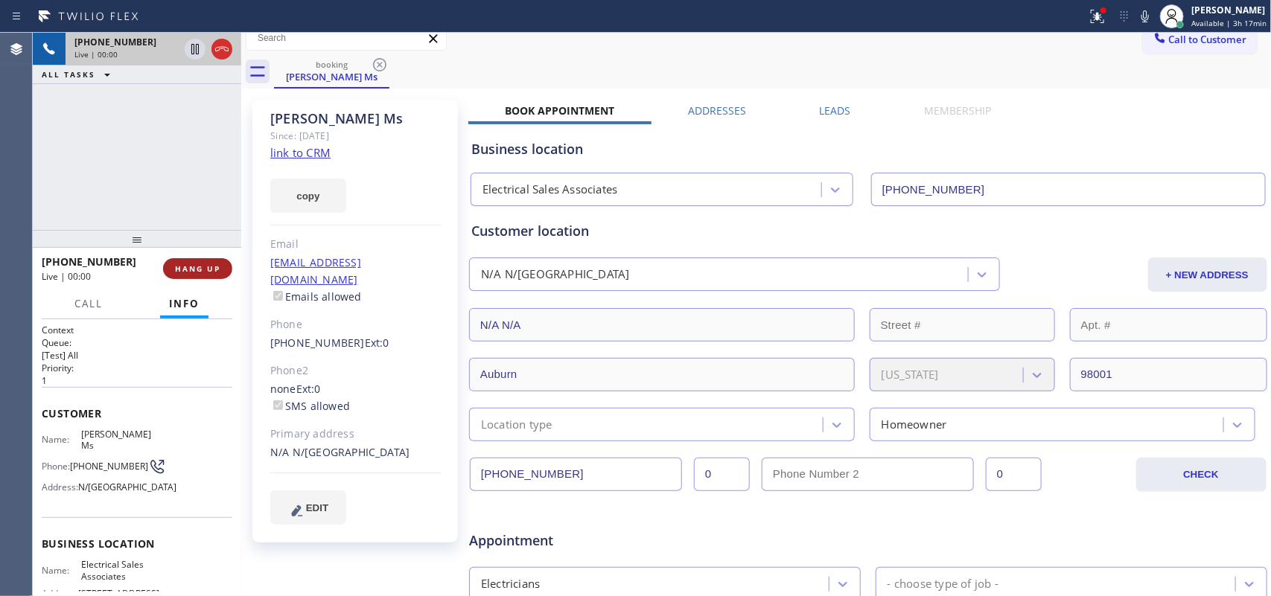
click at [216, 273] on span "HANG UP" at bounding box center [197, 269] width 45 height 10
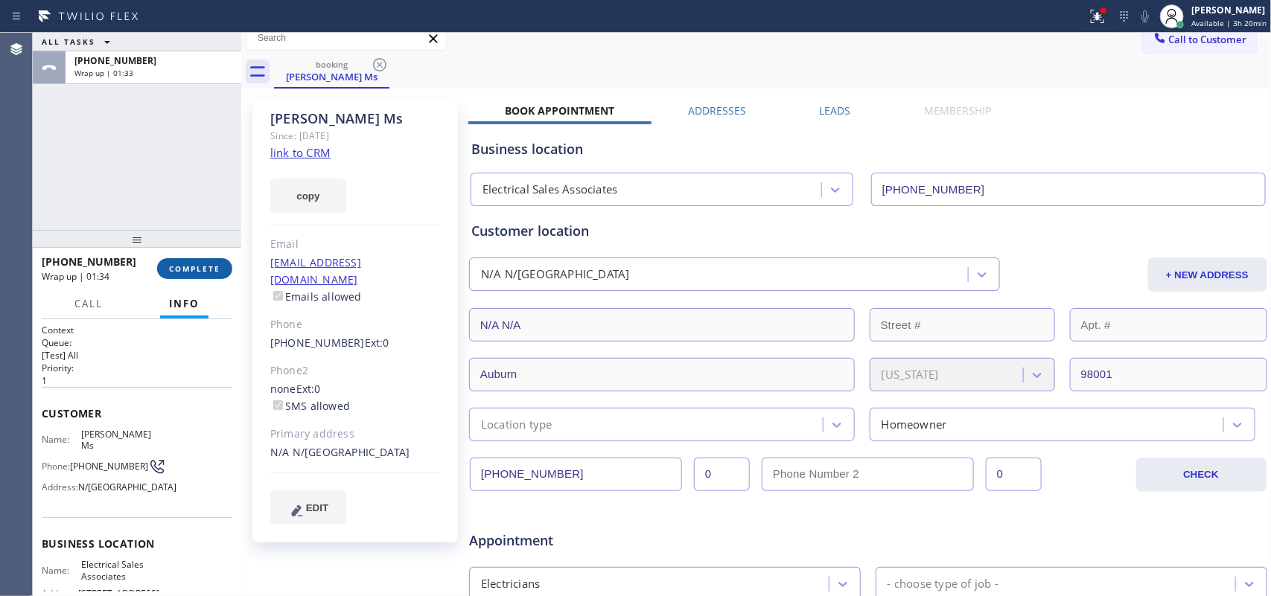
click at [196, 272] on span "COMPLETE" at bounding box center [194, 269] width 51 height 10
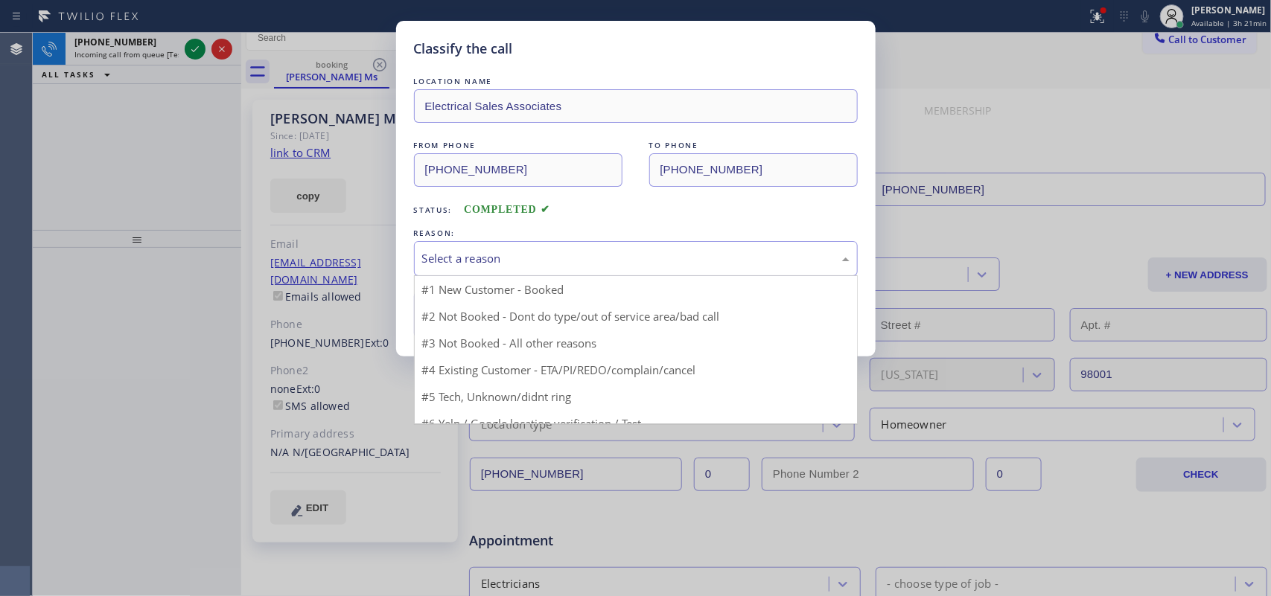
click at [436, 252] on div "Select a reason" at bounding box center [635, 258] width 427 height 17
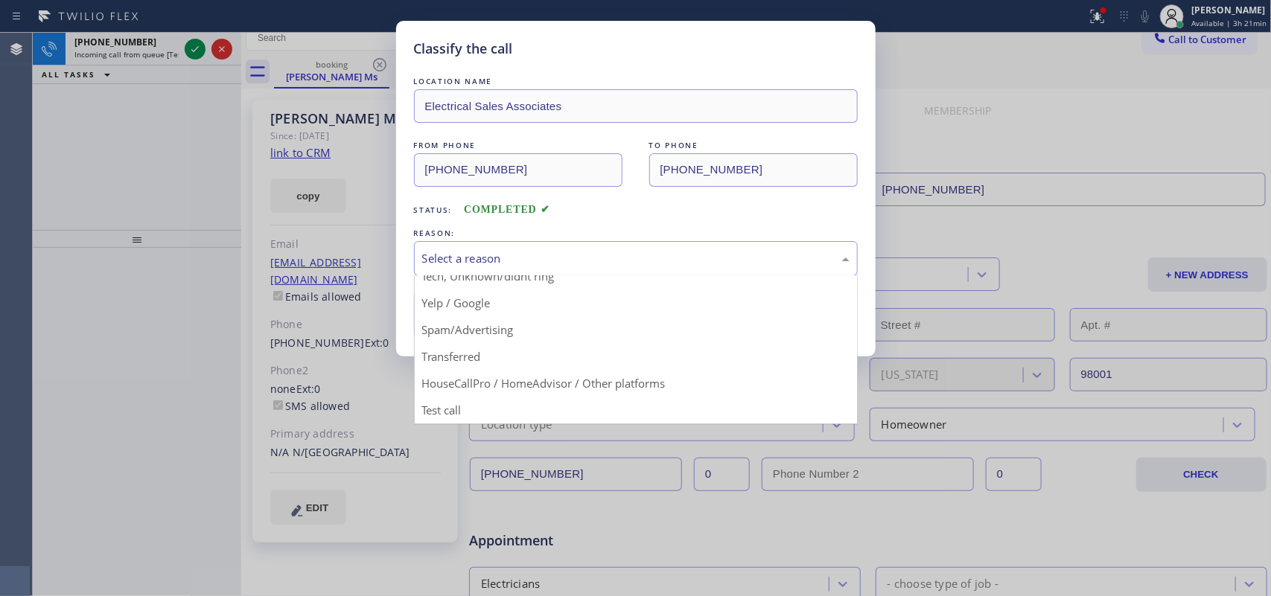
scroll to position [9, 0]
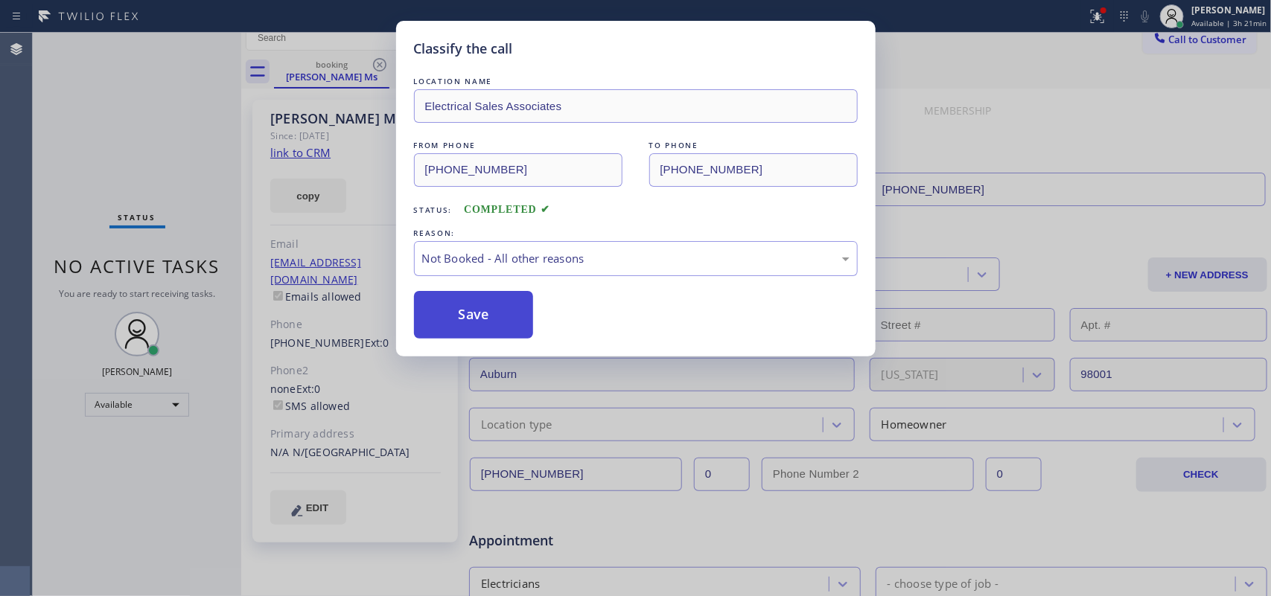
click at [497, 308] on button "Save" at bounding box center [474, 315] width 120 height 48
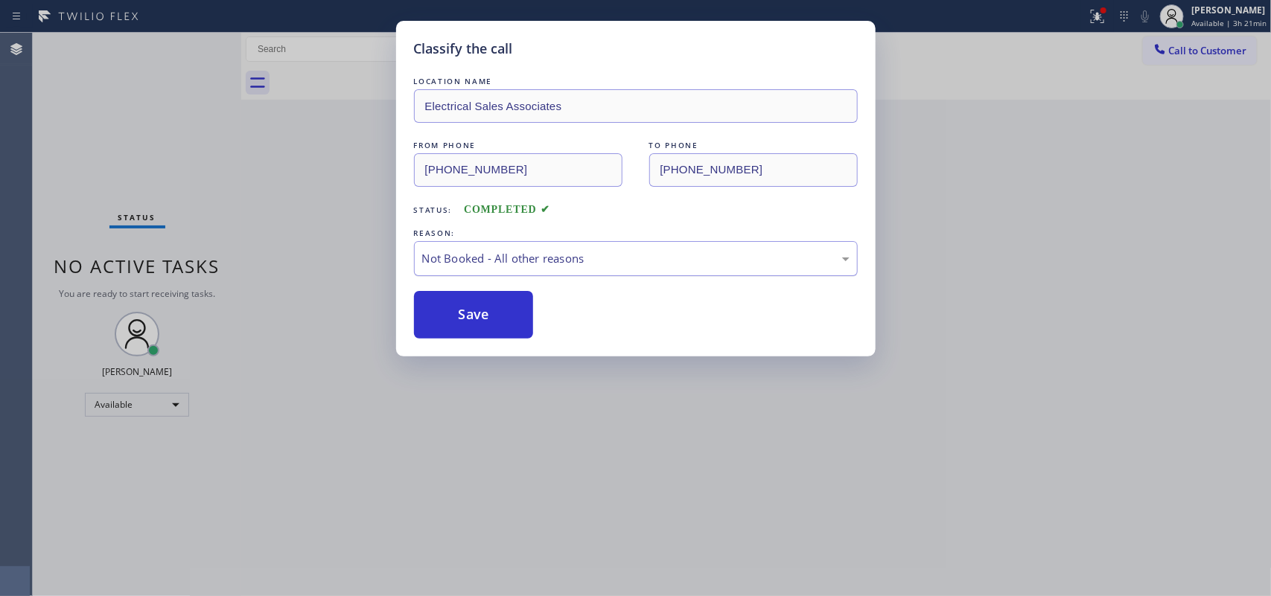
scroll to position [0, 0]
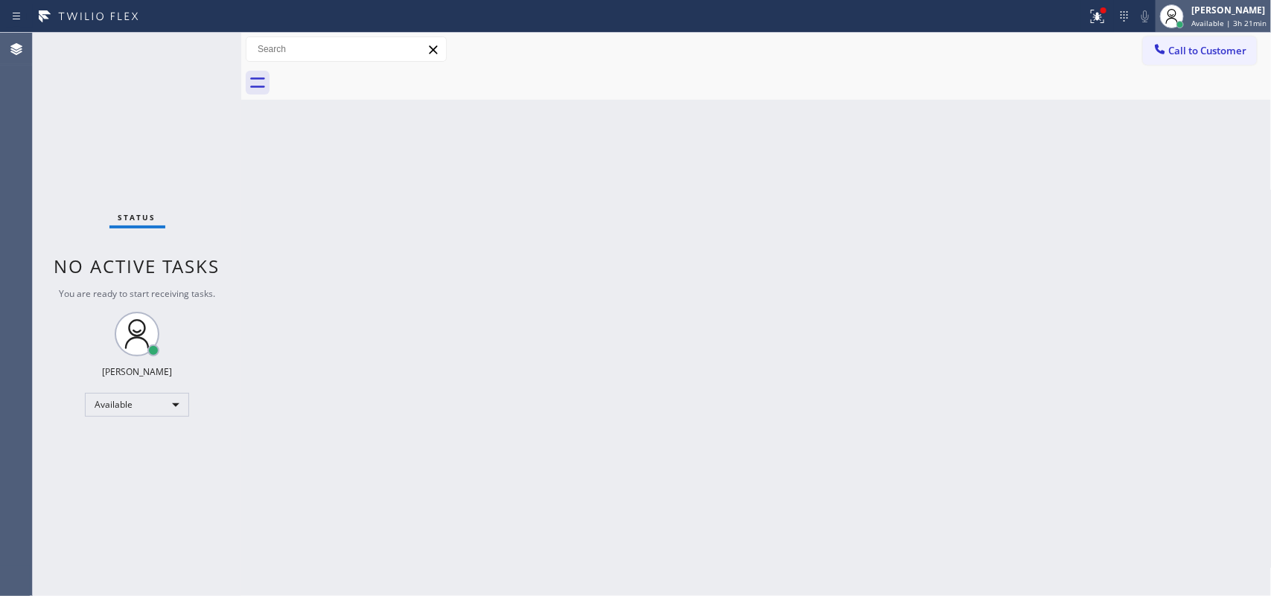
click at [1016, 15] on div at bounding box center [1172, 16] width 33 height 33
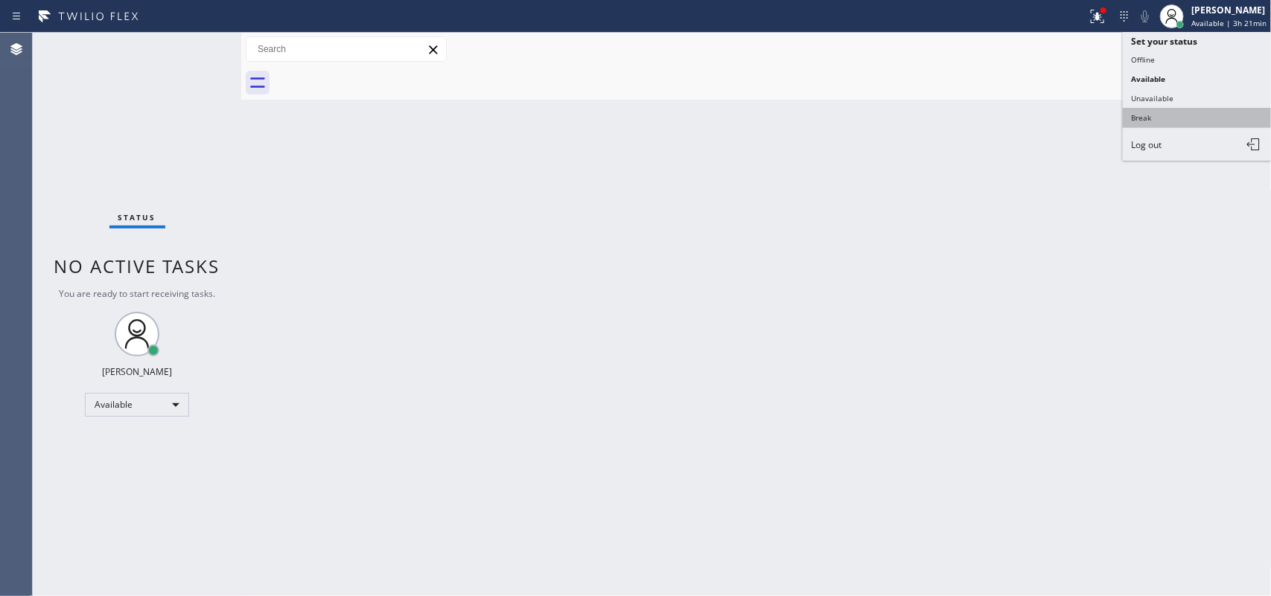
click at [1016, 108] on button "Break" at bounding box center [1197, 117] width 149 height 19
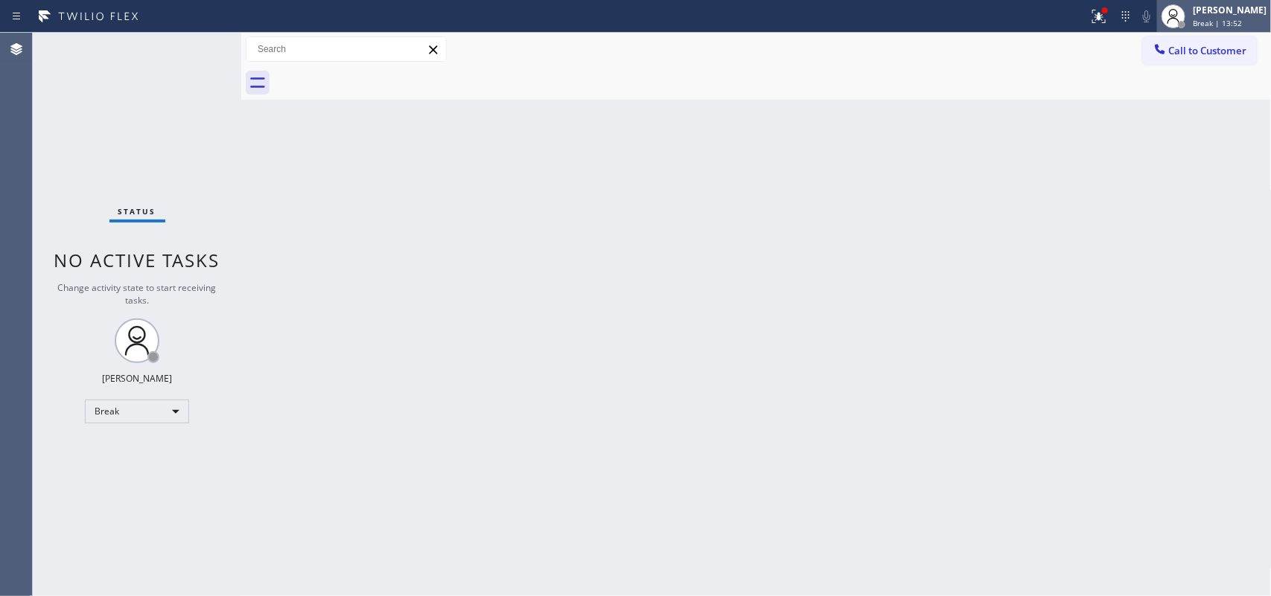
click at [1016, 25] on span "Break | 13:52" at bounding box center [1217, 23] width 49 height 10
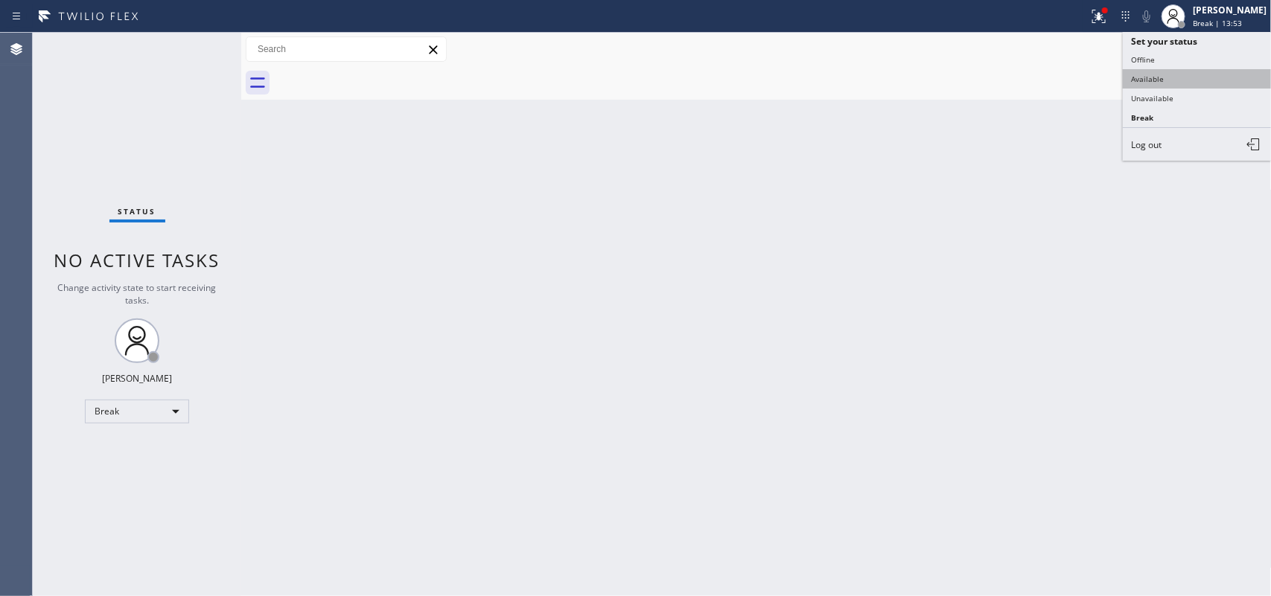
click at [1016, 78] on button "Available" at bounding box center [1197, 78] width 149 height 19
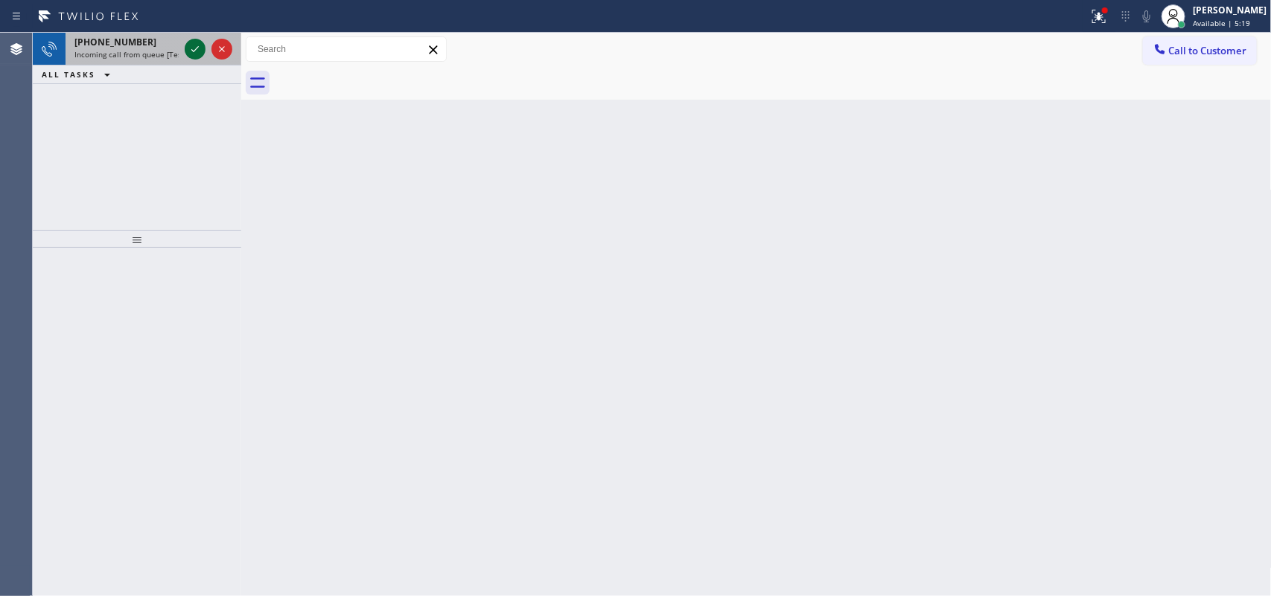
click at [192, 49] on icon at bounding box center [195, 49] width 18 height 18
click at [186, 50] on icon at bounding box center [195, 49] width 18 height 18
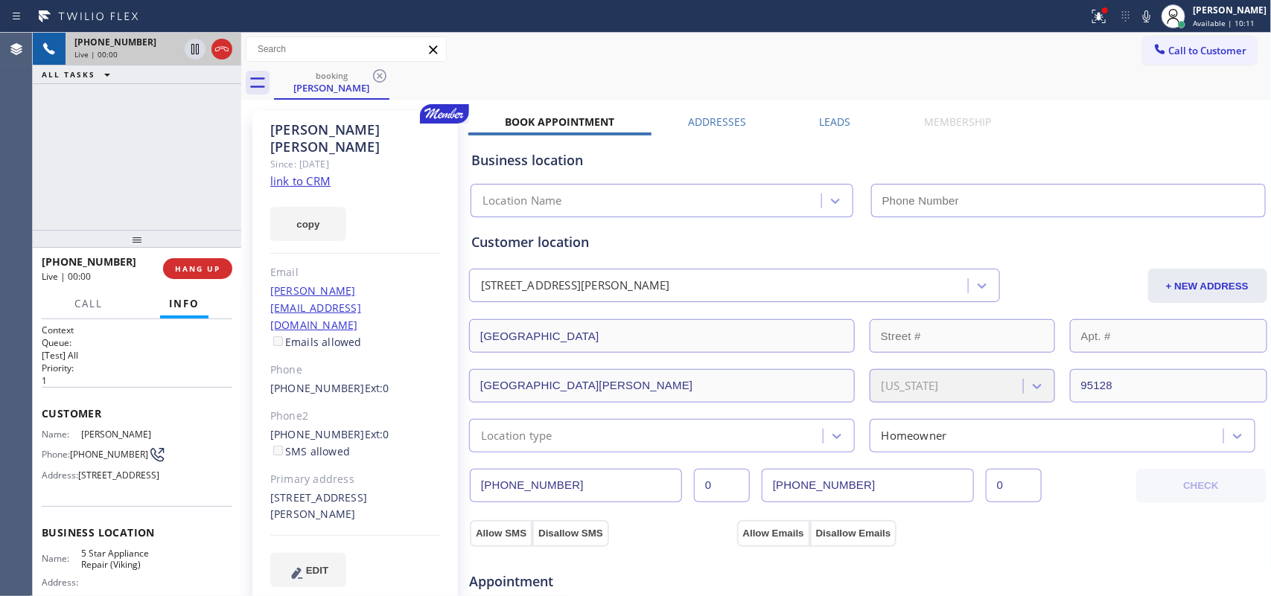
type input "[PHONE_NUMBER]"
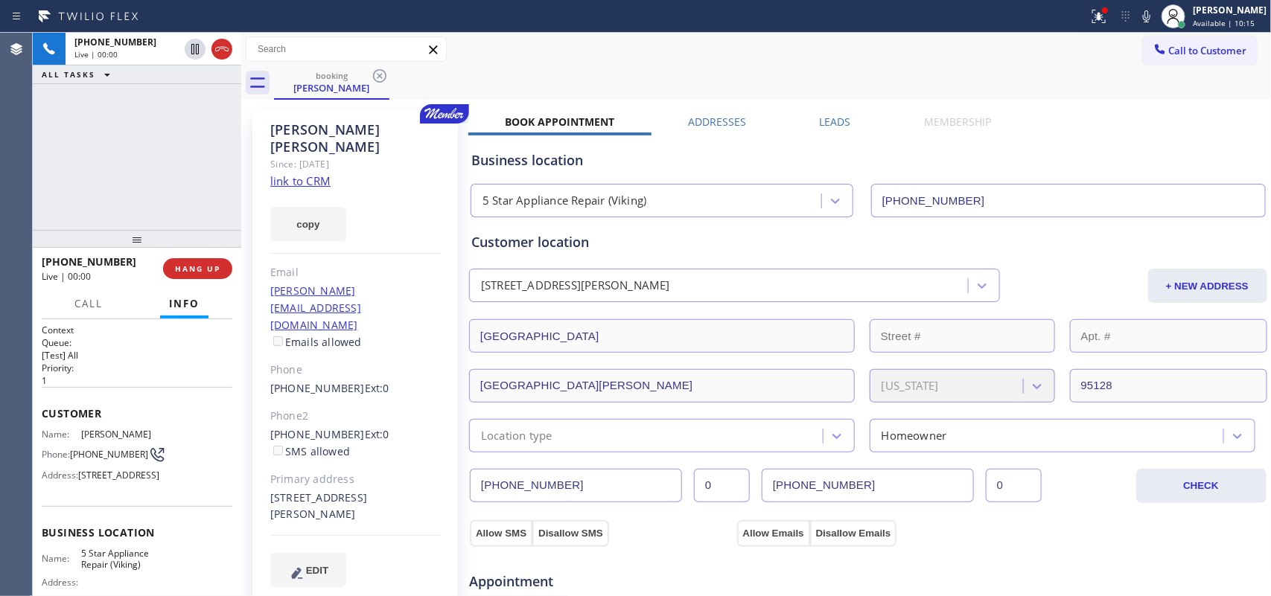
click at [313, 174] on link "link to CRM" at bounding box center [300, 181] width 60 height 15
click at [211, 274] on button "HANG UP" at bounding box center [197, 268] width 69 height 21
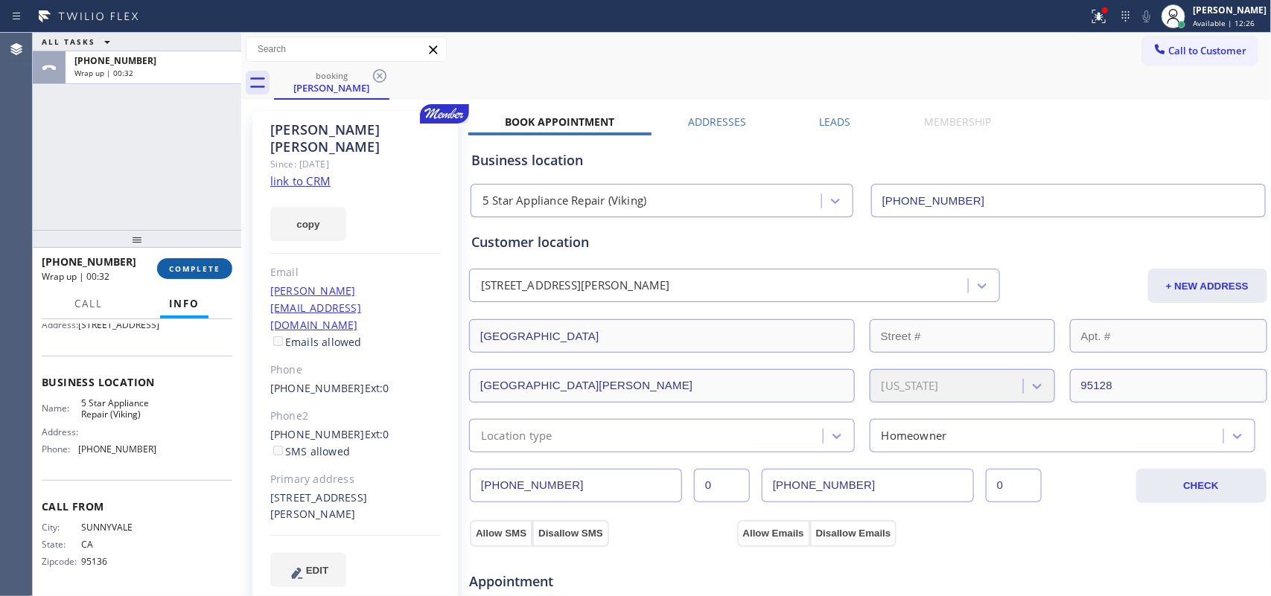
click at [180, 276] on button "COMPLETE" at bounding box center [194, 268] width 75 height 21
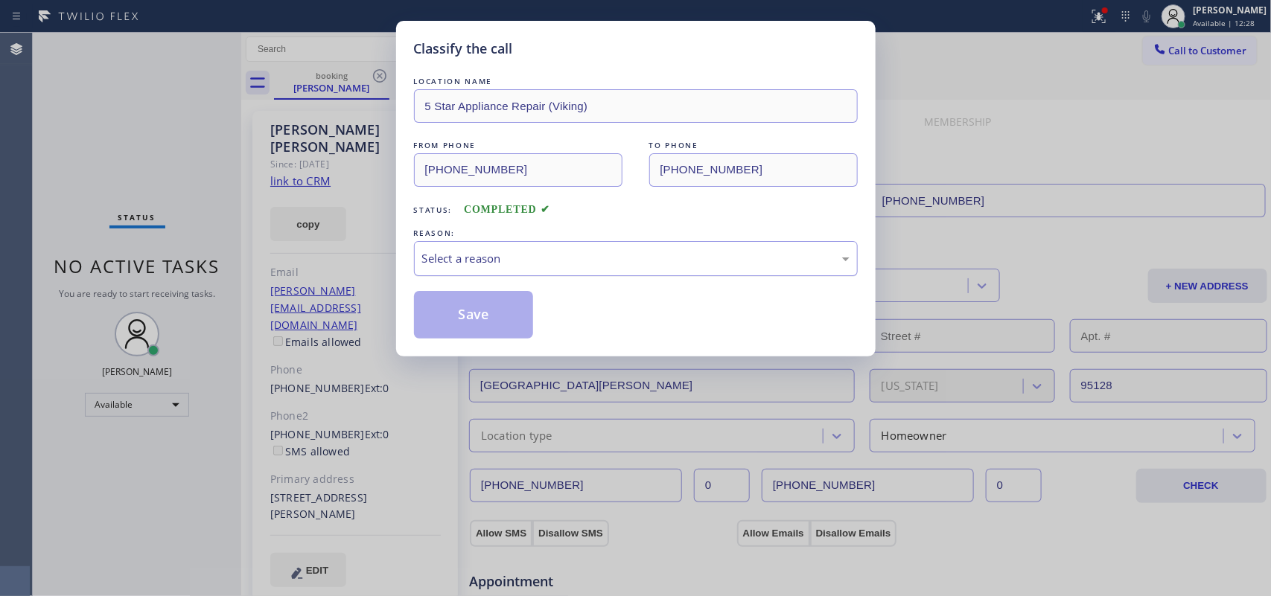
click at [573, 262] on div "Select a reason" at bounding box center [635, 258] width 427 height 17
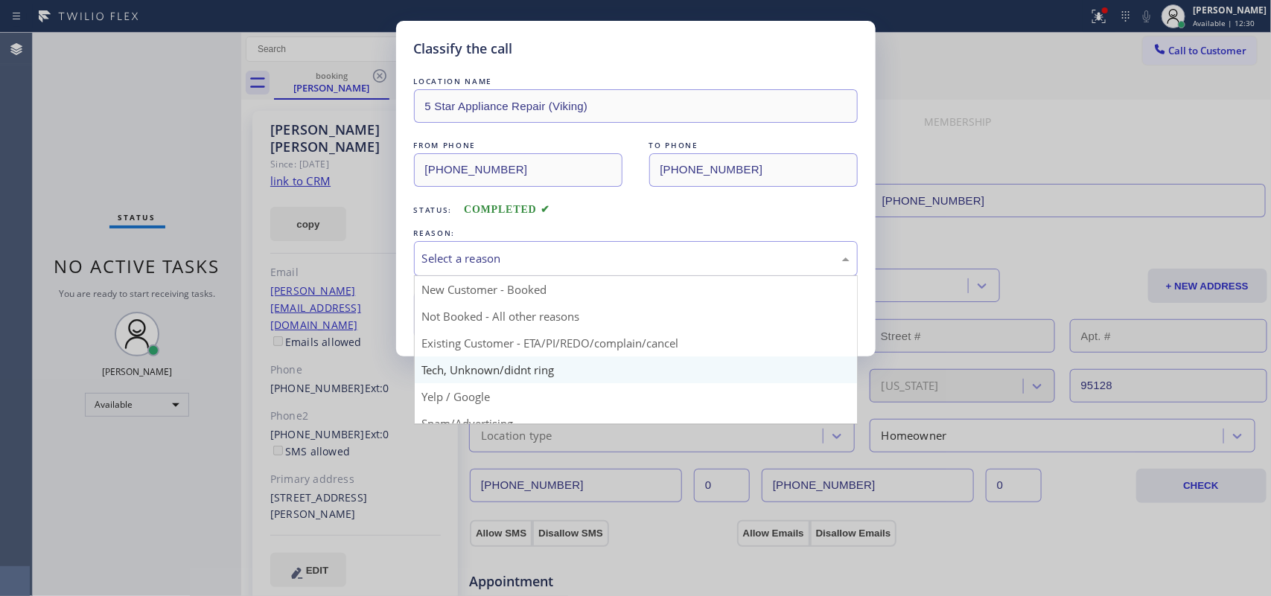
click at [538, 370] on div "Classify the call LOCATION NAME 5 Star Appliance Repair (Viking) FROM PHONE [PH…" at bounding box center [635, 298] width 1271 height 596
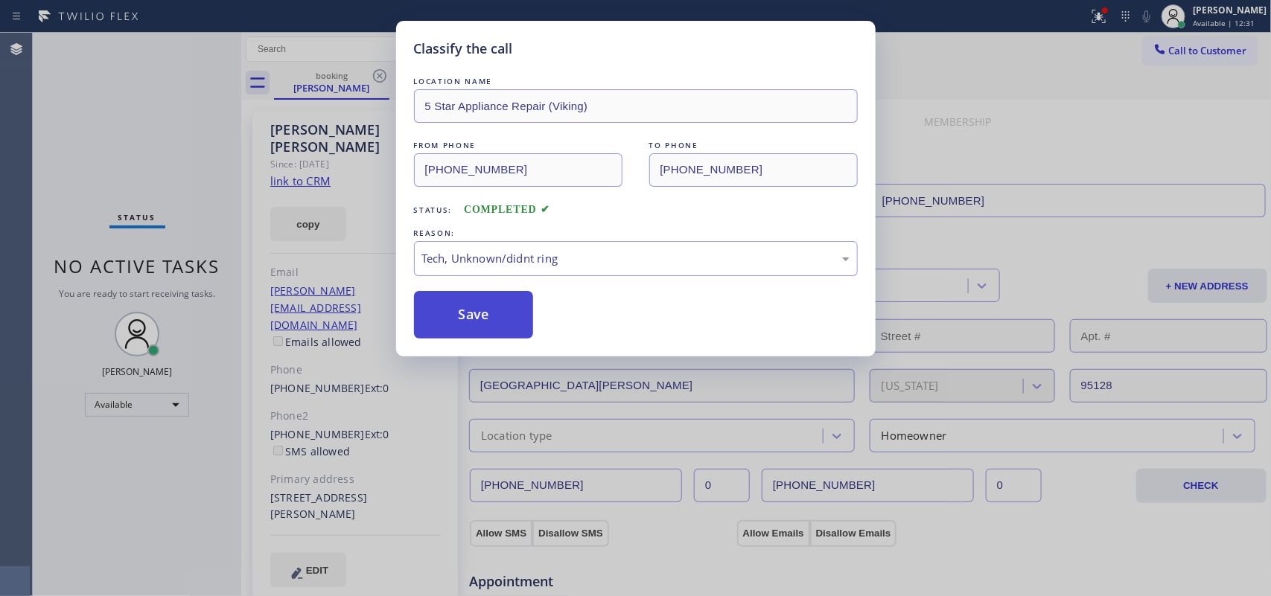
click at [489, 332] on button "Save" at bounding box center [474, 315] width 120 height 48
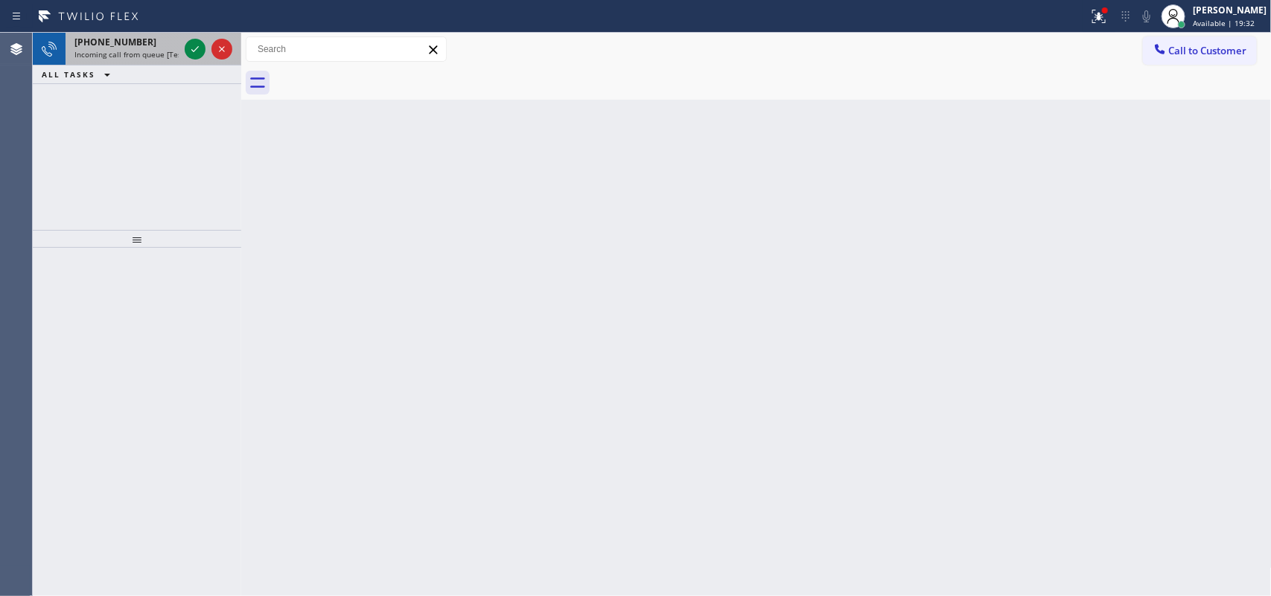
click at [149, 54] on span "Incoming call from queue [Test] All" at bounding box center [136, 54] width 124 height 10
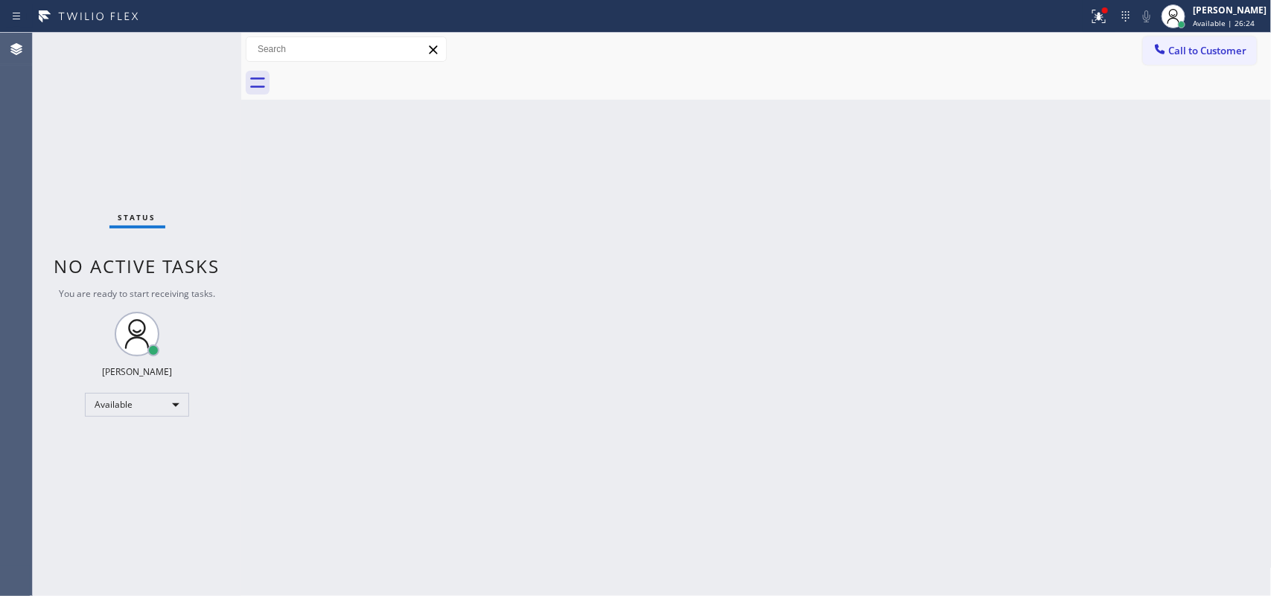
click at [567, 296] on div "Back to Dashboard Change Sender ID Customers Technicians Select a contact Outbo…" at bounding box center [756, 315] width 1031 height 564
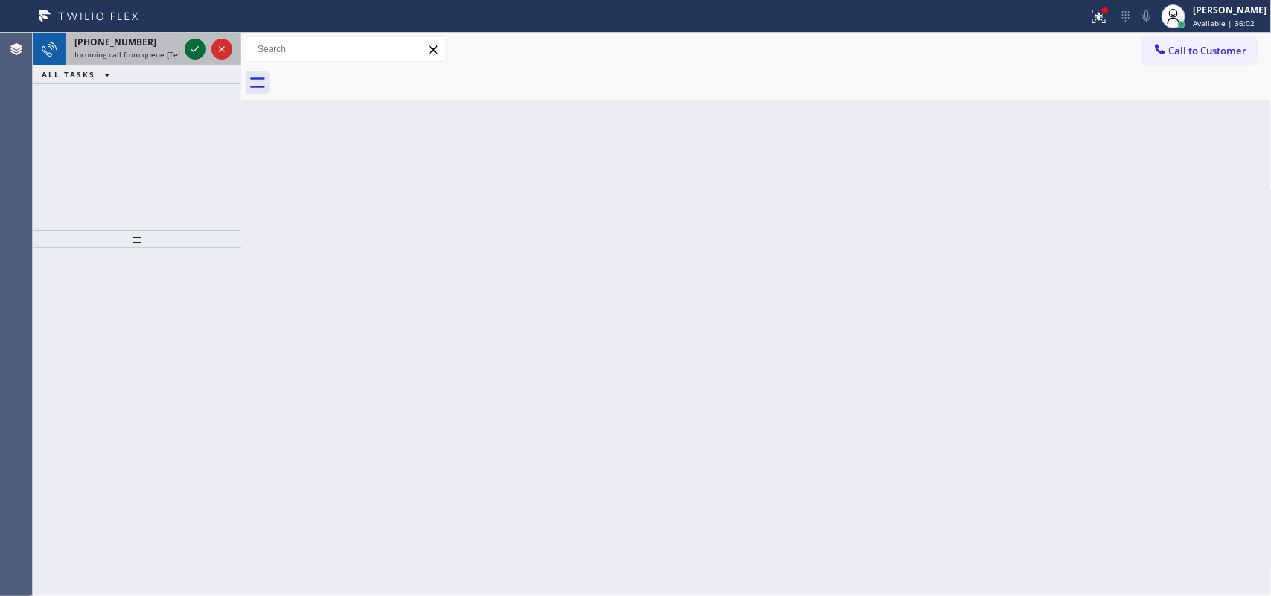
click at [191, 50] on icon at bounding box center [195, 49] width 18 height 18
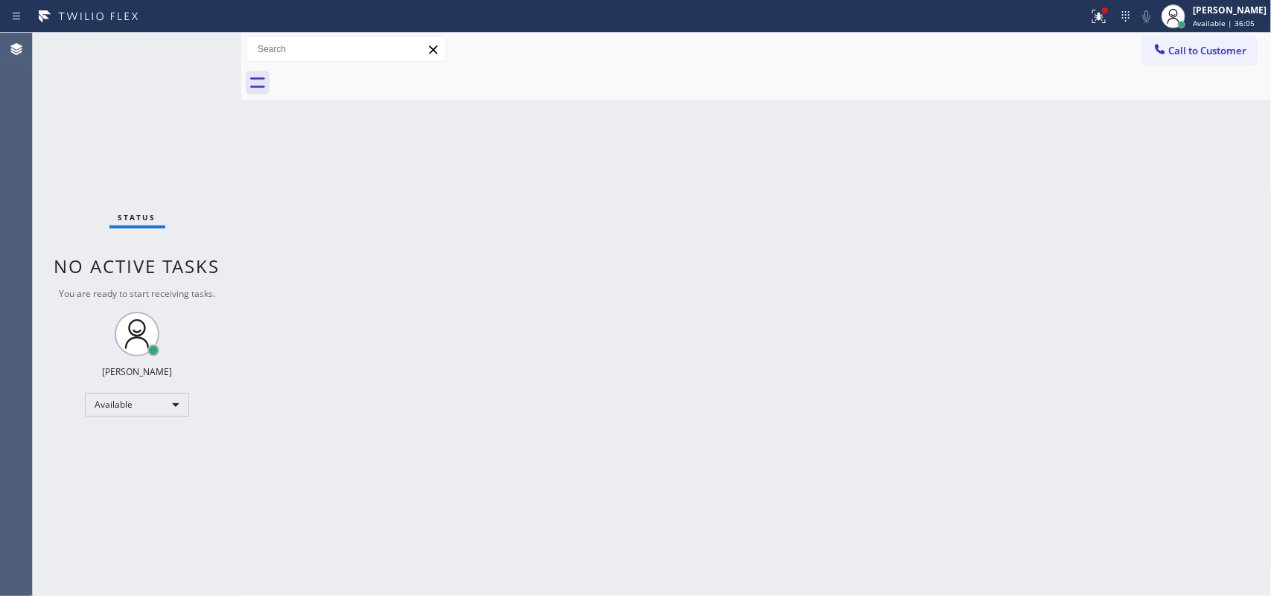
click at [209, 243] on div "Status No active tasks You are ready to start receiving tasks. [PERSON_NAME] Av…" at bounding box center [137, 315] width 209 height 564
click at [195, 51] on div "Status No active tasks You are ready to start receiving tasks. [PERSON_NAME] Av…" at bounding box center [137, 315] width 209 height 564
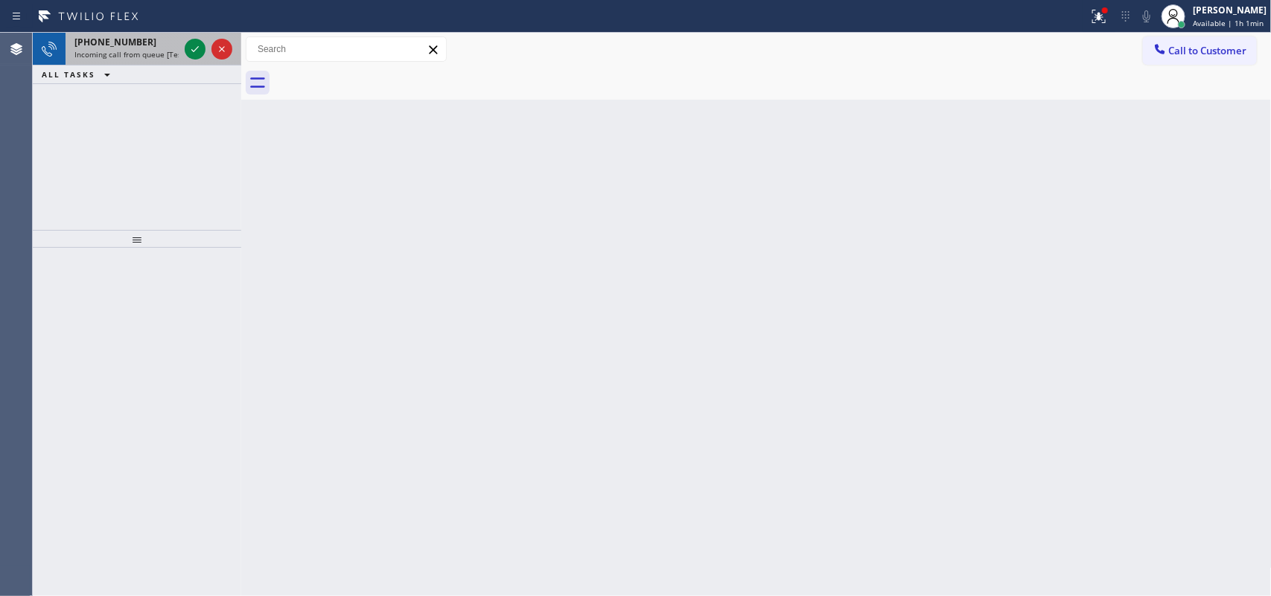
click at [146, 54] on span "Incoming call from queue [Test] All" at bounding box center [136, 54] width 124 height 10
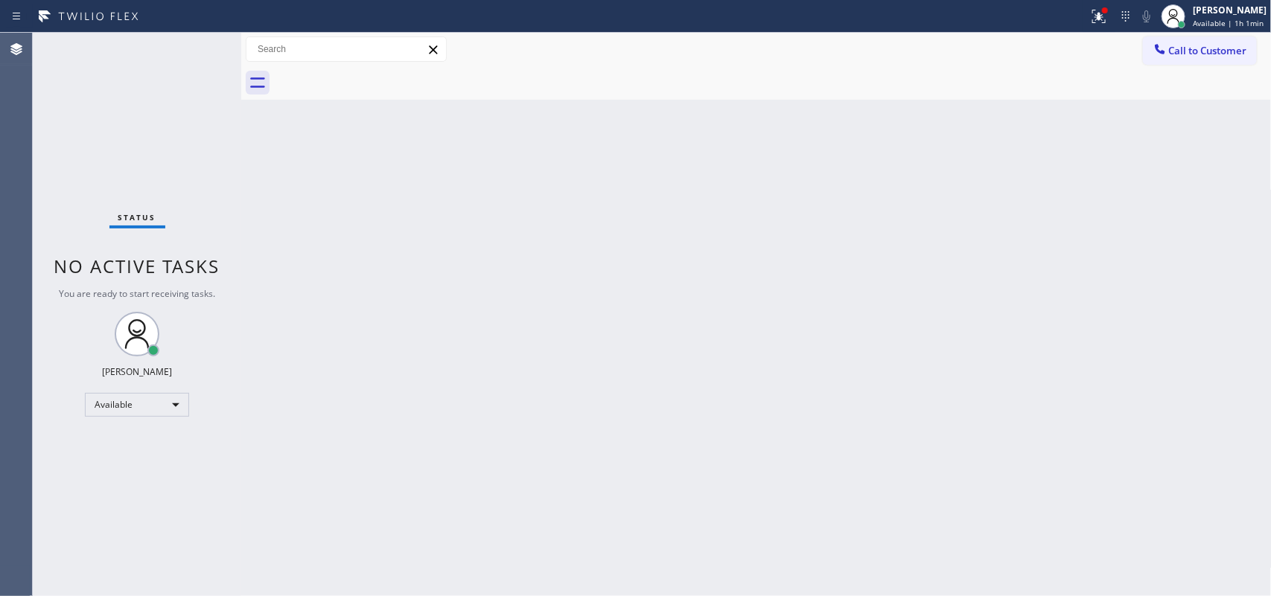
click at [197, 45] on div "Status No active tasks You are ready to start receiving tasks. [PERSON_NAME] Av…" at bounding box center [137, 315] width 209 height 564
click at [143, 68] on div "Status No active tasks You are ready to start receiving tasks. [PERSON_NAME] Av…" at bounding box center [137, 315] width 209 height 564
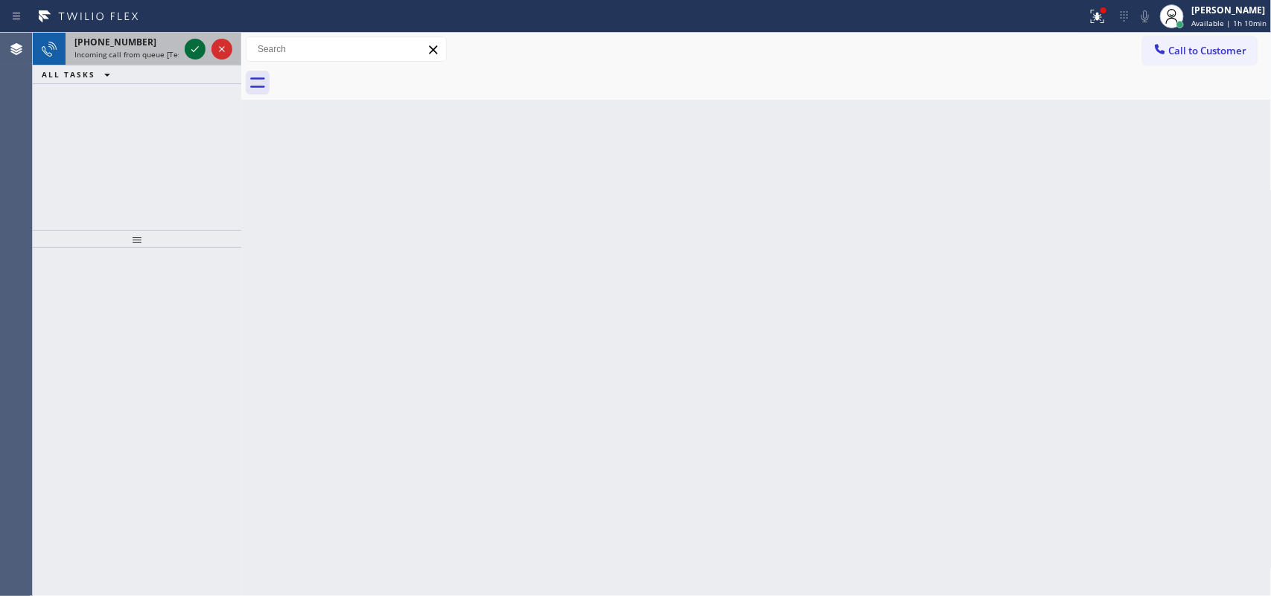
click at [186, 45] on div at bounding box center [195, 49] width 21 height 18
click at [198, 41] on icon at bounding box center [195, 49] width 18 height 18
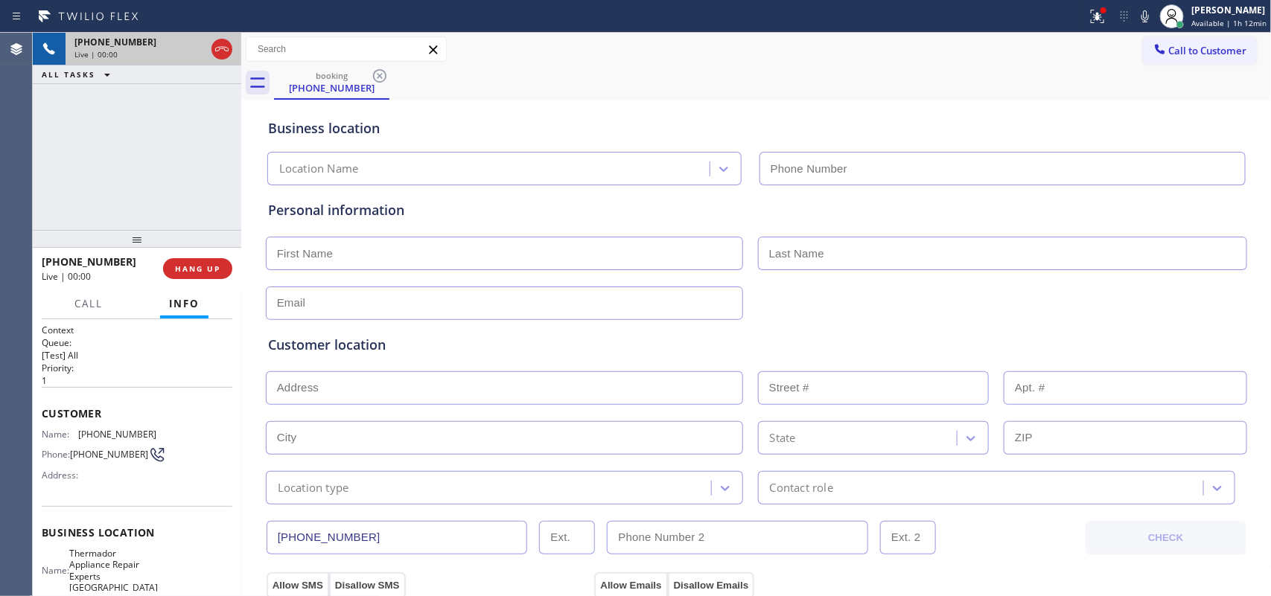
type input "[PHONE_NUMBER]"
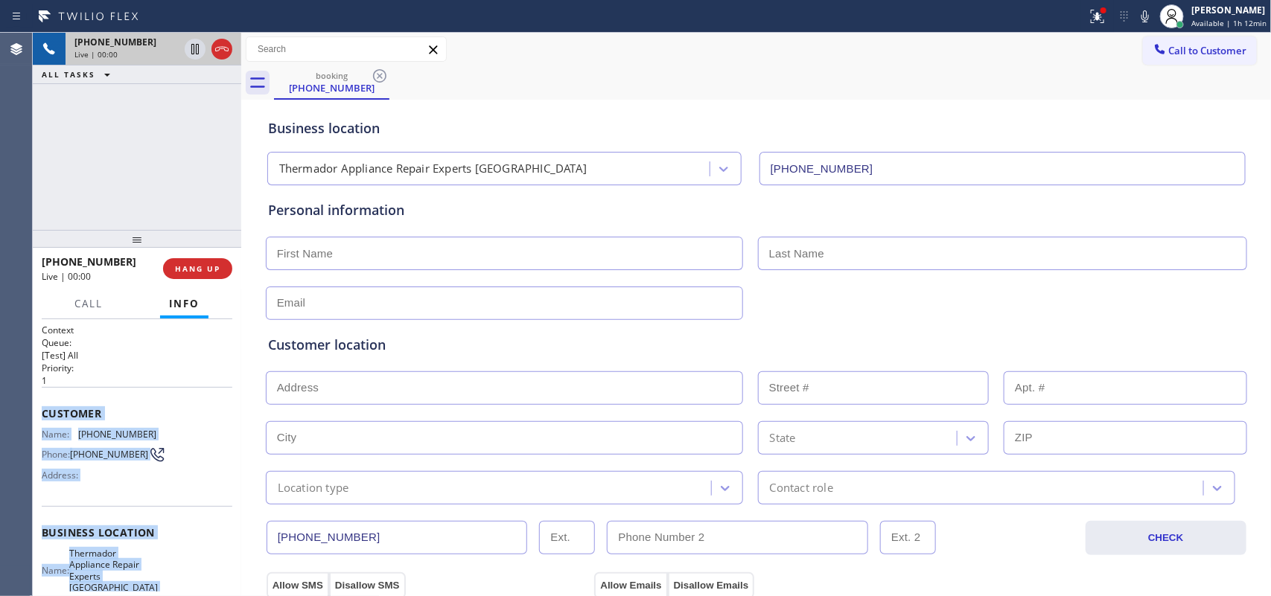
drag, startPoint x: 168, startPoint y: 452, endPoint x: 45, endPoint y: 411, distance: 129.5
click at [45, 411] on div "Context Queue: [Test] All Priority: 1 Customer Name: [PHONE_NUMBER] Phone: [PHO…" at bounding box center [137, 545] width 191 height 442
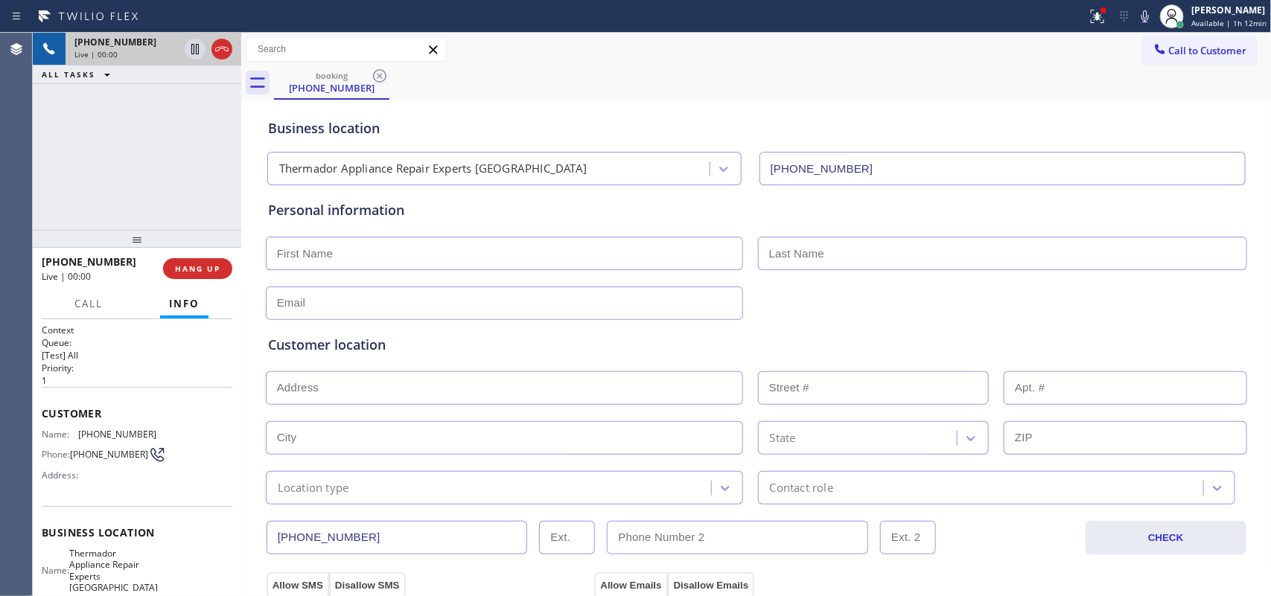
drag, startPoint x: 69, startPoint y: 410, endPoint x: 144, endPoint y: 199, distance: 224.2
click at [144, 199] on div "[PHONE_NUMBER] Live | 00:00 ALL TASKS ALL TASKS ACTIVE TASKS TASKS IN WRAP UP" at bounding box center [137, 131] width 209 height 197
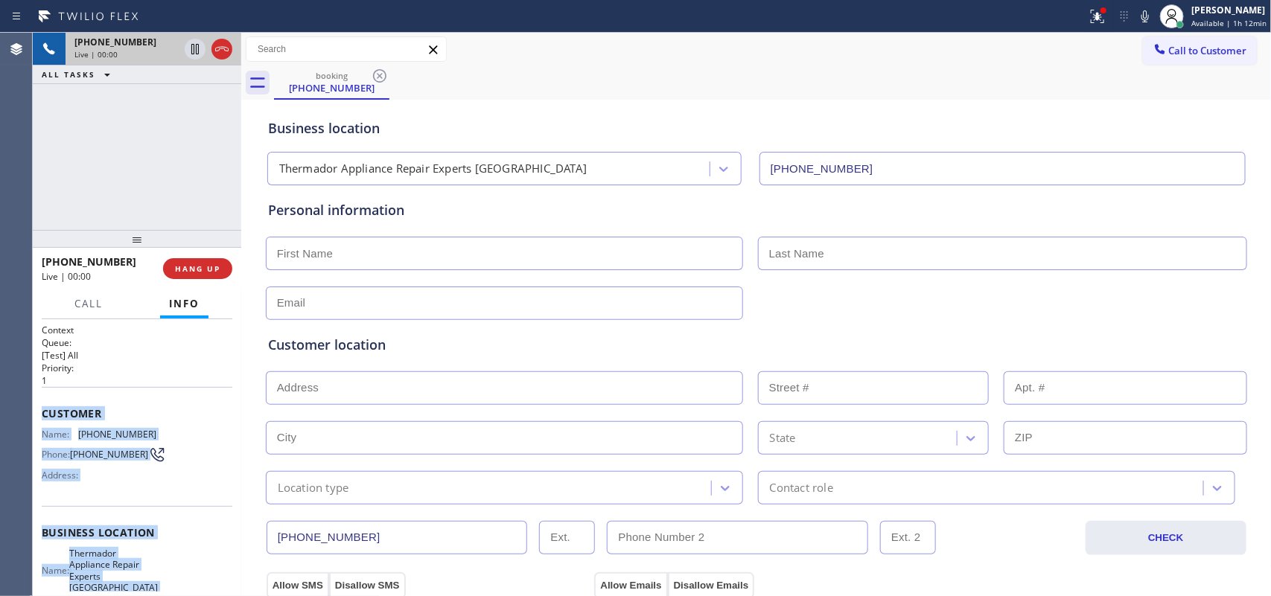
drag, startPoint x: 150, startPoint y: 454, endPoint x: 41, endPoint y: 413, distance: 116.2
click at [42, 413] on div "Context Queue: [Test] All Priority: 1 Customer Name: [PHONE_NUMBER] Phone: [PHO…" at bounding box center [137, 545] width 191 height 442
copy div "Customer Name: [PHONE_NUMBER] Phone: [PHONE_NUMBER] Address: Business location …"
click at [218, 268] on span "HANG UP" at bounding box center [197, 269] width 45 height 10
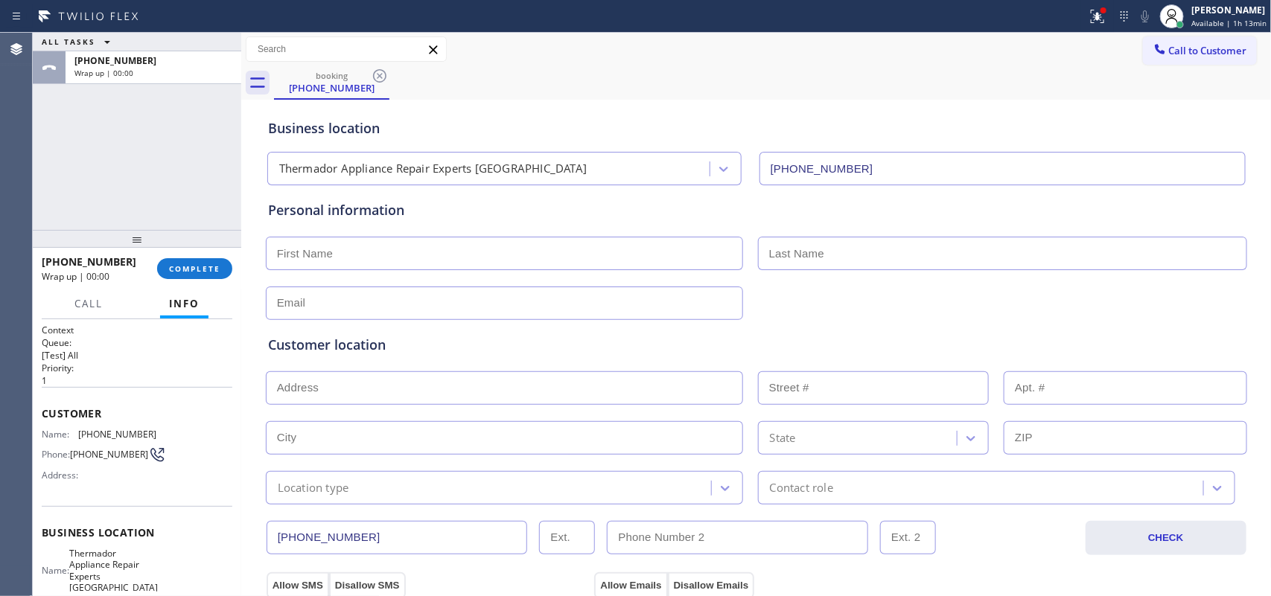
click at [225, 280] on div "[PHONE_NUMBER] Wrap up | 00:00 COMPLETE" at bounding box center [137, 268] width 191 height 39
click at [223, 267] on button "COMPLETE" at bounding box center [194, 268] width 75 height 21
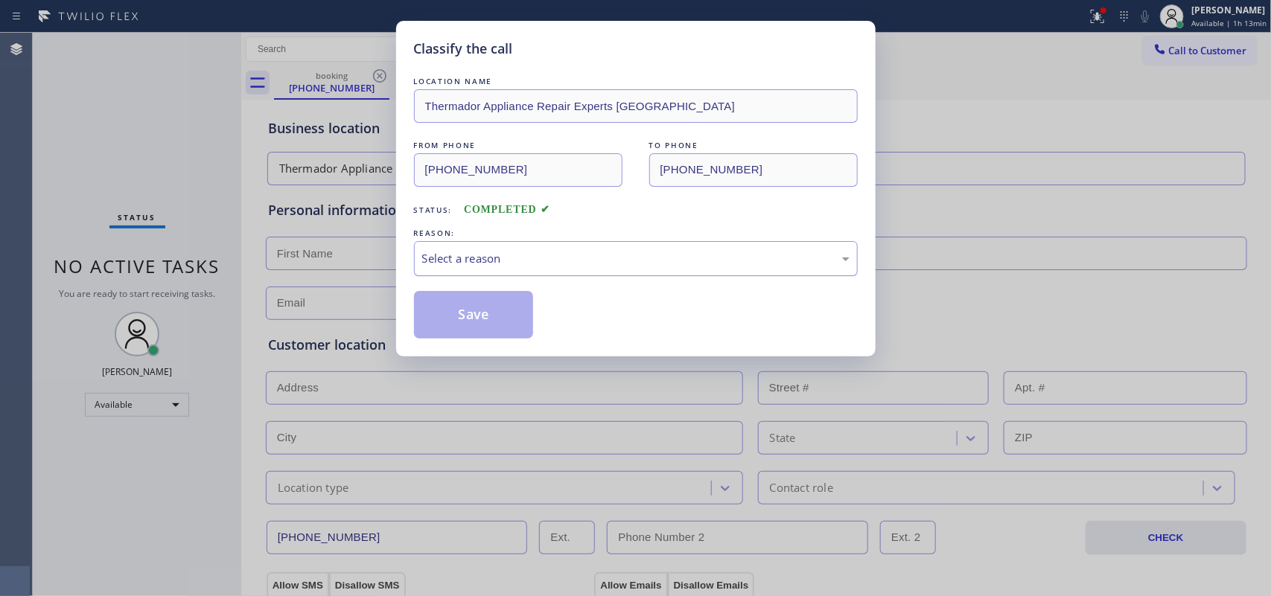
click at [599, 276] on div "Select a reason" at bounding box center [636, 258] width 444 height 35
click at [501, 332] on button "Save" at bounding box center [474, 315] width 120 height 48
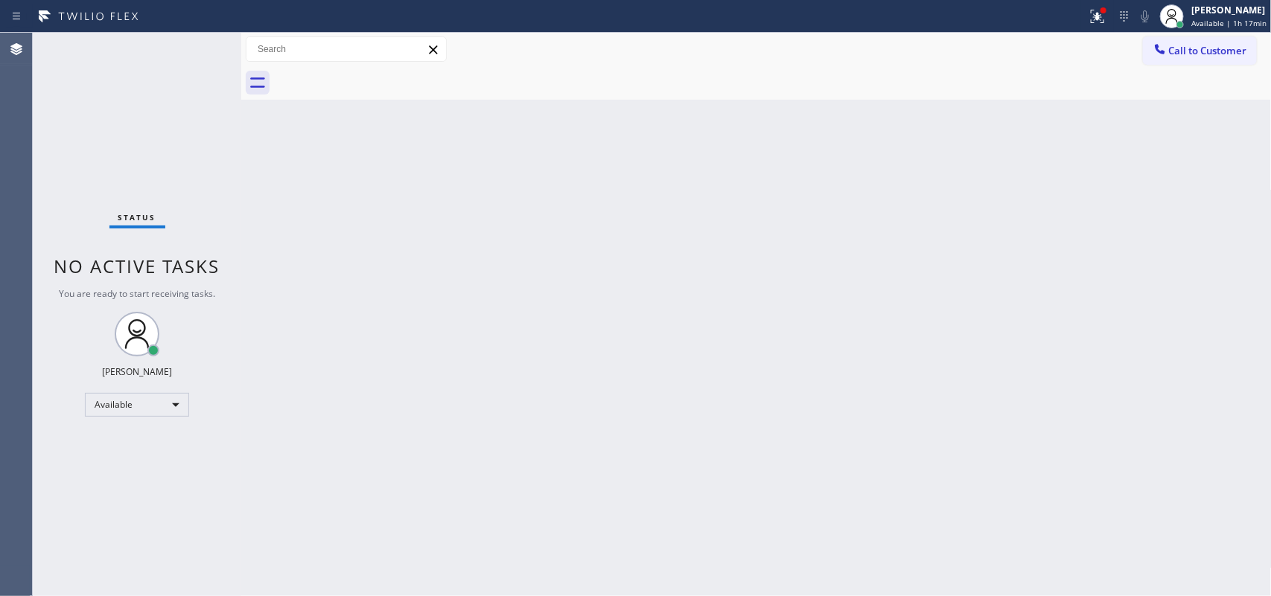
click at [172, 54] on div "Status No active tasks You are ready to start receiving tasks. [PERSON_NAME] Av…" at bounding box center [137, 315] width 209 height 564
click at [1016, 19] on span "Available | 1h 21min" at bounding box center [1228, 23] width 75 height 10
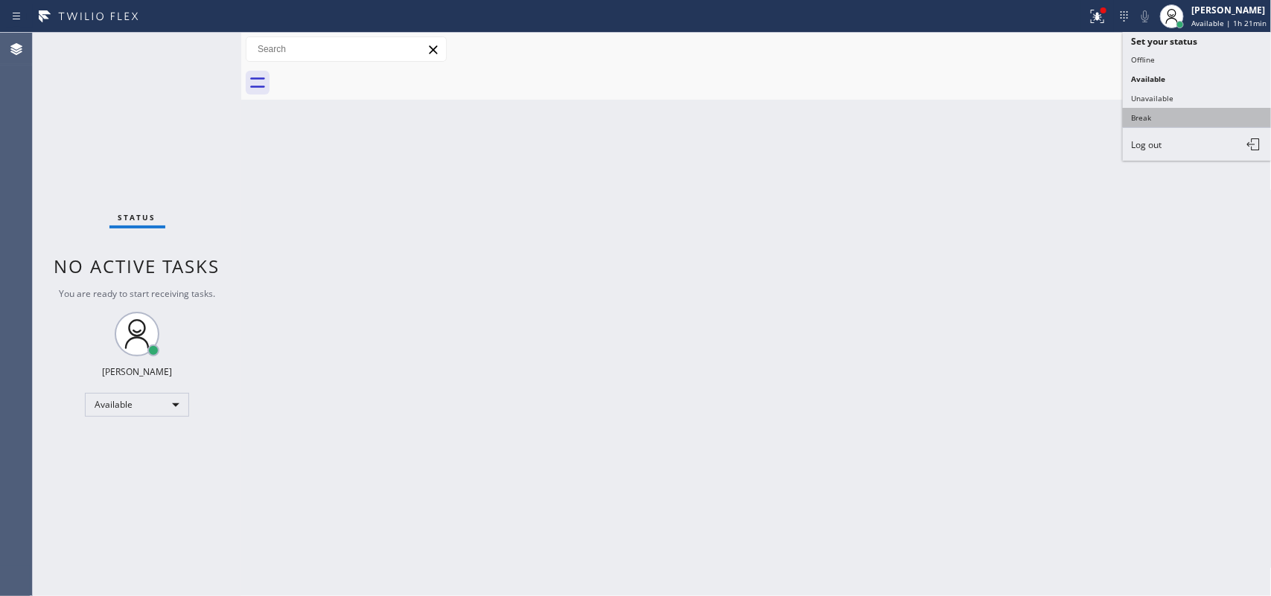
click at [1016, 116] on button "Break" at bounding box center [1197, 117] width 149 height 19
